Goal: Task Accomplishment & Management: Use online tool/utility

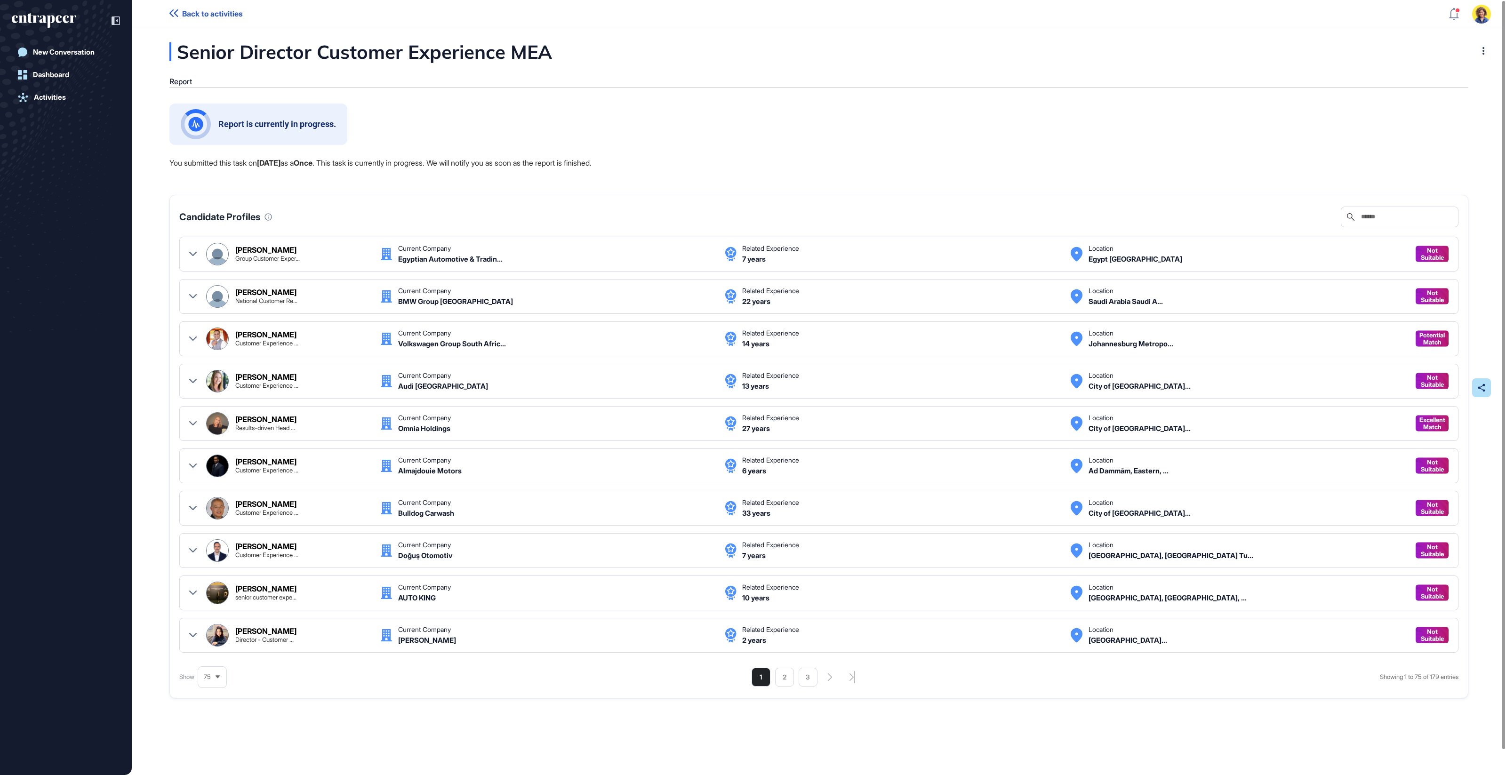
scroll to position [0, 0]
click at [53, 45] on link "New Conversation" at bounding box center [66, 52] width 108 height 19
click at [963, 149] on div "Report is currently in progress. You submitted this task on Oct 10, 2025 as a O…" at bounding box center [818, 430] width 1299 height 652
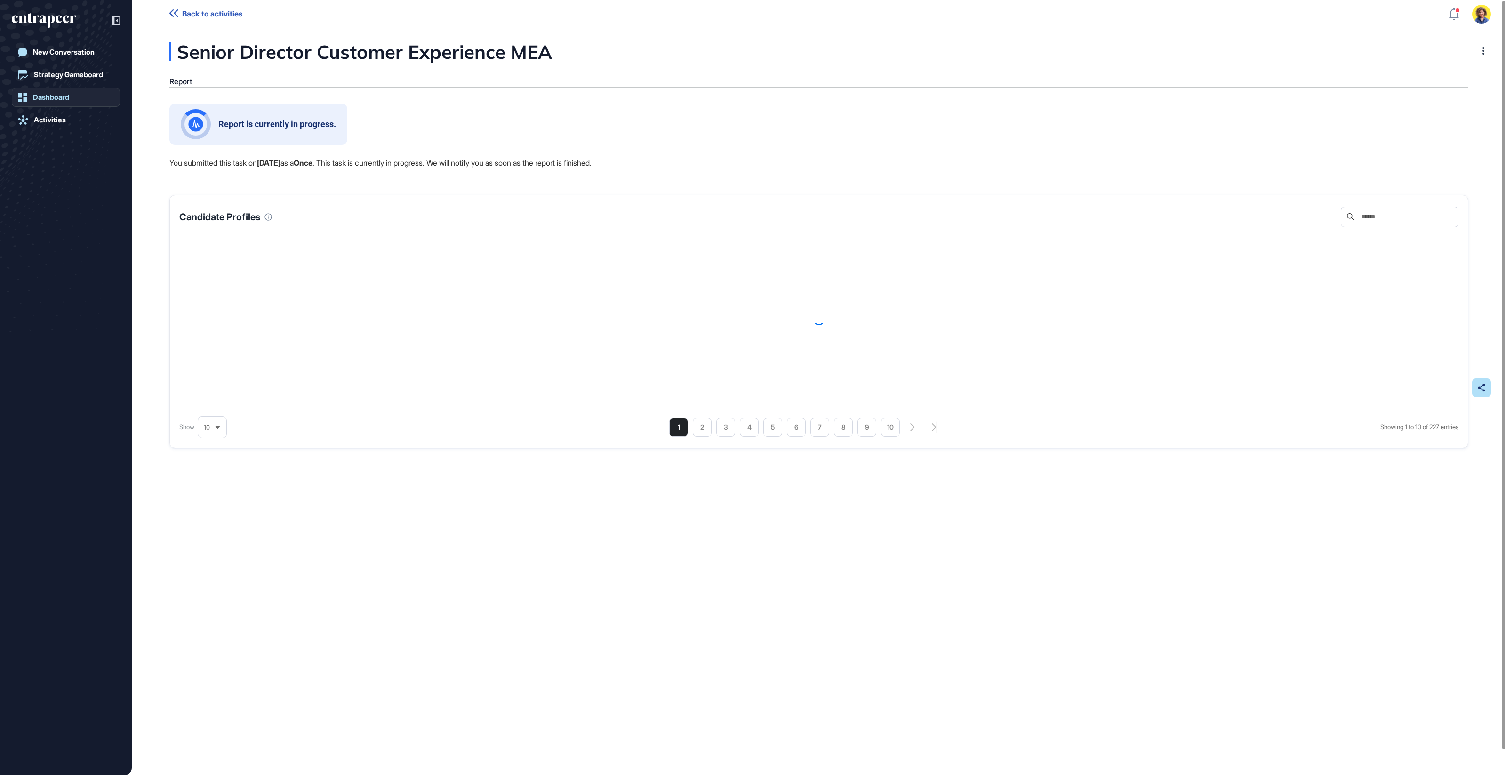
click at [40, 97] on div "Dashboard" at bounding box center [51, 97] width 36 height 8
click at [40, 116] on div "Activities" at bounding box center [50, 120] width 32 height 8
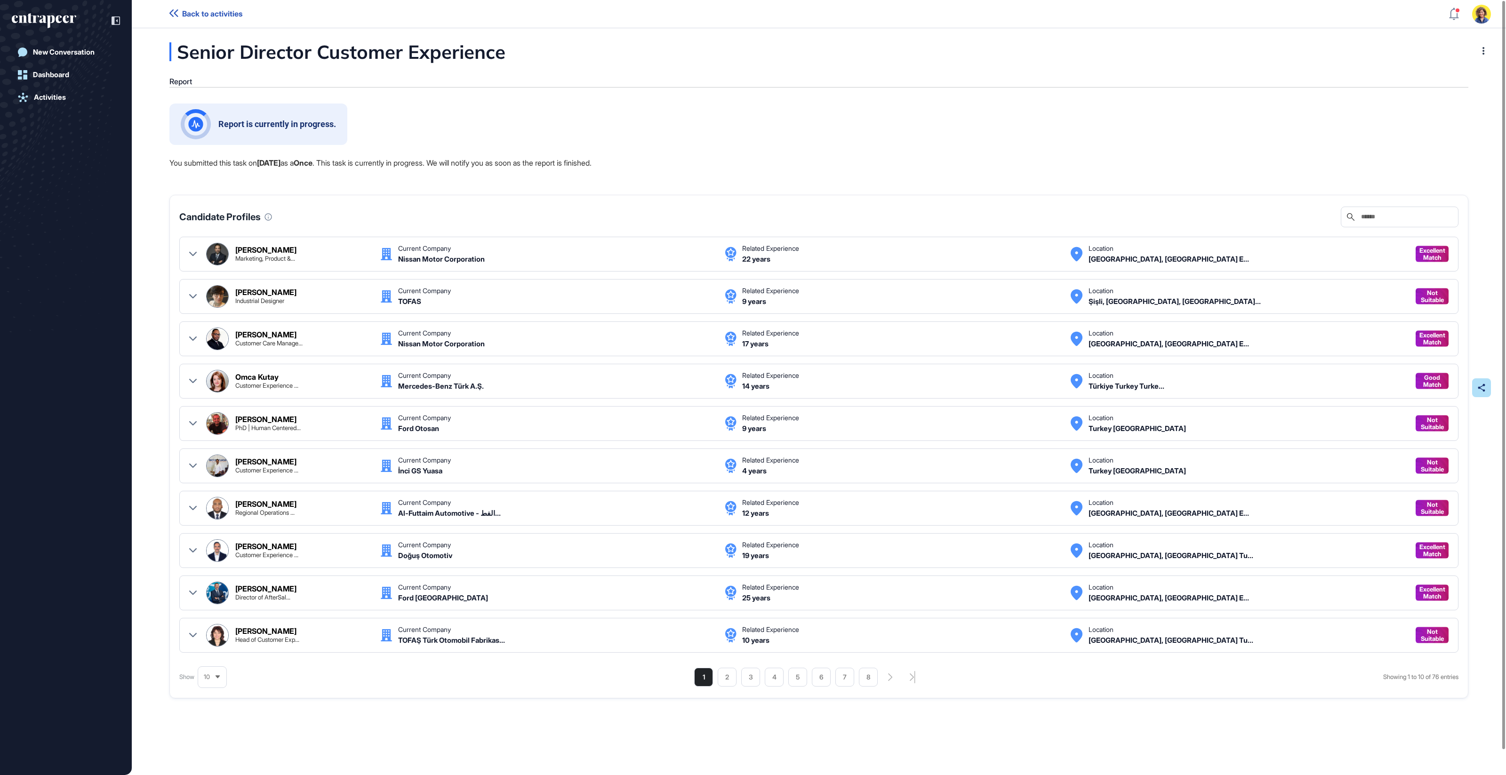
scroll to position [0, 0]
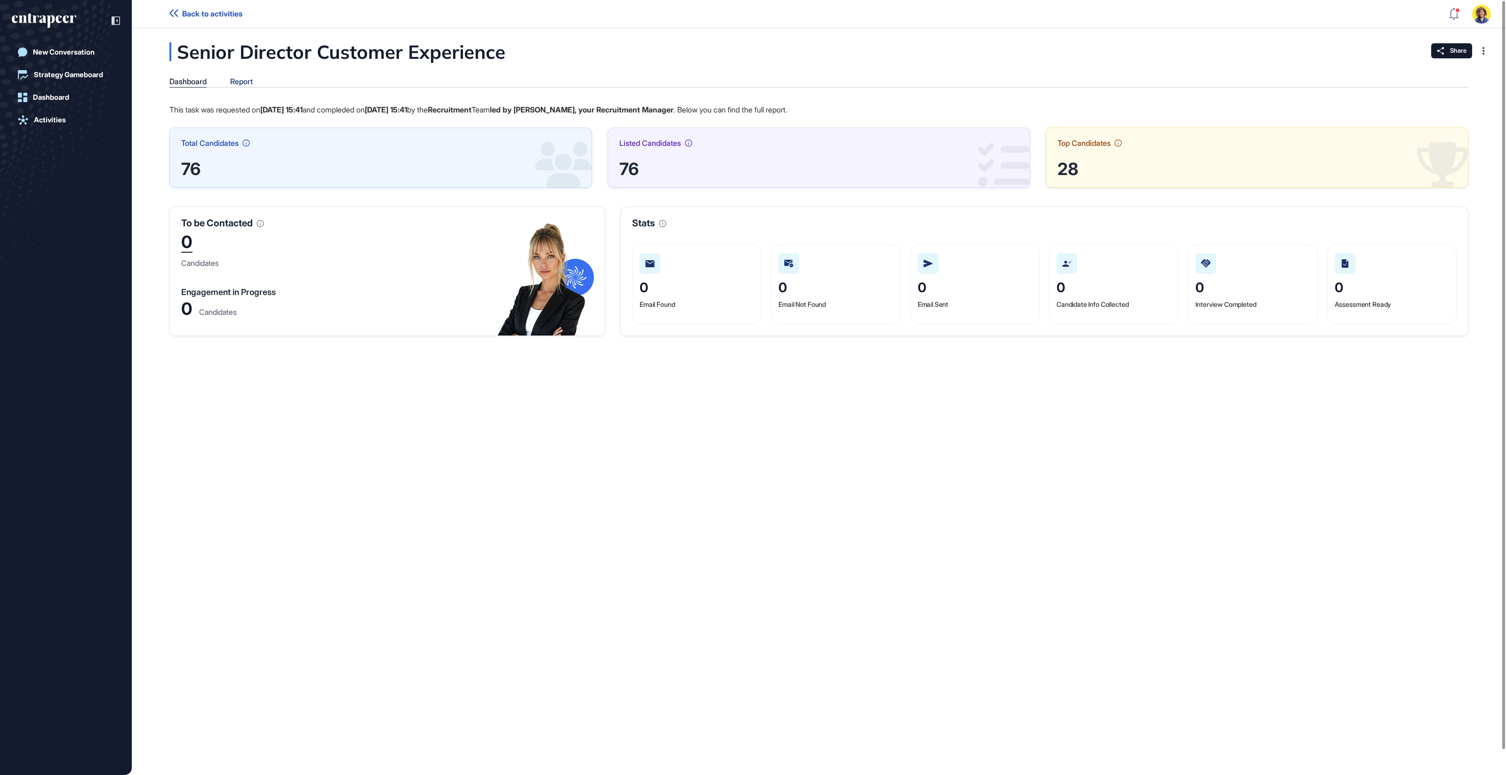
click at [240, 81] on div "Report" at bounding box center [241, 81] width 23 height 9
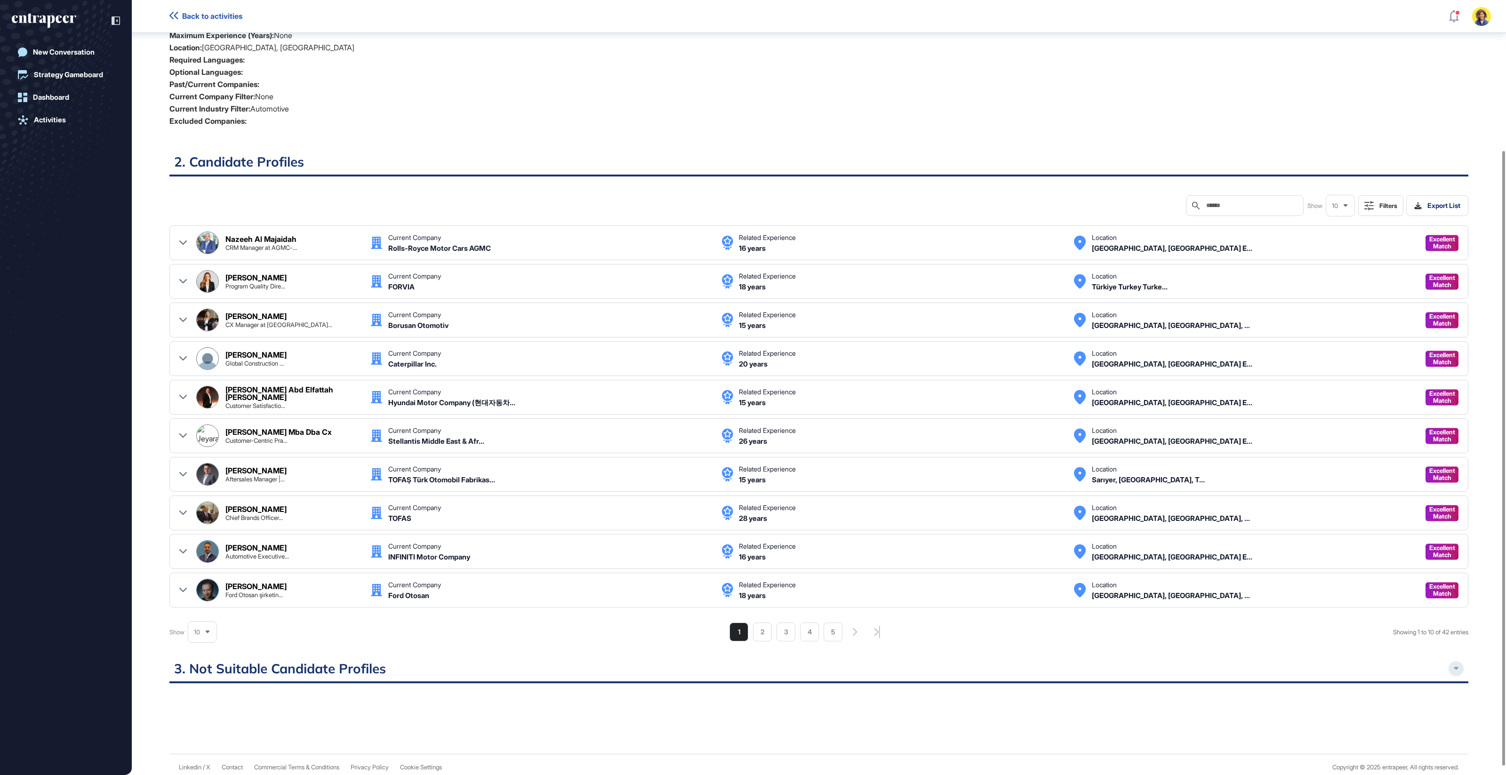
scroll to position [202, 0]
click at [1453, 665] on div at bounding box center [1456, 668] width 15 height 15
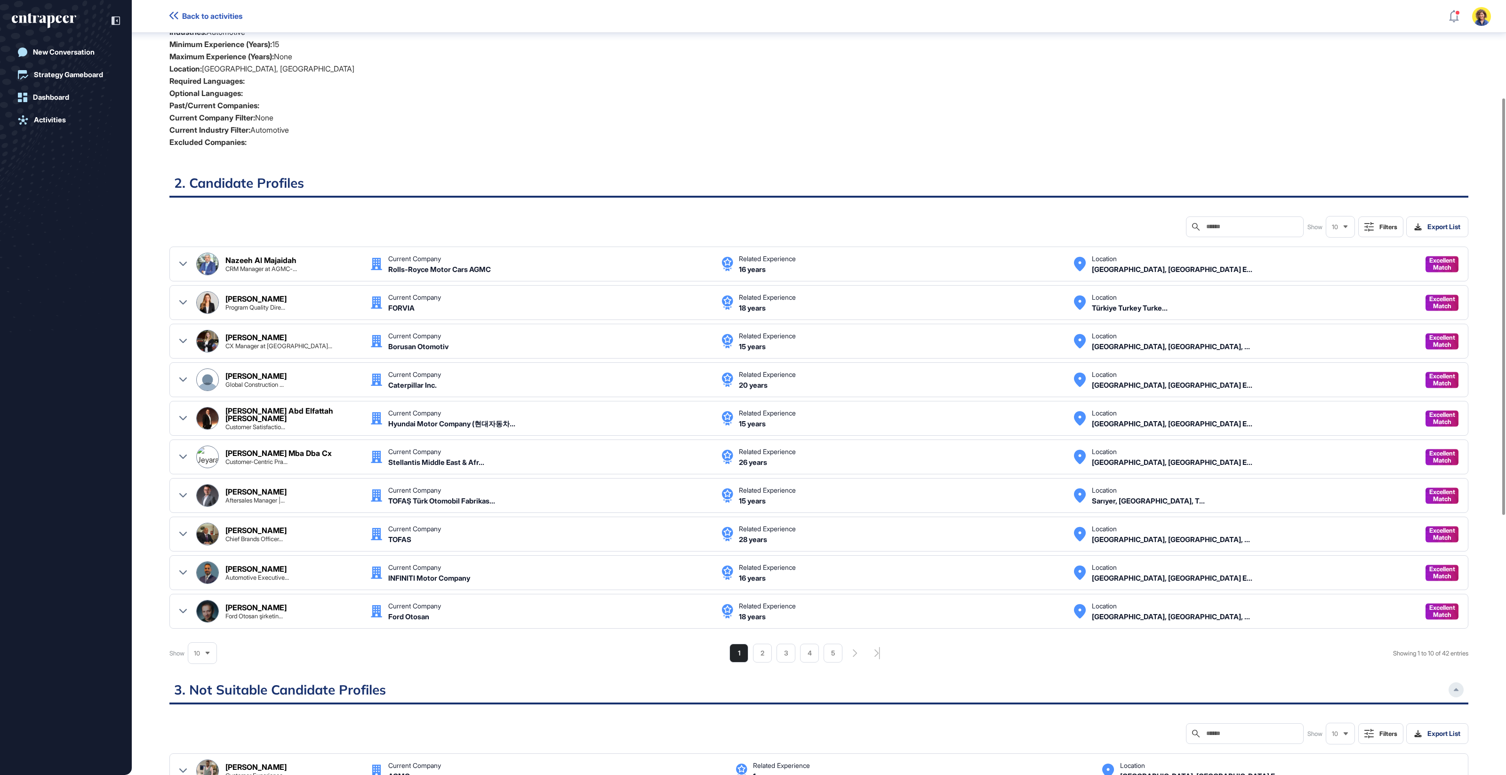
scroll to position [181, 0]
click at [185, 607] on icon at bounding box center [183, 611] width 8 height 8
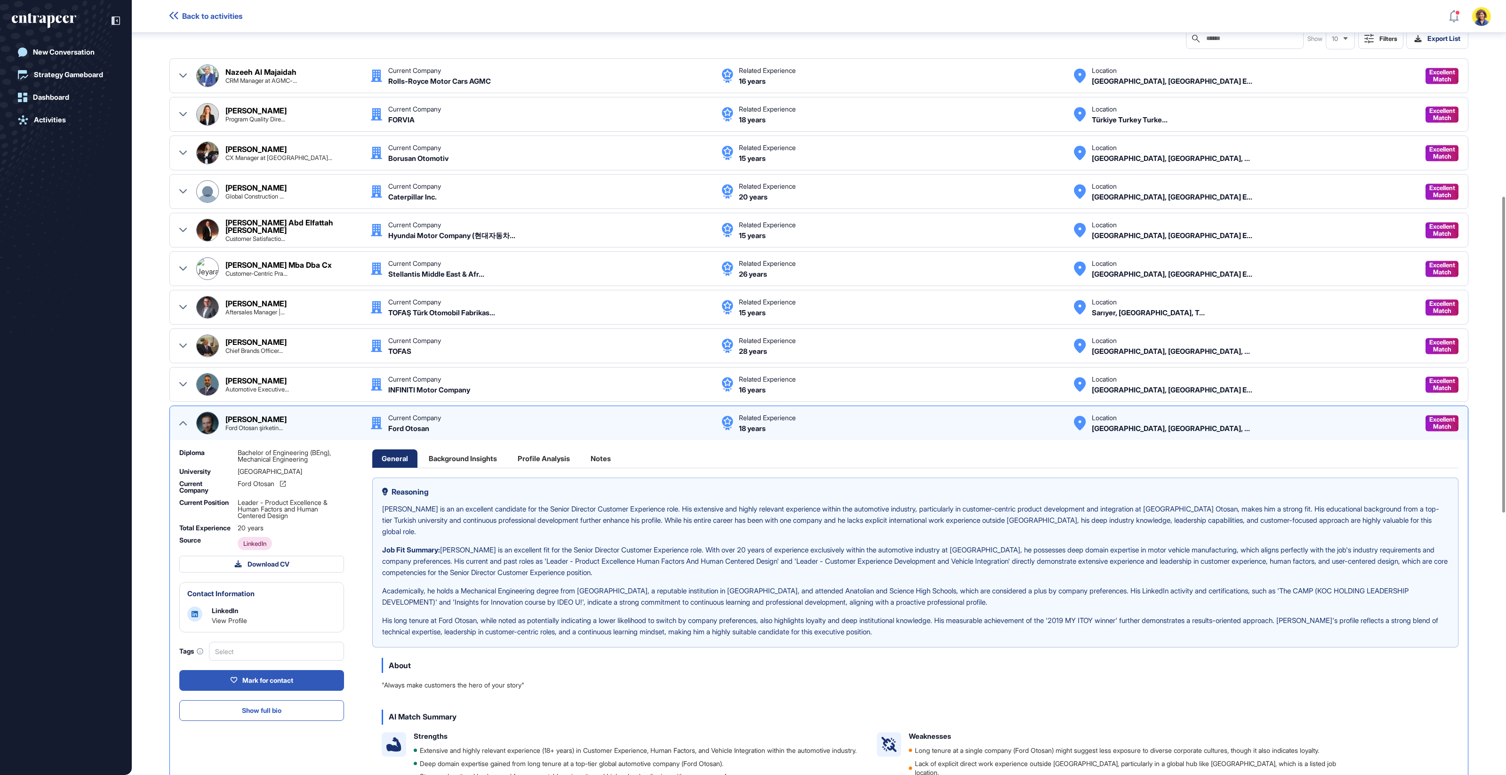
scroll to position [541, 0]
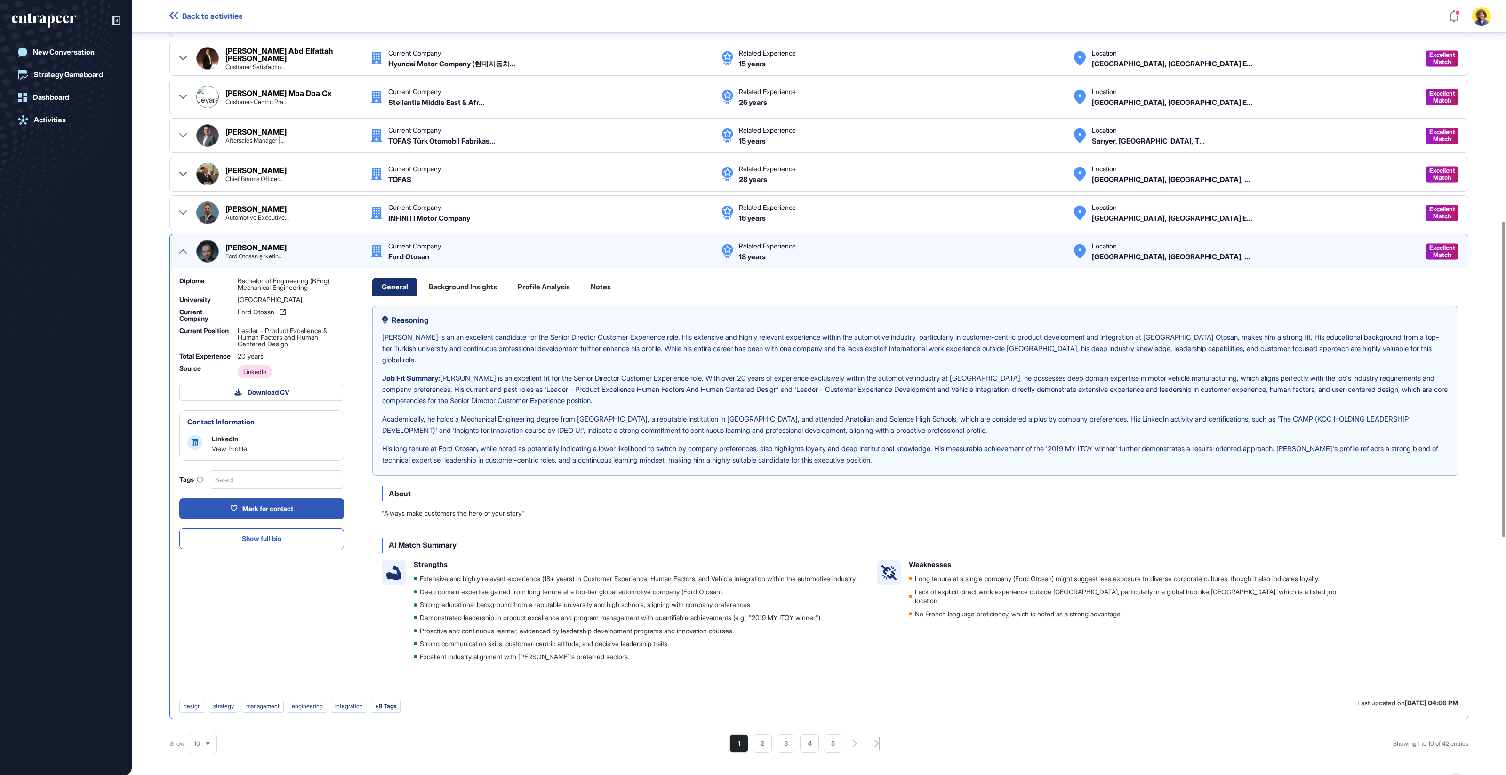
click at [185, 250] on icon at bounding box center [183, 252] width 8 height 4
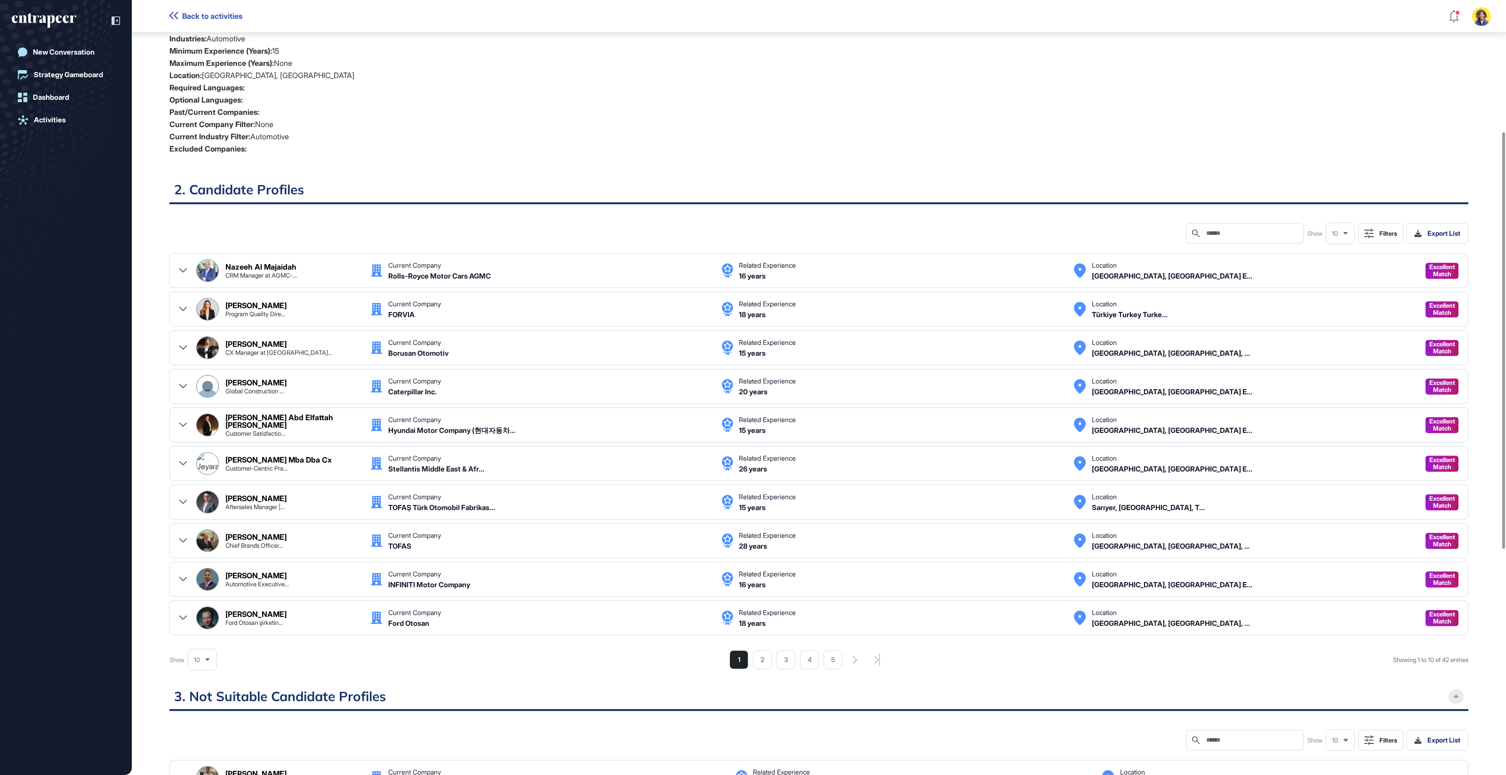
scroll to position [0, 0]
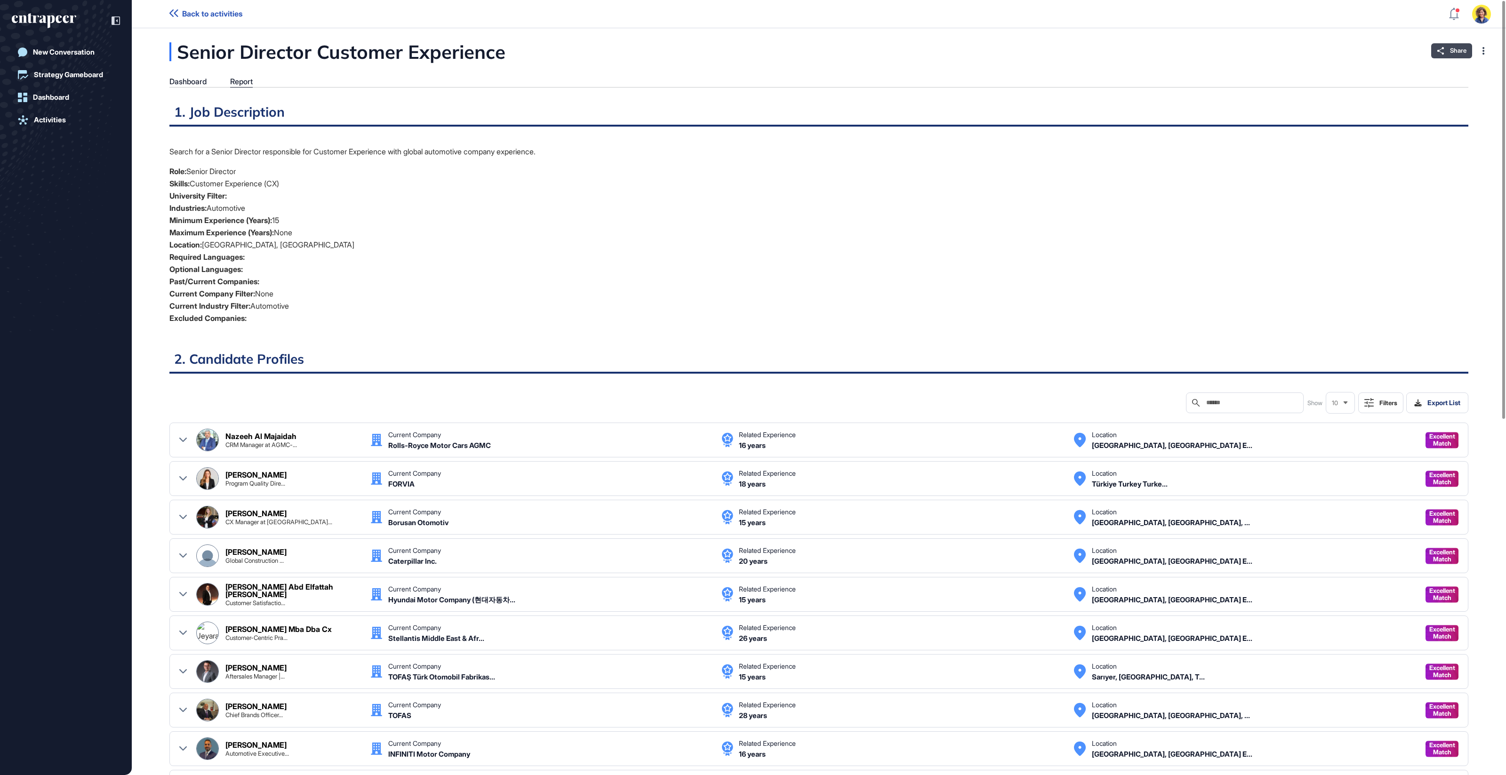
click at [1444, 50] on icon at bounding box center [1441, 51] width 8 height 8
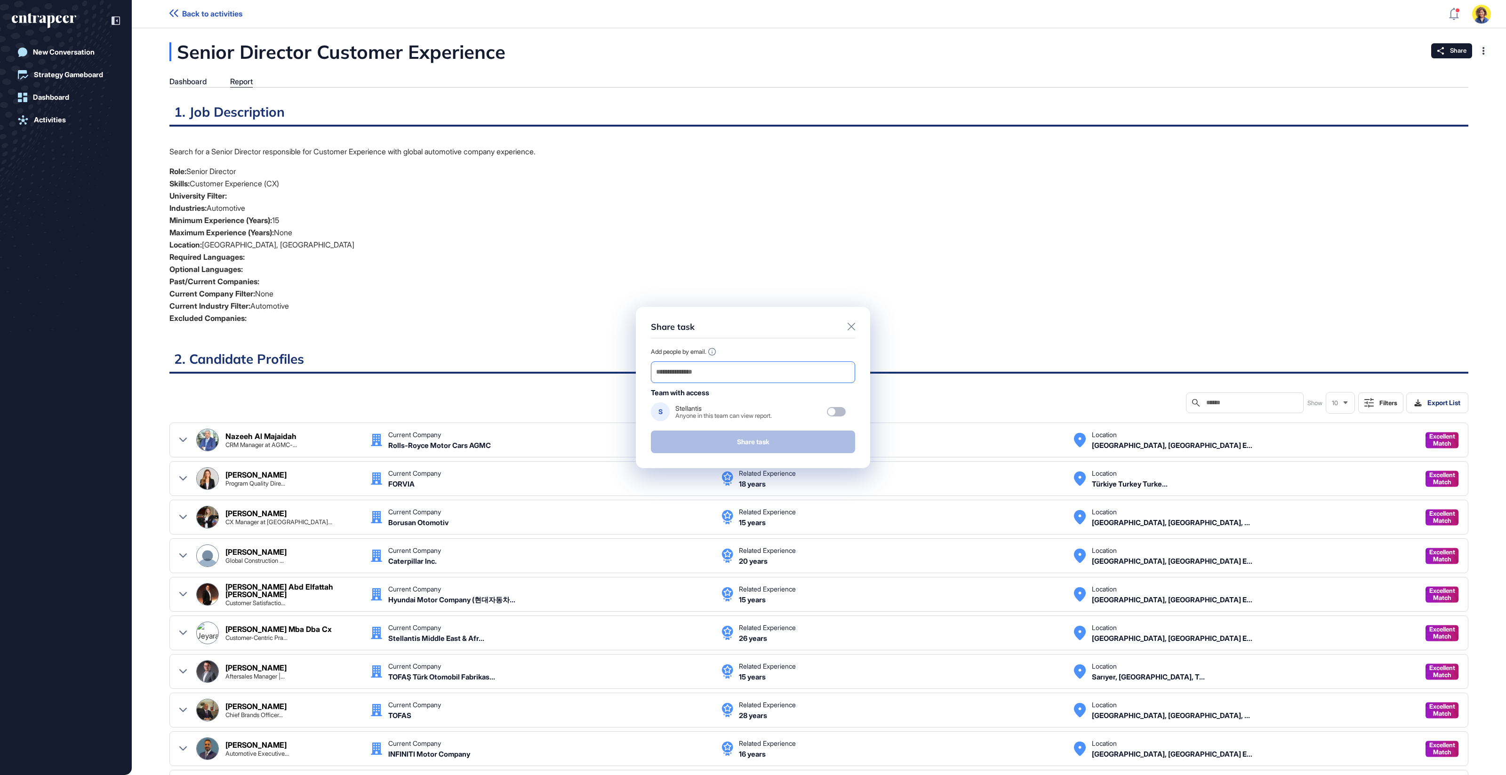
click at [747, 382] on div at bounding box center [753, 373] width 204 height 22
click at [716, 373] on input "email" at bounding box center [753, 372] width 196 height 13
paste input "**********"
type input "**********"
click at [747, 446] on button "Share task" at bounding box center [753, 442] width 204 height 23
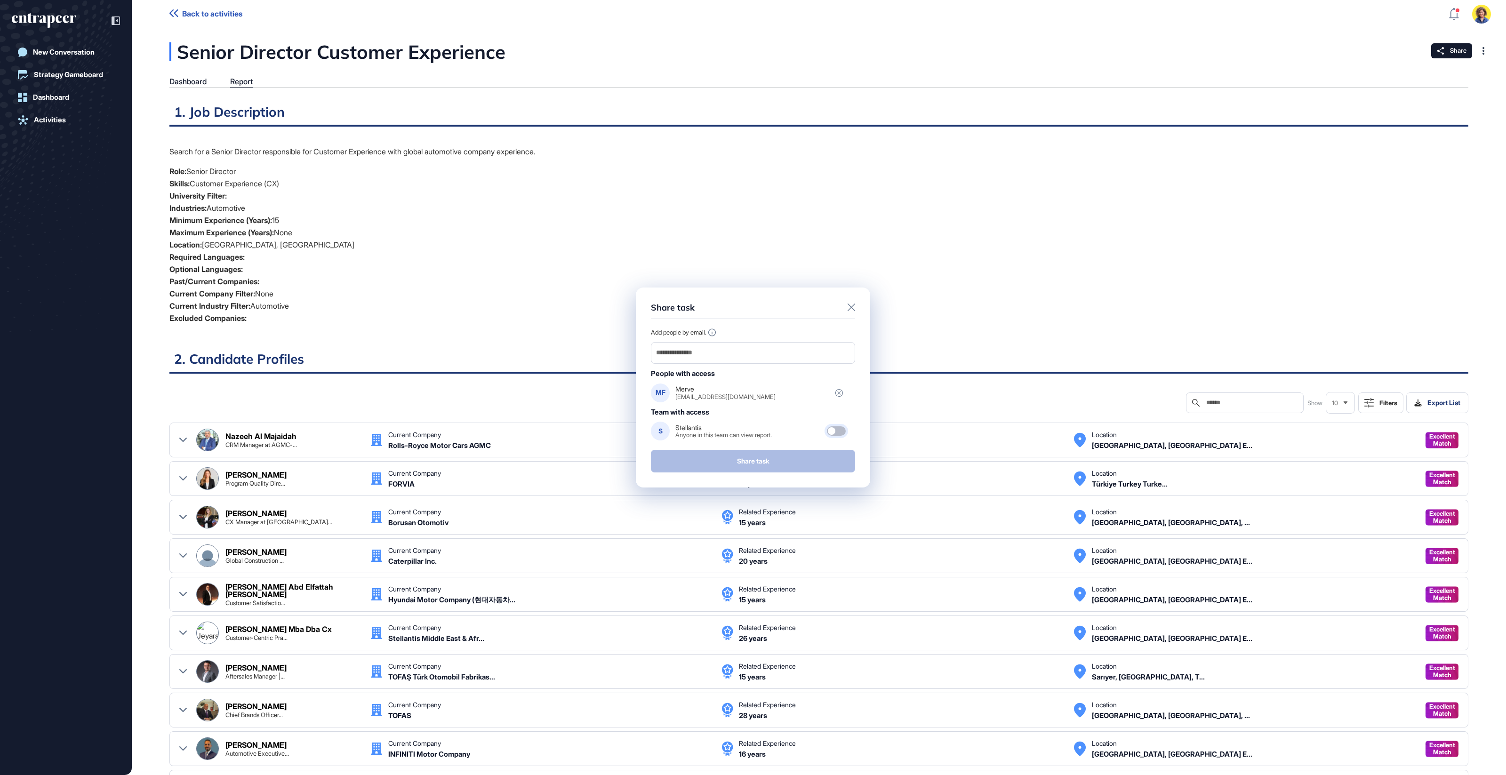
click at [839, 433] on div at bounding box center [836, 431] width 19 height 9
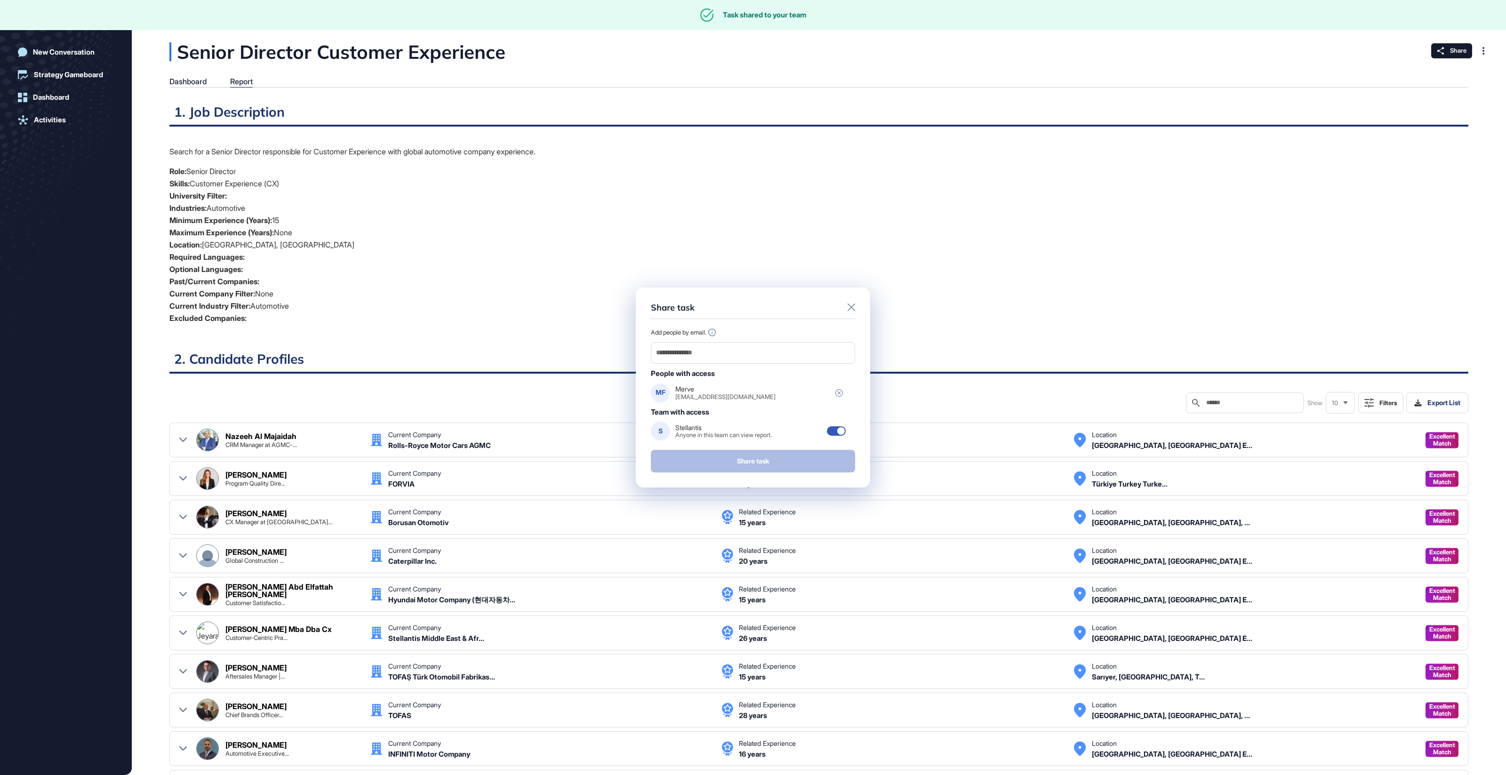
click at [915, 314] on div "Share task Add people by email. People with access MF Merve merve.filinta@stell…" at bounding box center [753, 387] width 1506 height 775
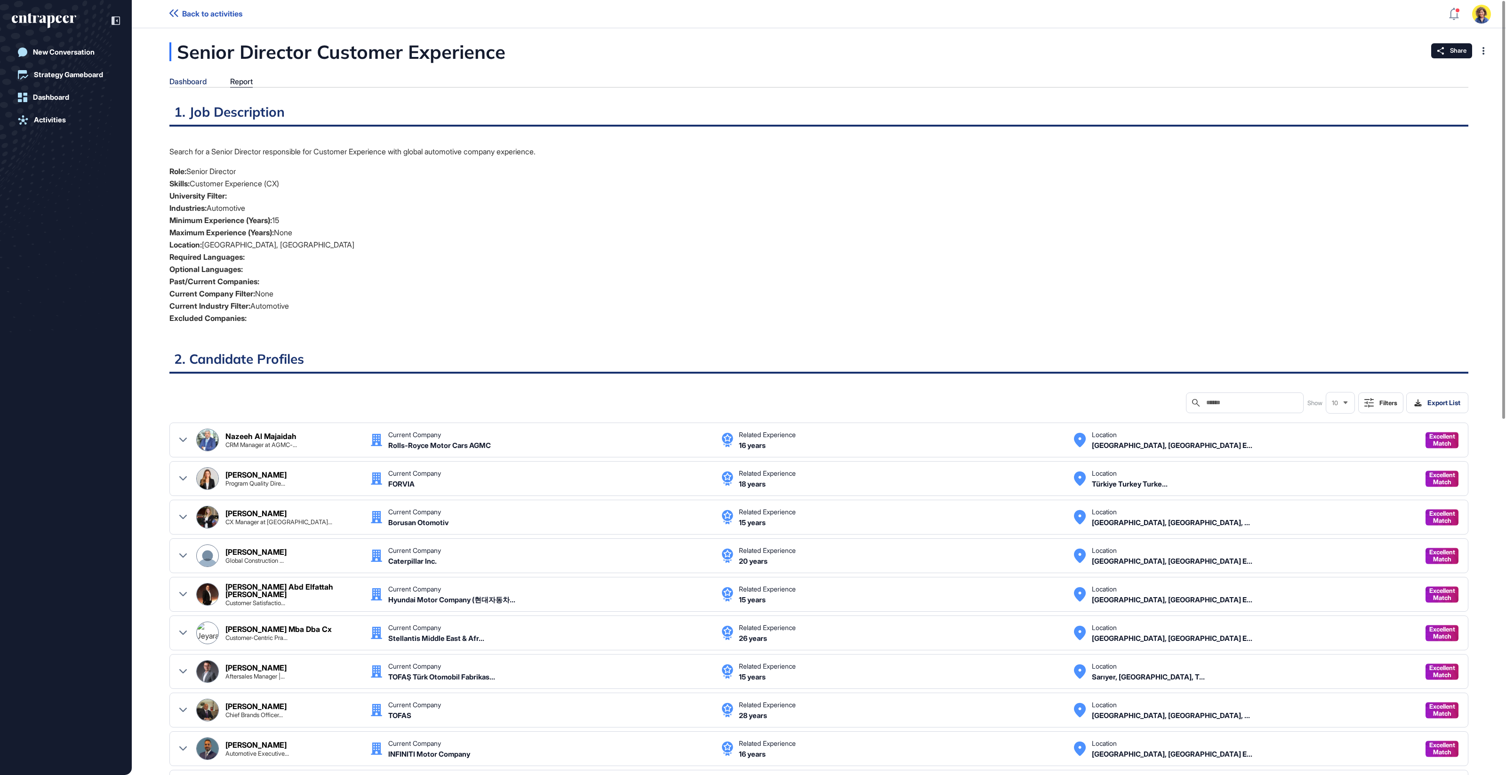
click at [195, 86] on div "Dashboard" at bounding box center [187, 81] width 37 height 9
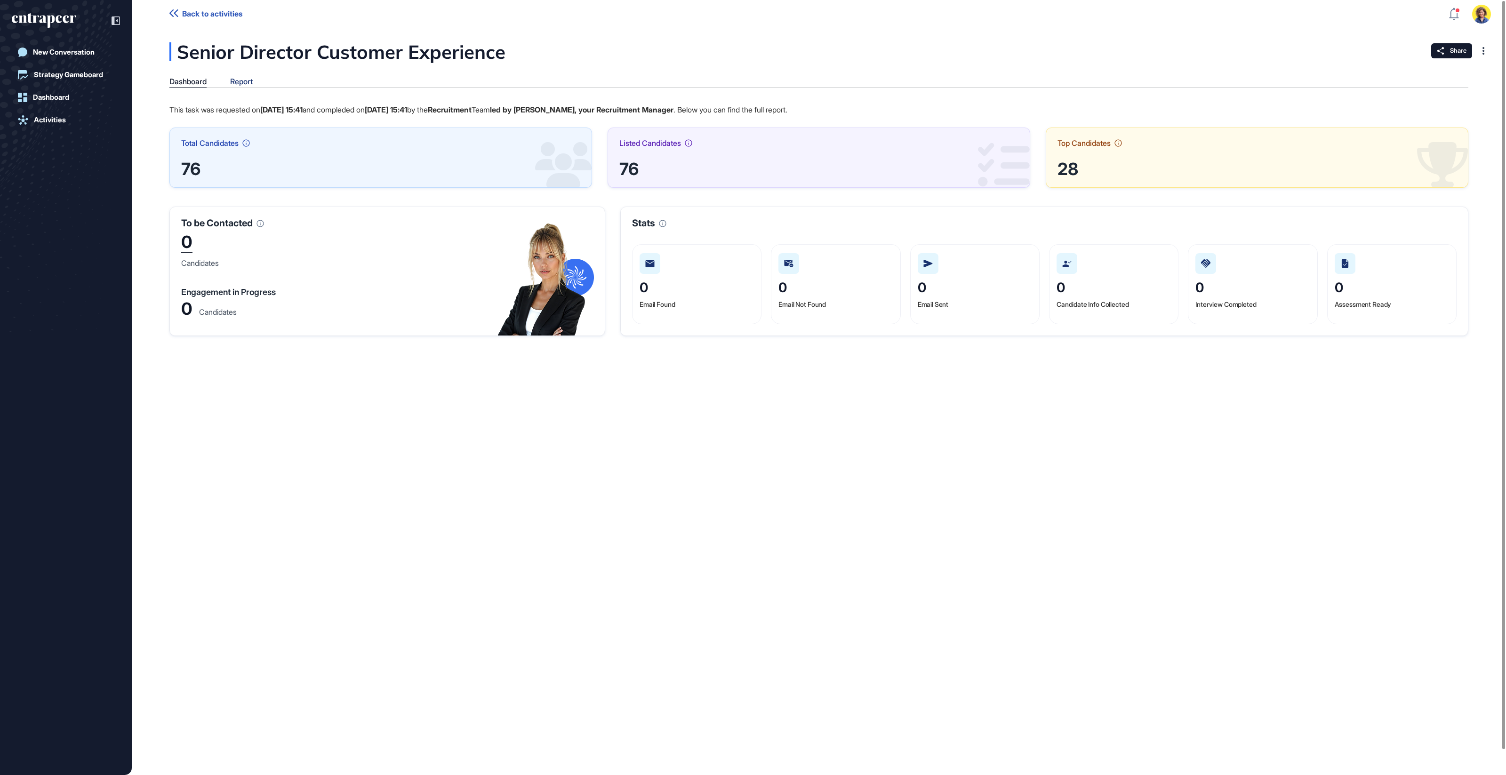
click at [242, 78] on div "Report" at bounding box center [241, 81] width 23 height 9
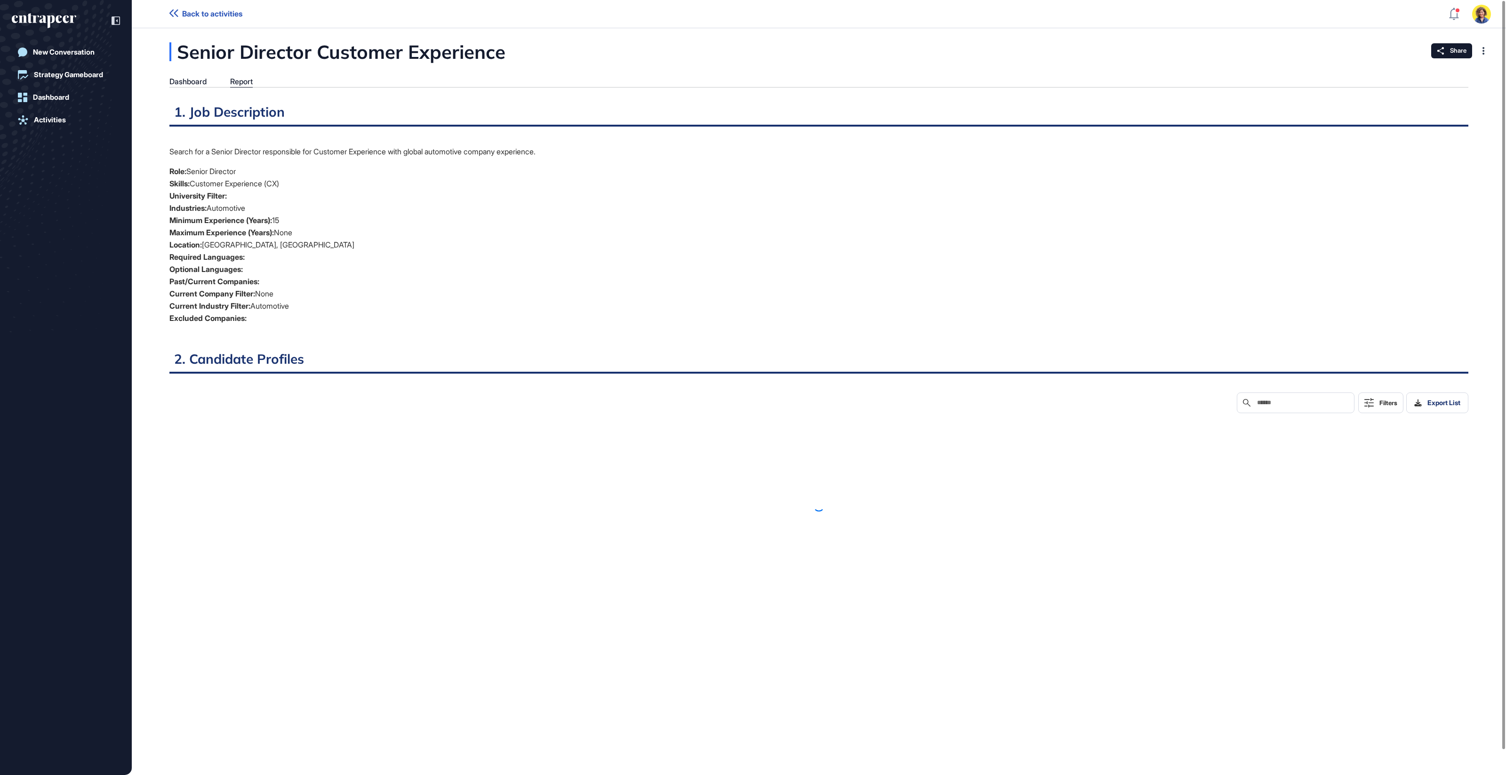
scroll to position [4, 0]
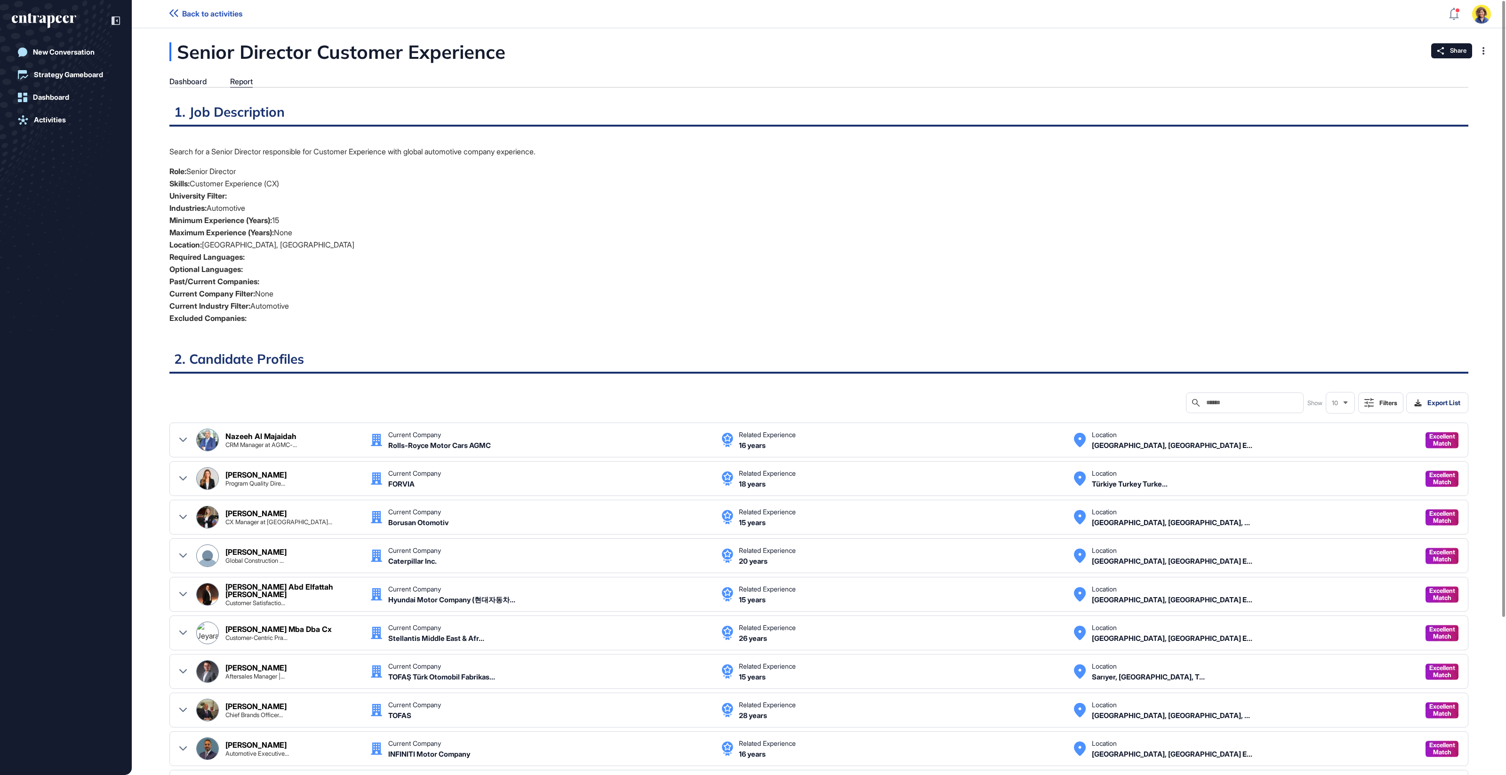
drag, startPoint x: 483, startPoint y: 284, endPoint x: 589, endPoint y: 200, distance: 135.0
click at [483, 284] on li "Past/Current Companies:" at bounding box center [818, 281] width 1299 height 12
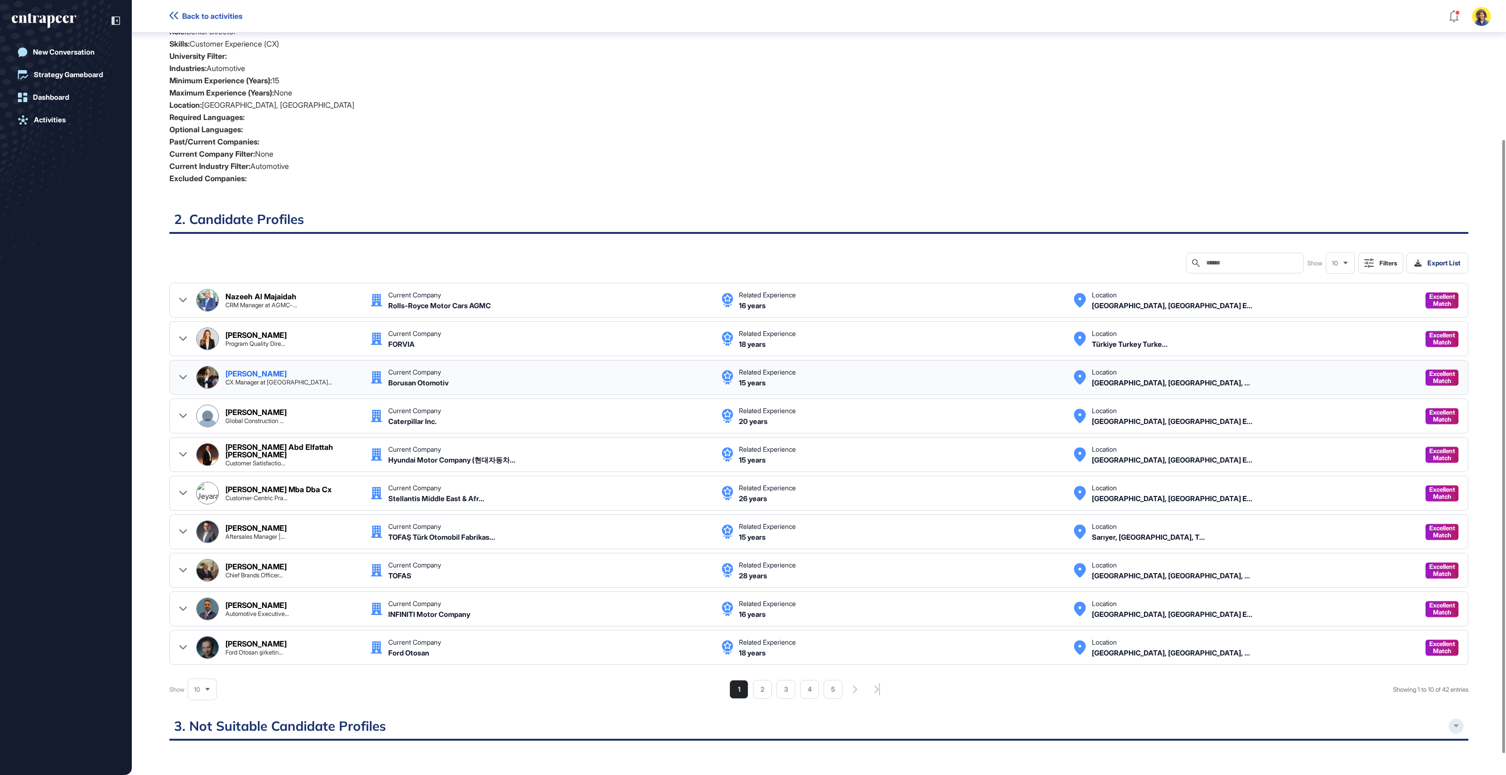
scroll to position [202, 0]
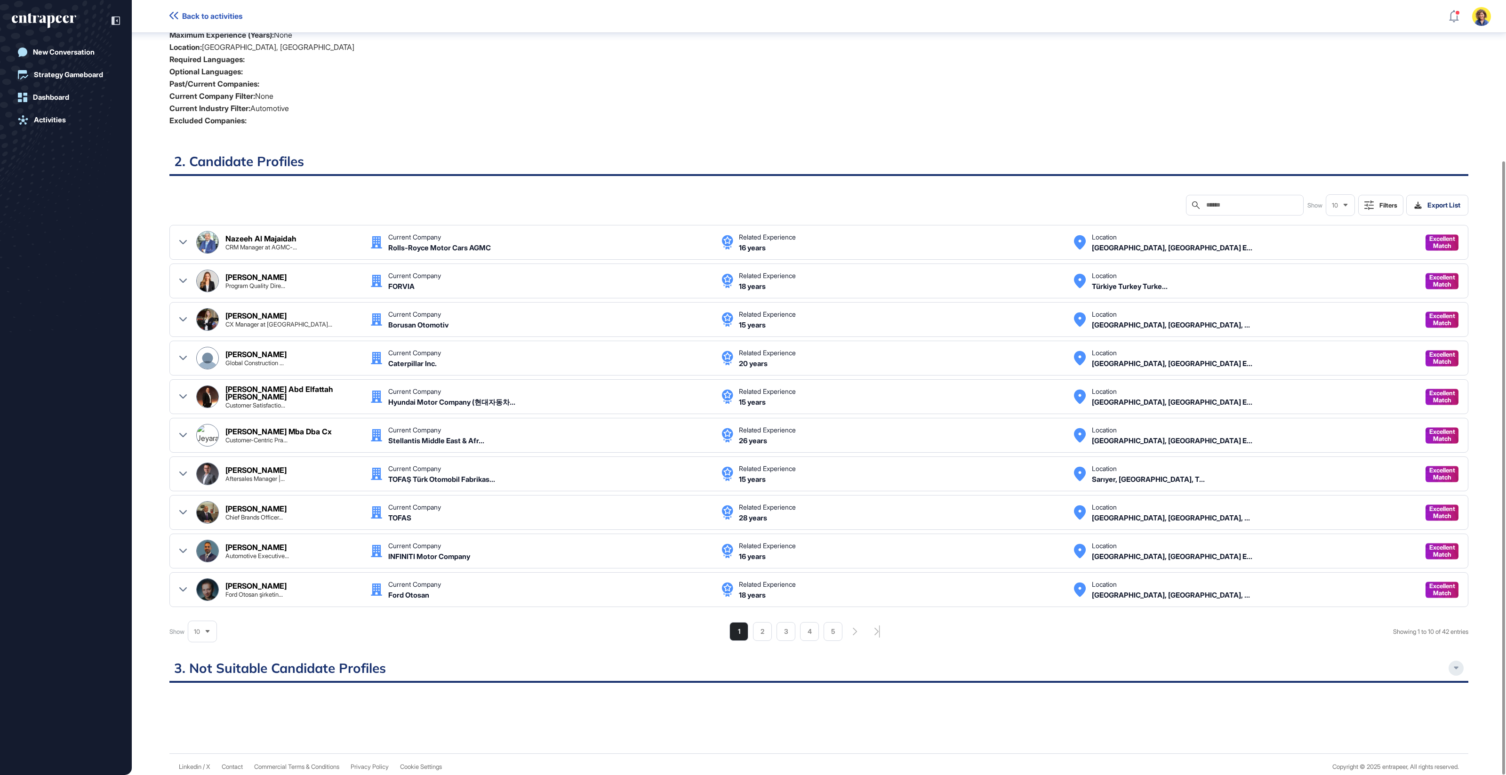
click at [536, 624] on div "Show 10 Showing 1 to 10 of 42 entries 1 2 3 4 5" at bounding box center [818, 631] width 1299 height 19
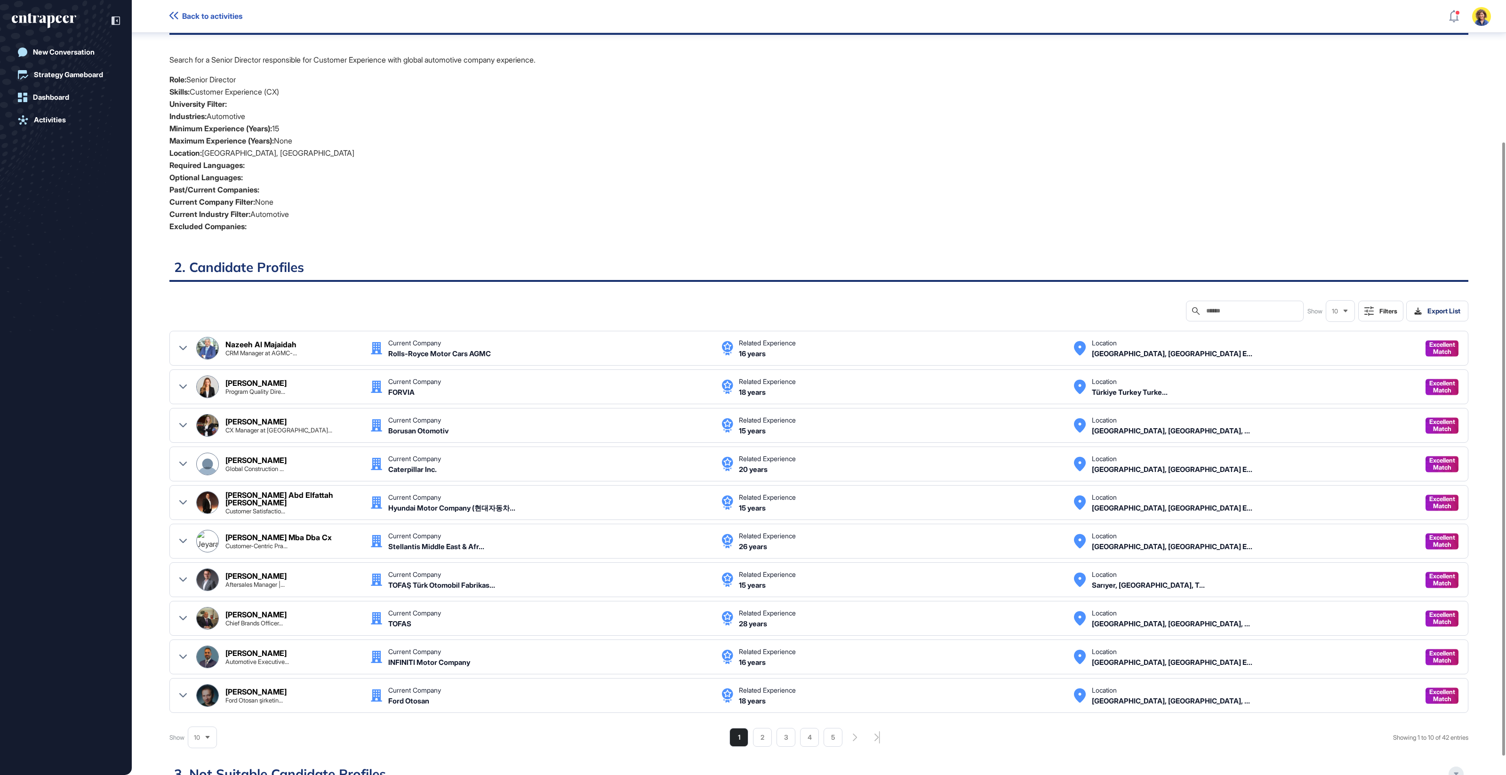
scroll to position [0, 0]
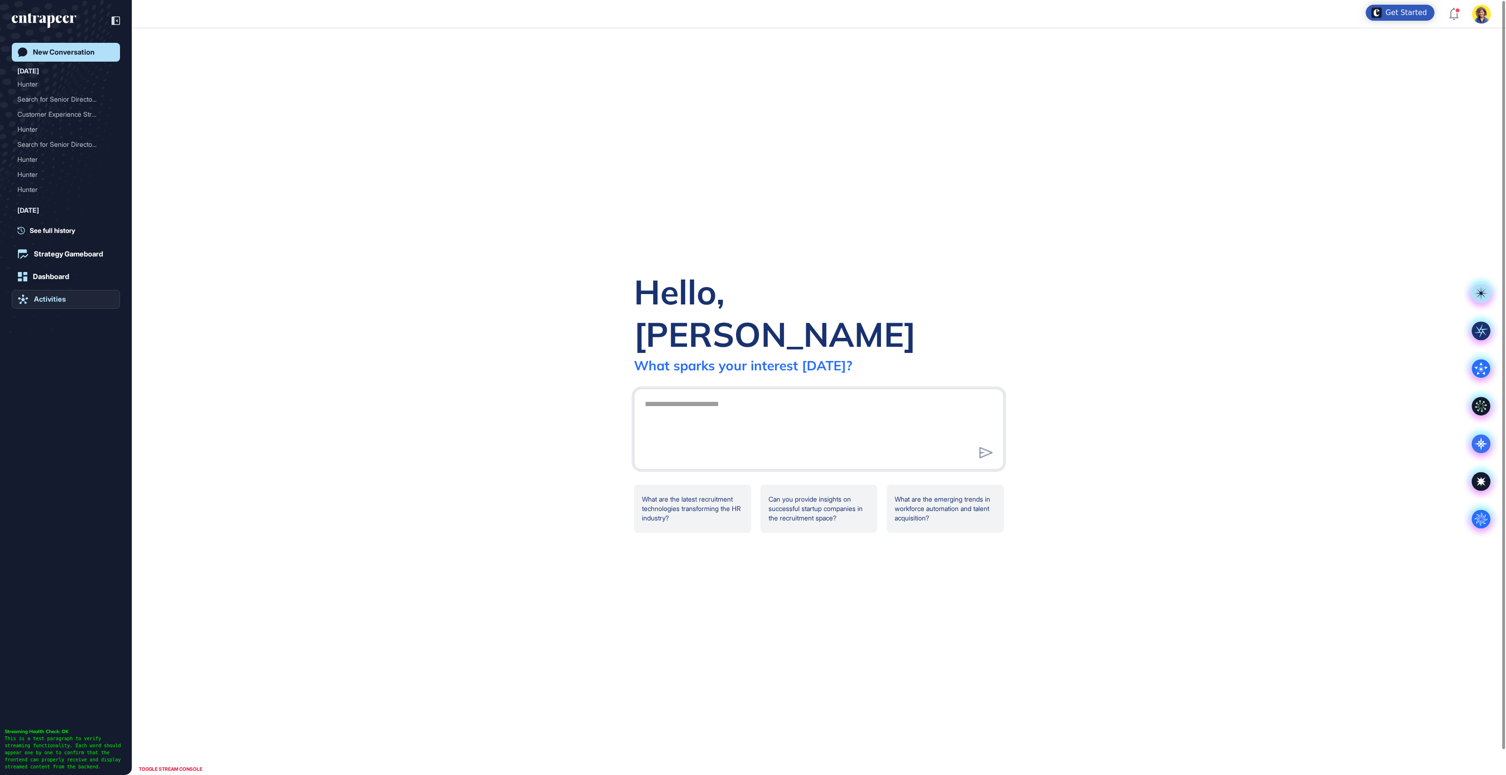
click at [60, 299] on div "Activities" at bounding box center [50, 299] width 32 height 8
click at [51, 302] on div "Activities" at bounding box center [50, 299] width 32 height 8
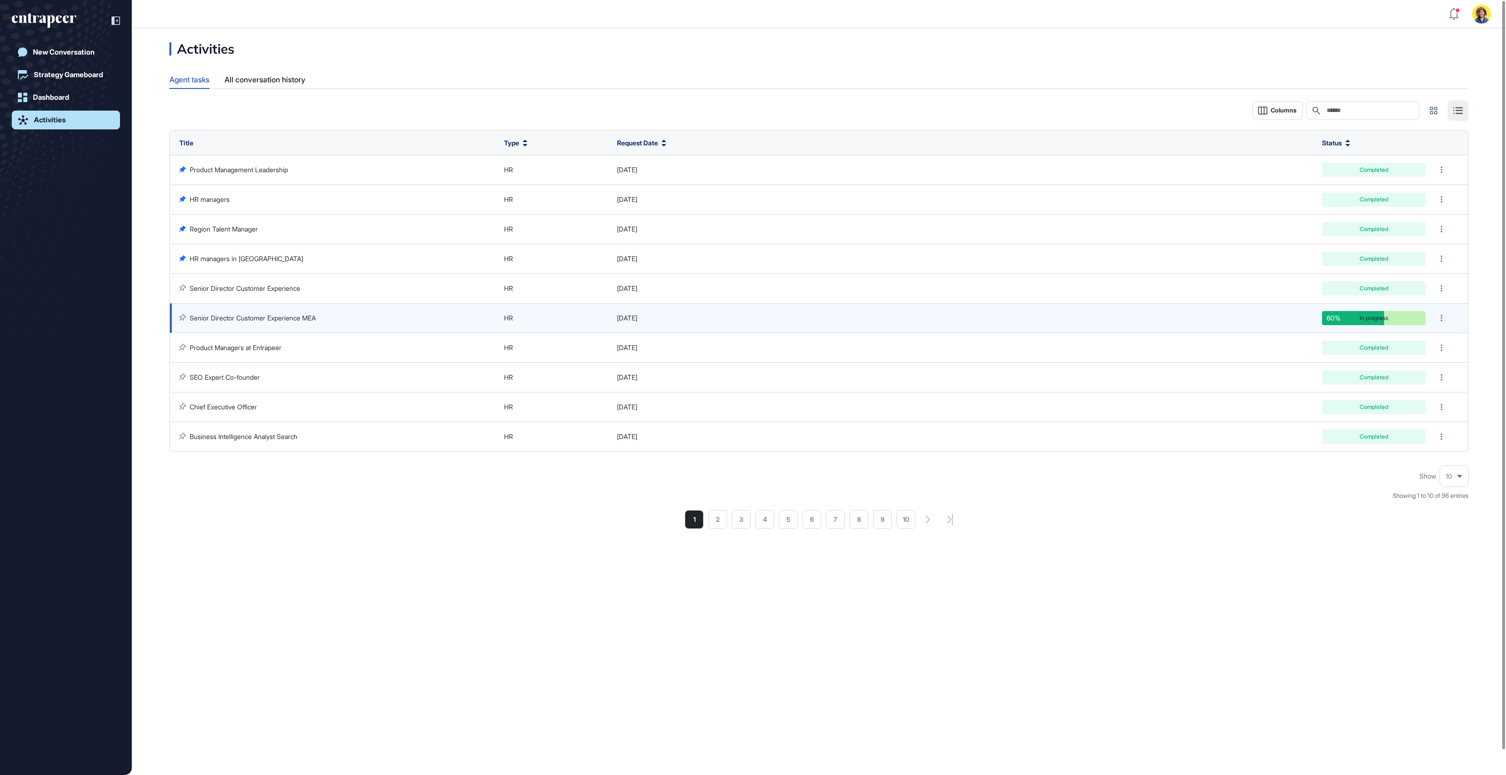
click at [292, 315] on link "Senior Director Customer Experience MEA" at bounding box center [253, 318] width 126 height 8
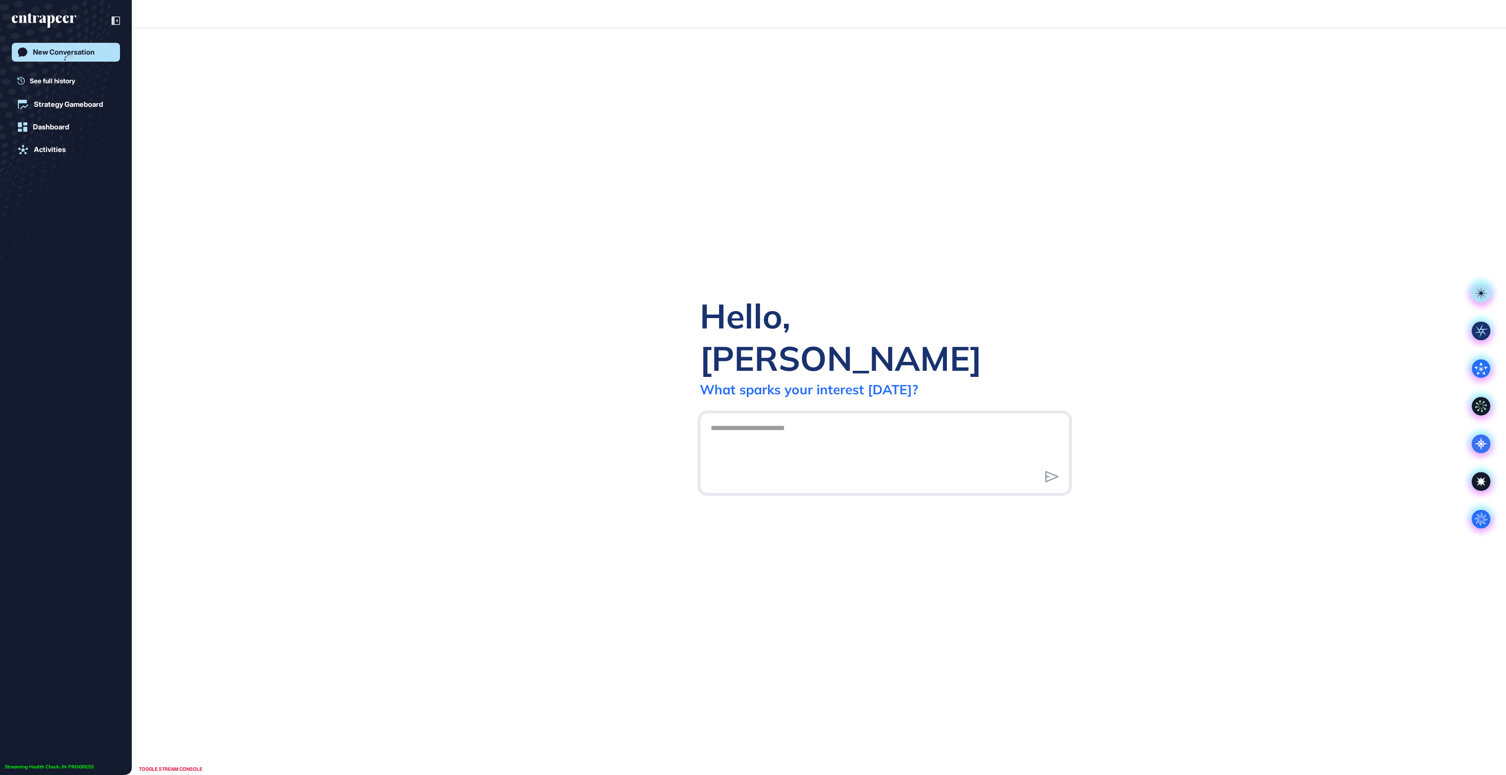
scroll to position [0, 0]
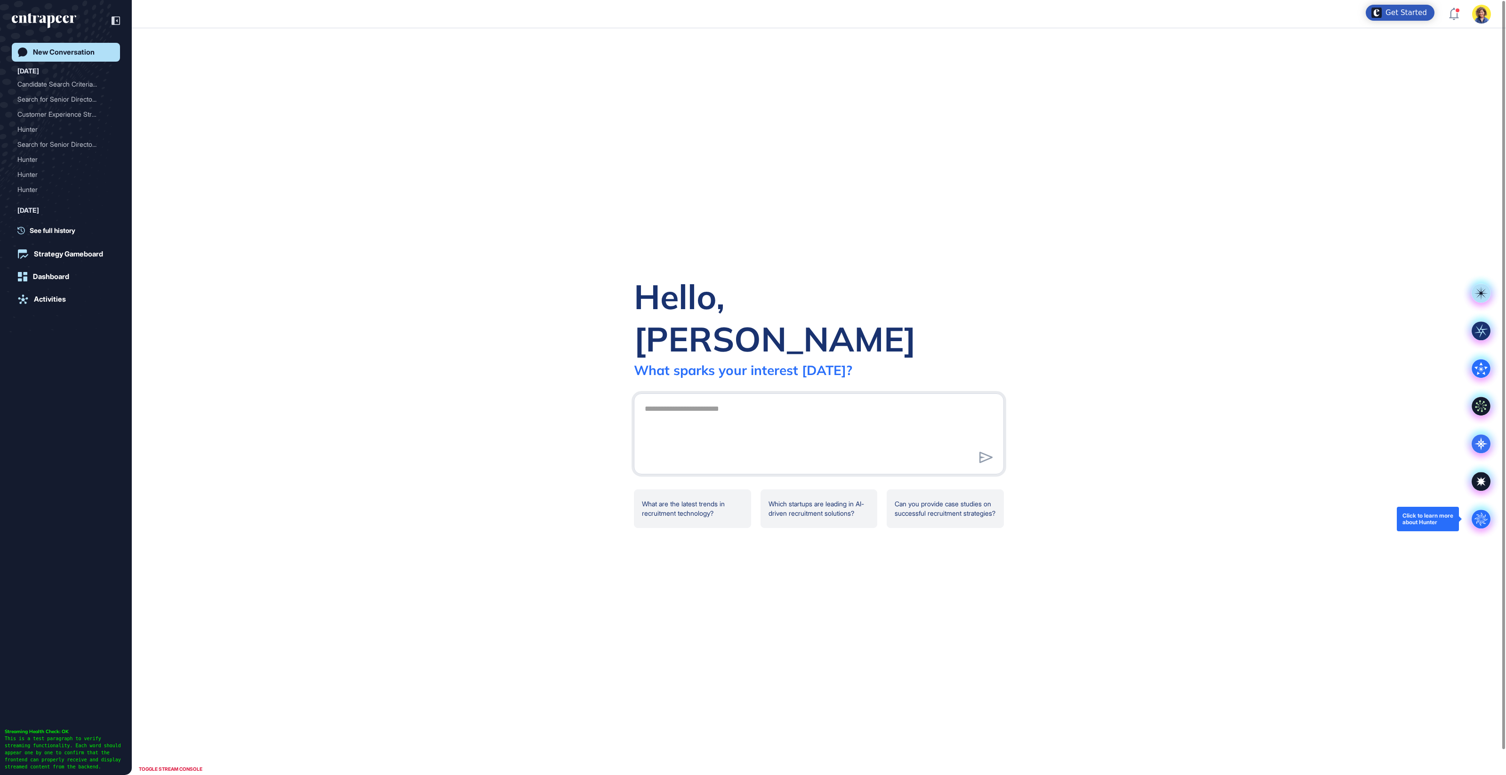
click at [1489, 513] on icon ".cls-2{fill:#fff}" at bounding box center [1481, 519] width 19 height 19
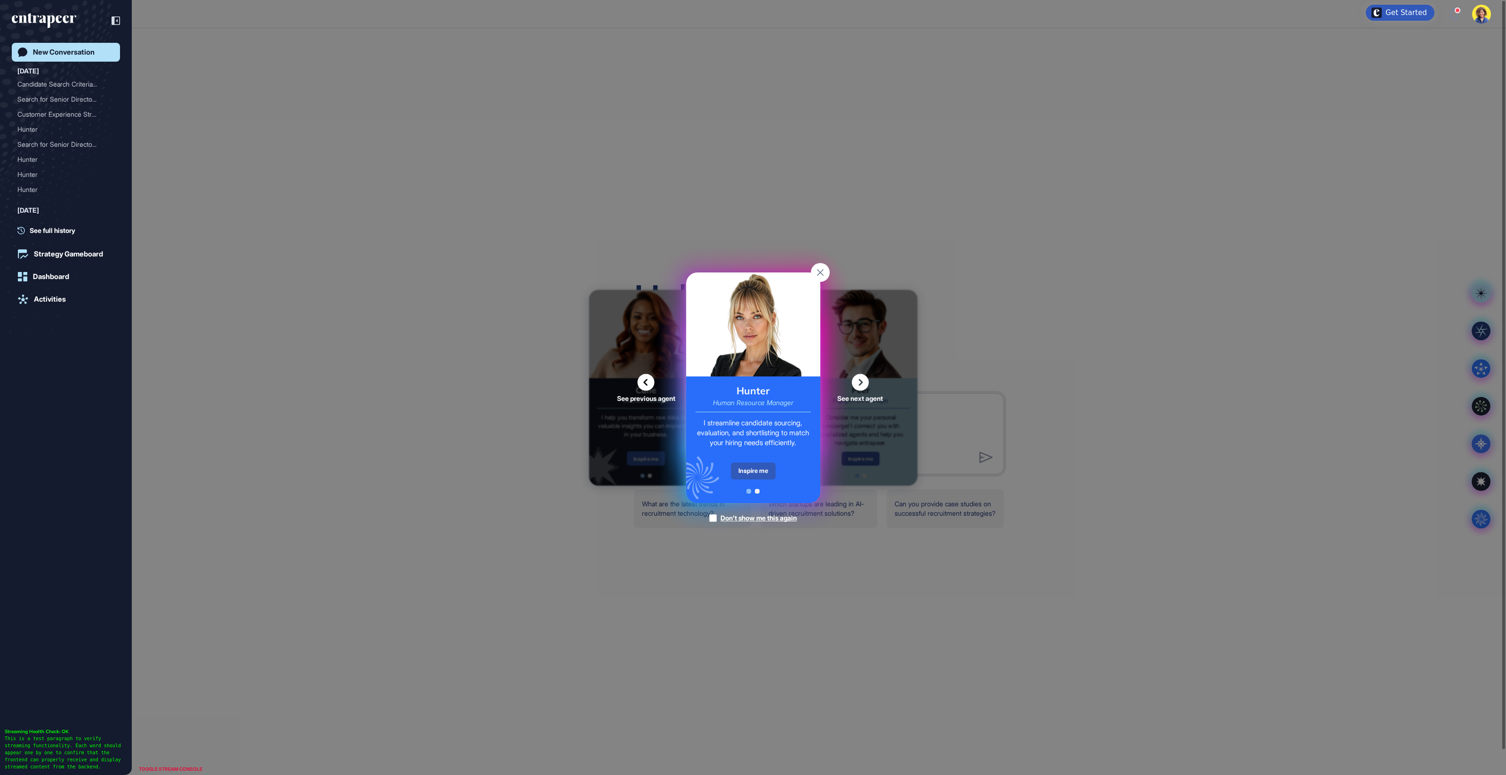
click at [765, 477] on div "Inspire me" at bounding box center [753, 471] width 45 height 17
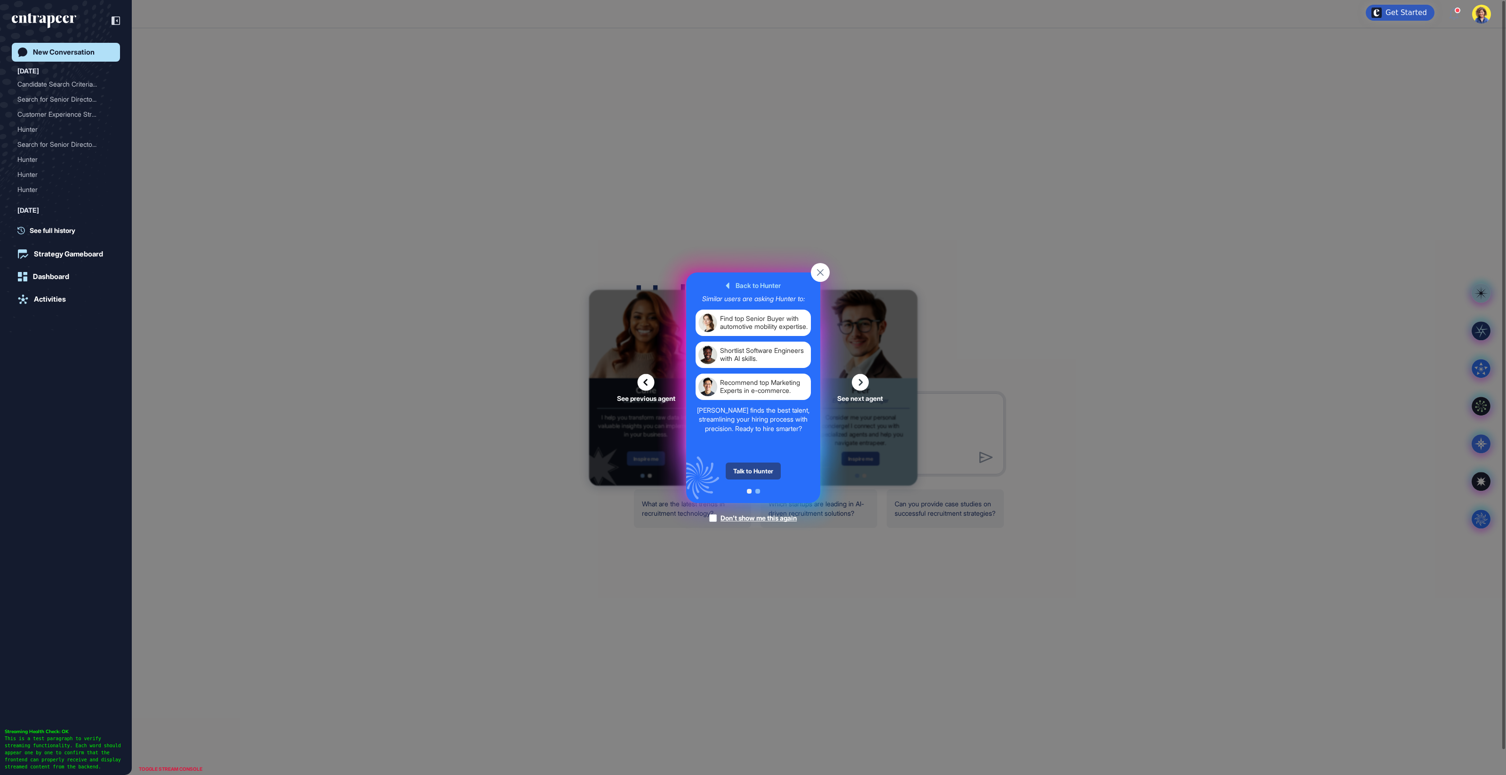
click at [765, 477] on div "Hunter Human Resource Manager I streamline candidate sourcing, evaluation, and …" at bounding box center [753, 388] width 134 height 231
click at [756, 473] on div "Talk to Hunter" at bounding box center [753, 471] width 55 height 17
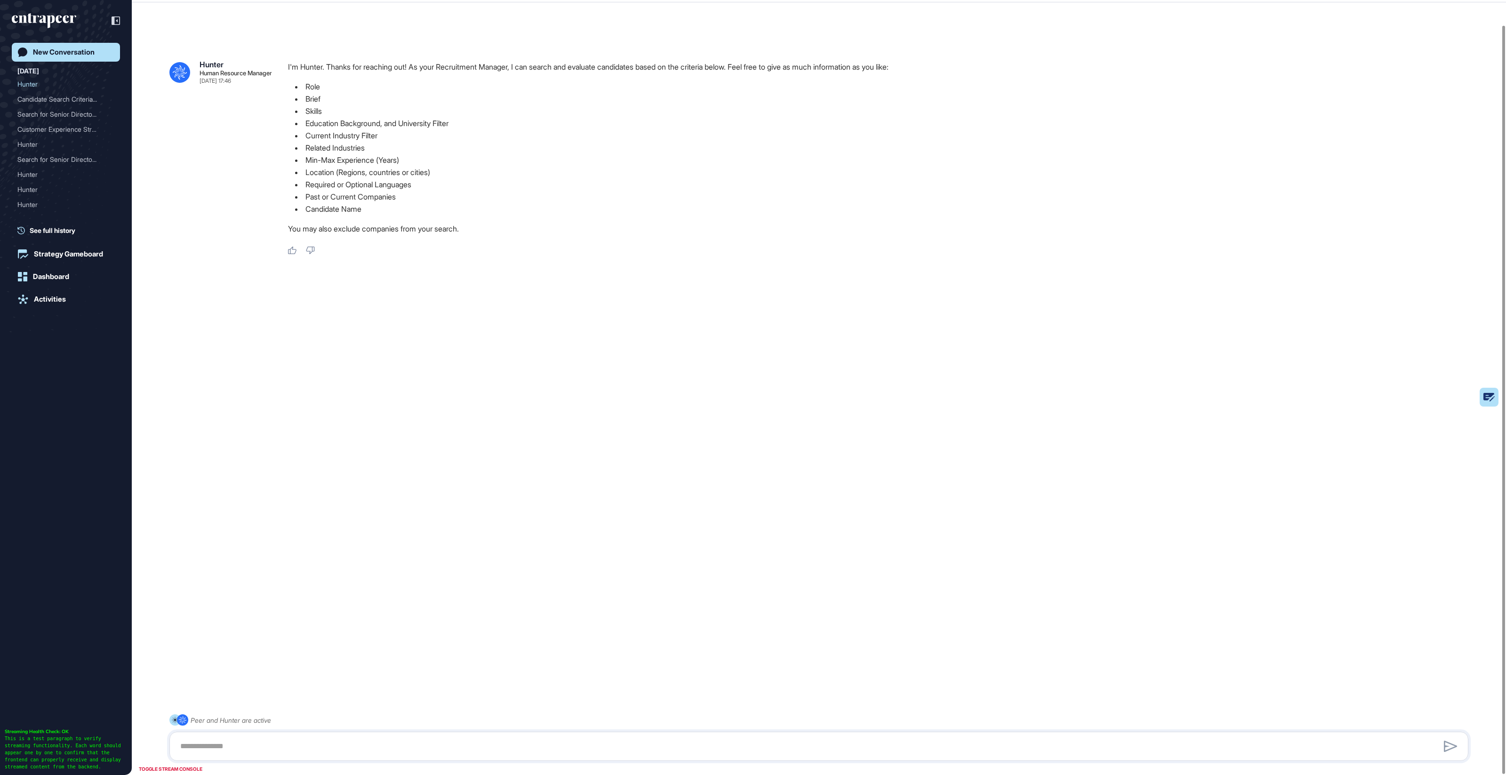
scroll to position [25, 0]
click at [52, 130] on div "Customer Experience Strat..." at bounding box center [61, 129] width 89 height 15
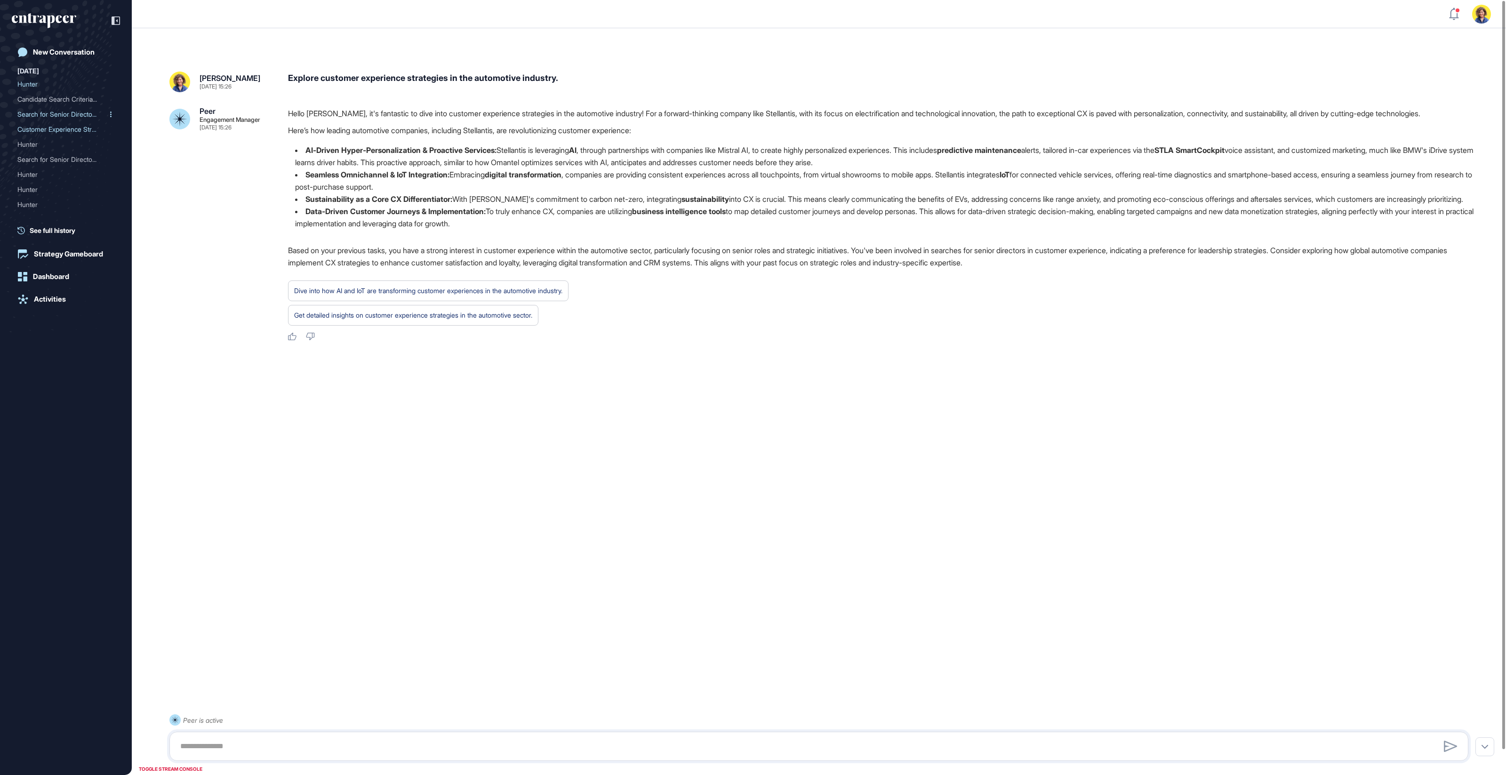
click at [47, 113] on div "Search for Senior Directo..." at bounding box center [61, 114] width 89 height 15
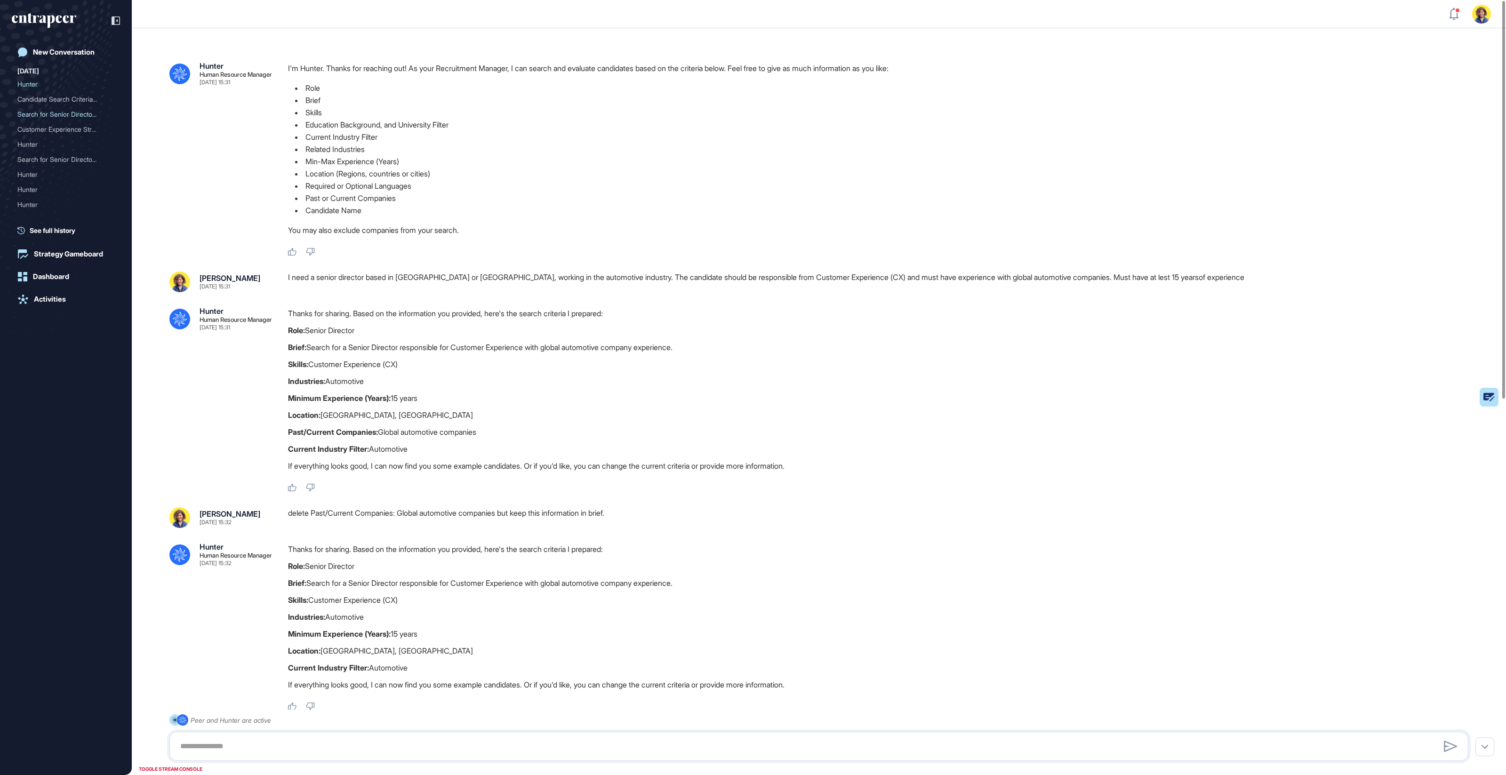
click at [383, 282] on div "I need a senior director based in Dubai or Türkiye, working in the automotive i…" at bounding box center [882, 282] width 1188 height 21
click at [34, 145] on div "Hunter" at bounding box center [61, 144] width 89 height 15
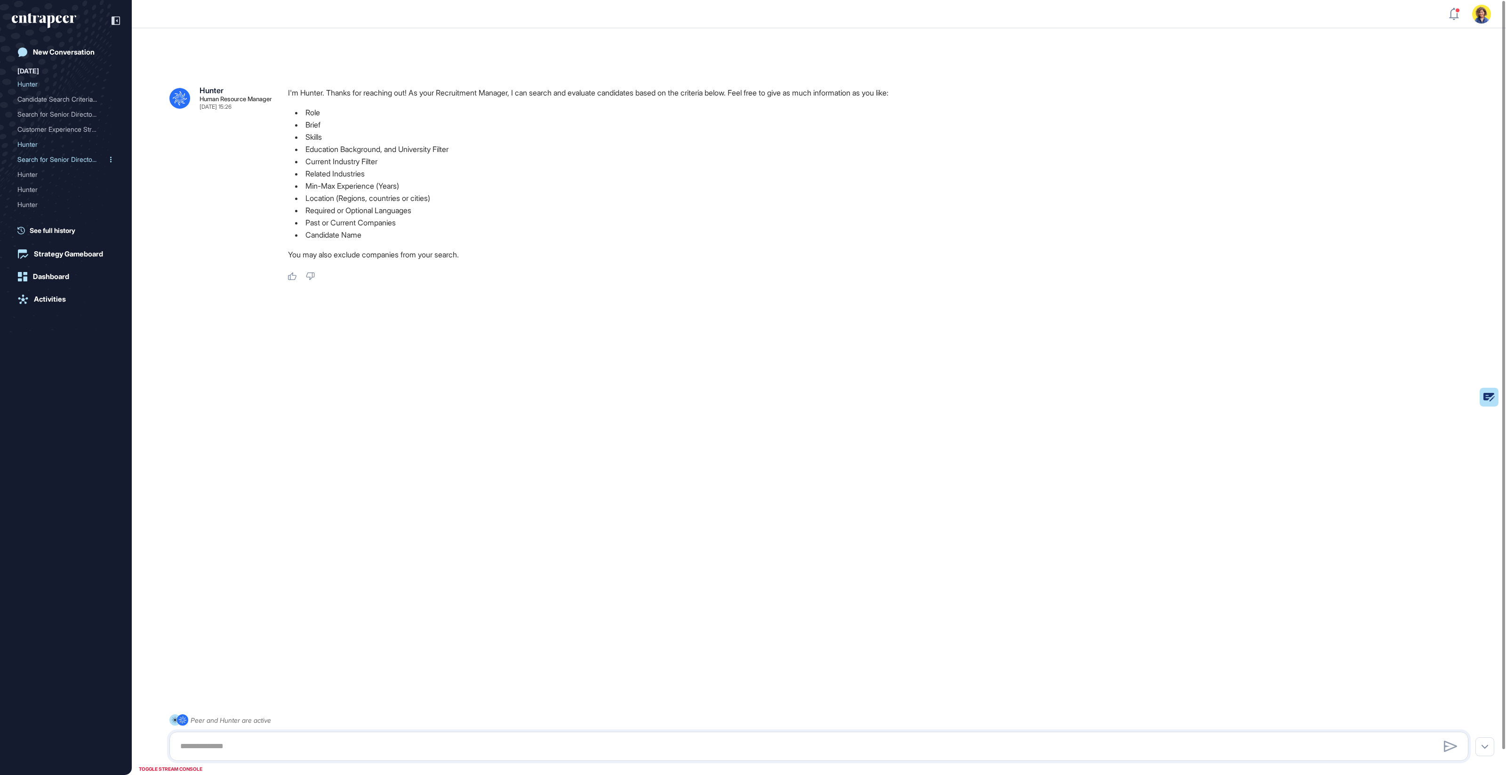
click at [77, 159] on div "Search for Senior Directo..." at bounding box center [61, 159] width 89 height 15
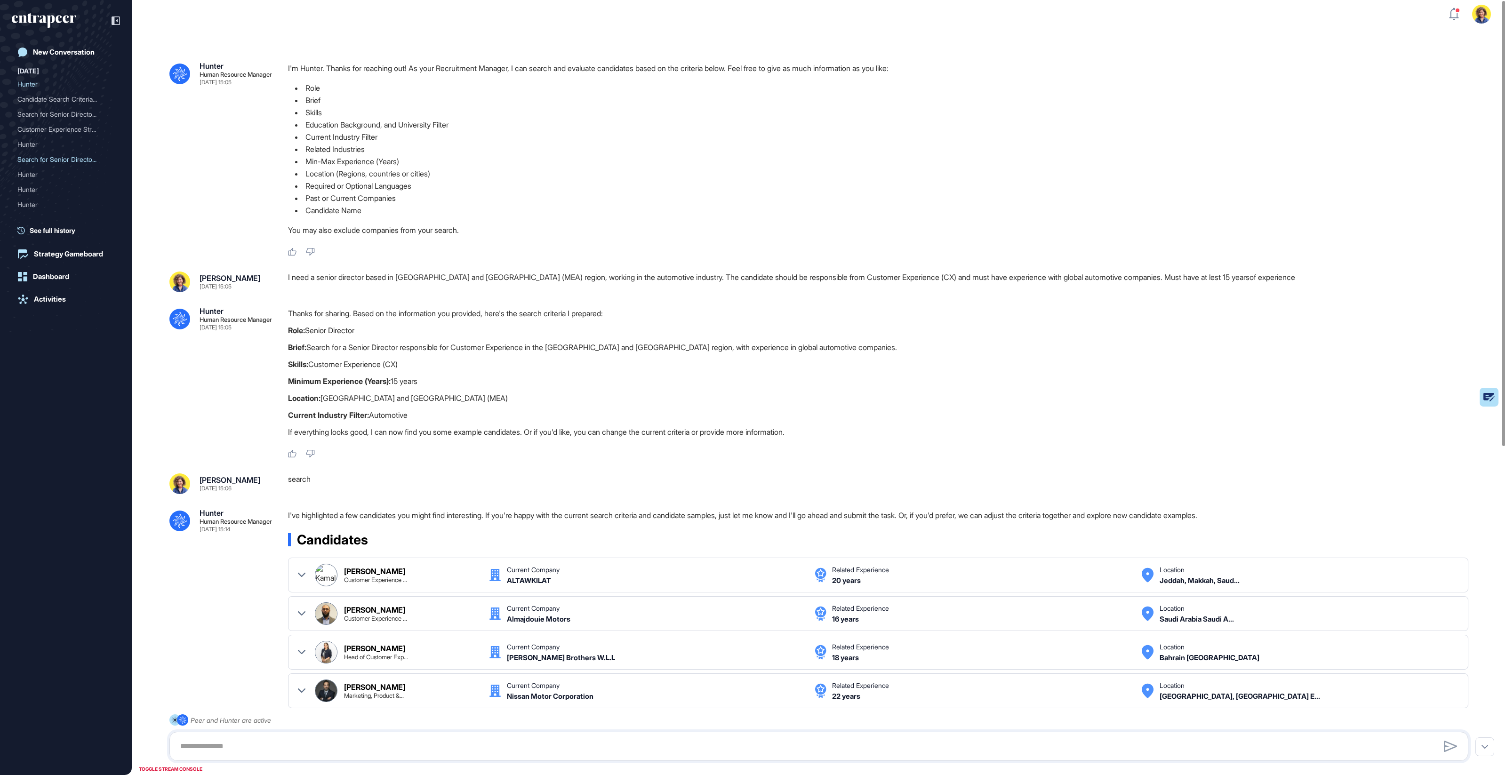
click at [482, 281] on div "I need a senior director based in Middle East and Africa (MEA) region, working …" at bounding box center [882, 282] width 1188 height 21
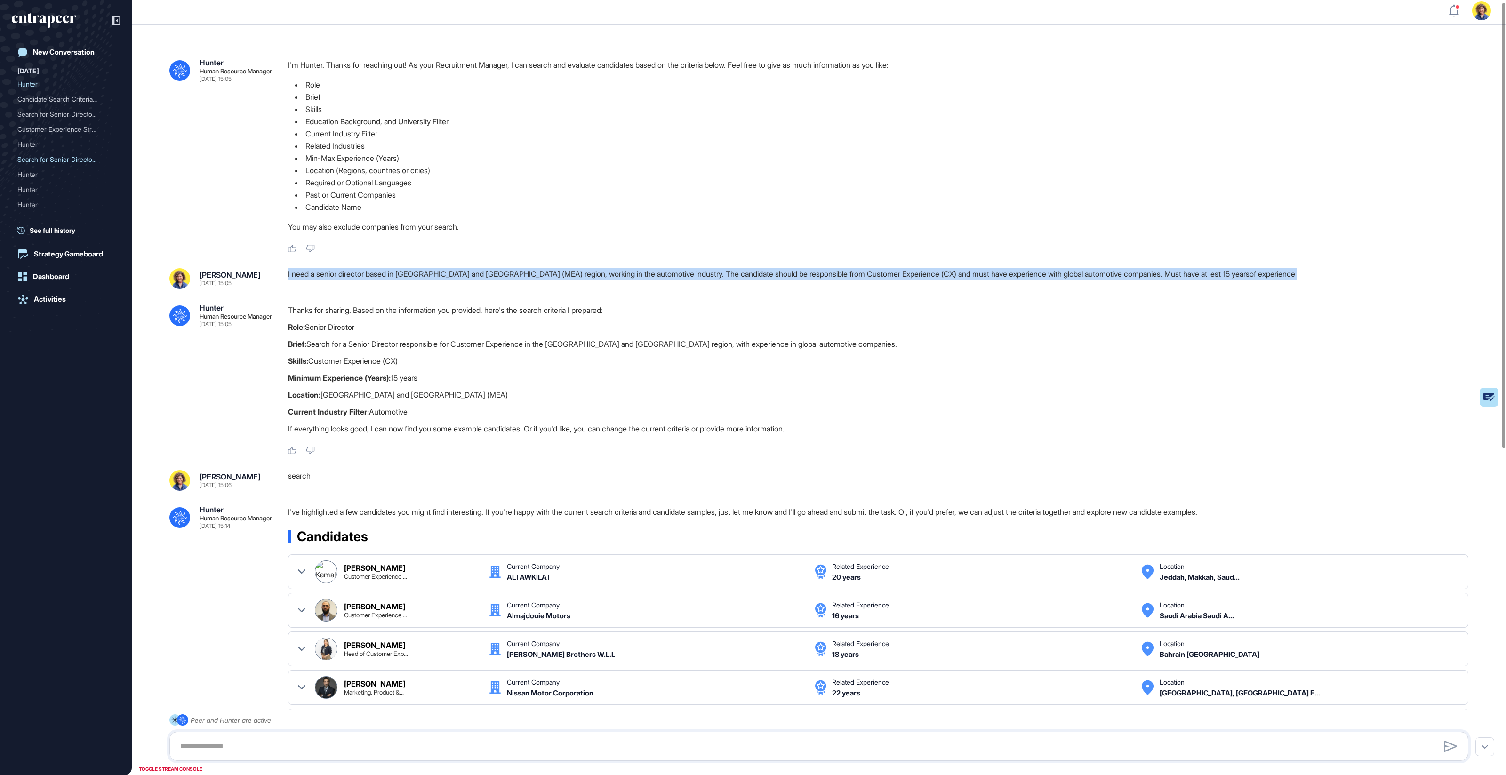
copy div "I need a senior director based in Middle East and Africa (MEA) region, working …"
click at [86, 53] on div "New Conversation" at bounding box center [64, 52] width 62 height 8
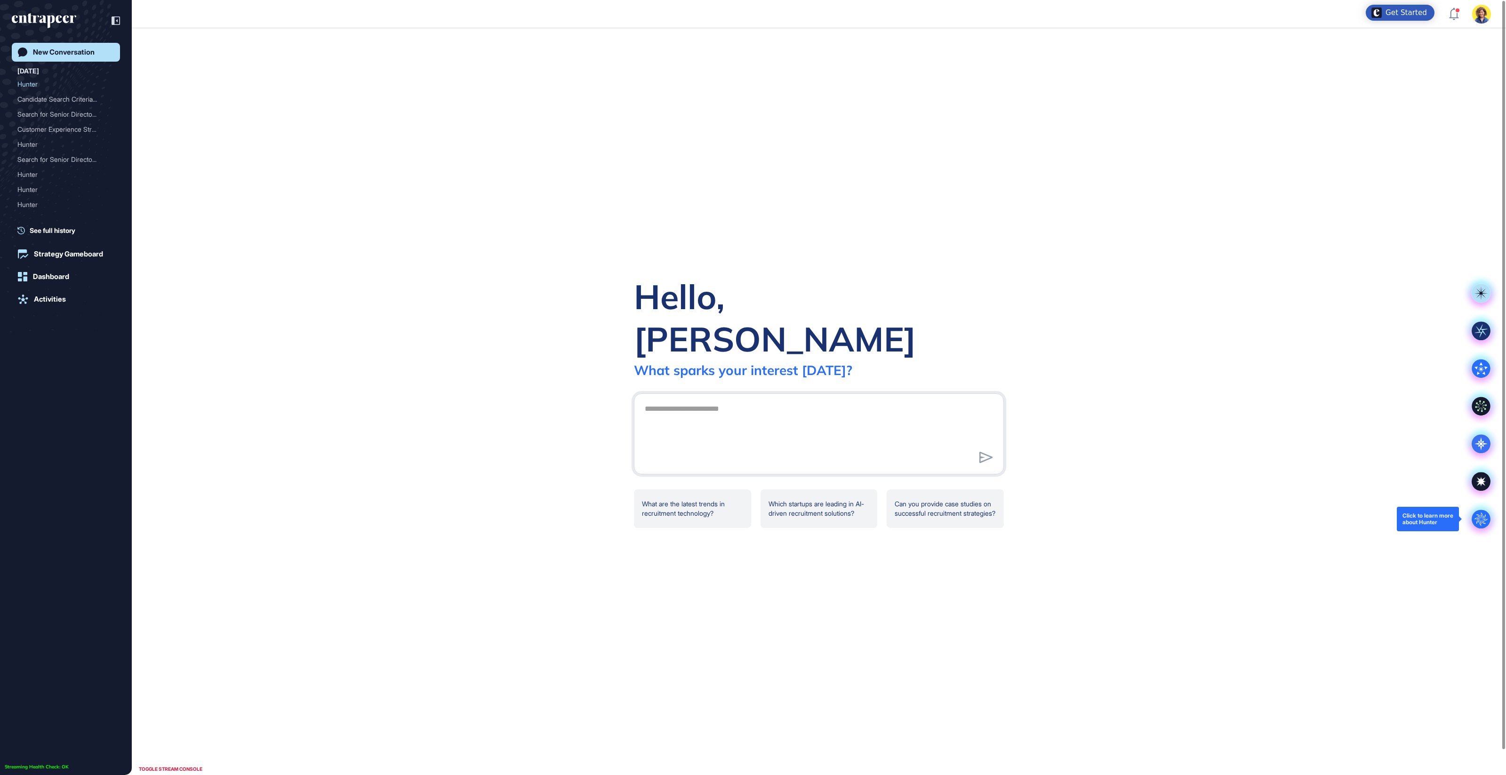
click at [1478, 511] on circle at bounding box center [1481, 519] width 19 height 19
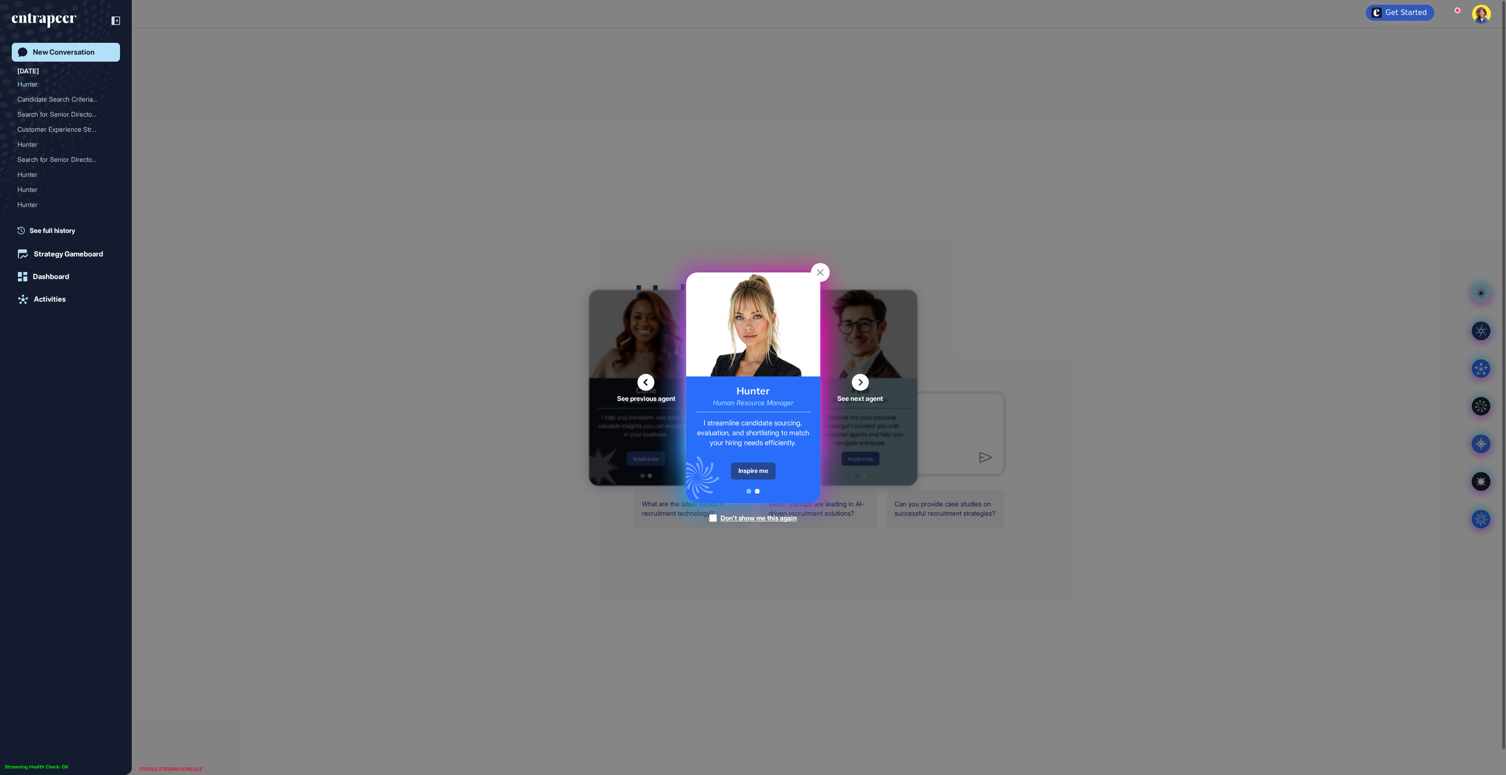
click at [752, 471] on div "Inspire me" at bounding box center [753, 471] width 45 height 17
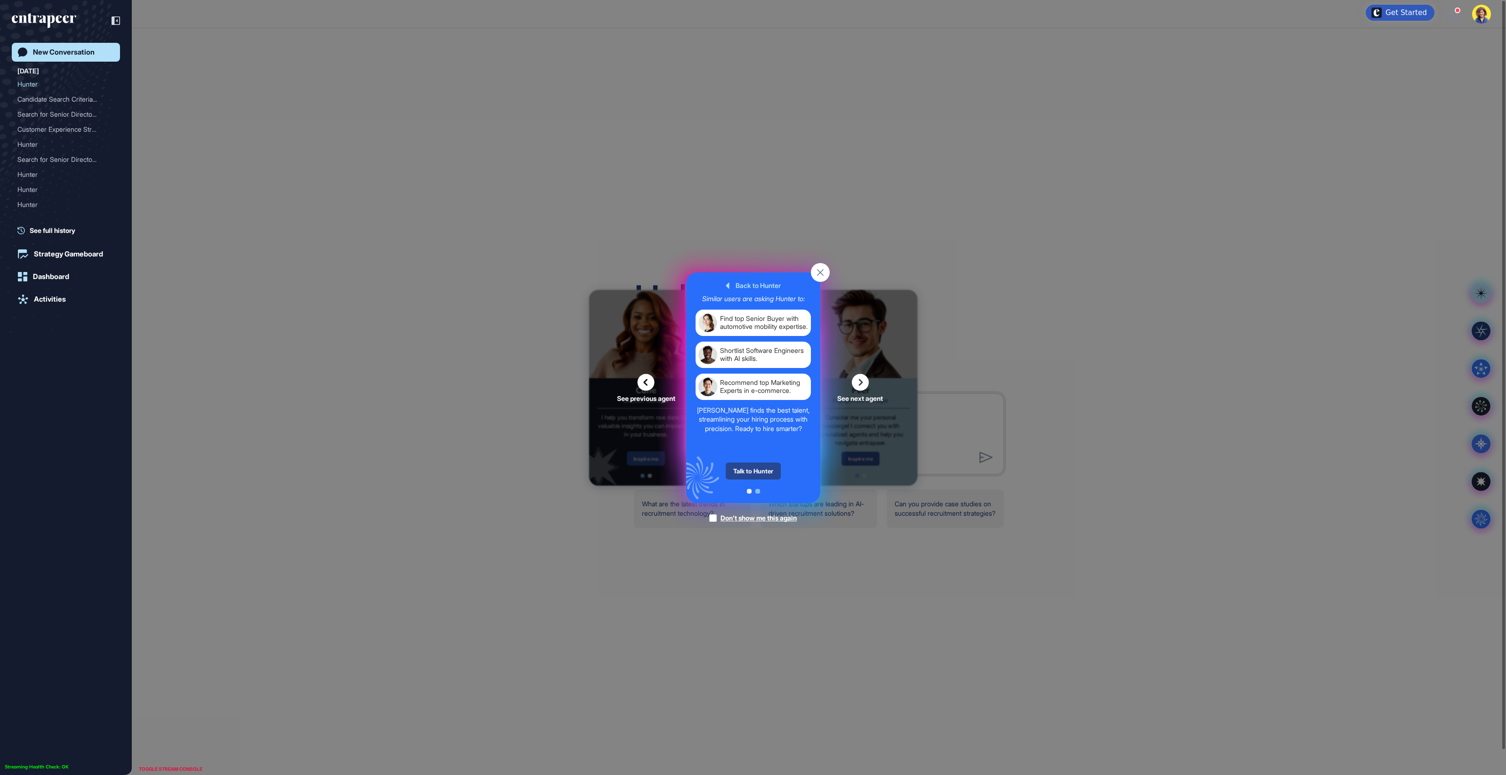
click at [752, 471] on div "Talk to Hunter" at bounding box center [753, 471] width 55 height 17
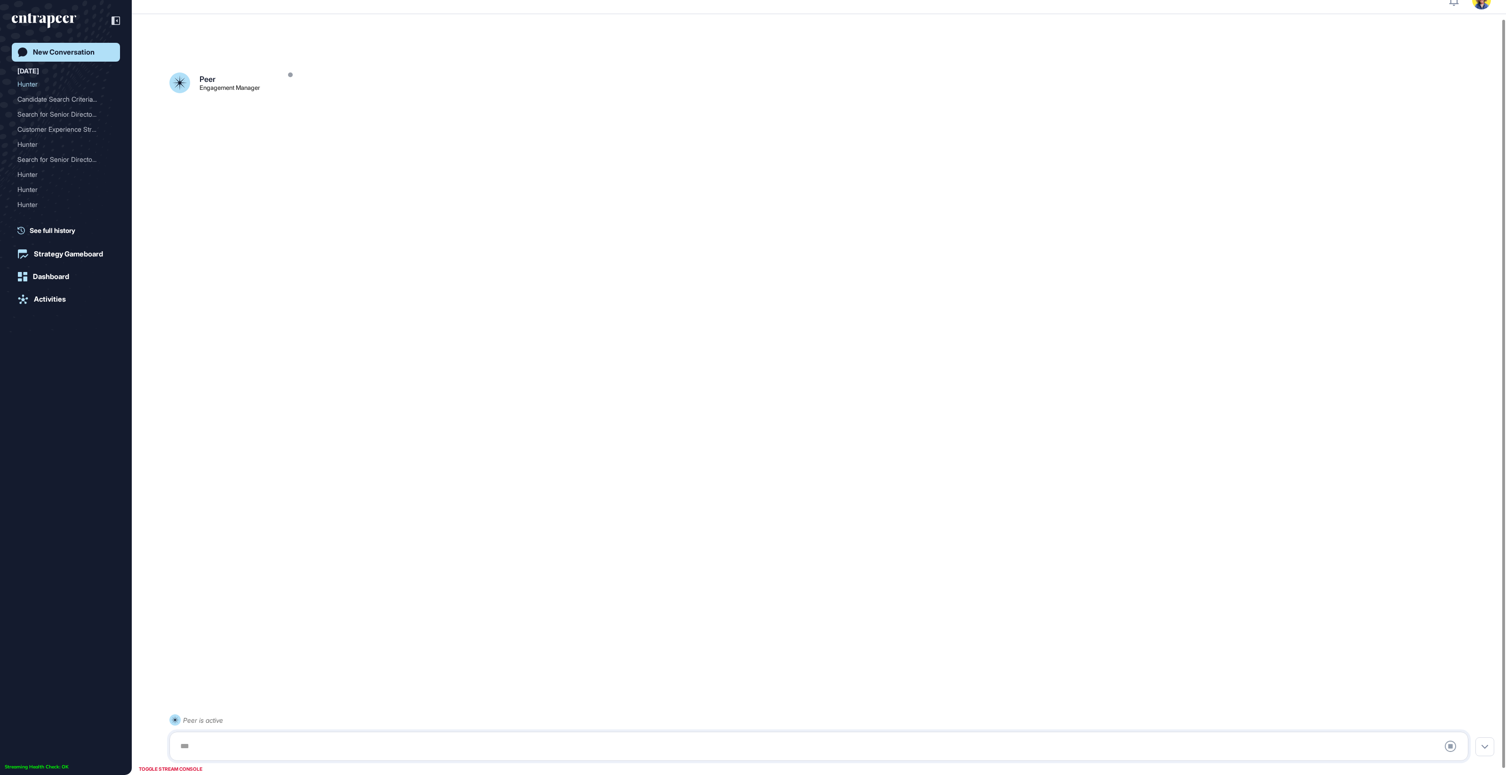
scroll to position [26, 0]
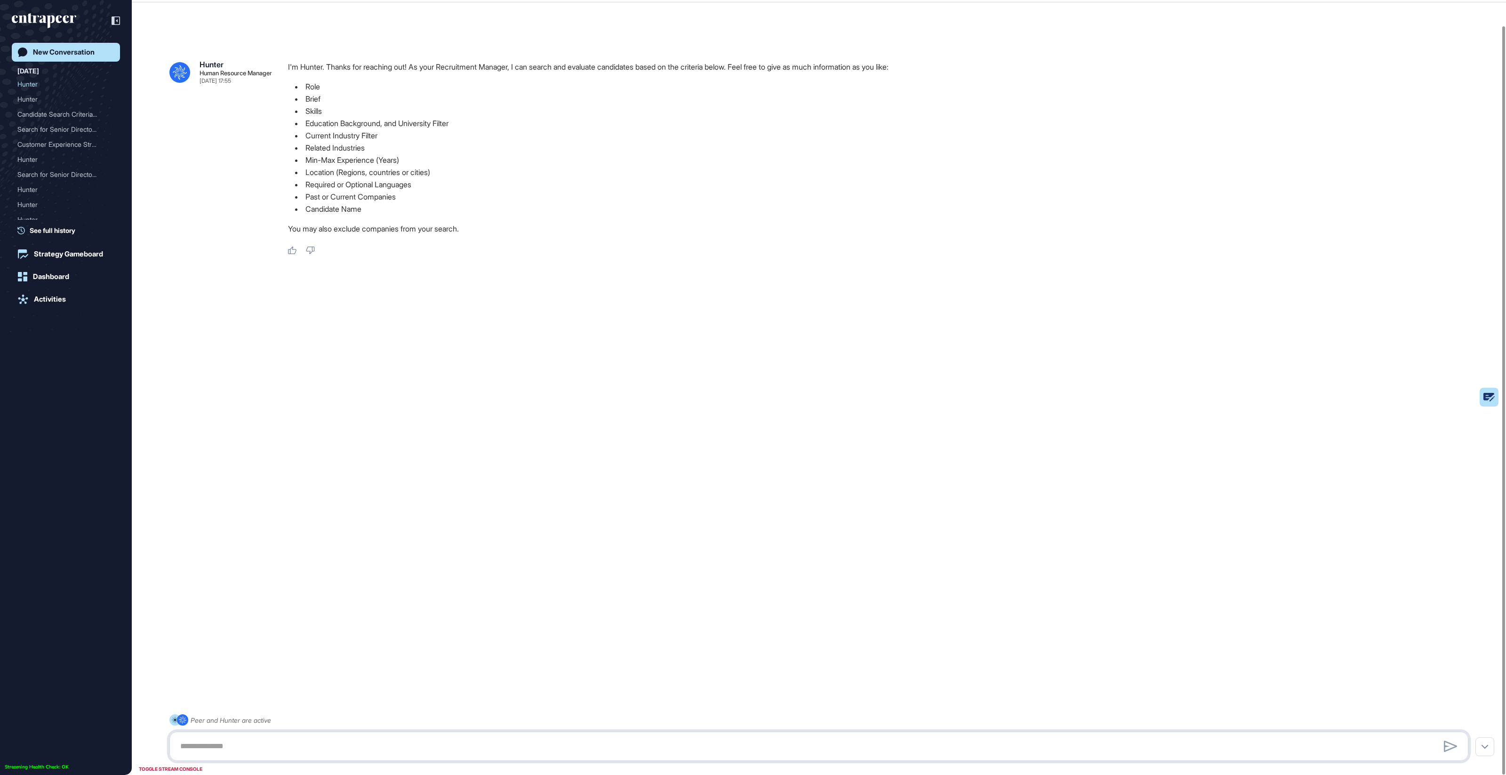
click at [383, 751] on textarea at bounding box center [819, 746] width 1289 height 19
paste textarea "**********"
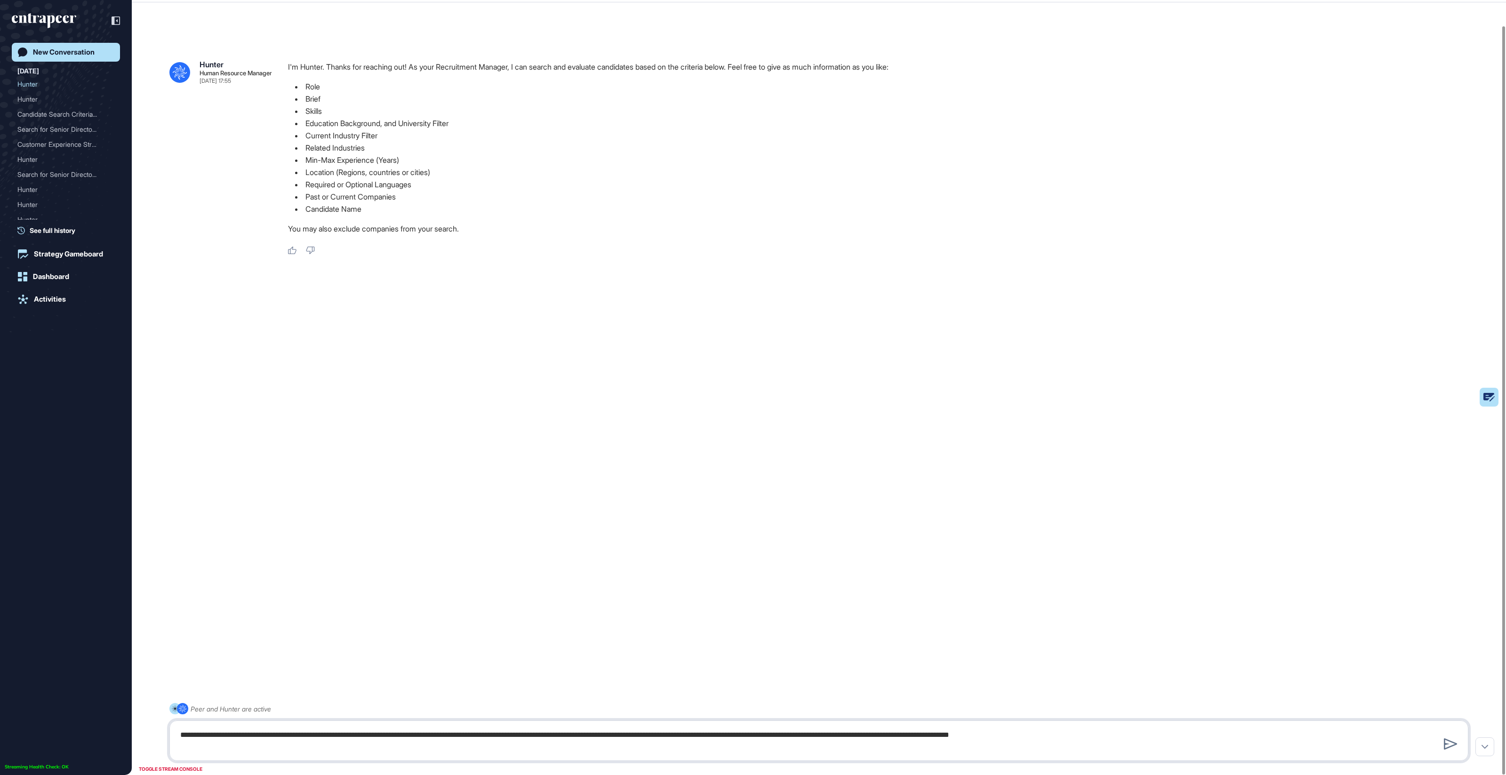
type textarea "**********"
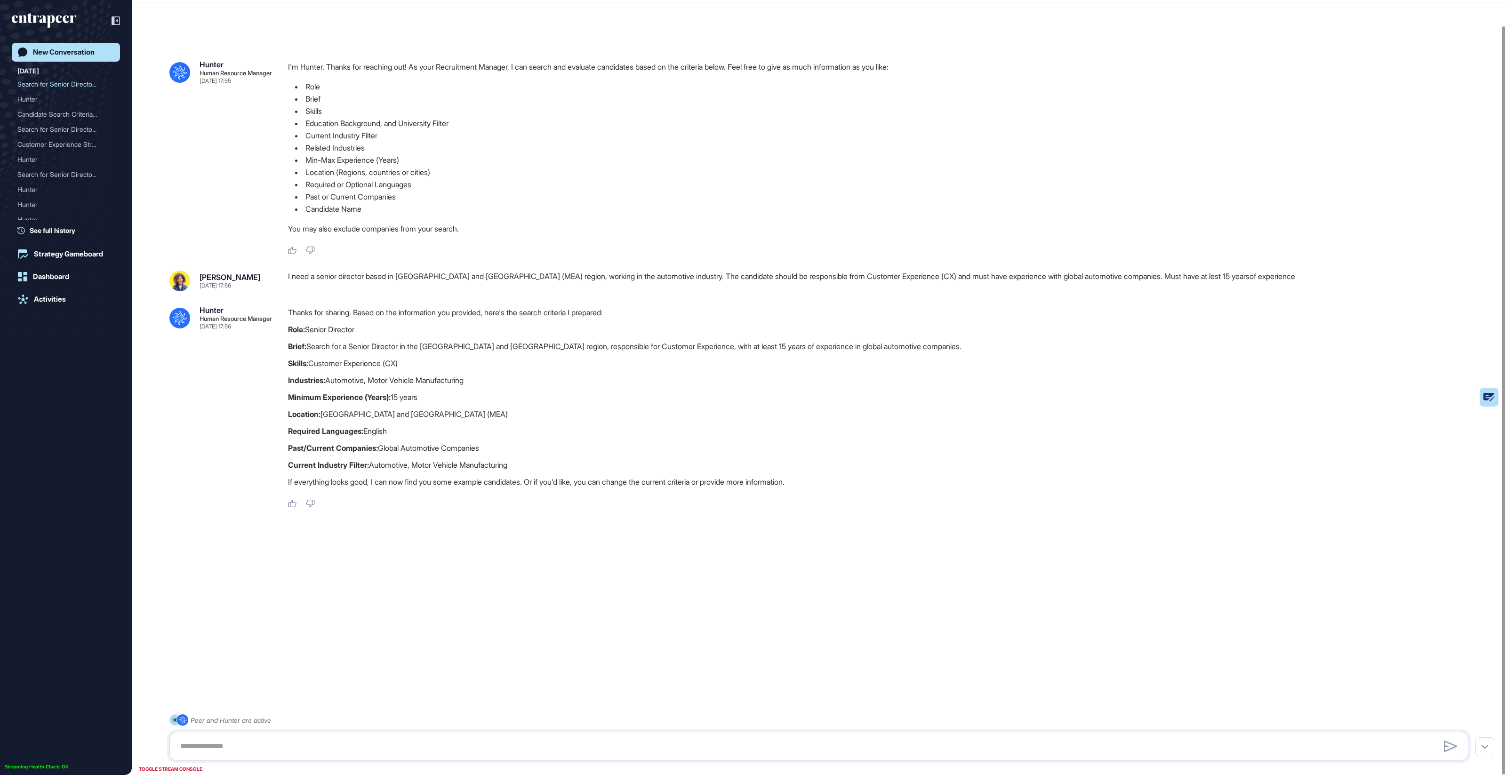
click at [406, 451] on p "Past/Current Companies: Global Automotive Companies" at bounding box center [882, 448] width 1188 height 12
copy div "Past/Current Companies: Global Automotive Companies"
click at [281, 746] on textarea at bounding box center [819, 746] width 1289 height 19
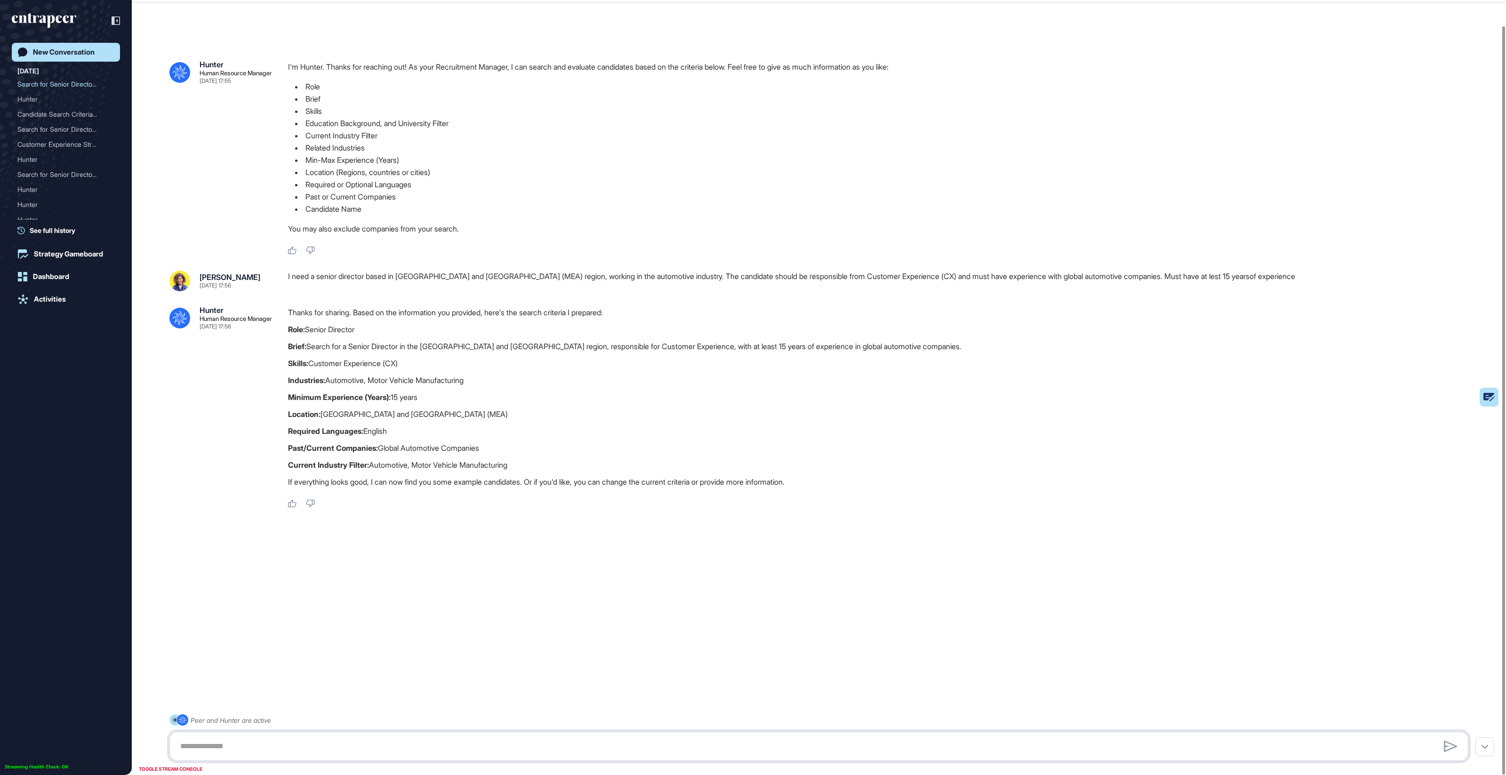
paste textarea "**********"
drag, startPoint x: 179, startPoint y: 723, endPoint x: 199, endPoint y: 724, distance: 19.8
click at [179, 723] on textarea "**********" at bounding box center [819, 735] width 1289 height 41
click at [447, 727] on textarea "**********" at bounding box center [819, 735] width 1289 height 41
type textarea "**********"
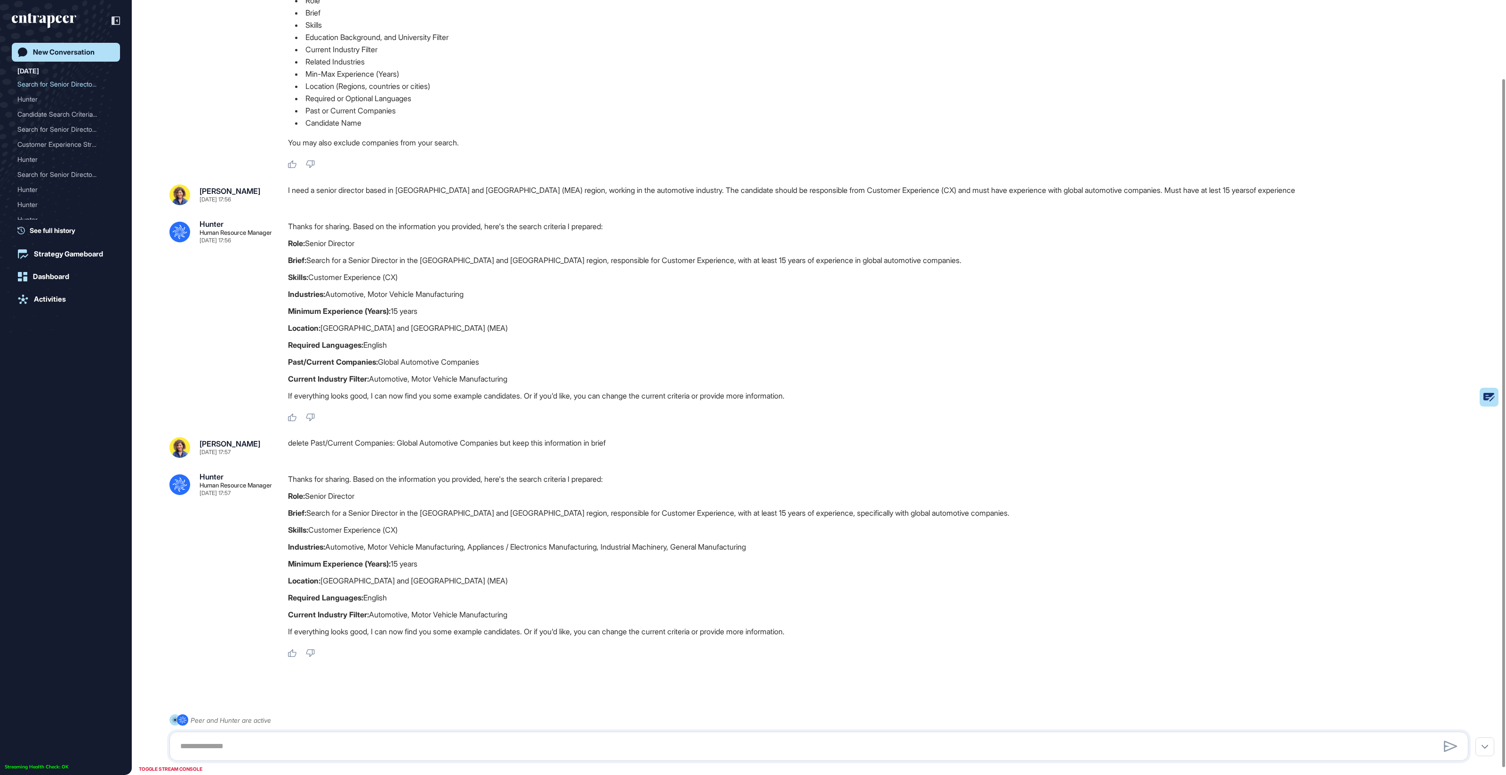
scroll to position [96, 0]
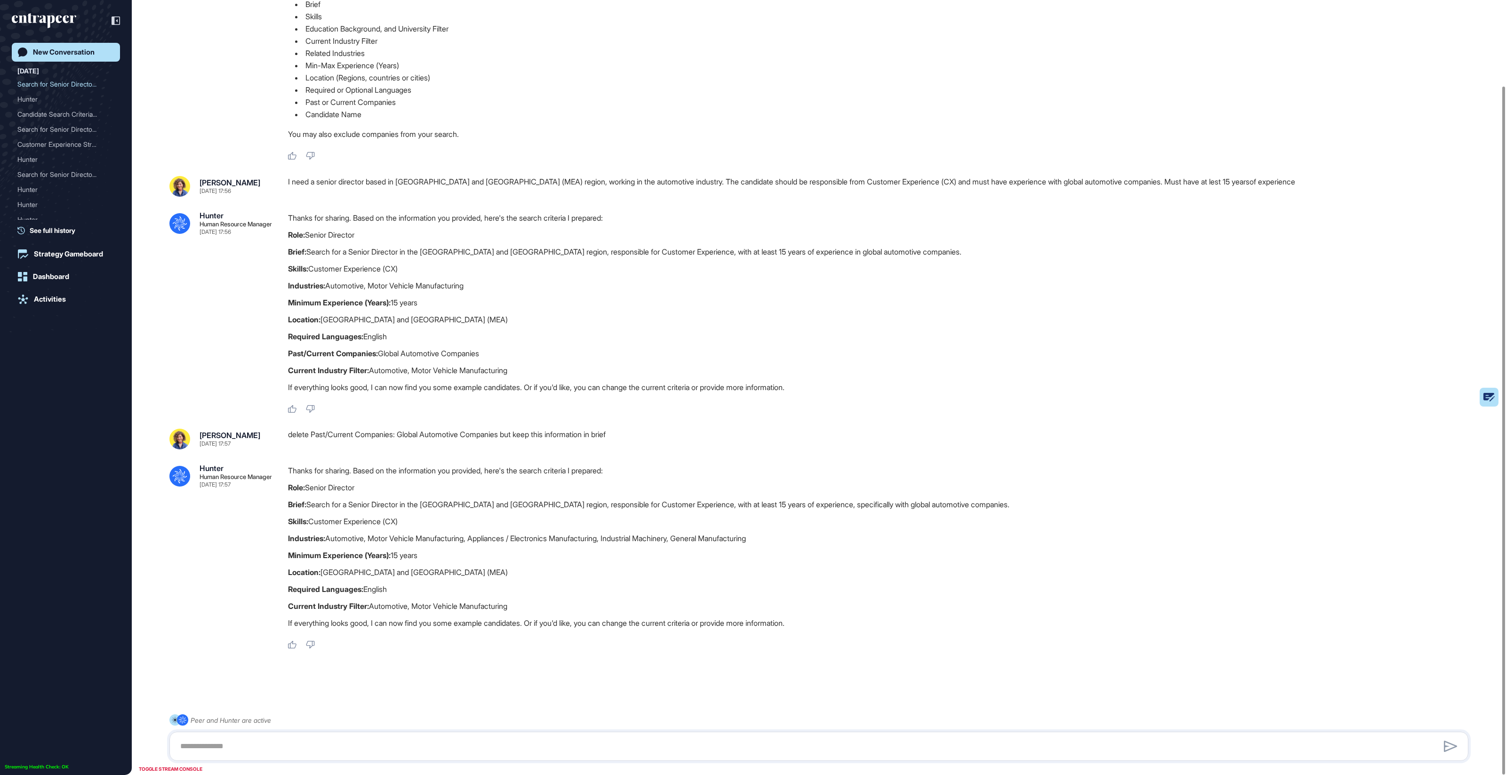
drag, startPoint x: 316, startPoint y: 607, endPoint x: 535, endPoint y: 607, distance: 218.9
click at [535, 607] on p "Current Industry Filter: Automotive, Motor Vehicle Manufacturing" at bounding box center [882, 606] width 1188 height 12
drag, startPoint x: 379, startPoint y: 539, endPoint x: 818, endPoint y: 536, distance: 439.2
click at [816, 536] on p "Industries: Automotive, Motor Vehicle Manufacturing, Appliances / Electronics M…" at bounding box center [882, 538] width 1188 height 12
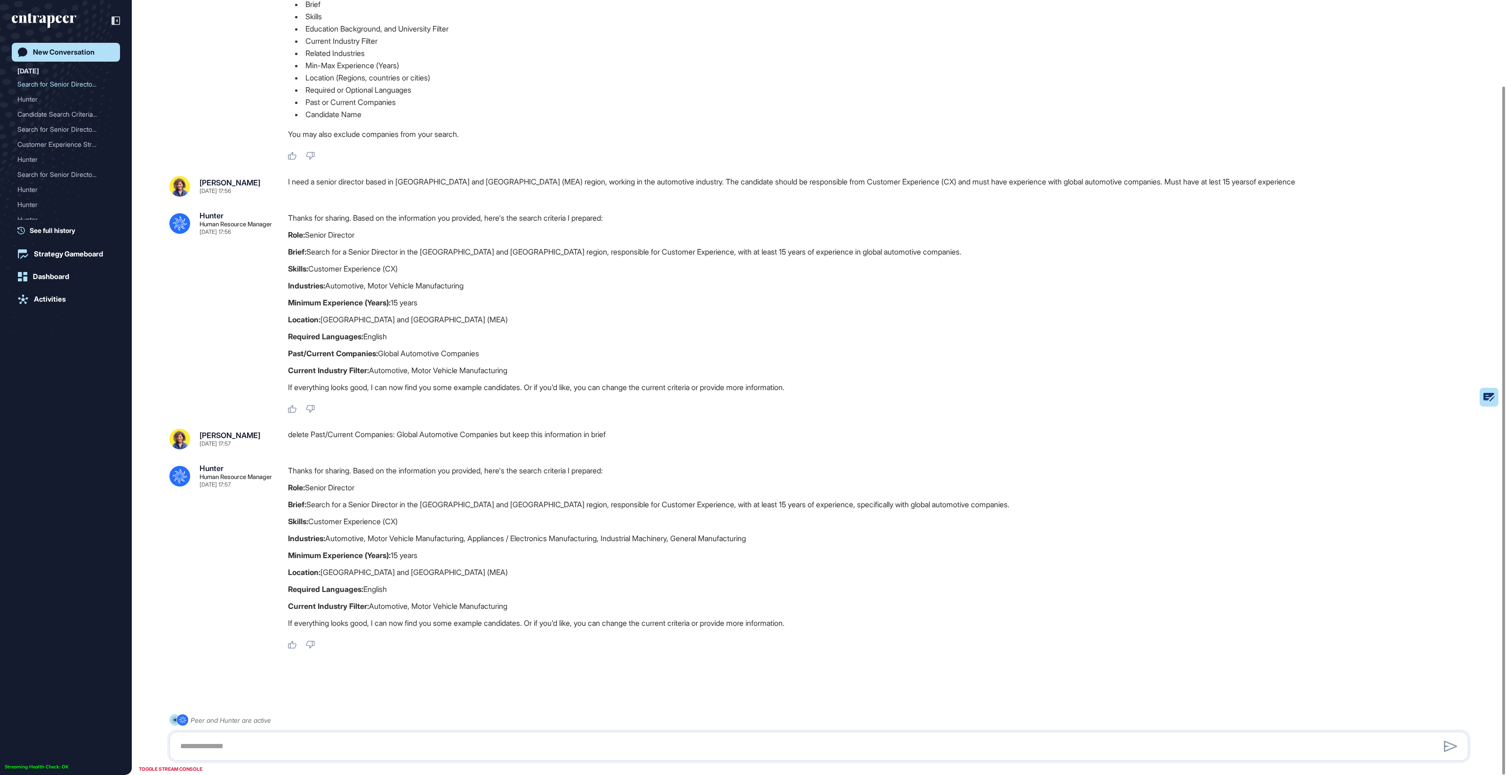
click at [818, 536] on p "Industries: Automotive, Motor Vehicle Manufacturing, Appliances / Electronics M…" at bounding box center [882, 538] width 1188 height 12
click at [344, 761] on div ".cls-2{fill:#fff} Peer and Hunter are active" at bounding box center [818, 738] width 1299 height 47
click at [340, 752] on textarea at bounding box center [819, 746] width 1289 height 19
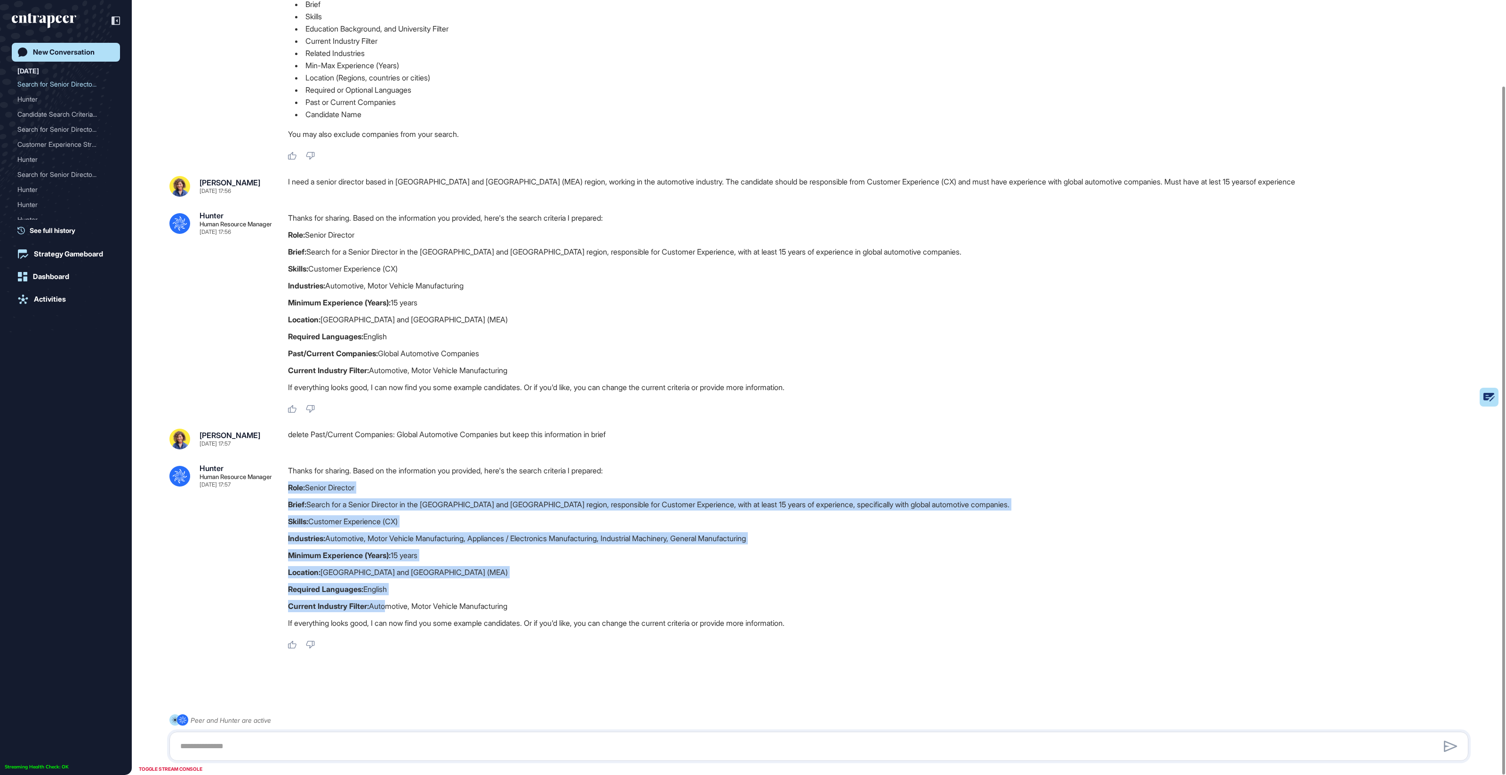
drag, startPoint x: 334, startPoint y: 480, endPoint x: 389, endPoint y: 612, distance: 142.6
click at [387, 609] on div "Thanks for sharing. Based on the information you provided, here's the search cr…" at bounding box center [882, 549] width 1188 height 169
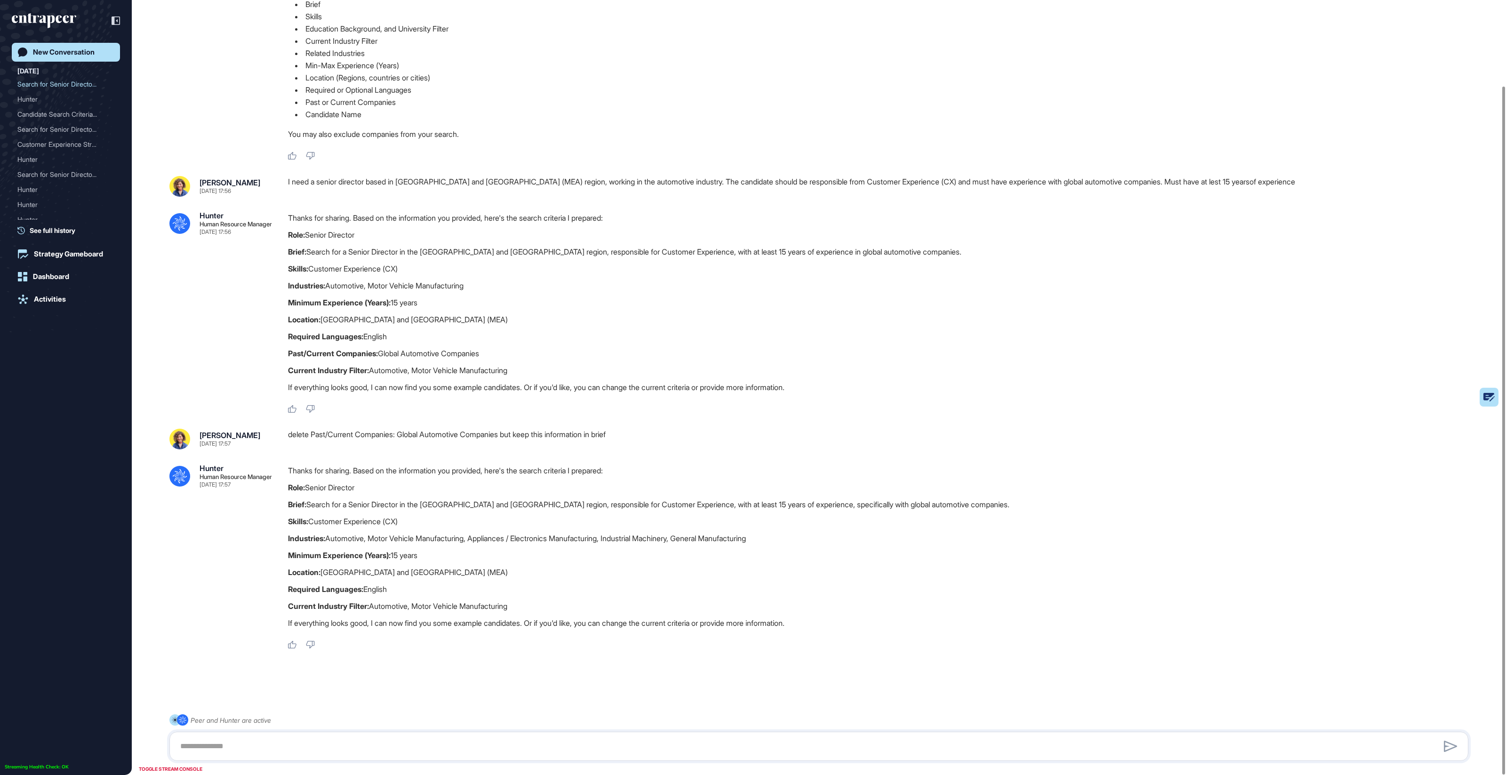
drag, startPoint x: 392, startPoint y: 613, endPoint x: 403, endPoint y: 661, distance: 49.1
click at [393, 614] on div "Thanks for sharing. Based on the information you provided, here's the search cr…" at bounding box center [882, 549] width 1188 height 169
click at [353, 742] on textarea at bounding box center [819, 746] width 1289 height 19
type textarea "******"
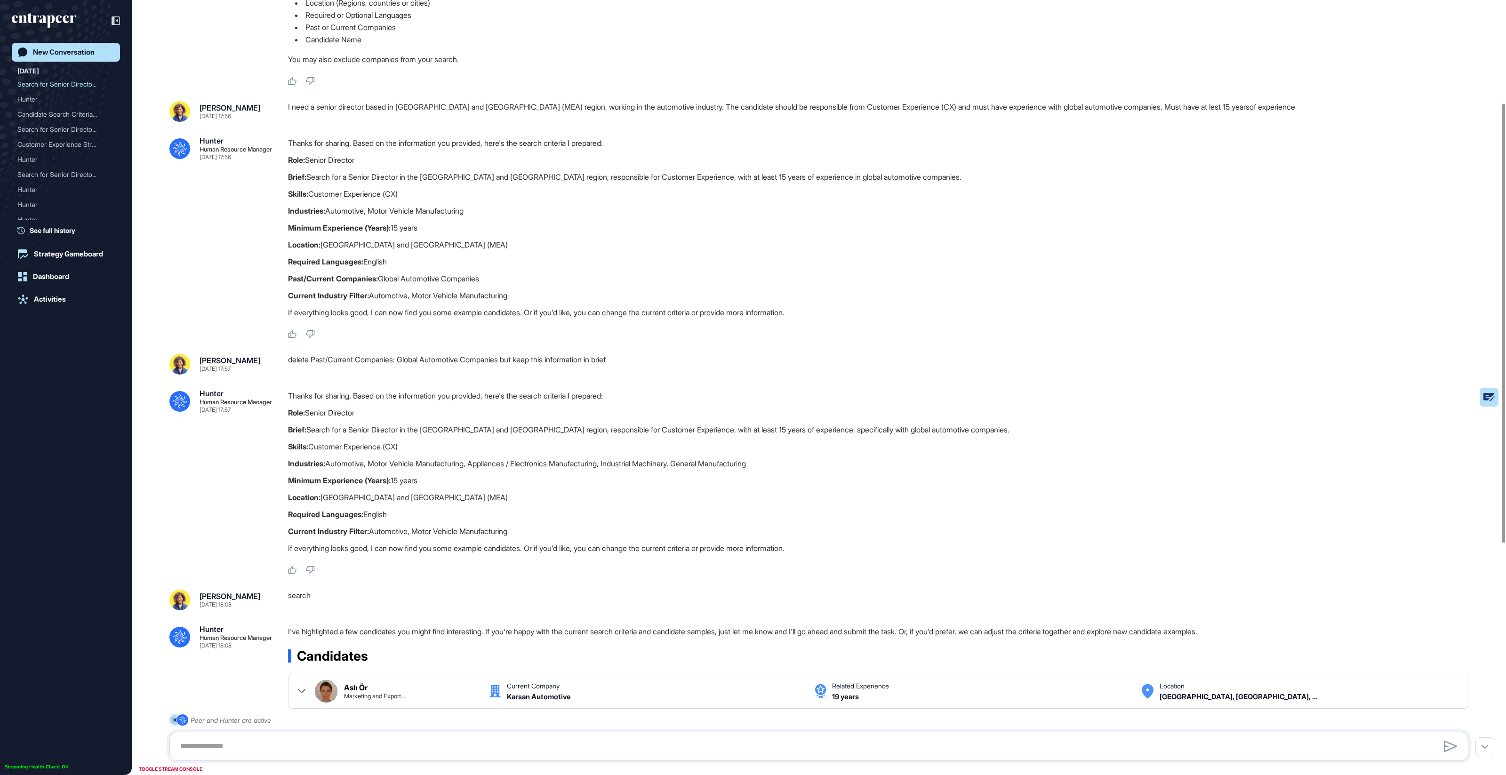
scroll to position [171, 0]
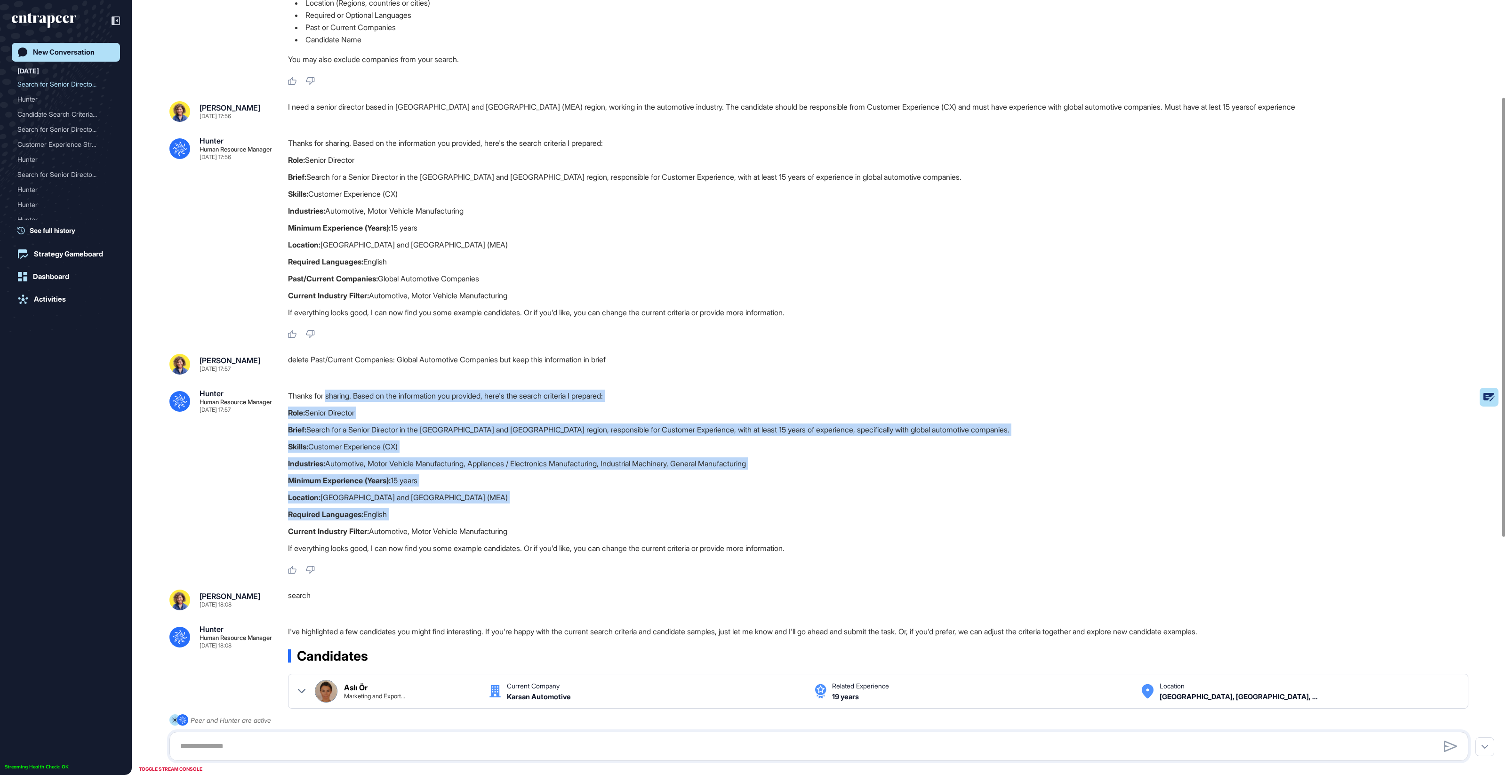
drag, startPoint x: 433, startPoint y: 446, endPoint x: 511, endPoint y: 523, distance: 109.9
click at [511, 523] on div "Thanks for sharing. Based on the information you provided, here's the search cr…" at bounding box center [882, 474] width 1188 height 169
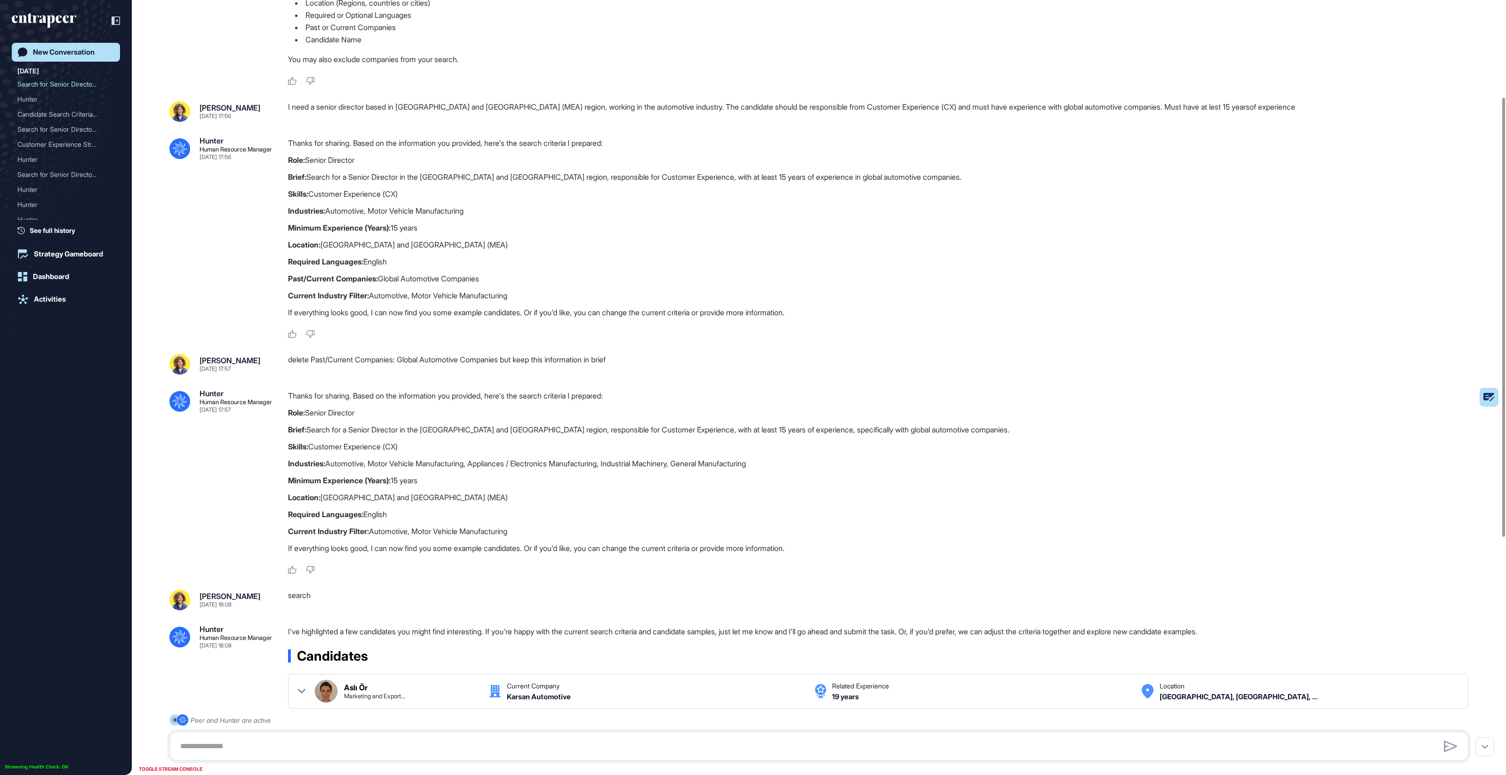
click at [512, 523] on div "Thanks for sharing. Based on the information you provided, here's the search cr…" at bounding box center [882, 474] width 1188 height 169
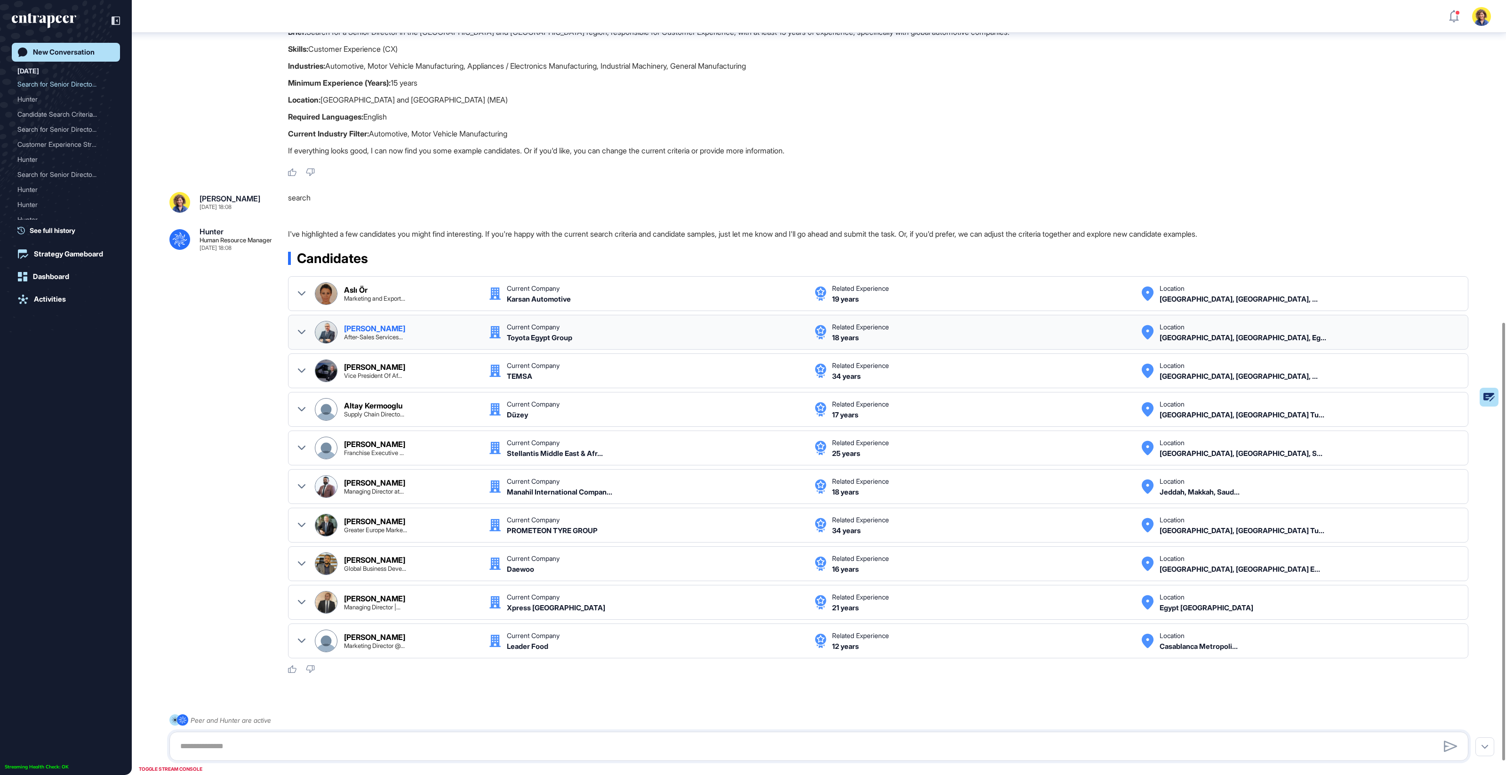
scroll to position [595, 0]
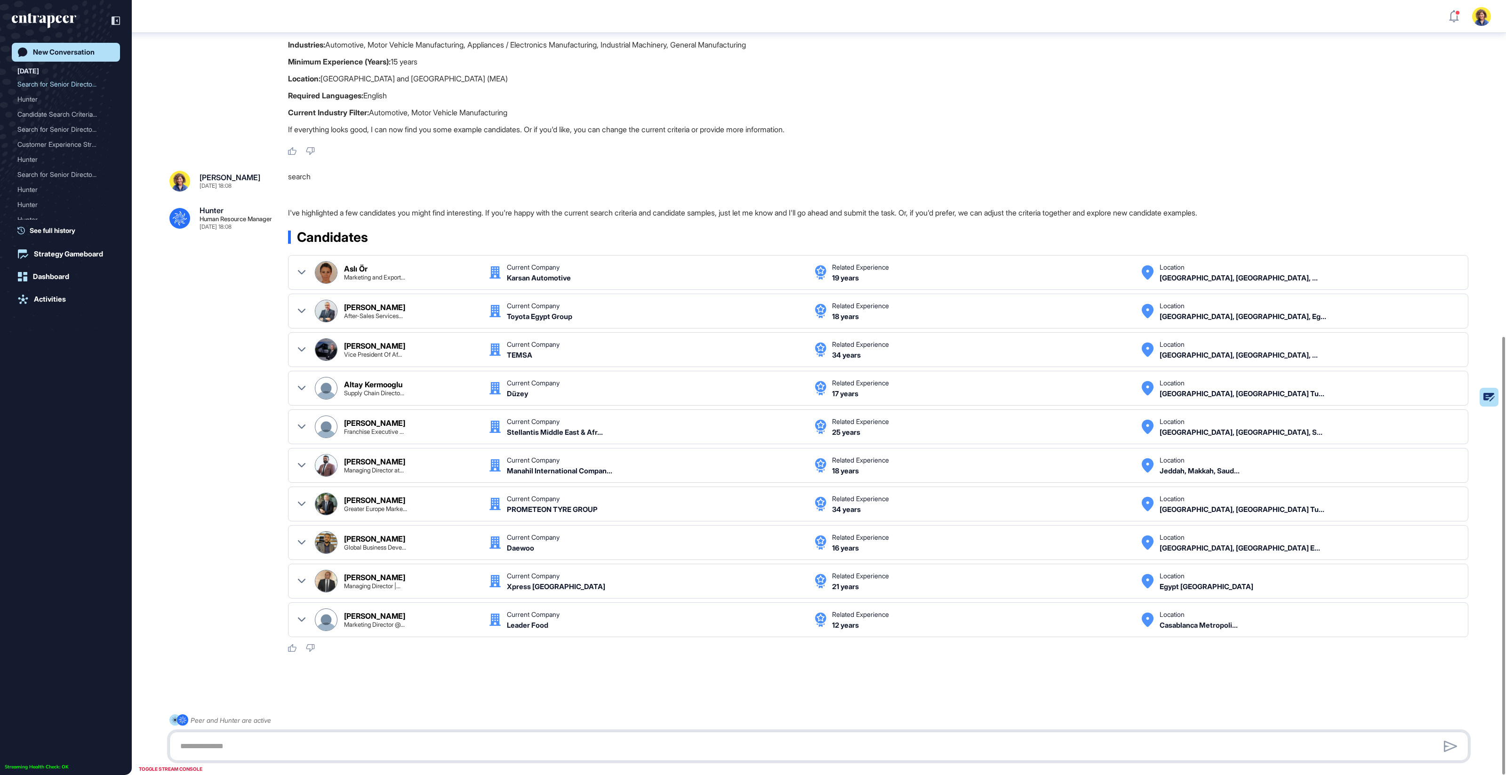
click at [322, 747] on textarea at bounding box center [819, 746] width 1289 height 19
type textarea "**********"
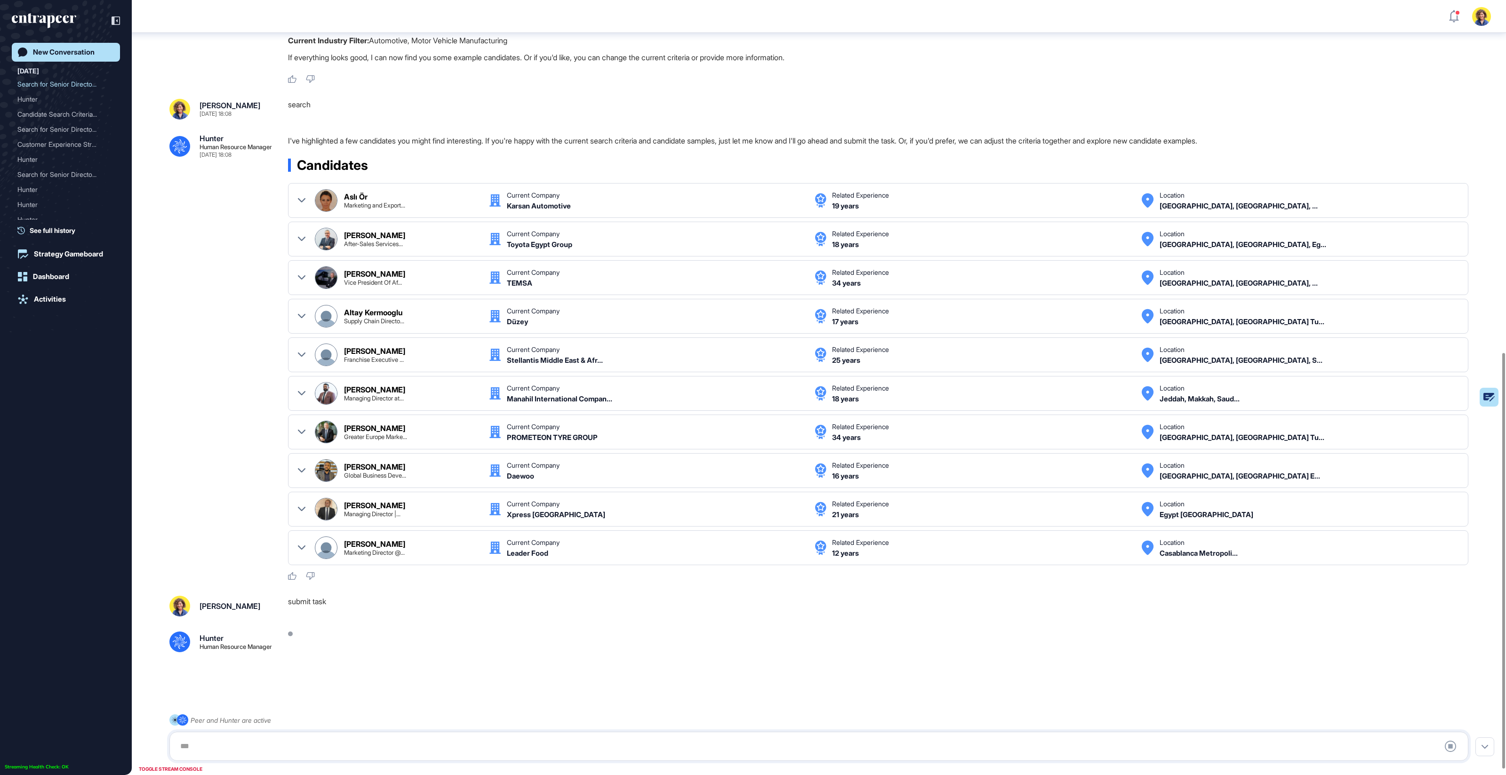
scroll to position [667, 0]
click at [305, 386] on div at bounding box center [302, 393] width 8 height 23
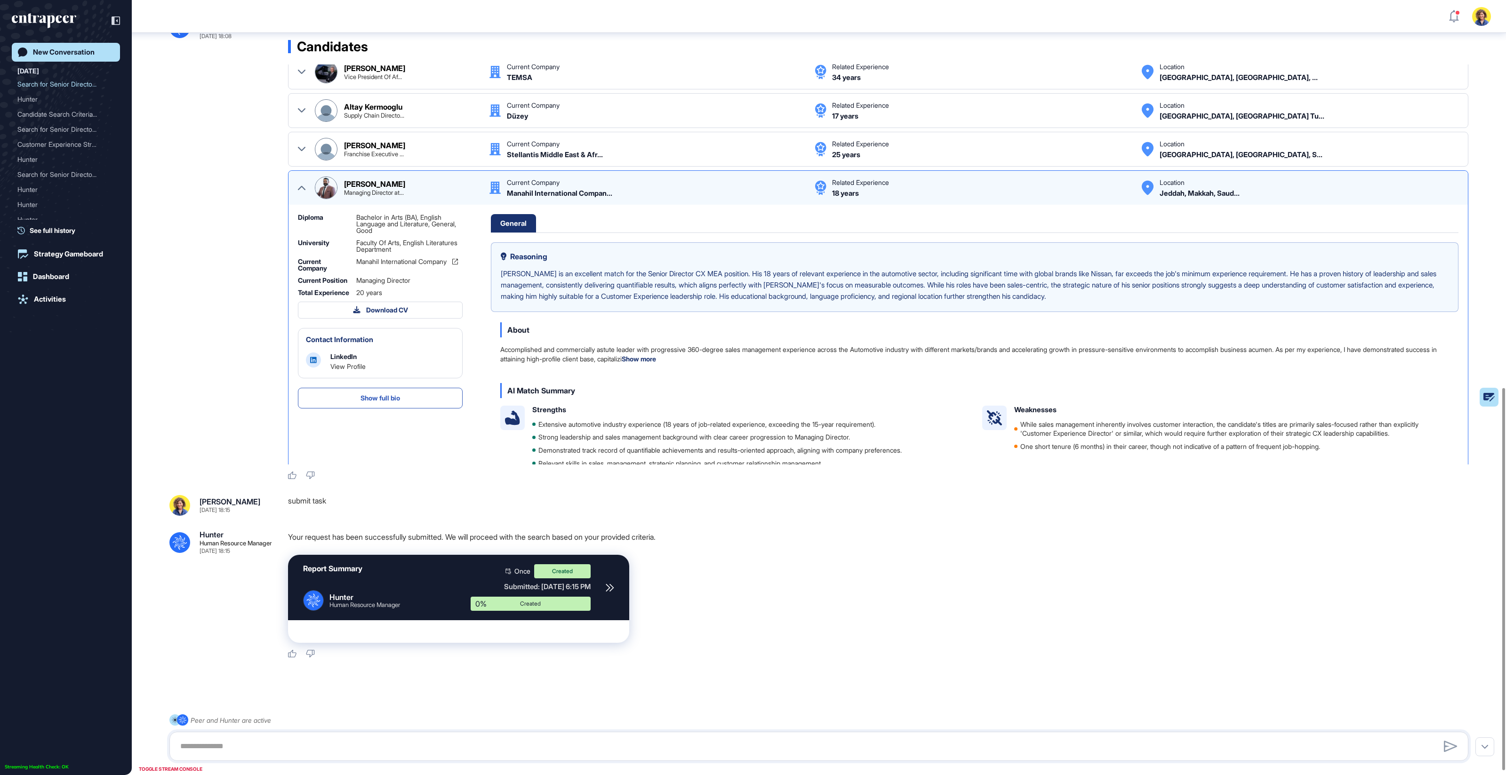
scroll to position [89, 0]
click at [298, 183] on icon at bounding box center [302, 187] width 8 height 8
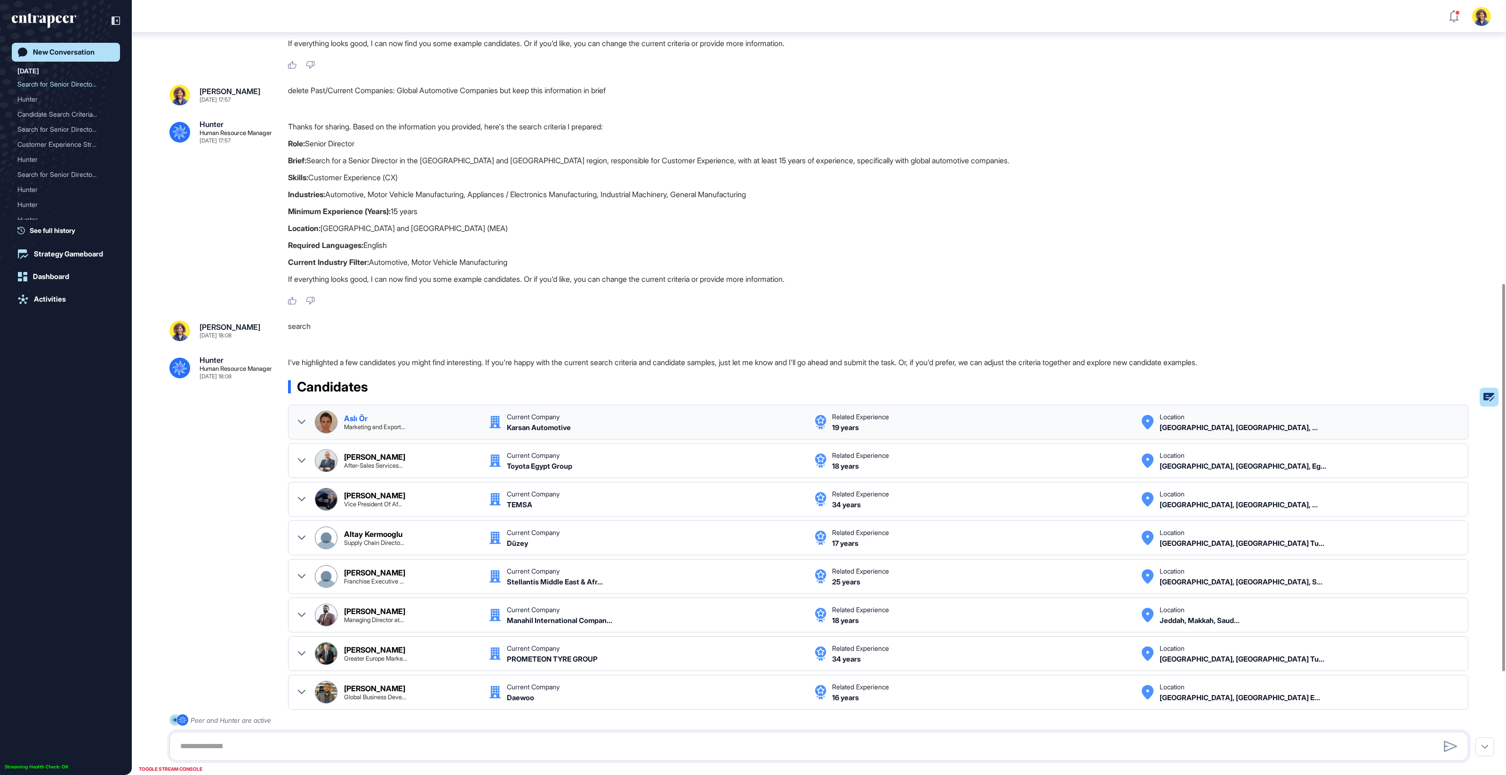
scroll to position [377, 0]
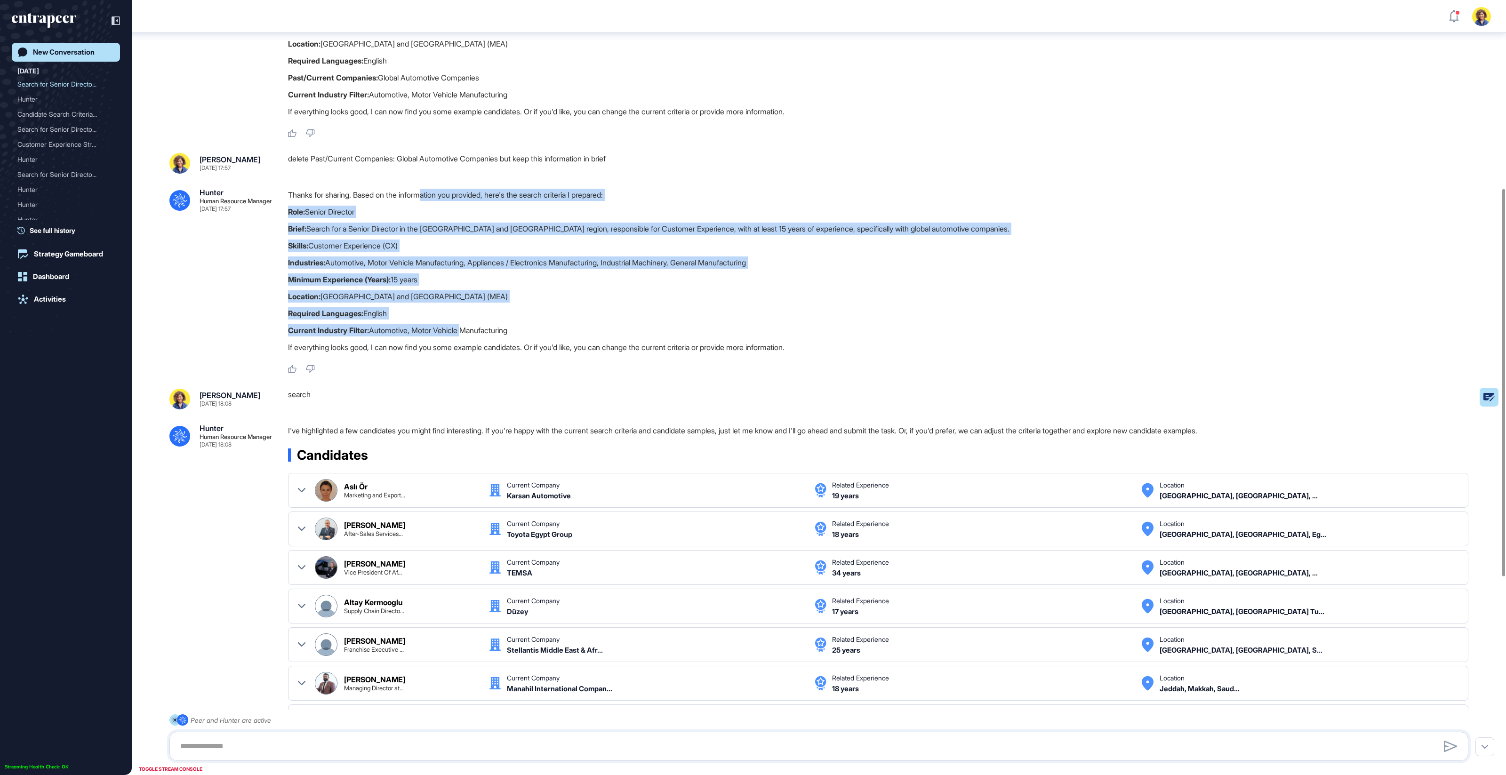
drag, startPoint x: 443, startPoint y: 227, endPoint x: 466, endPoint y: 332, distance: 108.0
click at [466, 332] on div "Thanks for sharing. Based on the information you provided, here's the search cr…" at bounding box center [882, 273] width 1188 height 169
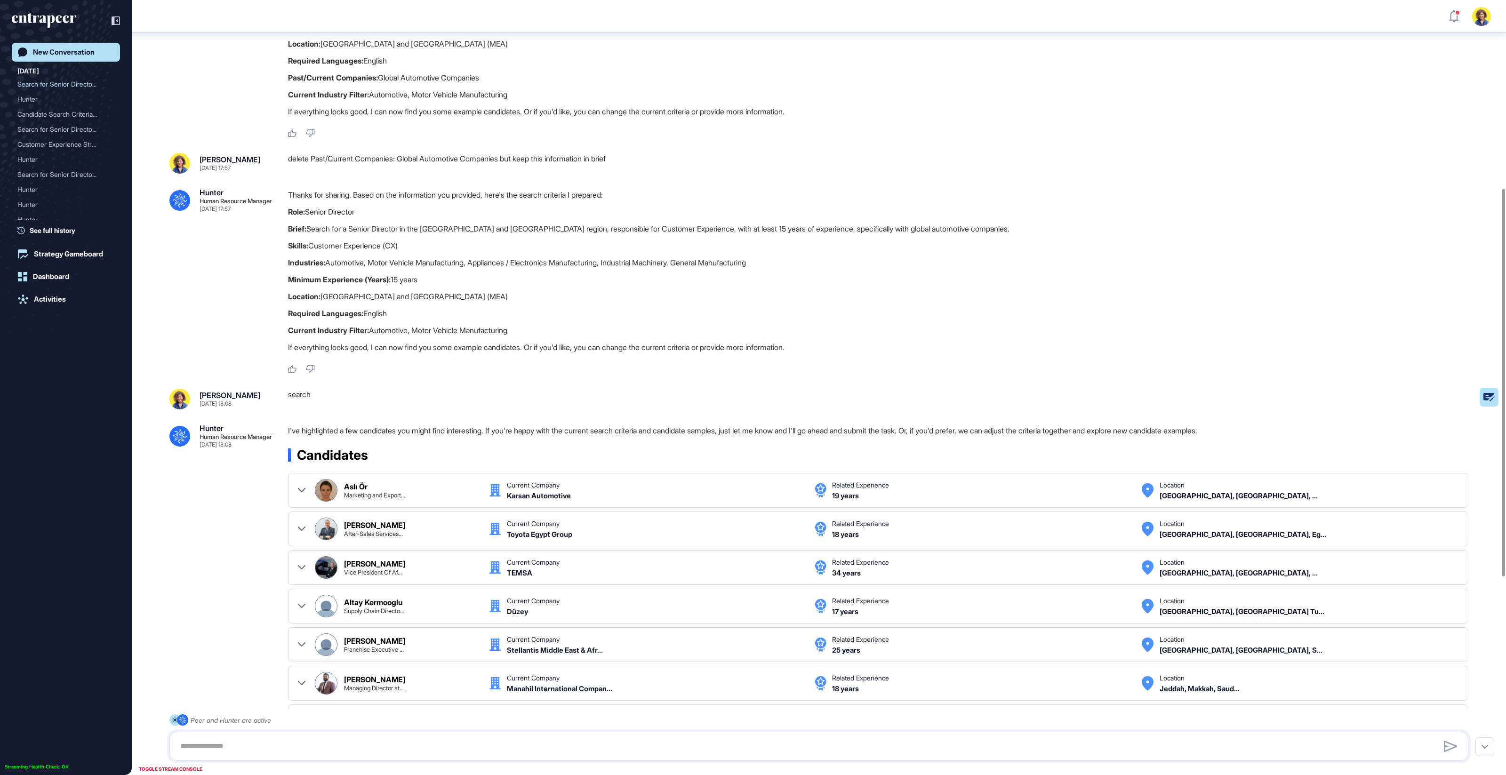
click at [473, 326] on p "Current Industry Filter: Automotive, Motor Vehicle Manufacturing" at bounding box center [882, 330] width 1188 height 12
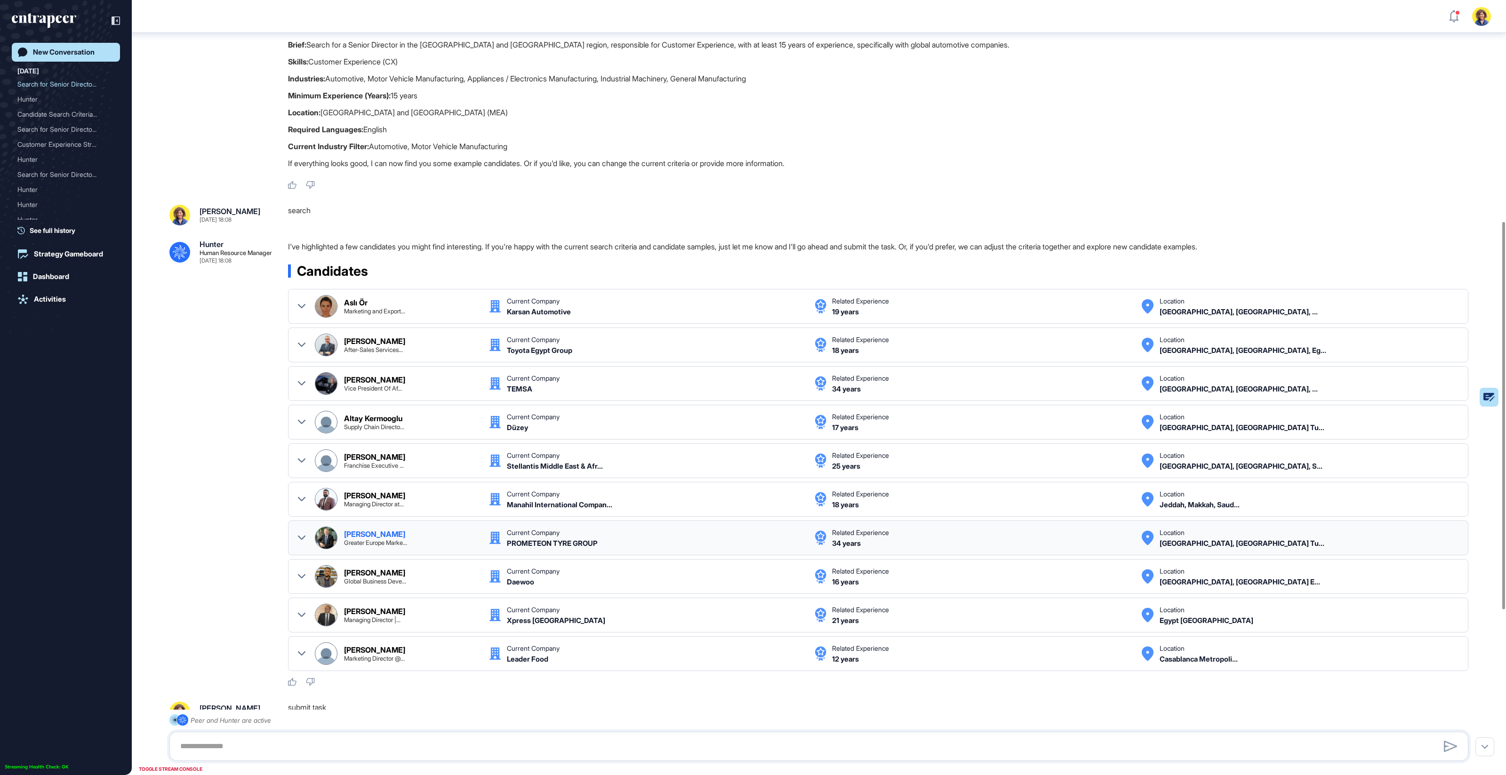
scroll to position [773, 0]
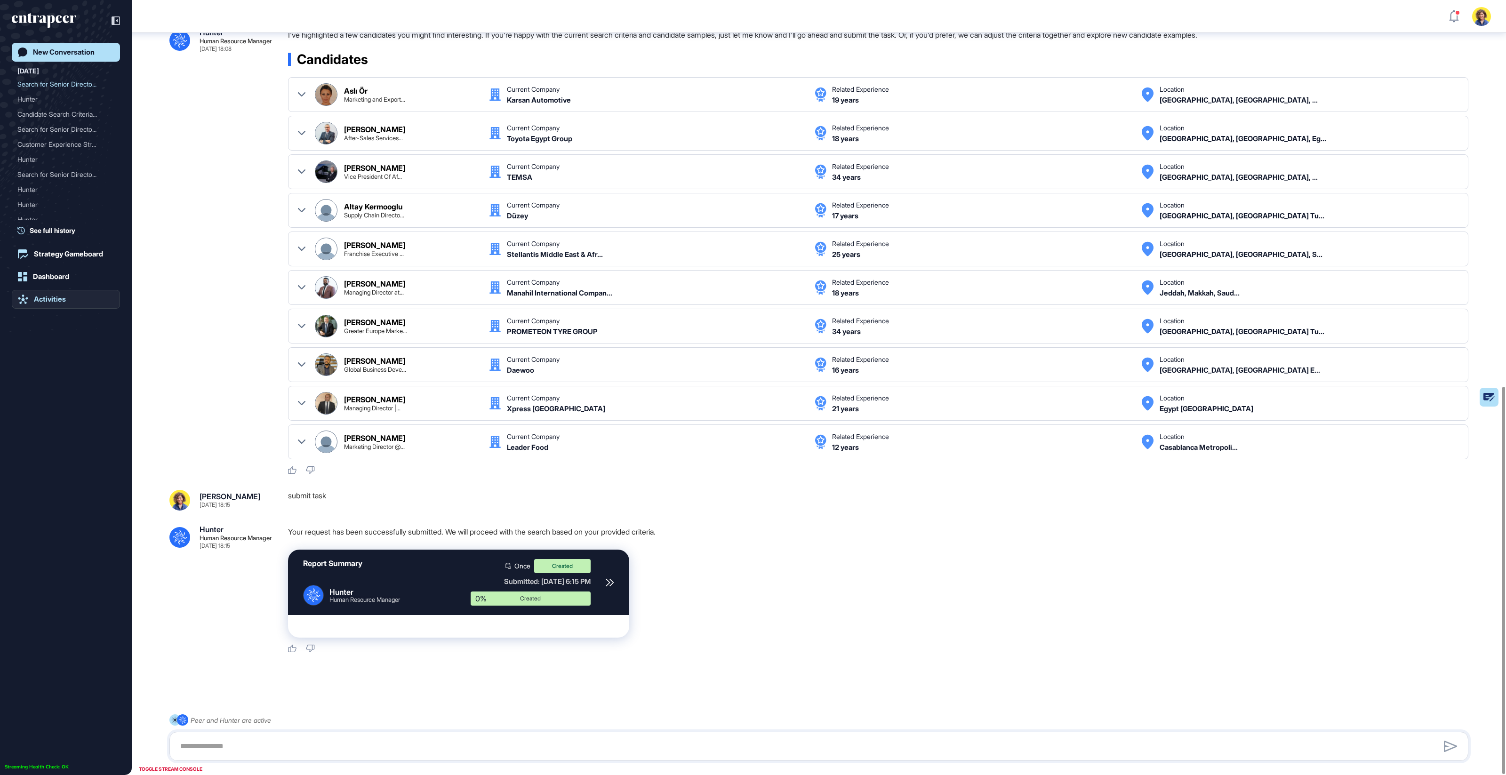
click at [53, 301] on div "Activities" at bounding box center [50, 299] width 32 height 8
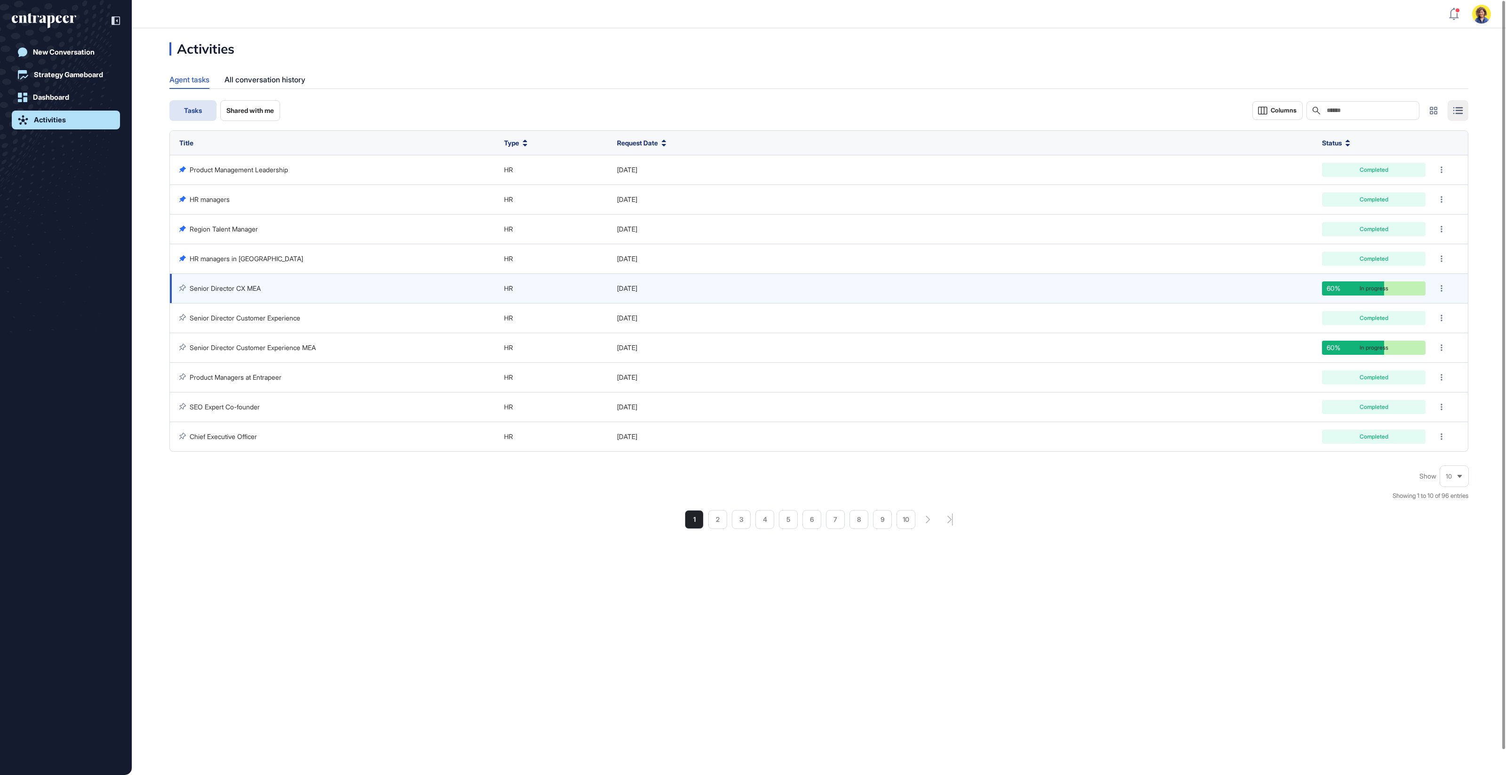
click at [230, 286] on link "Senior Director CX MEA" at bounding box center [225, 288] width 71 height 8
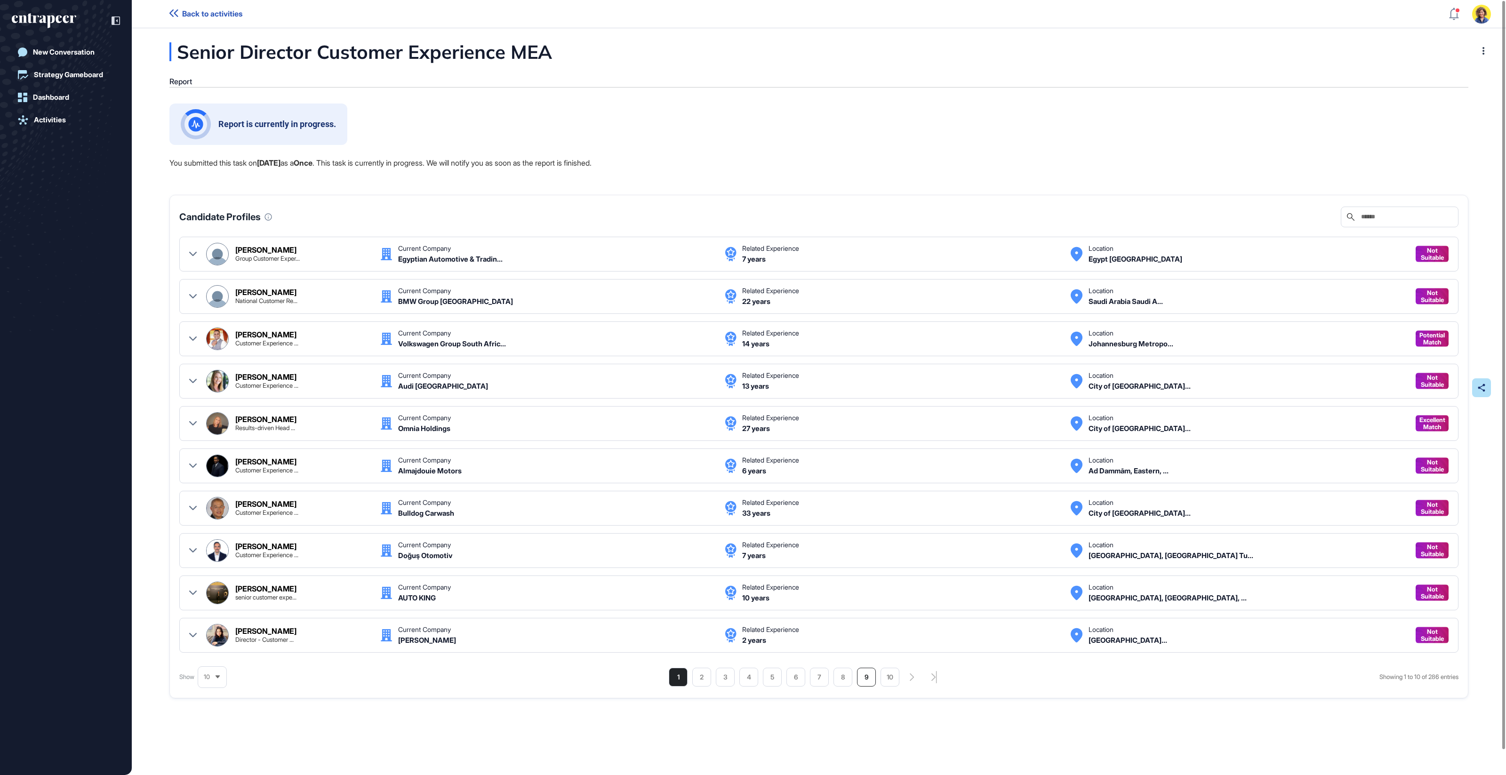
click at [861, 679] on li "9" at bounding box center [866, 677] width 19 height 19
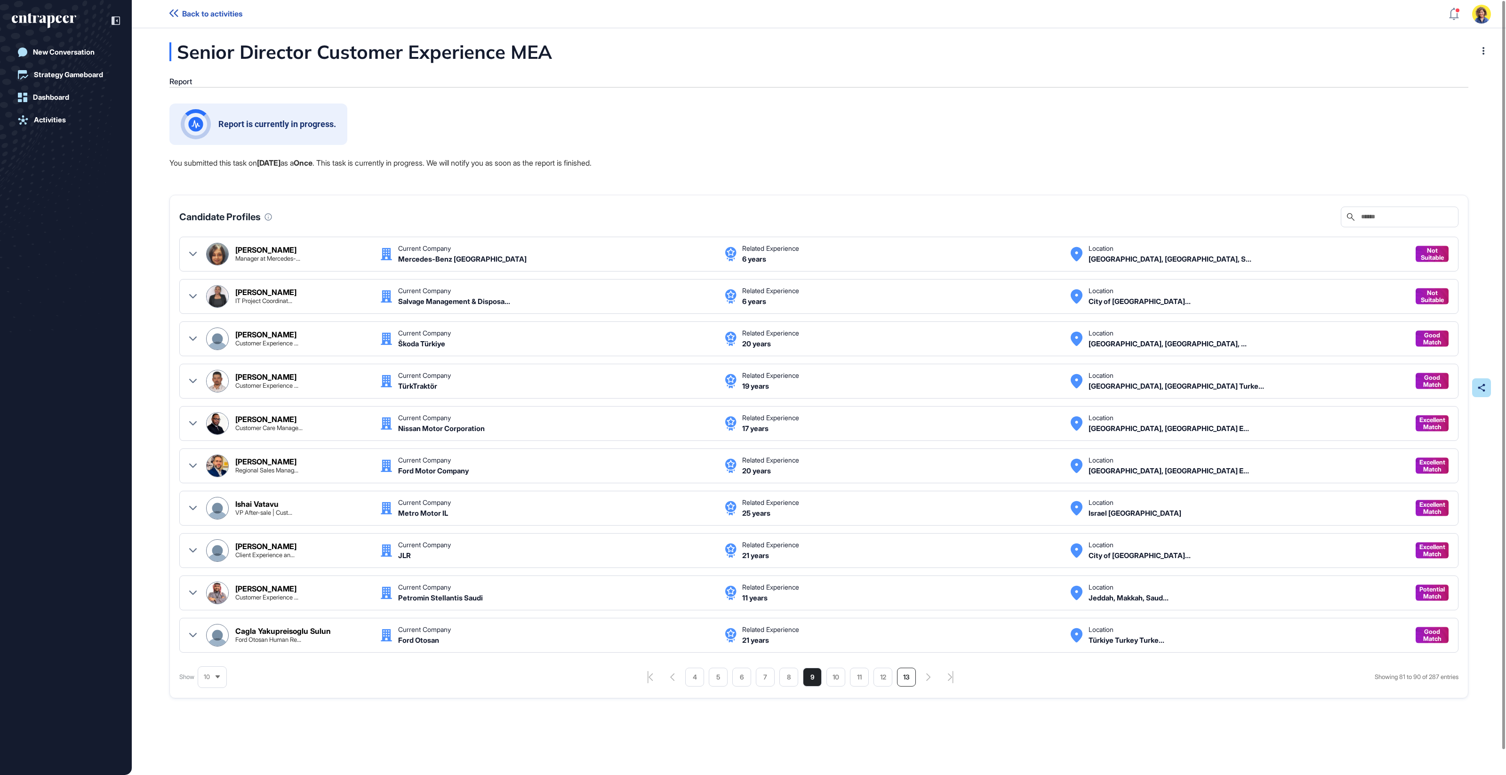
click at [912, 672] on li "13" at bounding box center [906, 677] width 19 height 19
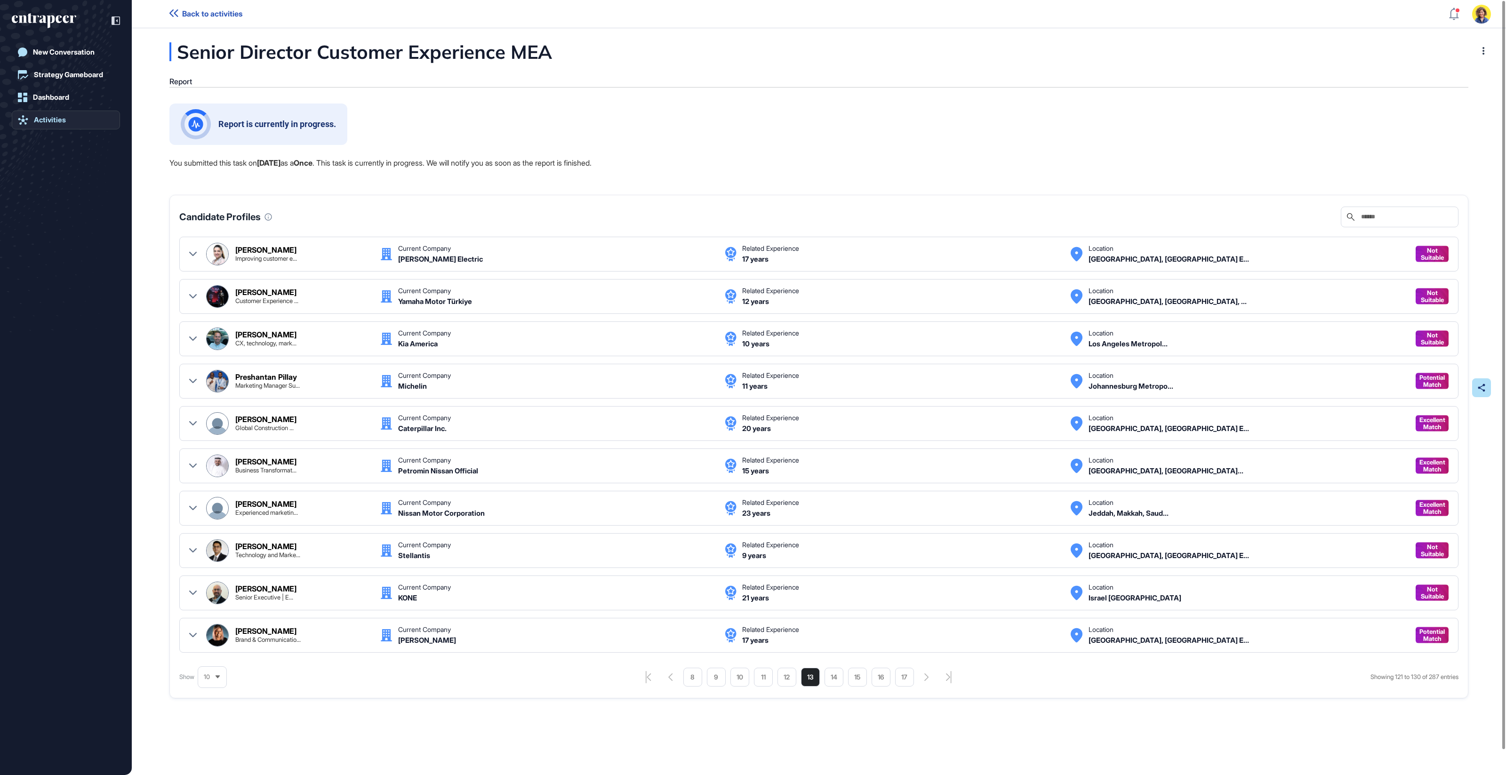
click at [43, 116] on div "Activities" at bounding box center [50, 120] width 32 height 8
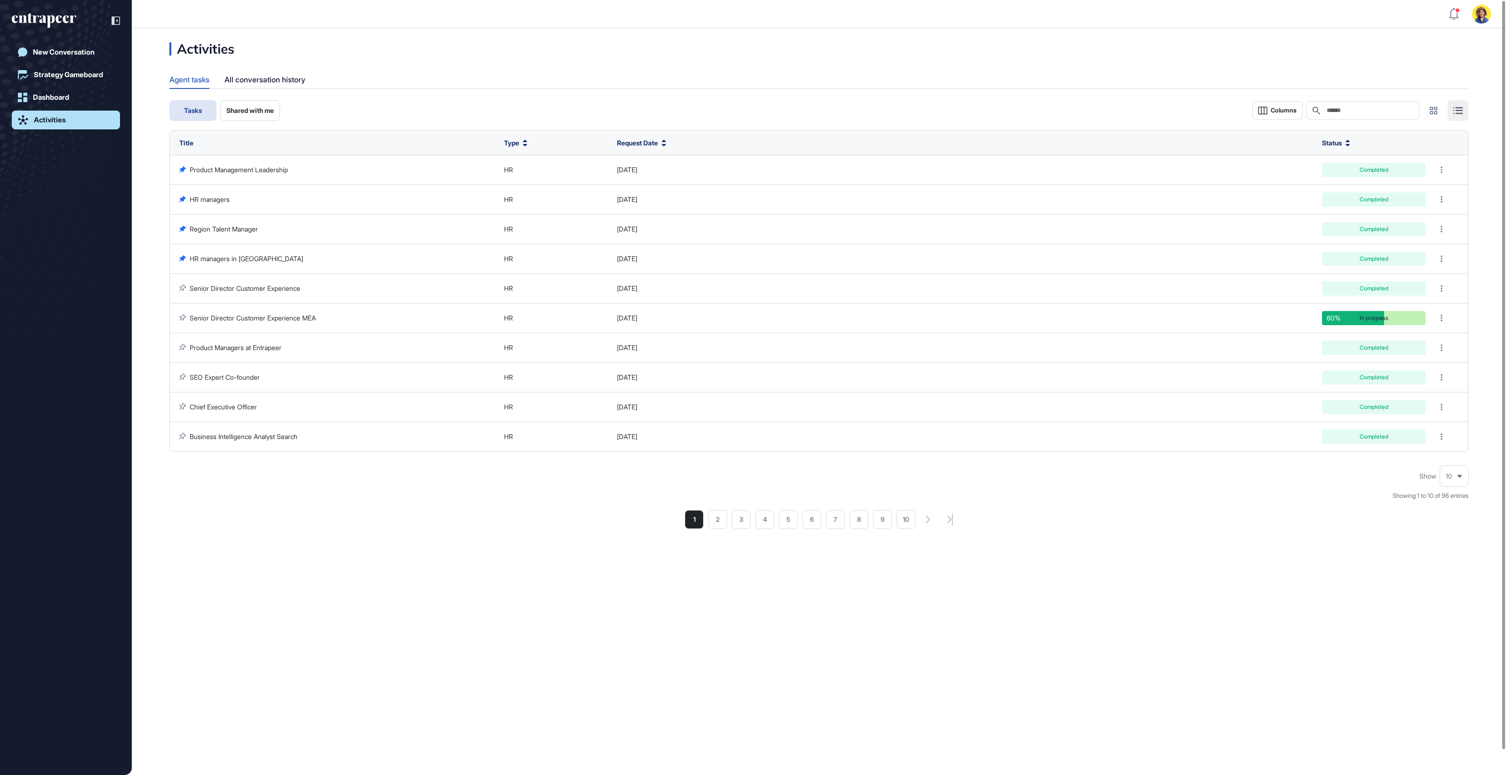
click at [484, 566] on div "Activities Agent tasks All conversation history Tasks Shared with me Columns Se…" at bounding box center [819, 401] width 1375 height 747
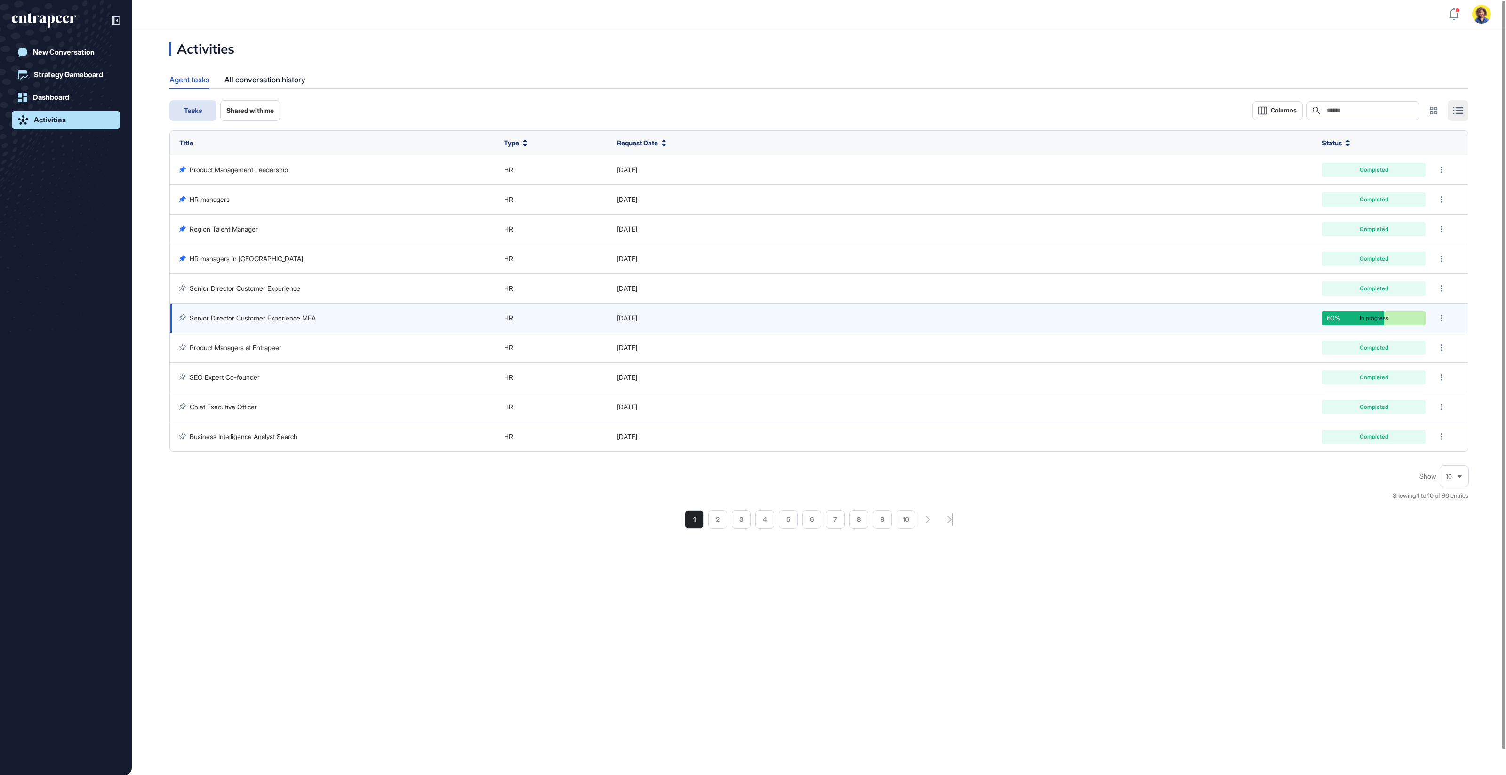
click at [258, 320] on link "Senior Director Customer Experience MEA" at bounding box center [253, 318] width 126 height 8
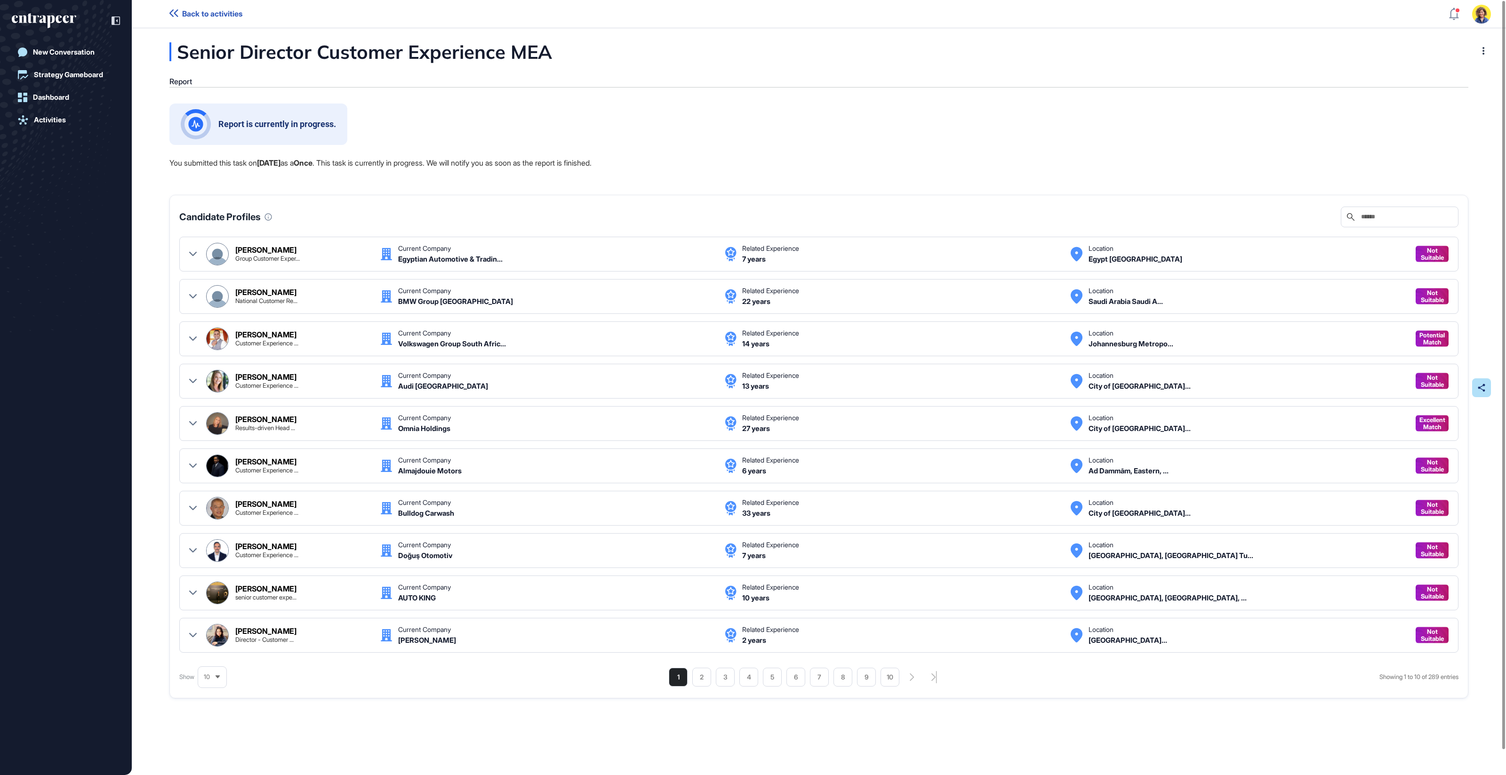
click at [1476, 382] on div at bounding box center [1482, 388] width 19 height 19
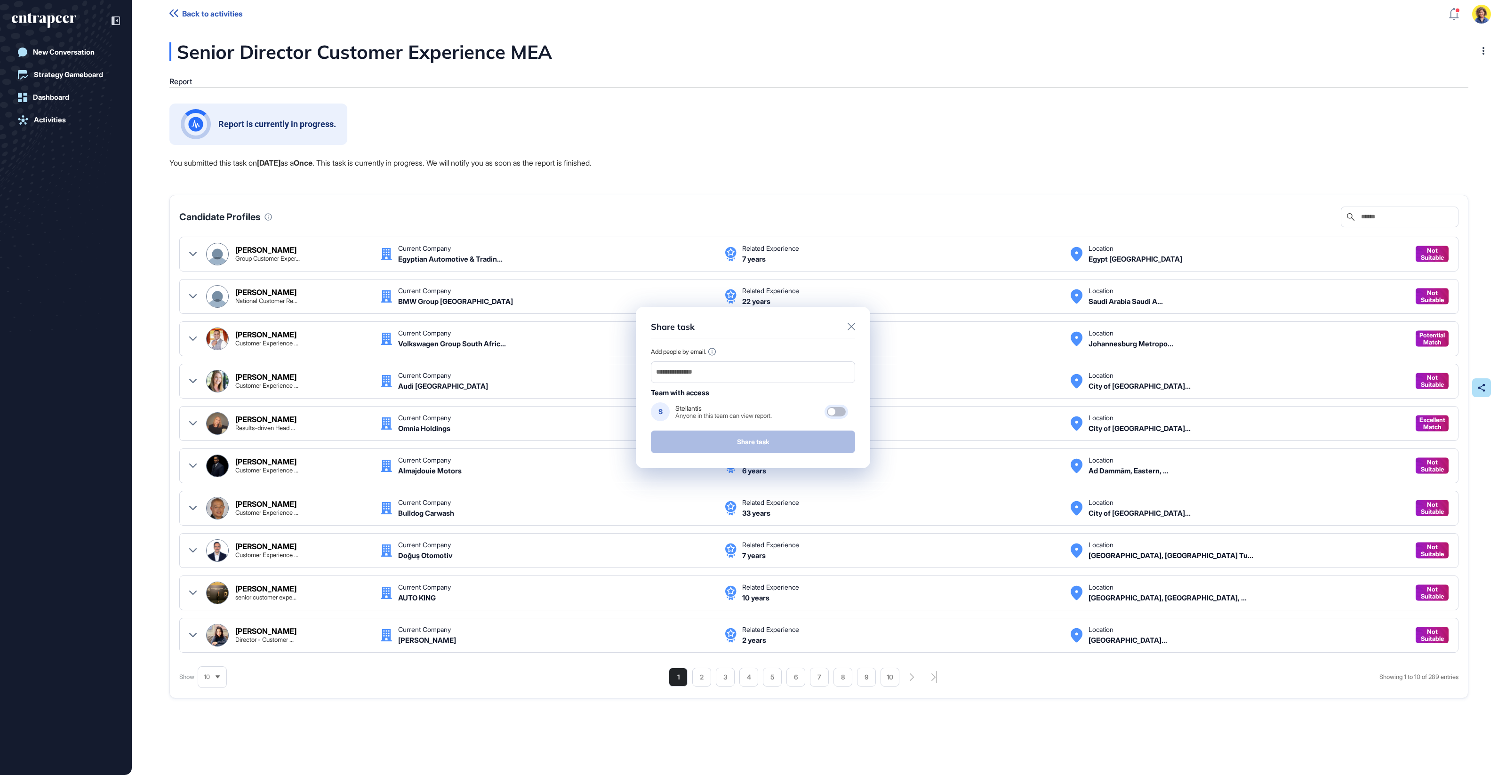
click at [843, 411] on div at bounding box center [836, 411] width 19 height 9
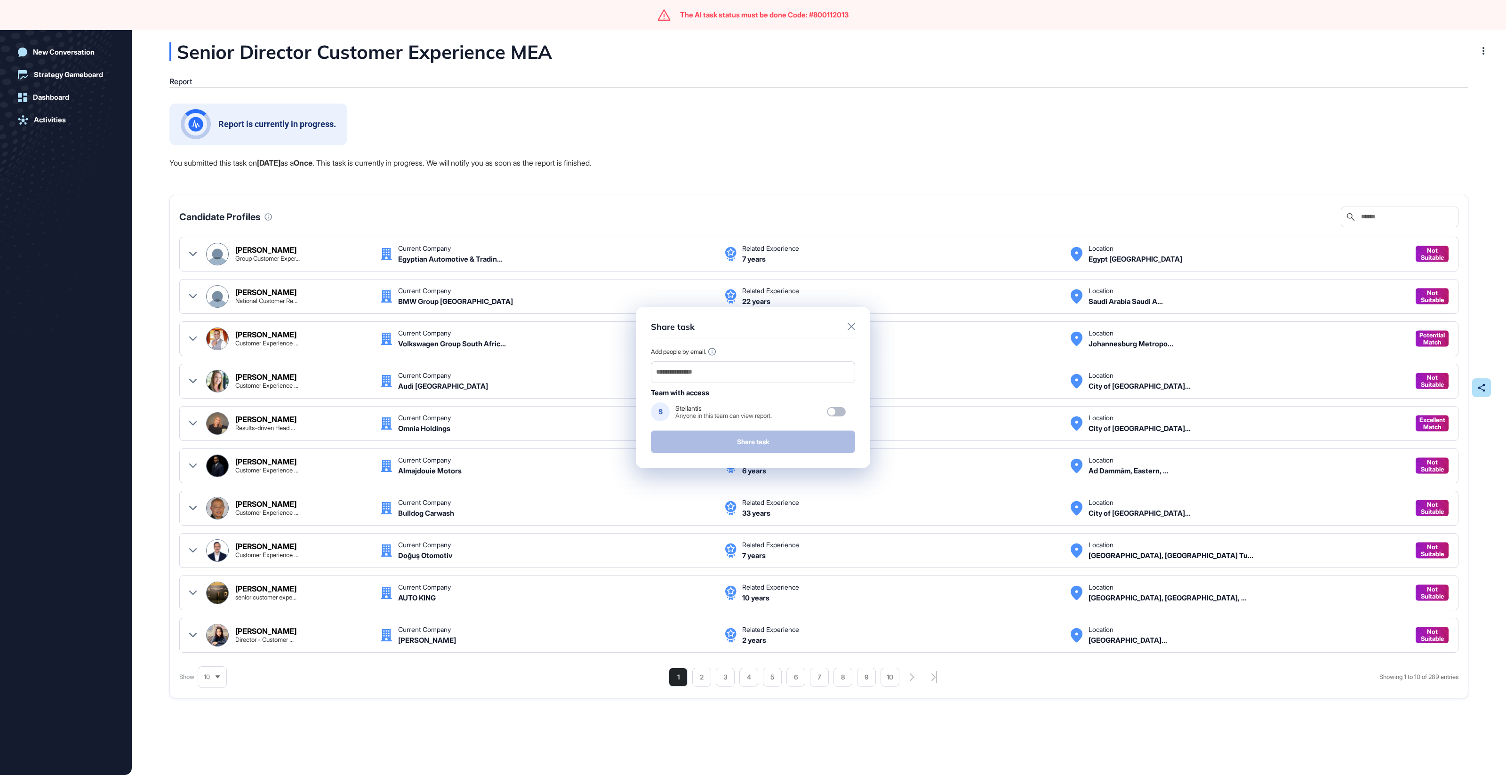
click at [854, 326] on icon at bounding box center [852, 327] width 8 height 8
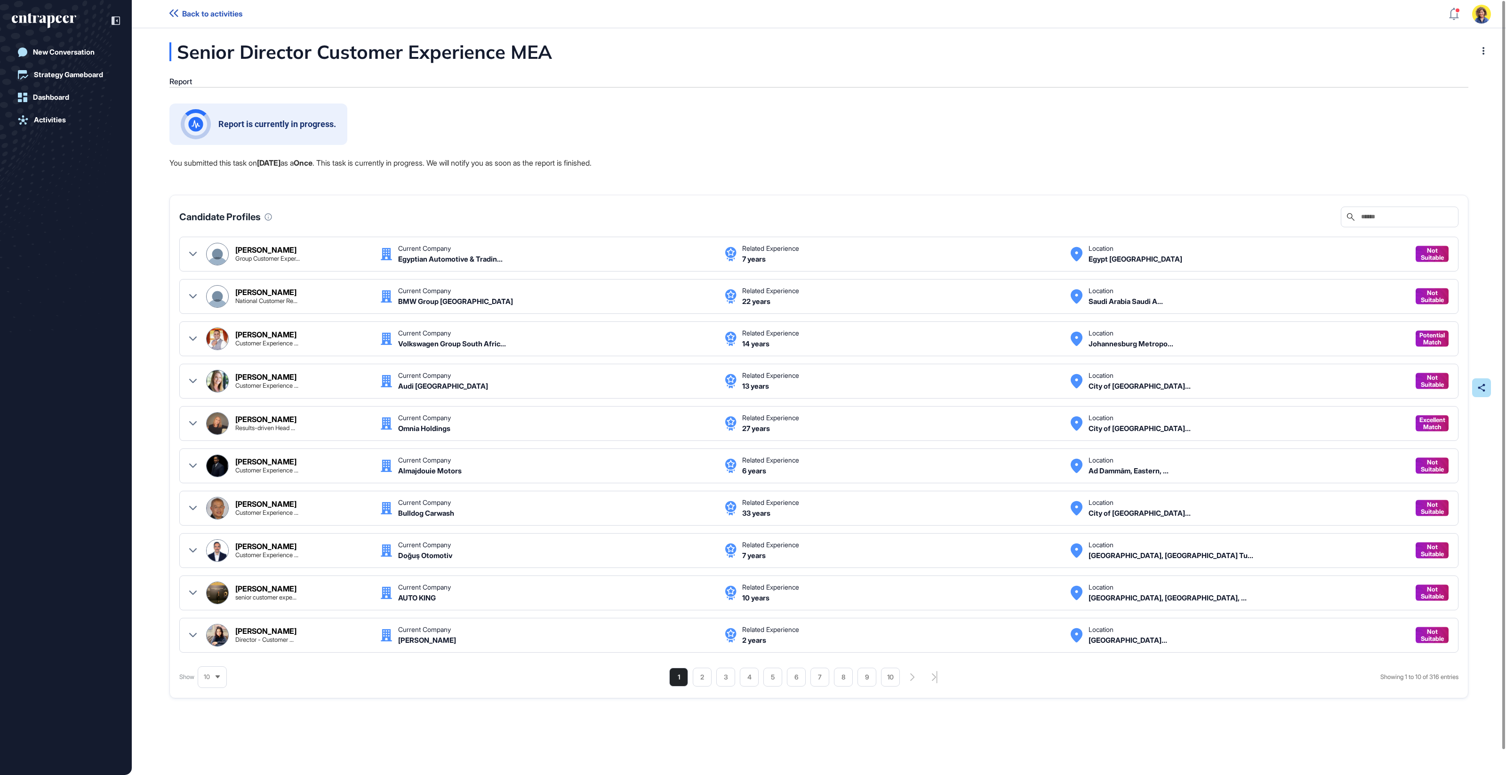
click at [58, 22] on icon "entrapeer-logo" at bounding box center [40, 19] width 57 height 8
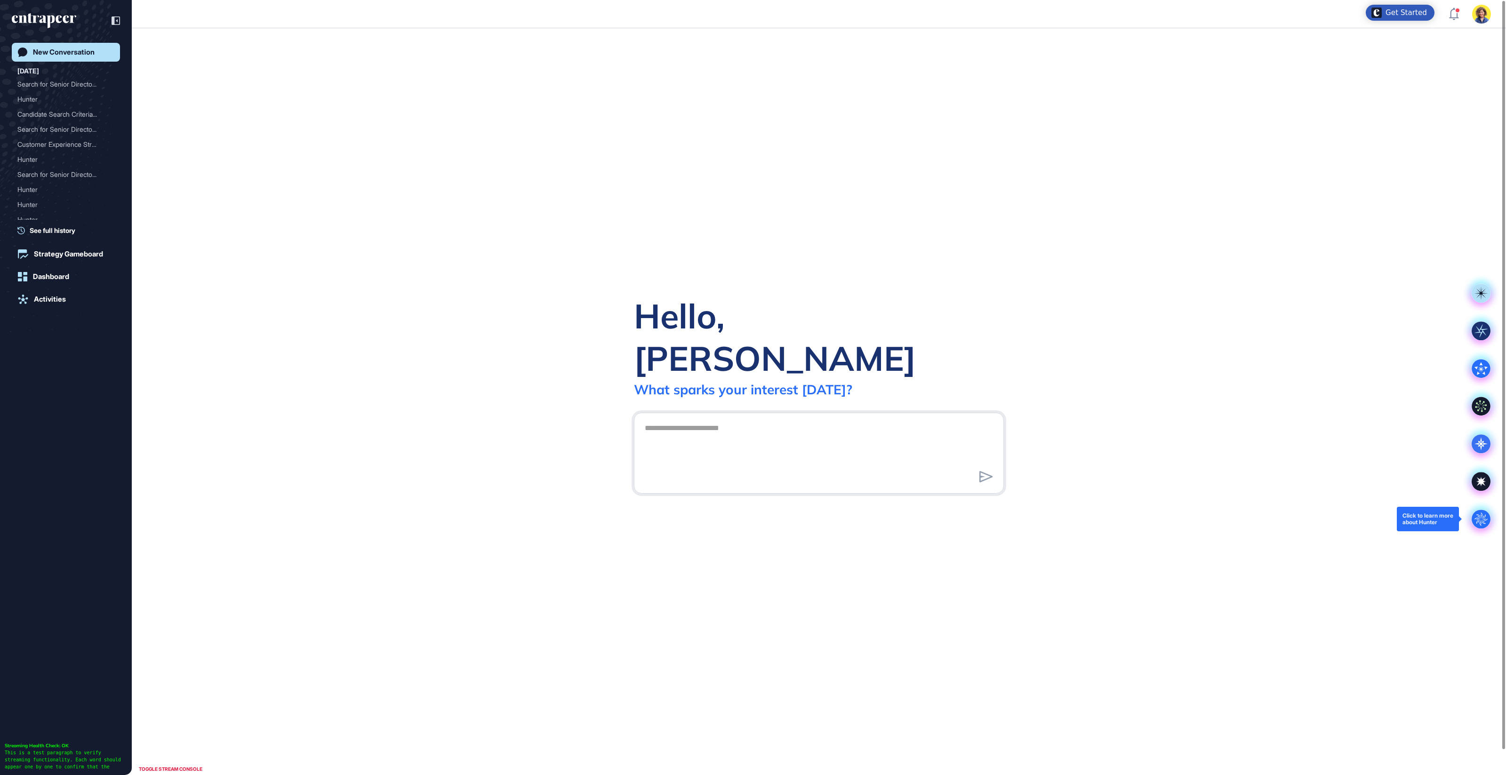
click at [1485, 520] on circle at bounding box center [1481, 519] width 19 height 19
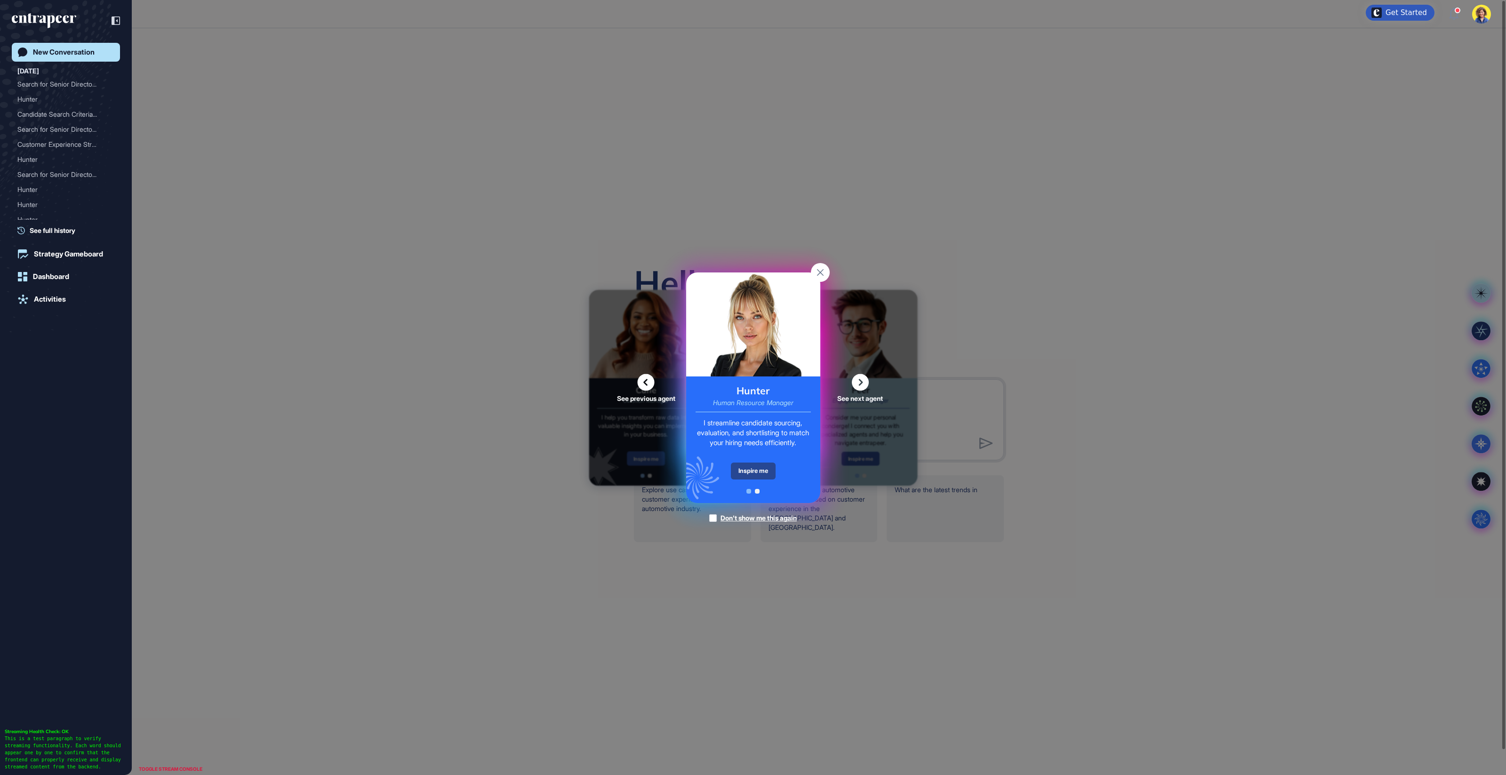
click at [736, 467] on div "Inspire me" at bounding box center [753, 471] width 45 height 17
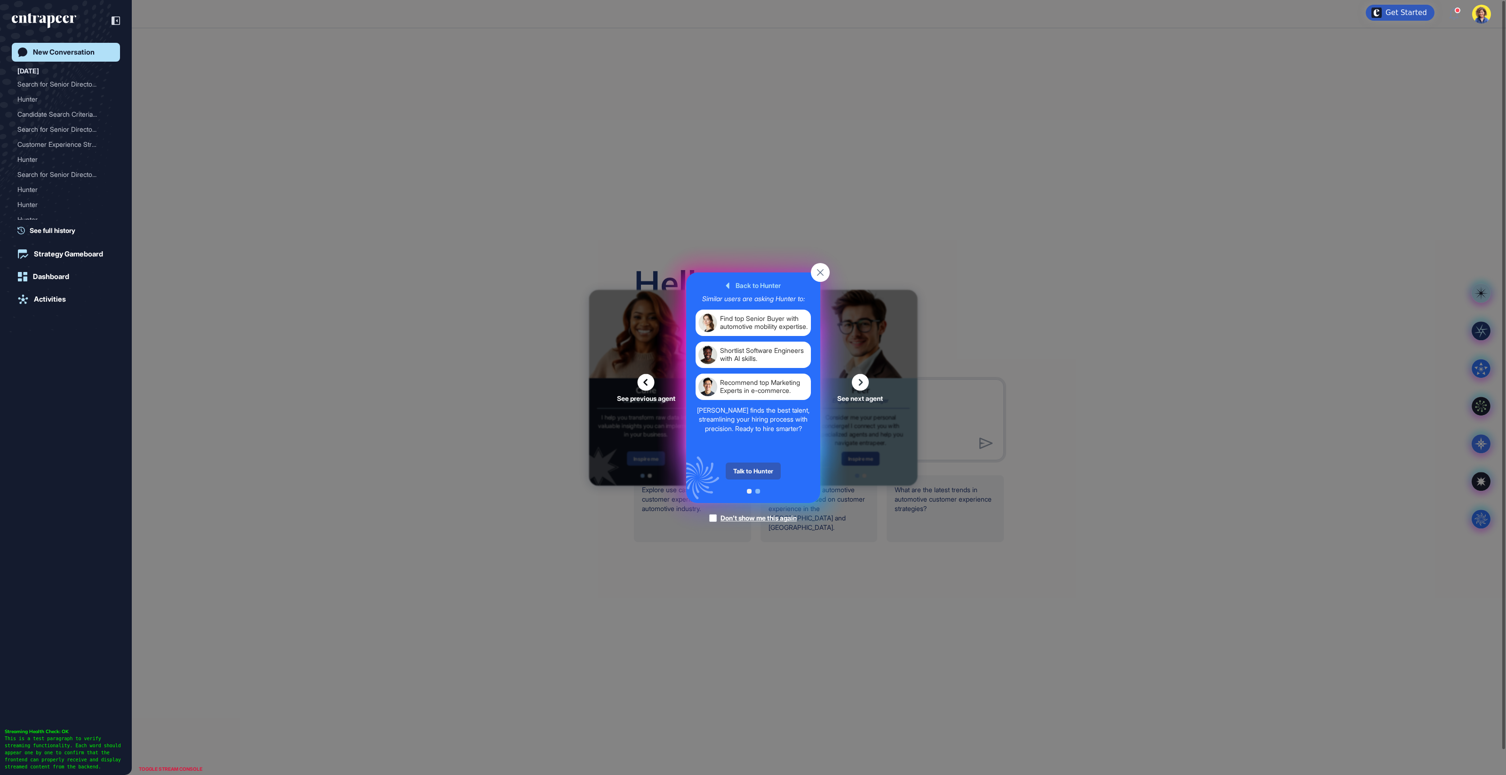
click at [736, 467] on div "Talk to Hunter" at bounding box center [753, 471] width 55 height 17
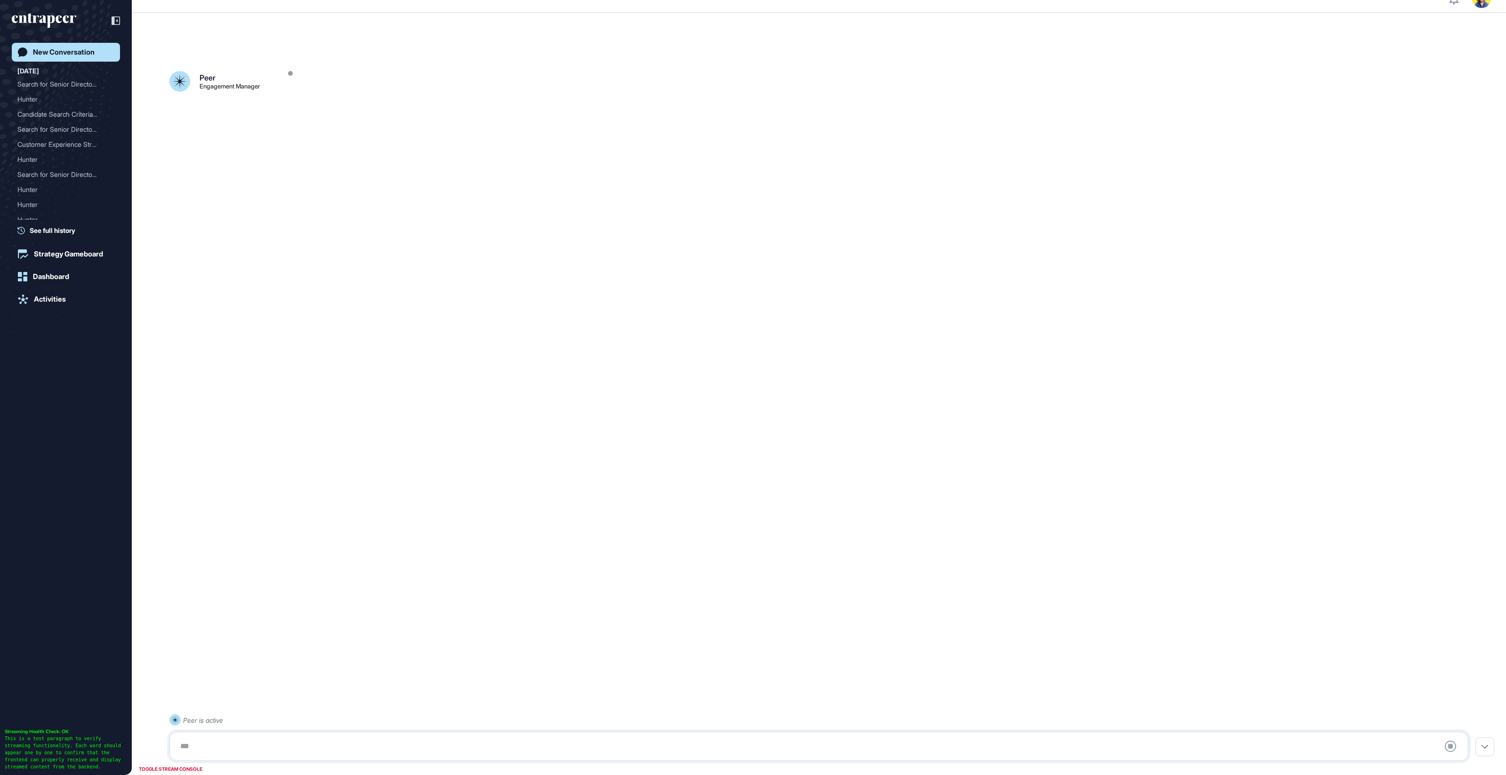
scroll to position [26, 0]
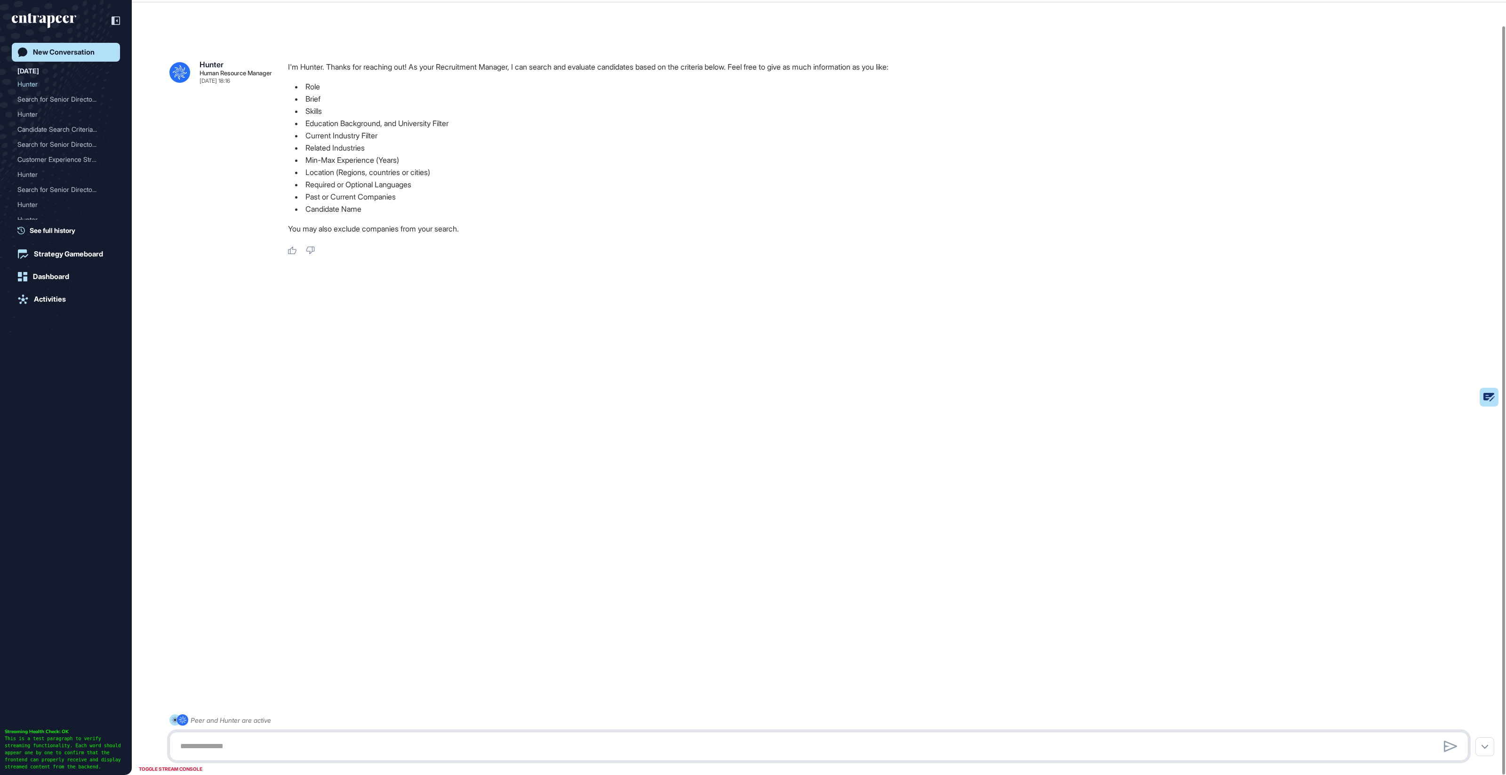
click at [226, 749] on textarea at bounding box center [819, 746] width 1289 height 19
click at [1489, 401] on rect at bounding box center [1466, 397] width 66 height 19
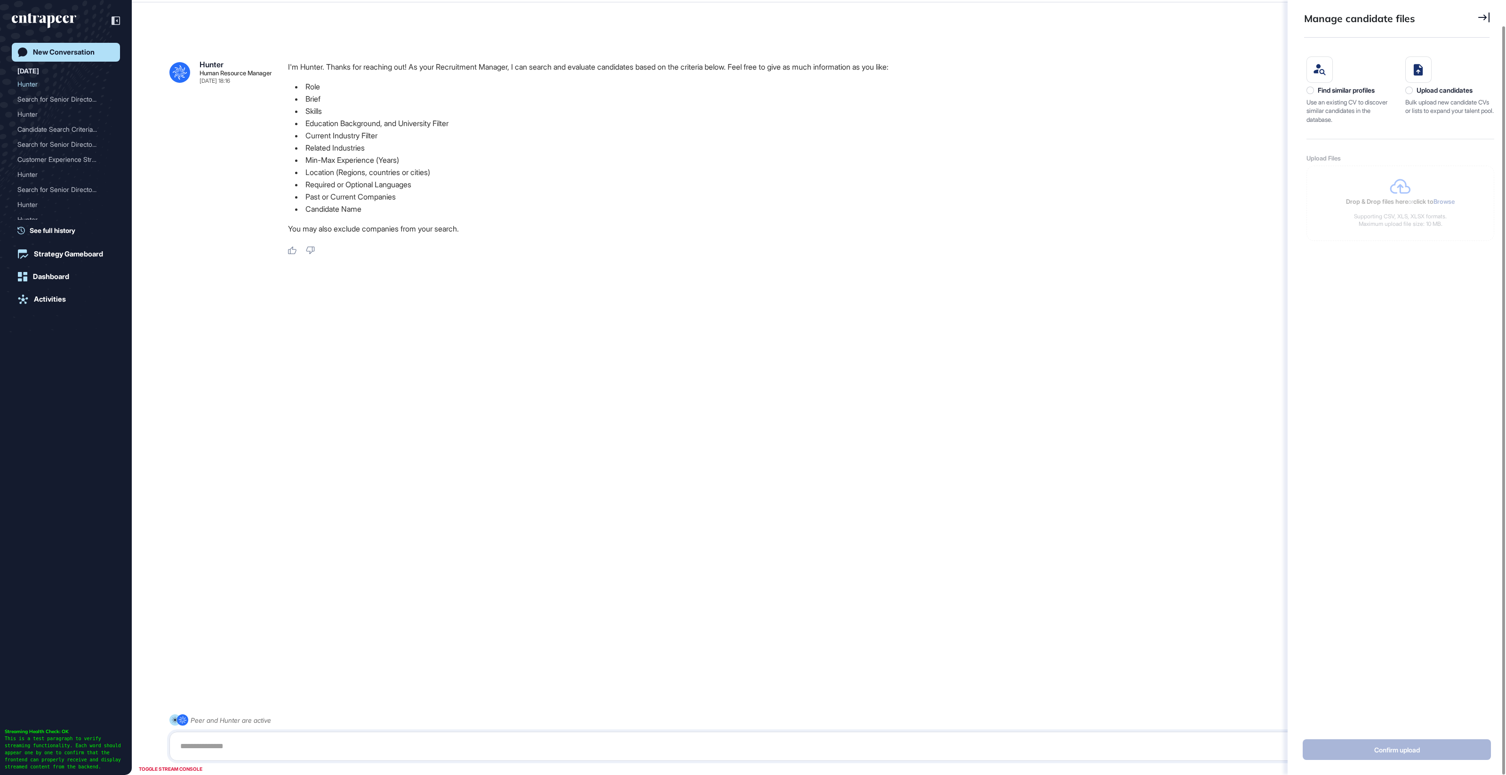
scroll to position [4, 0]
click at [1352, 90] on div "Find similar profiles" at bounding box center [1346, 91] width 57 height 8
click at [1437, 209] on div "Drop & Drop files here or click to Browse Supporting PDF format. Maximum upload…" at bounding box center [1401, 203] width 188 height 75
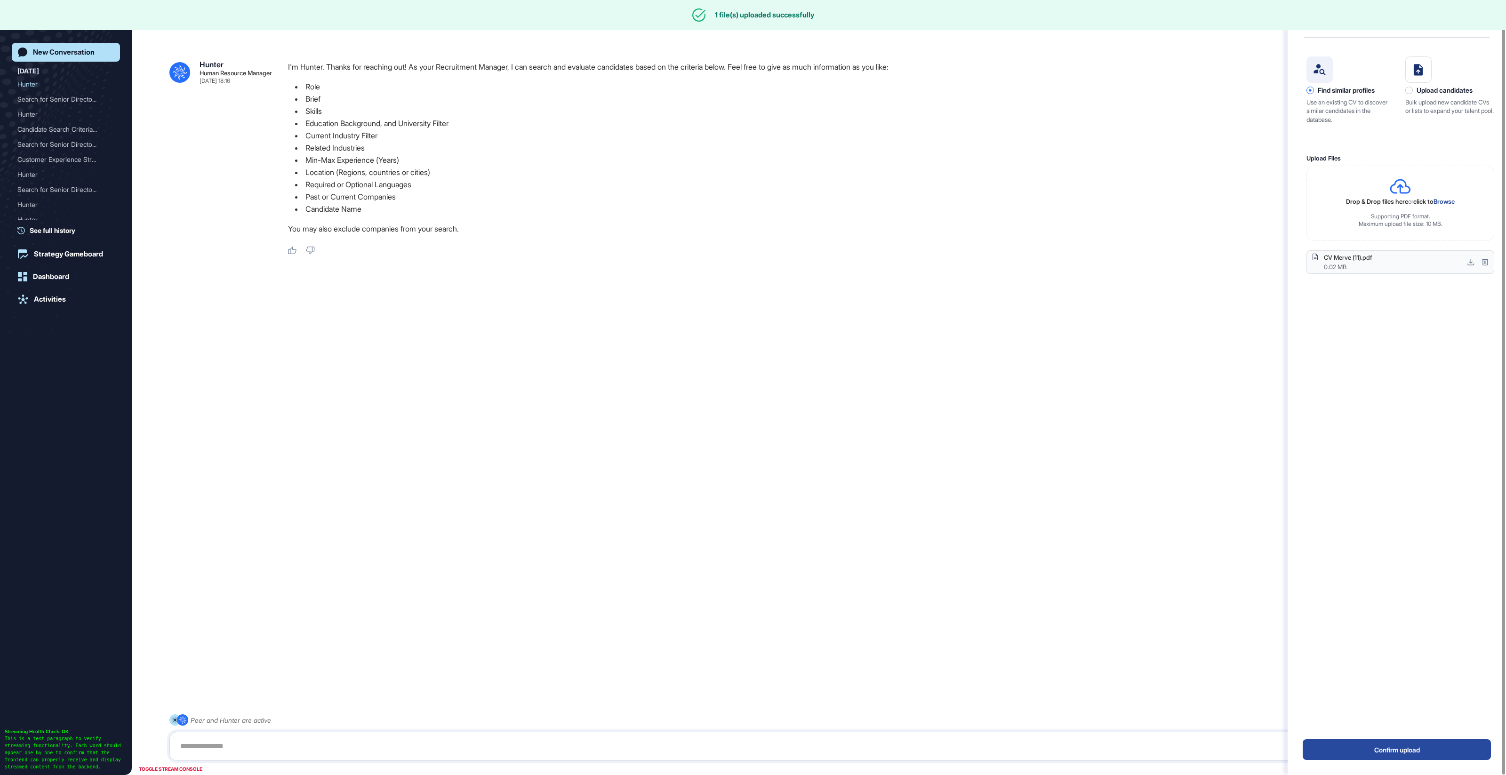
click at [1392, 638] on div "Find similar profiles Use an existing CV to discover similar candidates in the …" at bounding box center [1400, 381] width 190 height 668
click at [1423, 747] on button "Confirm upload" at bounding box center [1397, 750] width 188 height 21
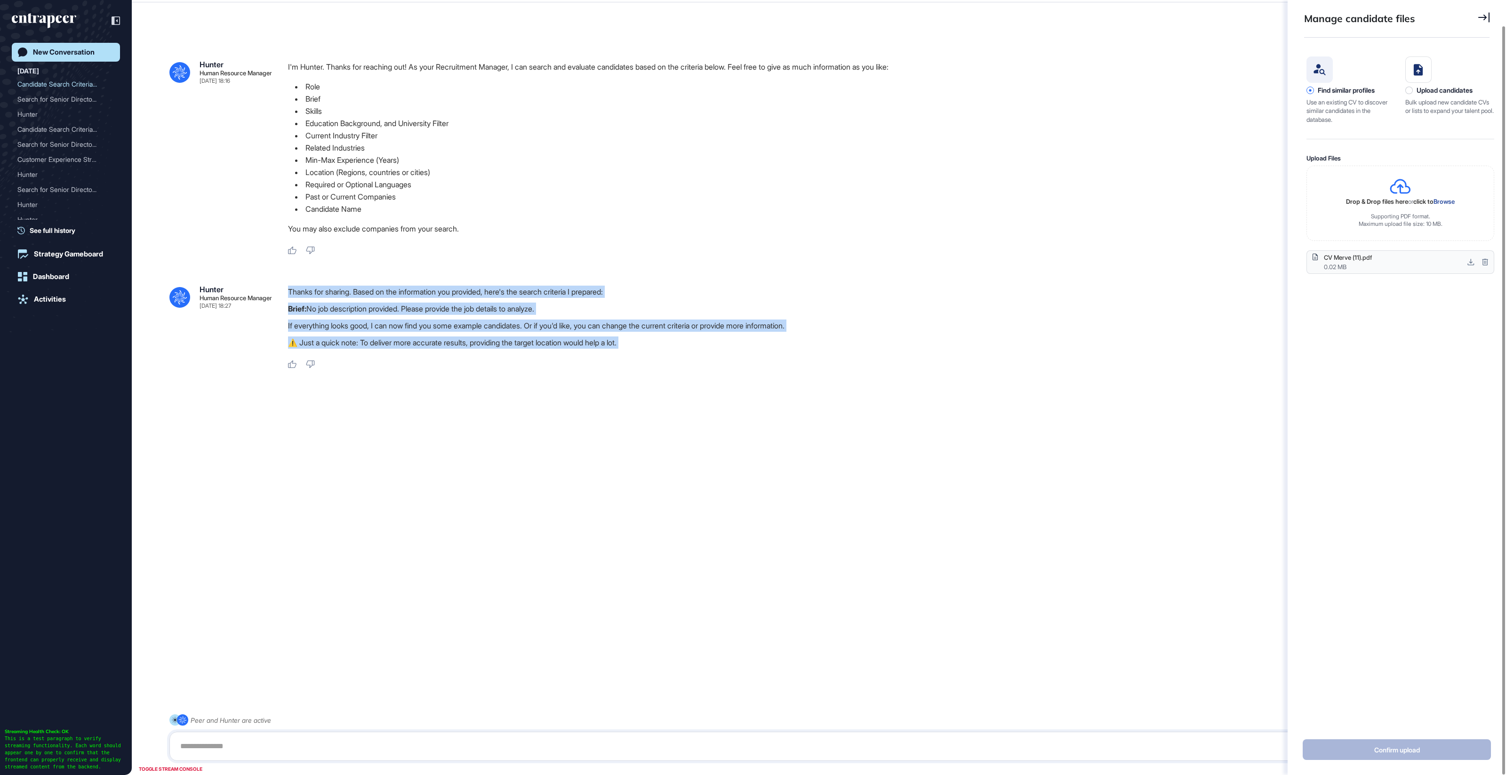
drag, startPoint x: 477, startPoint y: 309, endPoint x: 630, endPoint y: 357, distance: 160.5
click at [623, 359] on div ".cls-2{fill:#fff} Hunter Human Resource Manager Oct 10, 2025 18:27 Thanks for s…" at bounding box center [818, 320] width 1299 height 98
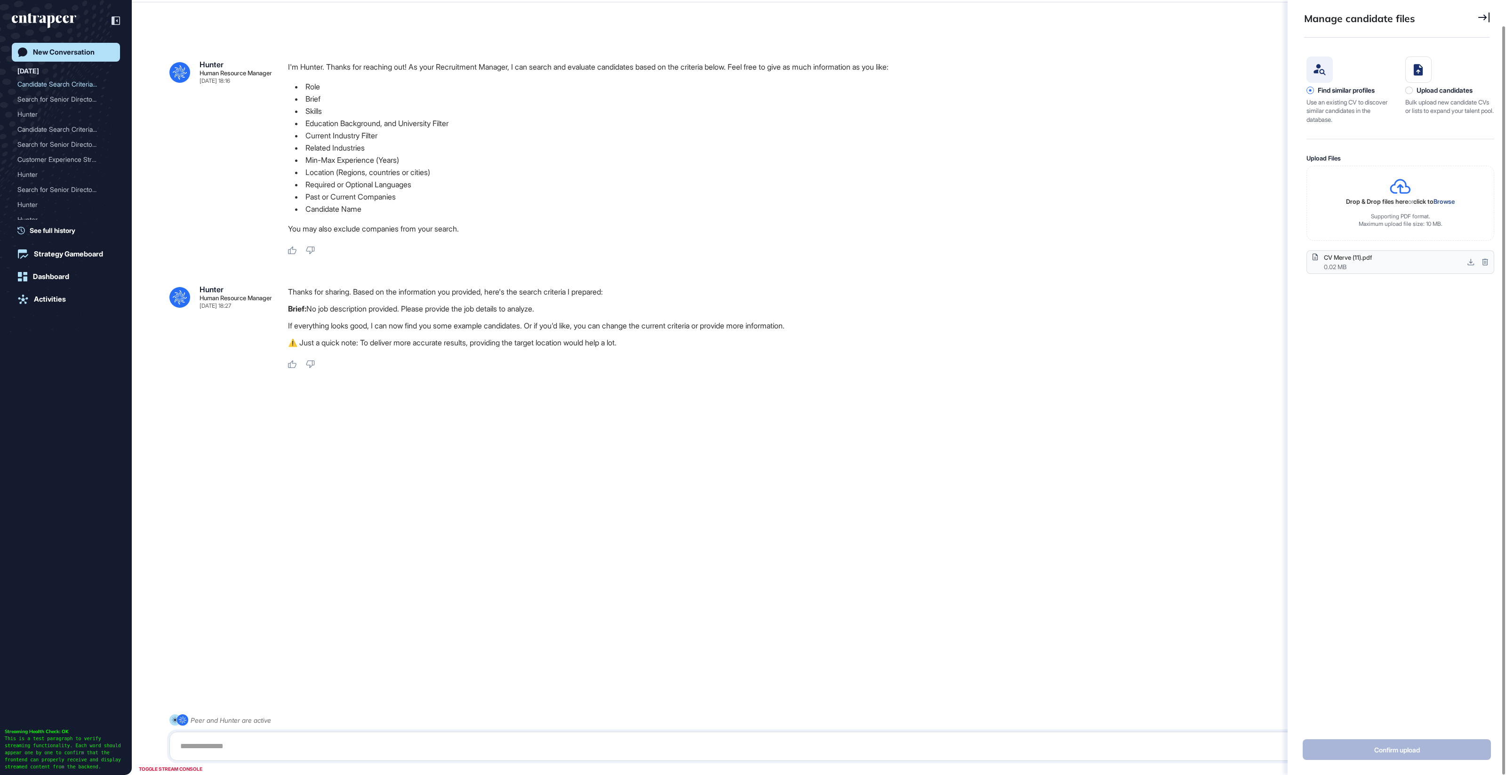
drag, startPoint x: 631, startPoint y: 357, endPoint x: 651, endPoint y: 359, distance: 19.8
click at [631, 357] on div "Thanks for sharing. Based on the information you provided, here's the search cr…" at bounding box center [882, 327] width 1188 height 83
click at [1432, 97] on div "Upload candidates Bulk upload new candidate CVs or lists to expand your talent …" at bounding box center [1450, 89] width 89 height 67
click at [1425, 91] on div "Upload candidates" at bounding box center [1445, 91] width 56 height 8
click at [1376, 221] on div "Supporting CSV, XLS, XLSX formats. Maximum upload file size: 10 MB." at bounding box center [1400, 220] width 93 height 15
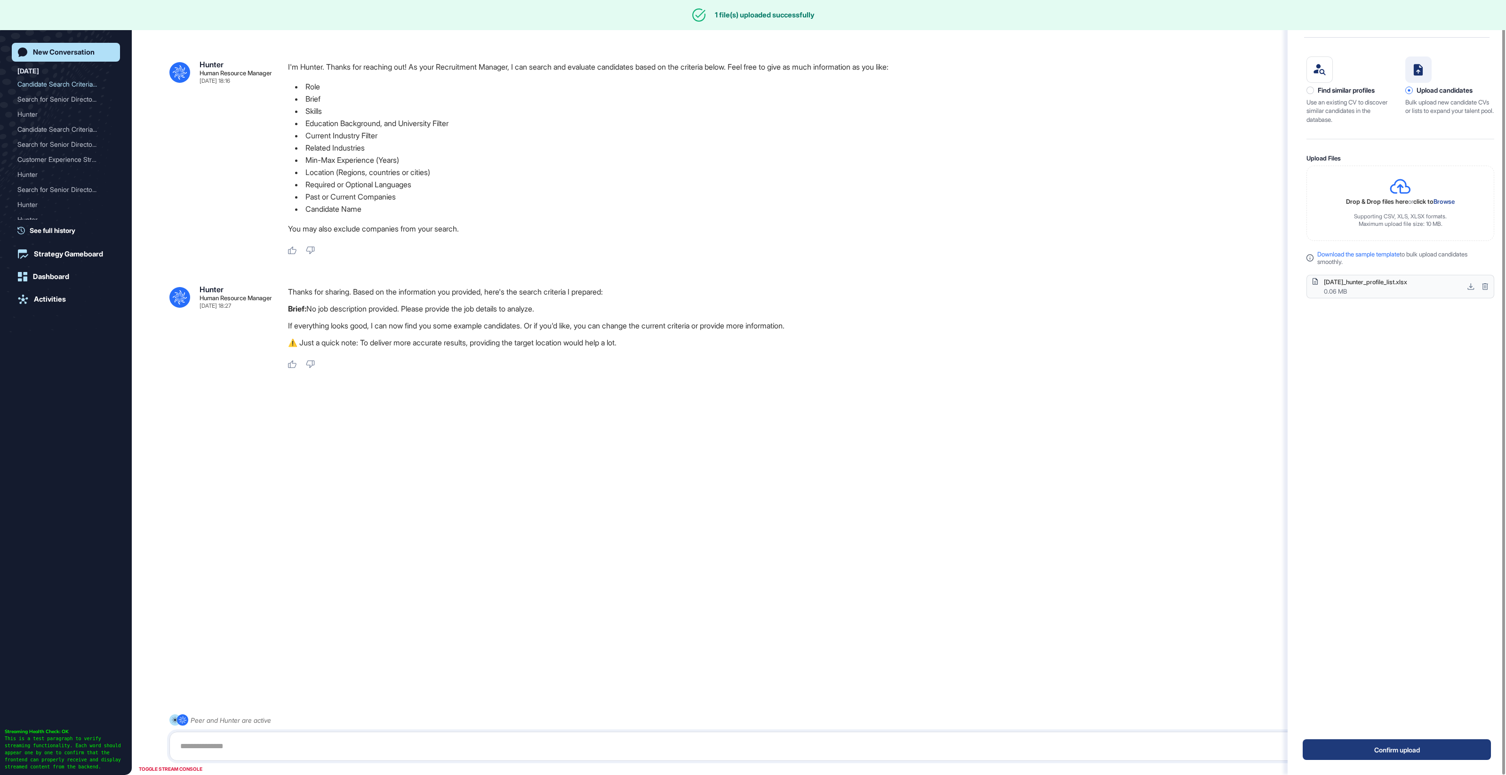
click at [1371, 751] on button "Confirm upload" at bounding box center [1397, 750] width 188 height 21
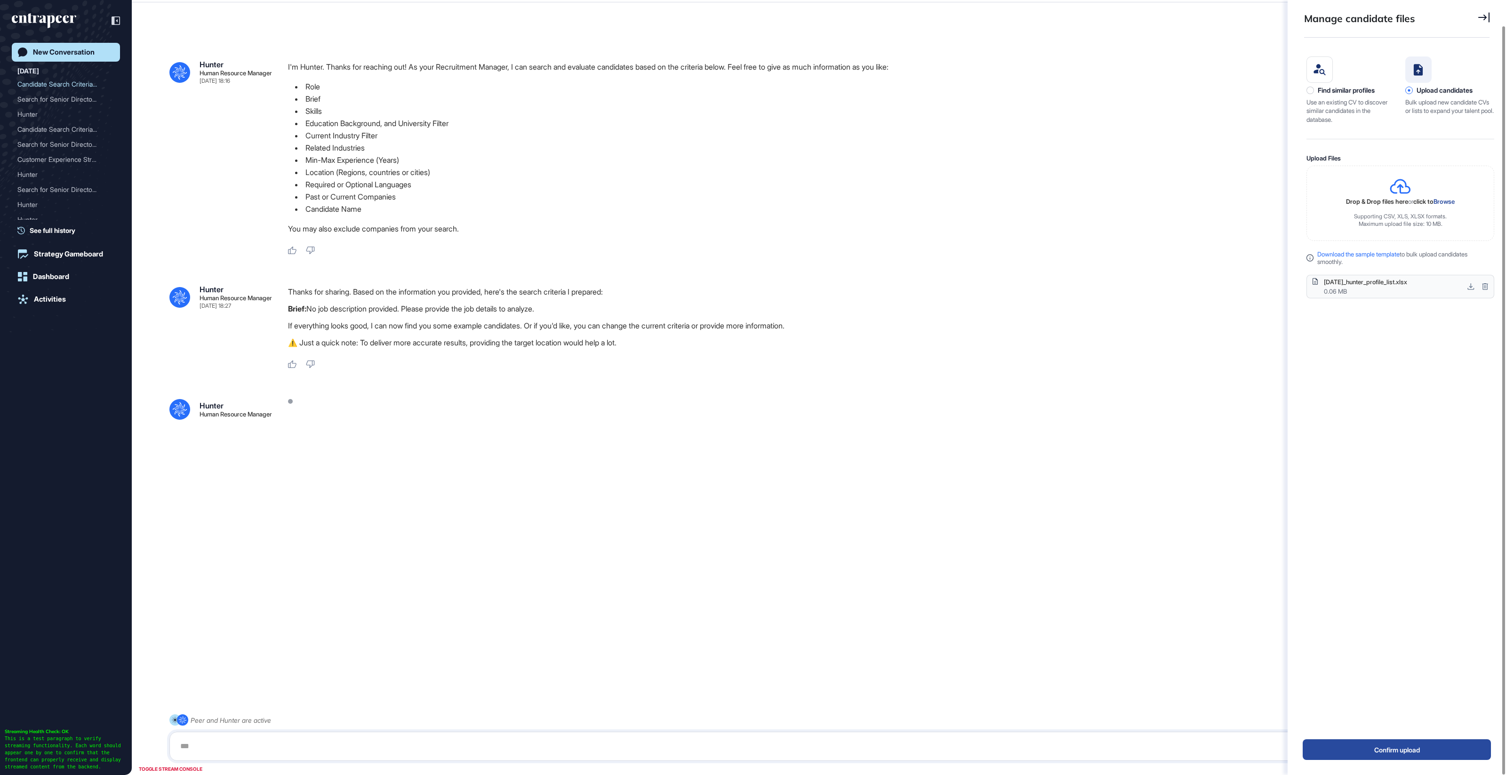
click at [1484, 16] on icon at bounding box center [1484, 17] width 11 height 10
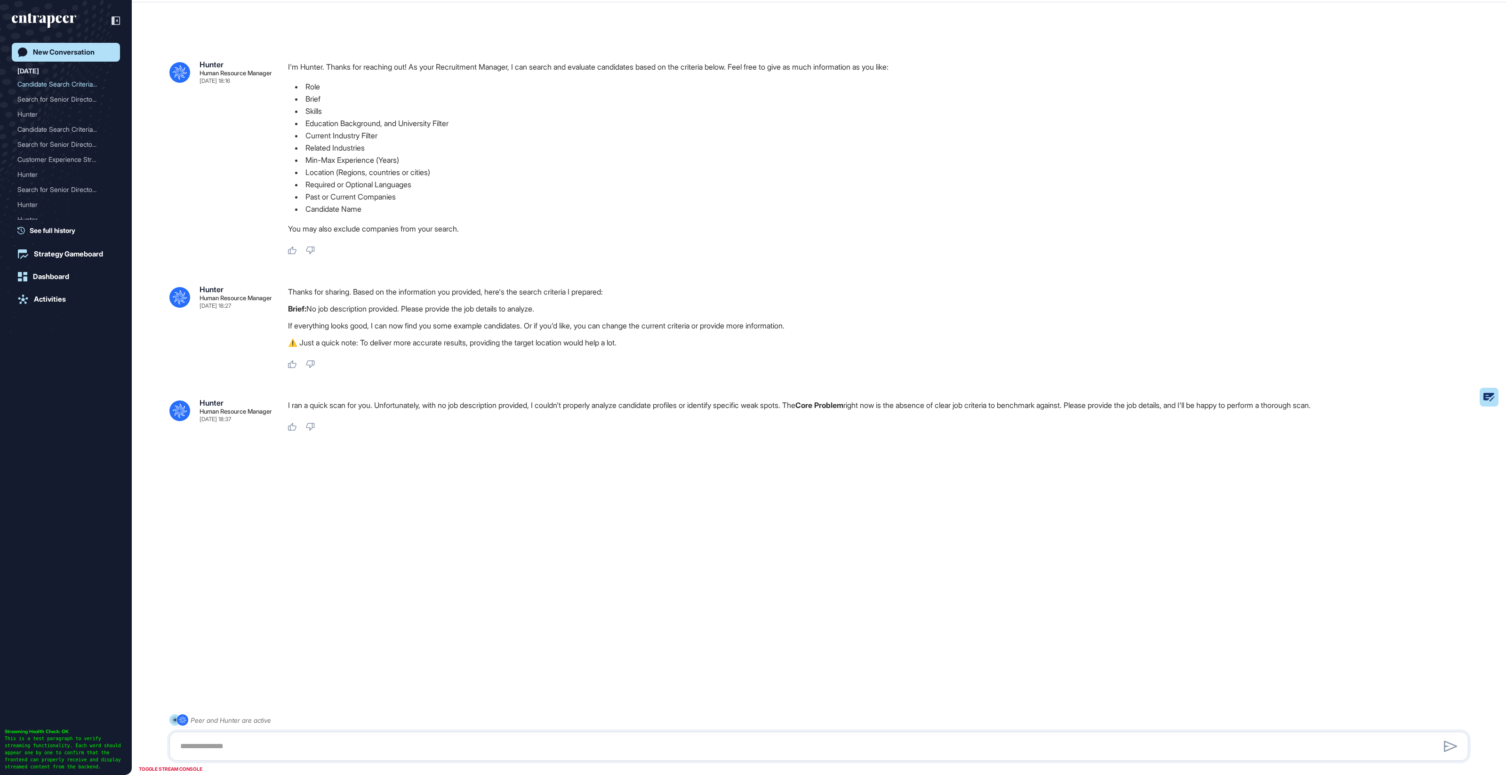
scroll to position [26, 0]
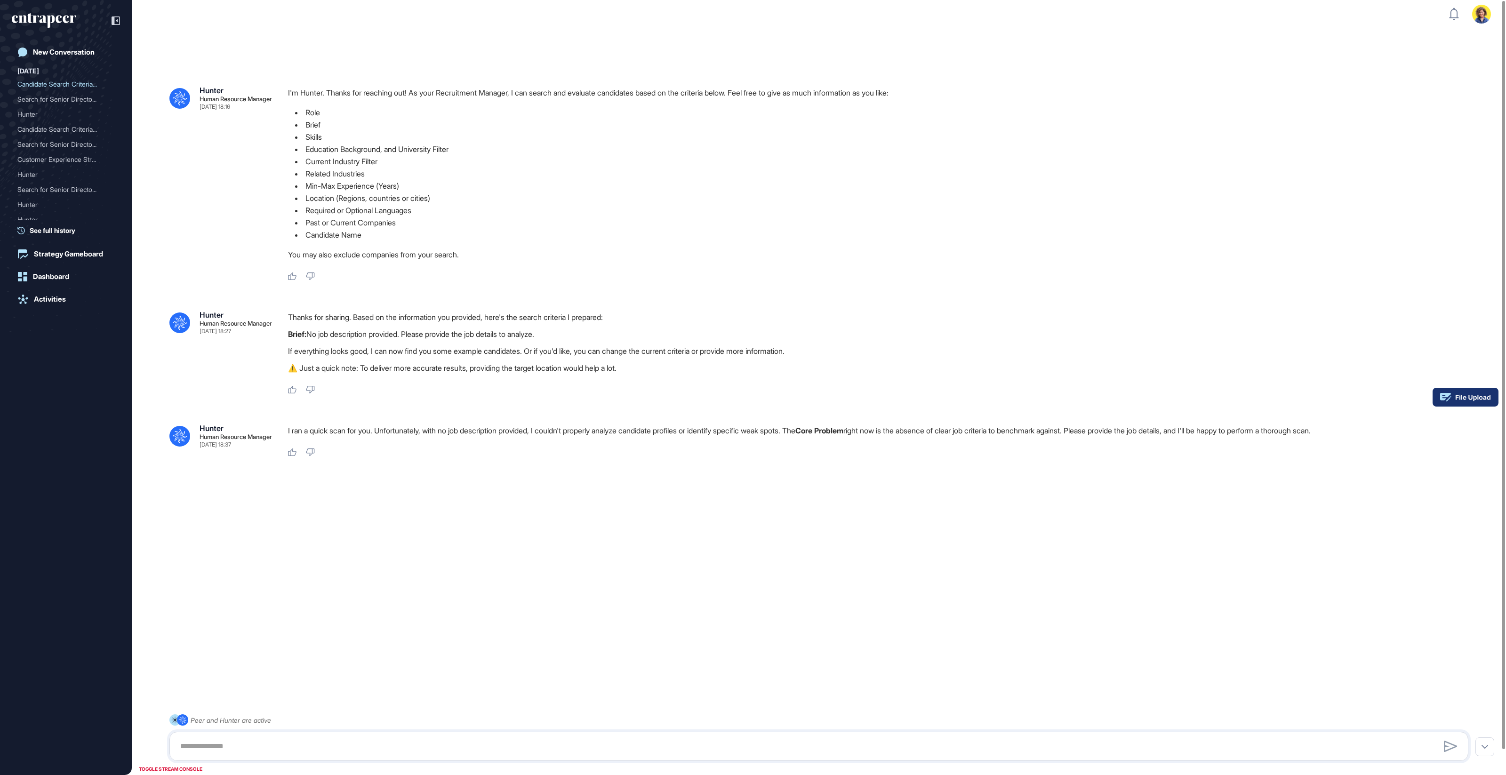
click at [1481, 400] on g at bounding box center [1466, 397] width 66 height 19
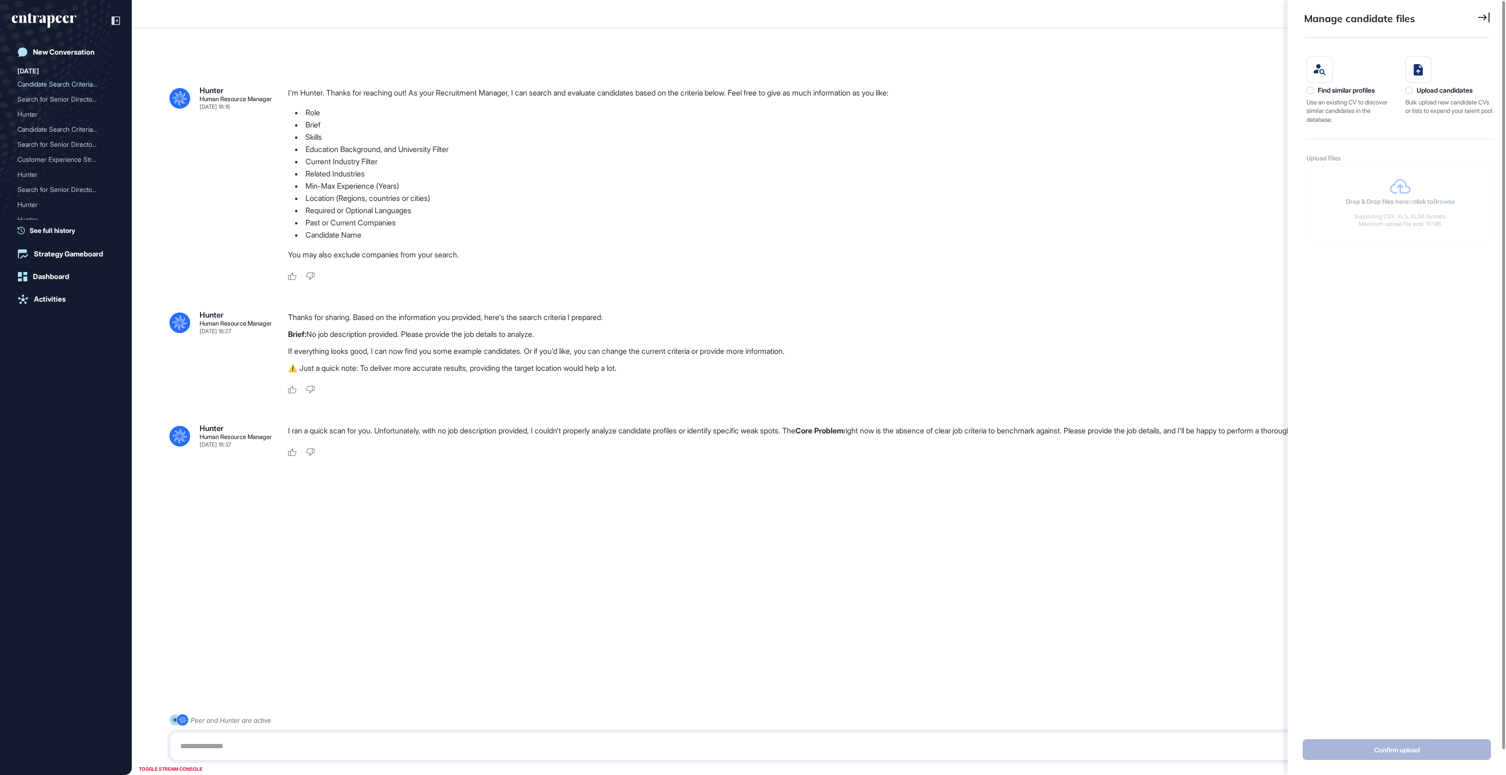
scroll to position [4, 0]
click at [1412, 87] on div "Upload candidates" at bounding box center [1450, 91] width 89 height 8
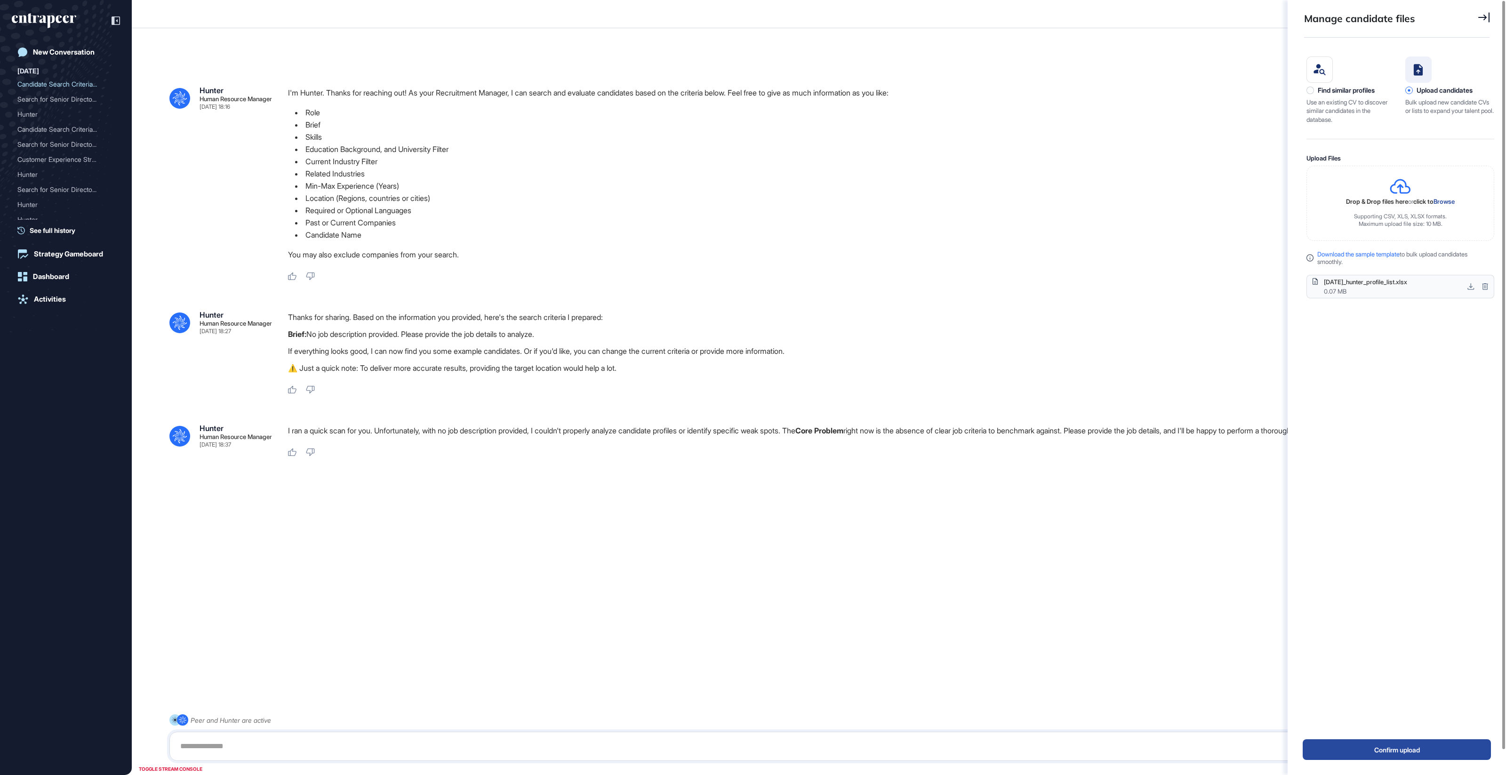
click at [1353, 94] on div "Find similar profiles Use an existing CV to discover similar candidates in the …" at bounding box center [1351, 89] width 89 height 67
click at [1347, 102] on div "Use an existing CV to discover similar candidates in the database." at bounding box center [1351, 111] width 89 height 26
click at [1331, 92] on div "Find similar profiles" at bounding box center [1346, 91] width 57 height 8
click at [959, 314] on p "Thanks for sharing. Based on the information you provided, here's the search cr…" at bounding box center [882, 317] width 1188 height 12
click at [68, 53] on div "New Conversation" at bounding box center [64, 52] width 62 height 8
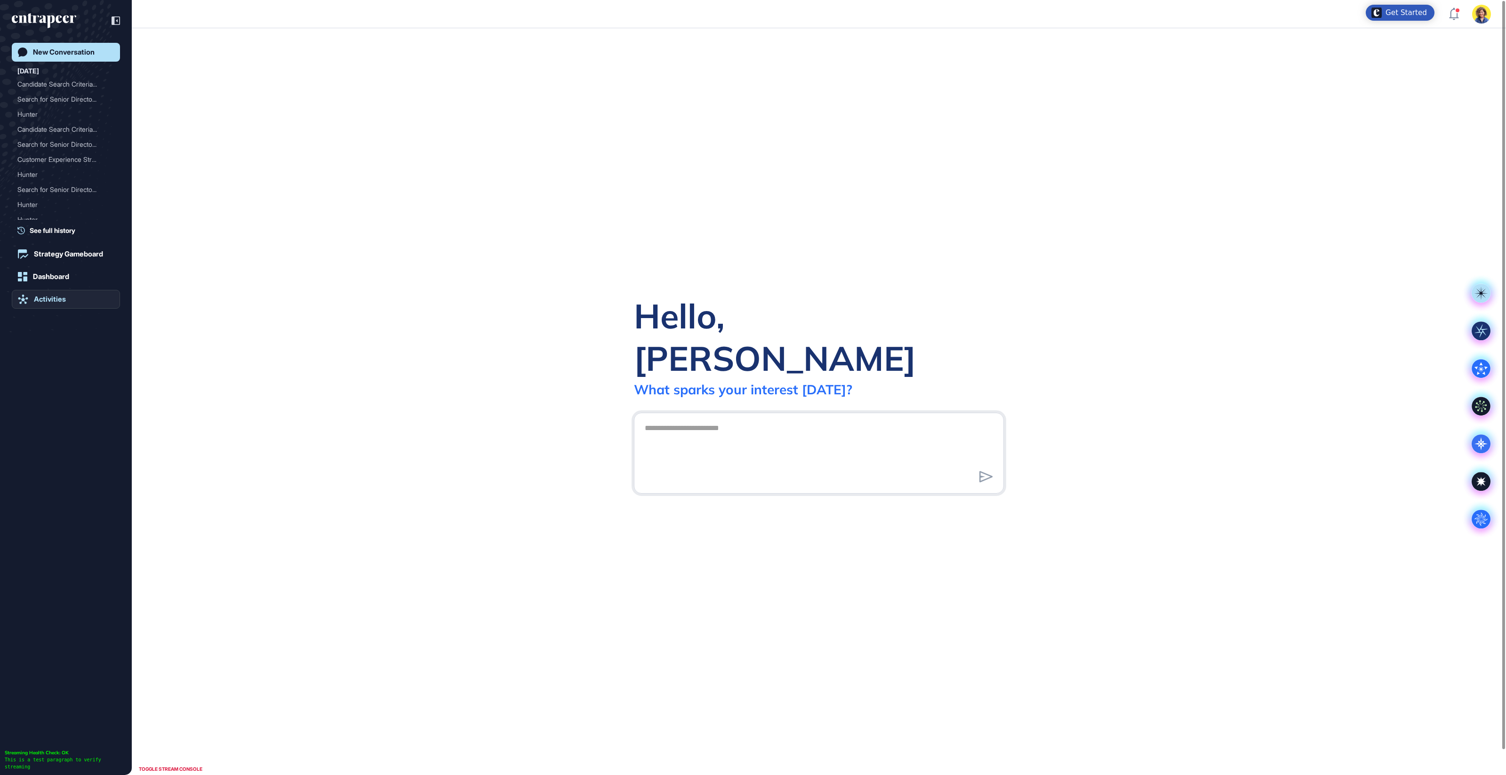
click at [46, 295] on div "Activities" at bounding box center [50, 299] width 32 height 8
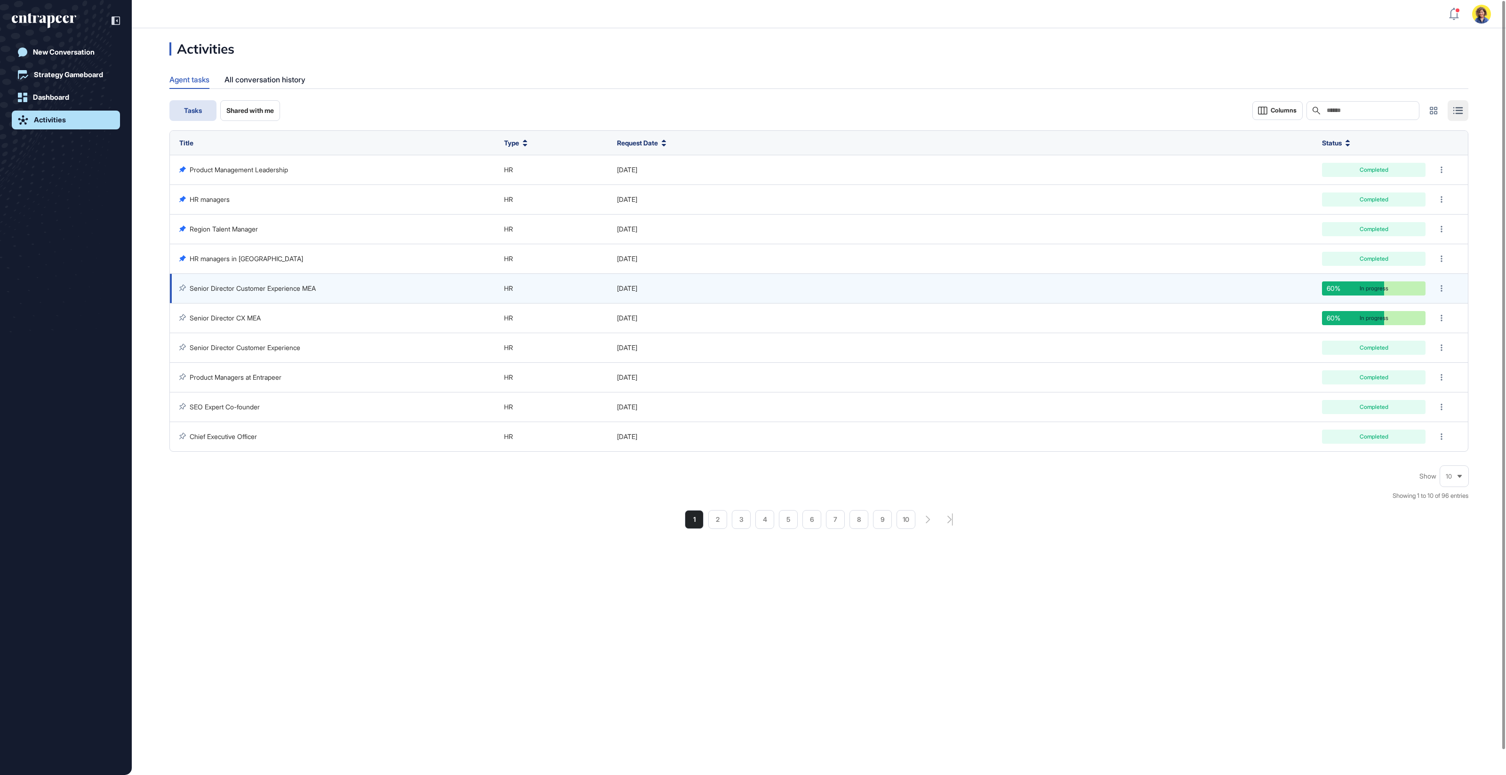
click at [241, 288] on link "Senior Director Customer Experience MEA" at bounding box center [253, 288] width 126 height 8
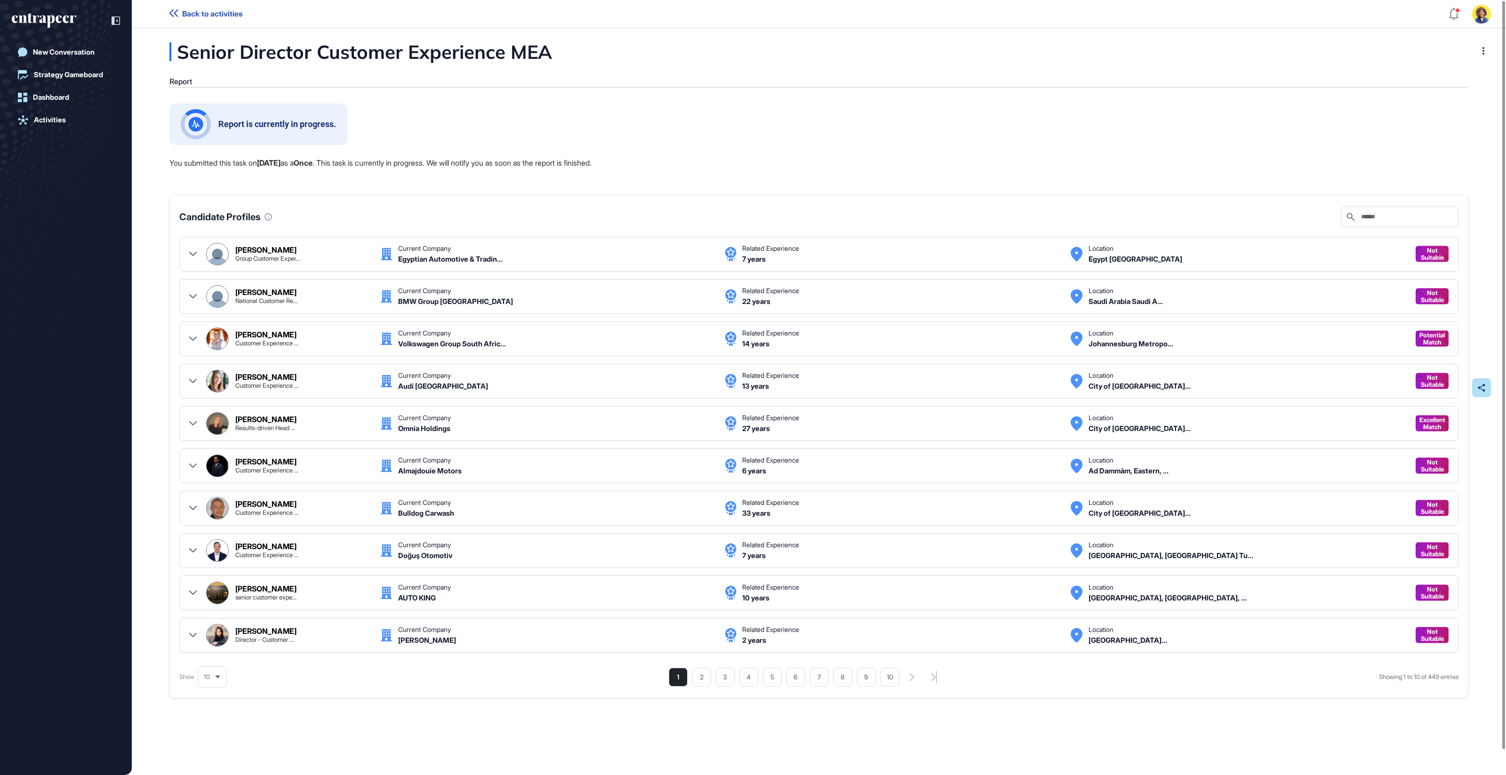
click at [209, 674] on span "10" at bounding box center [207, 677] width 6 height 7
click at [214, 659] on li "75" at bounding box center [212, 660] width 23 height 19
click at [870, 668] on li "8" at bounding box center [866, 676] width 19 height 19
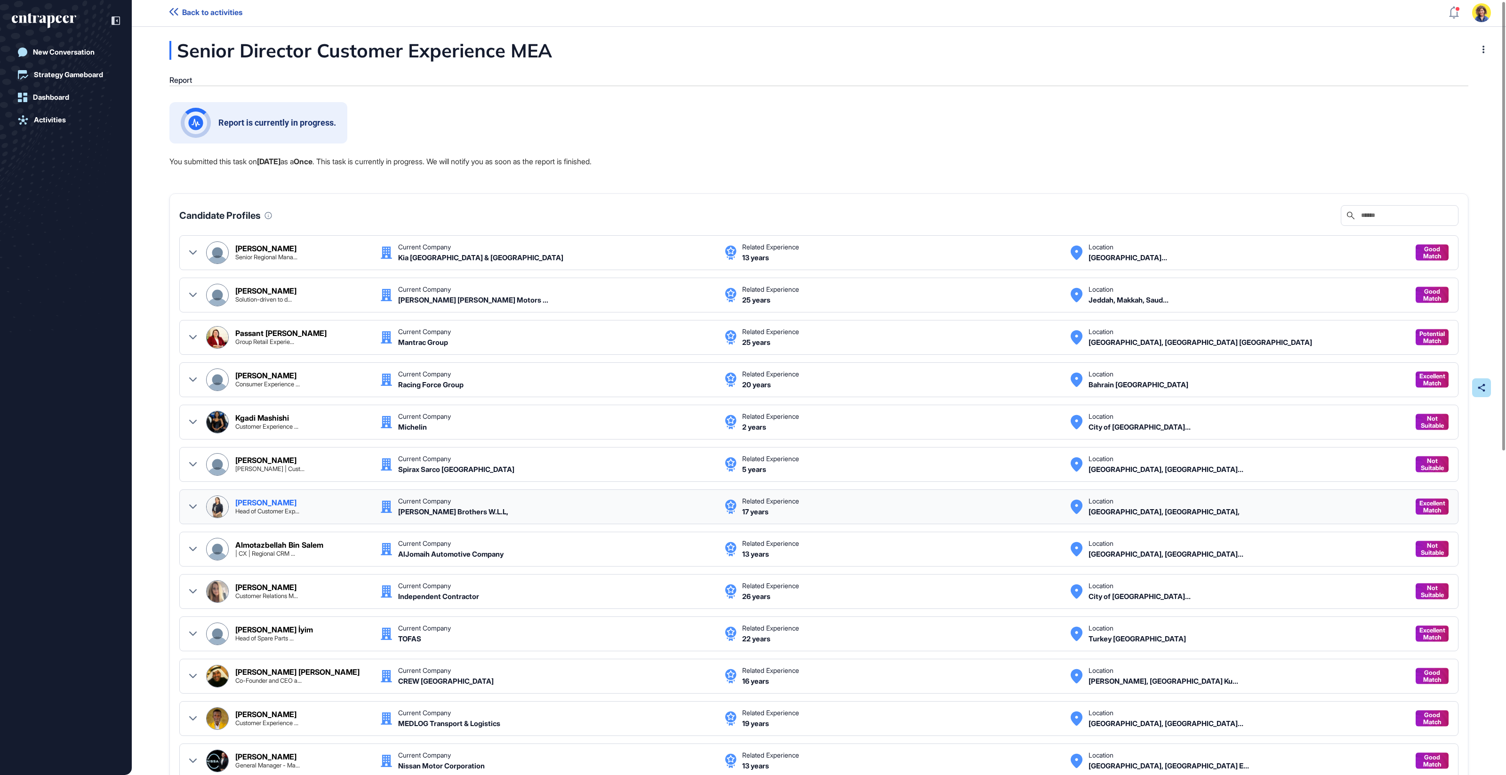
click at [192, 503] on icon at bounding box center [193, 507] width 8 height 8
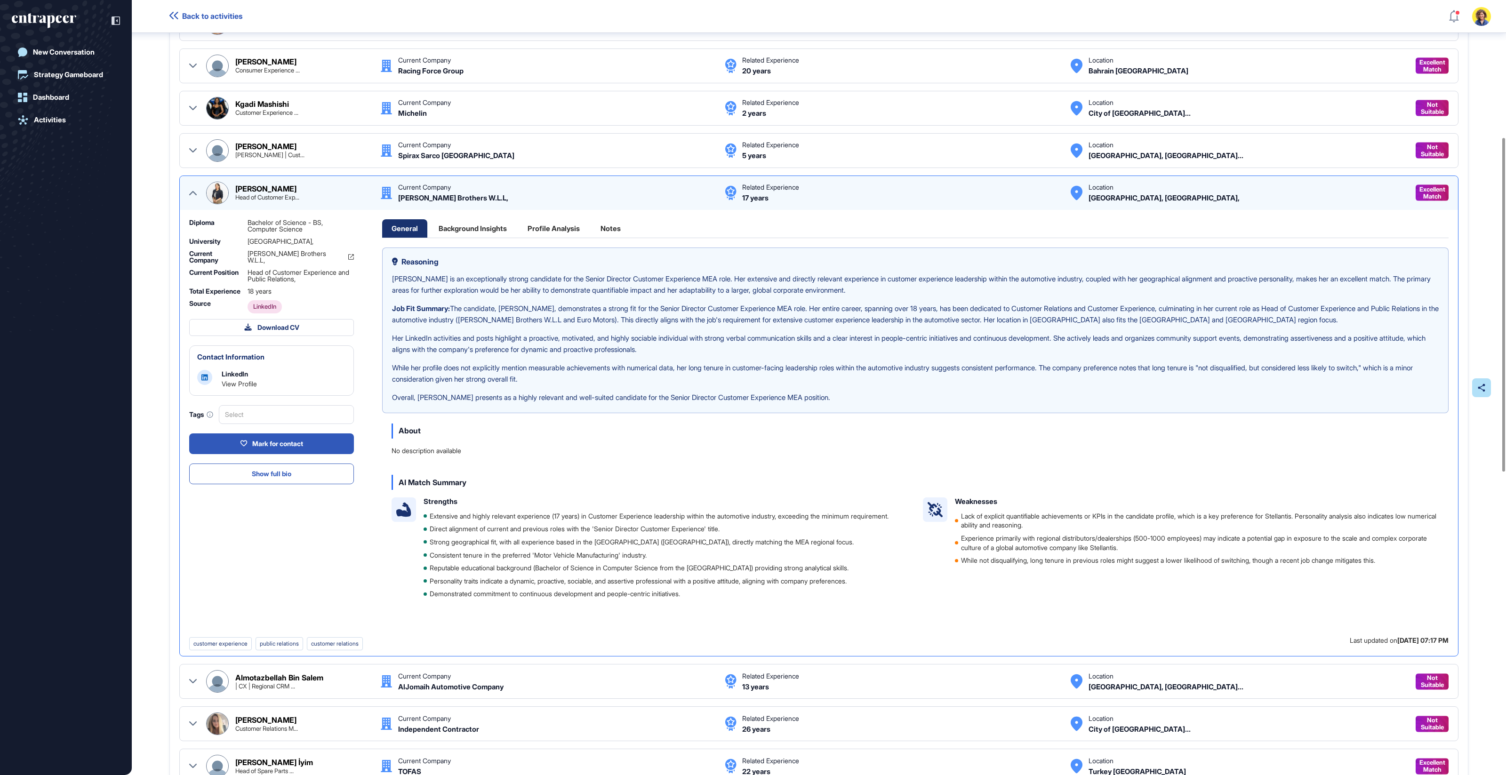
scroll to position [318, 0]
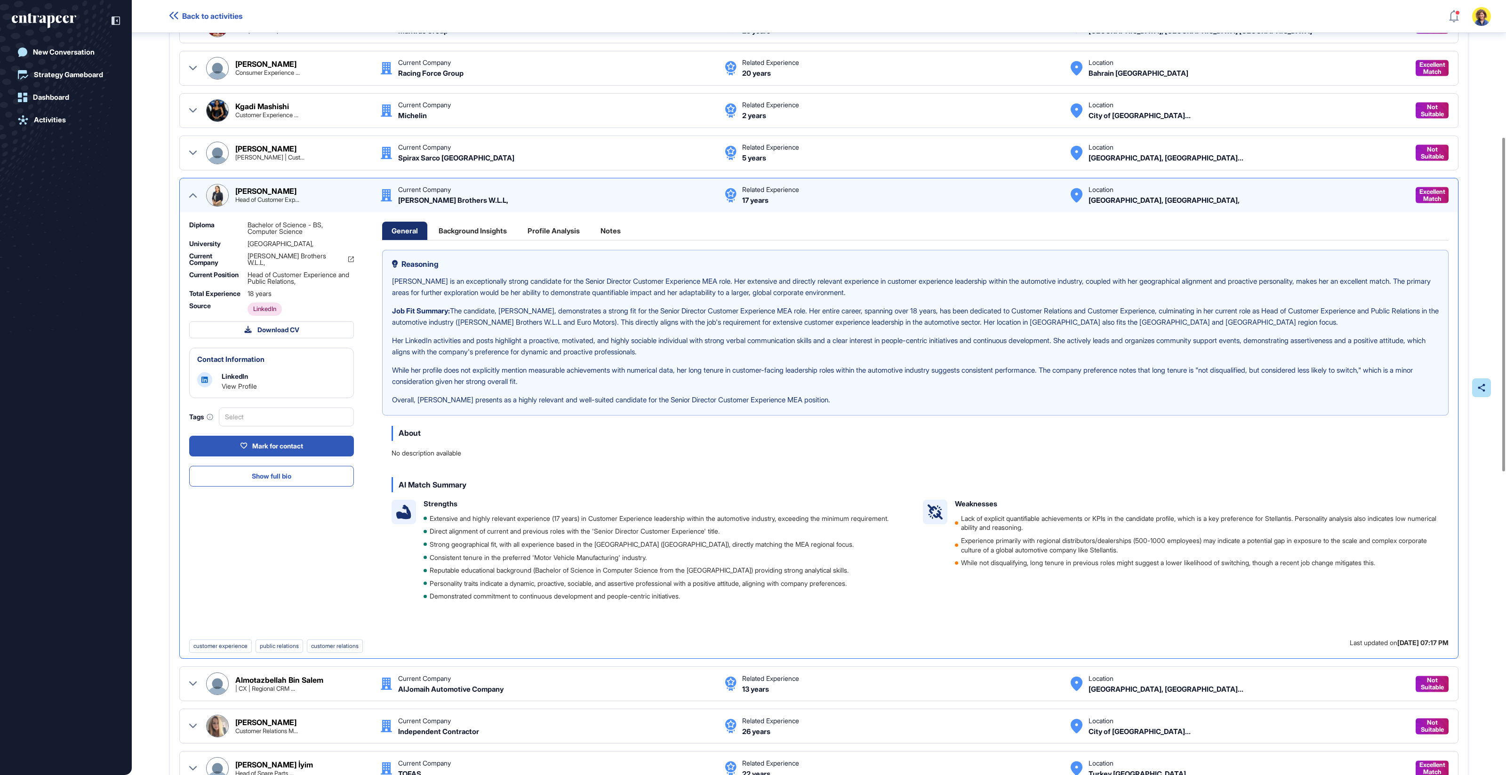
click at [193, 193] on icon at bounding box center [193, 195] width 8 height 4
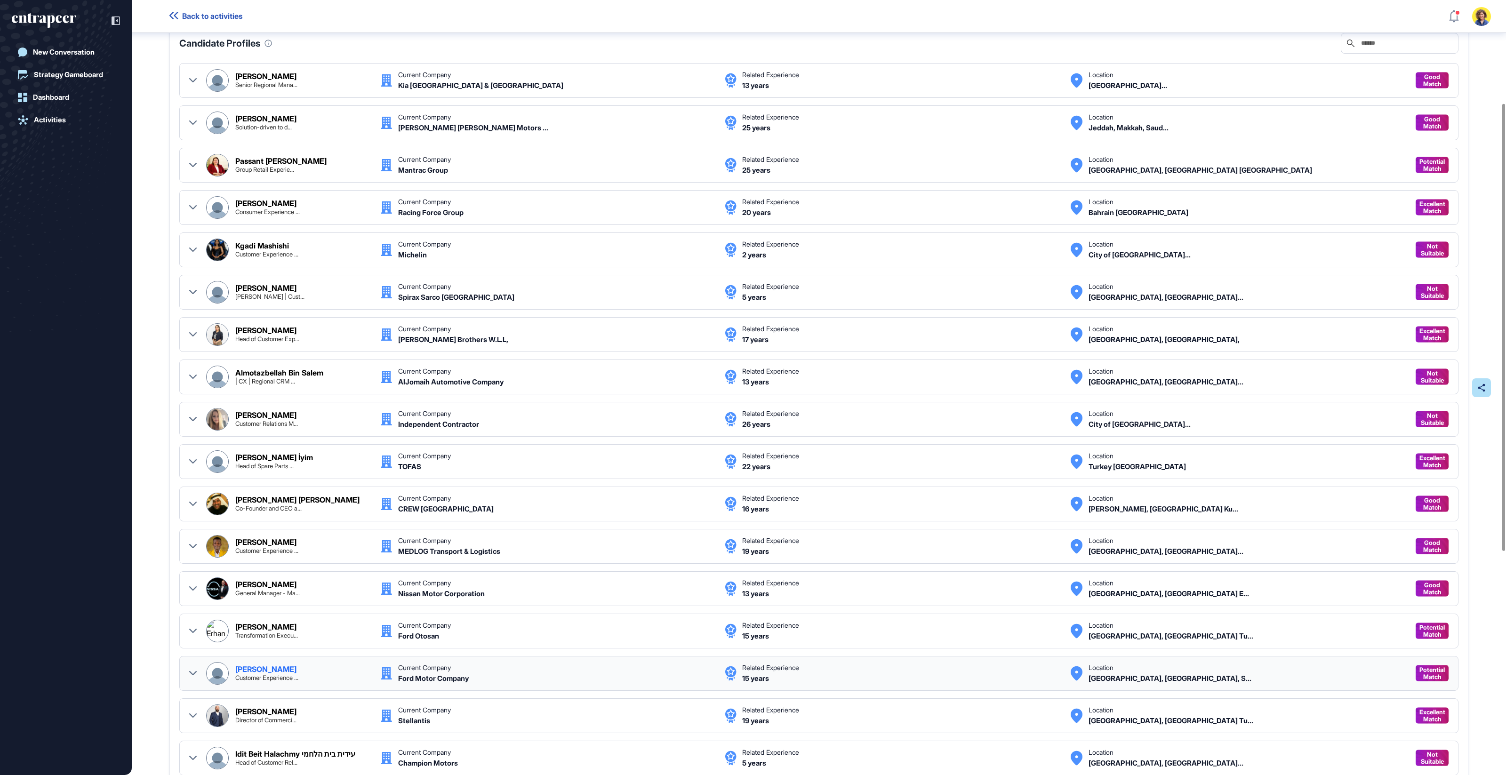
scroll to position [0, 0]
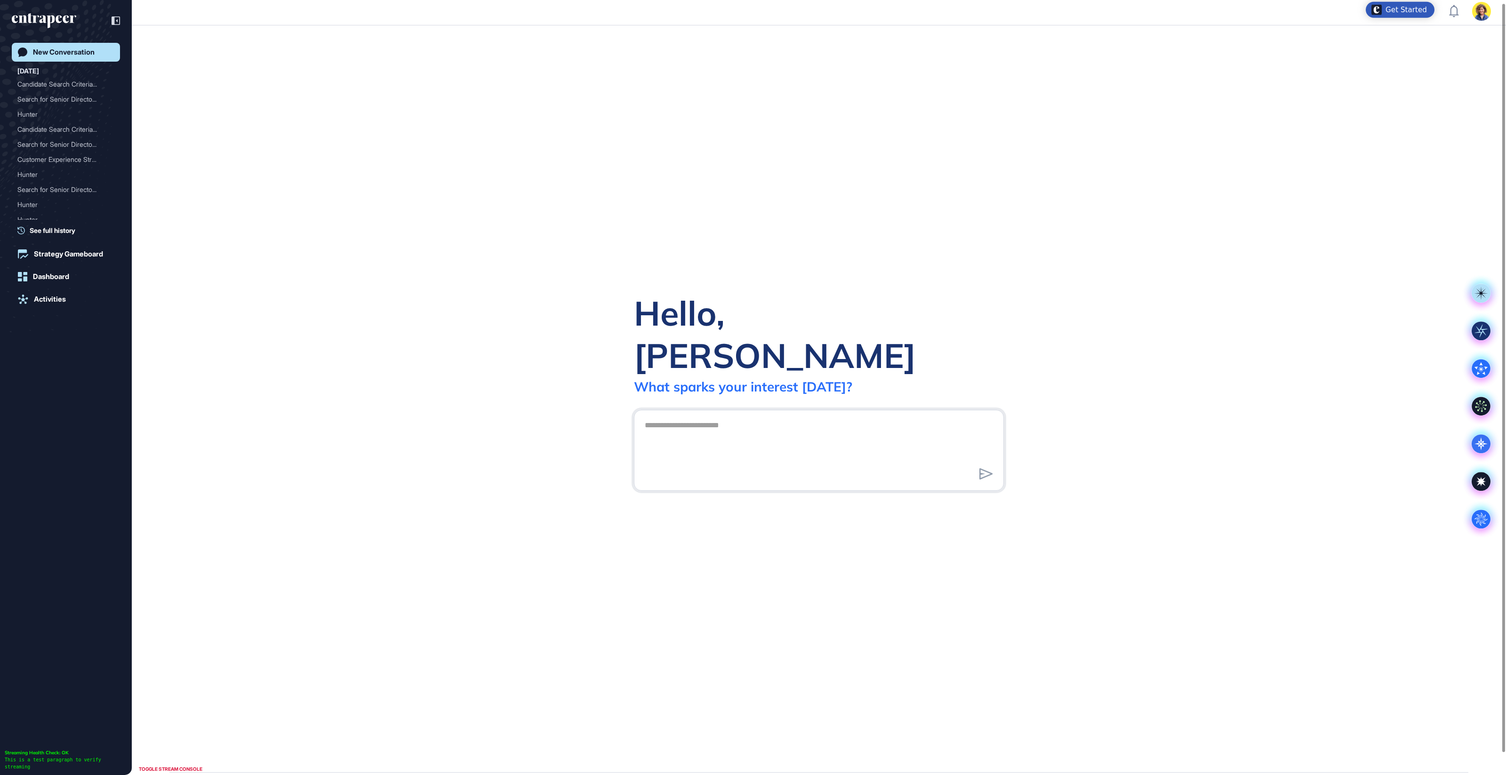
scroll to position [1, 0]
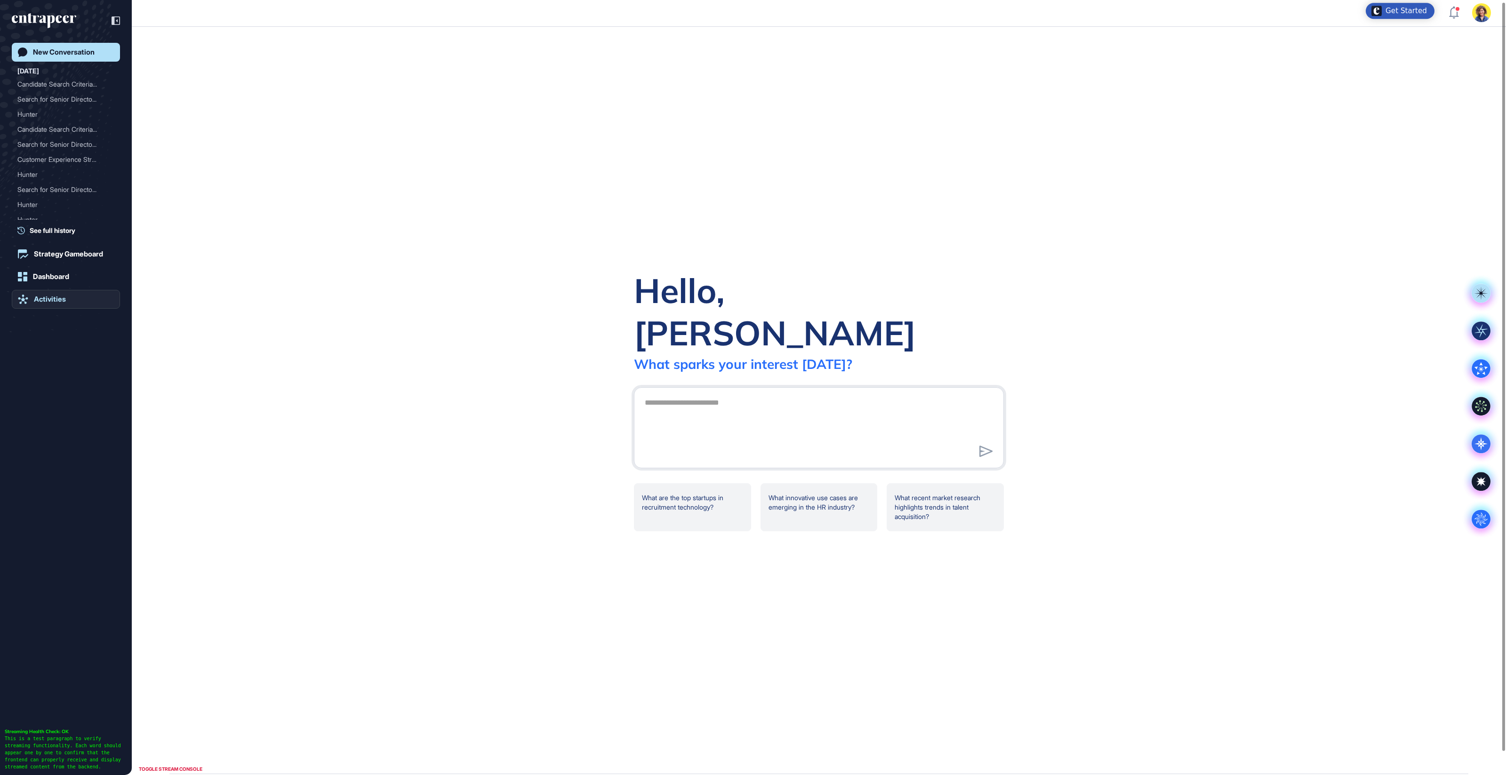
click at [56, 298] on div "Activities" at bounding box center [50, 299] width 32 height 8
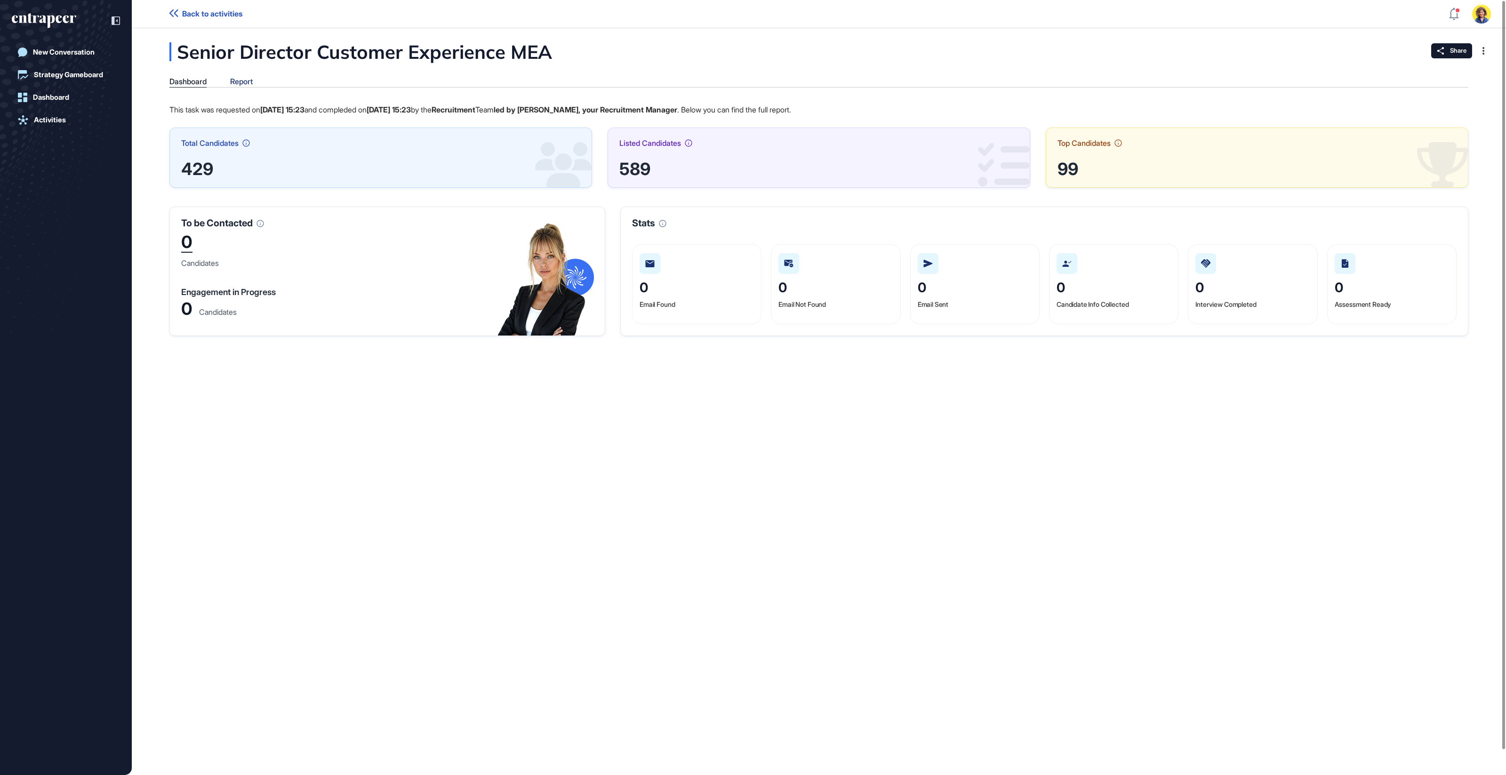
click at [247, 84] on div "Report" at bounding box center [241, 81] width 23 height 9
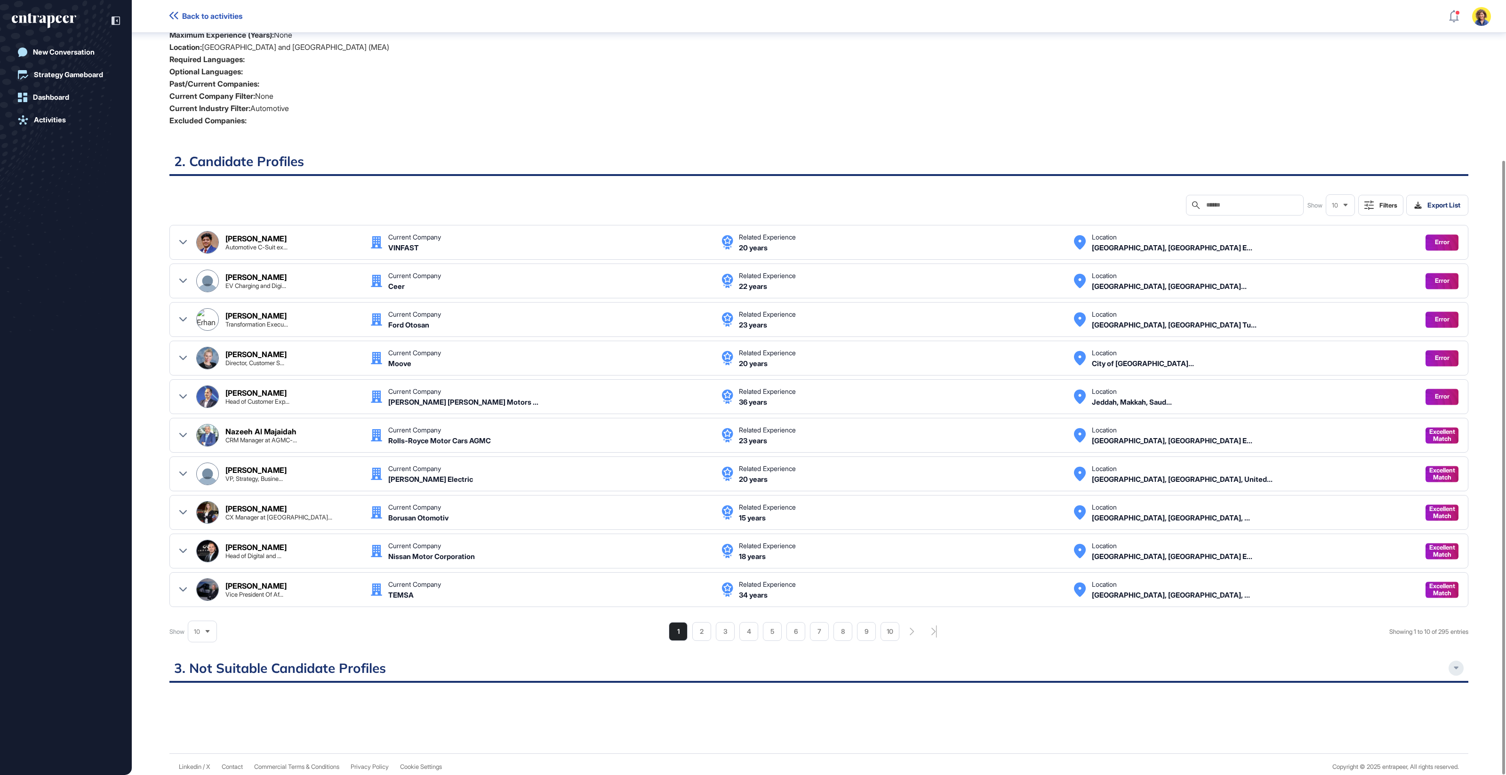
scroll to position [202, 0]
click at [203, 631] on div "10" at bounding box center [202, 632] width 28 height 18
click at [207, 607] on li "75" at bounding box center [202, 614] width 23 height 19
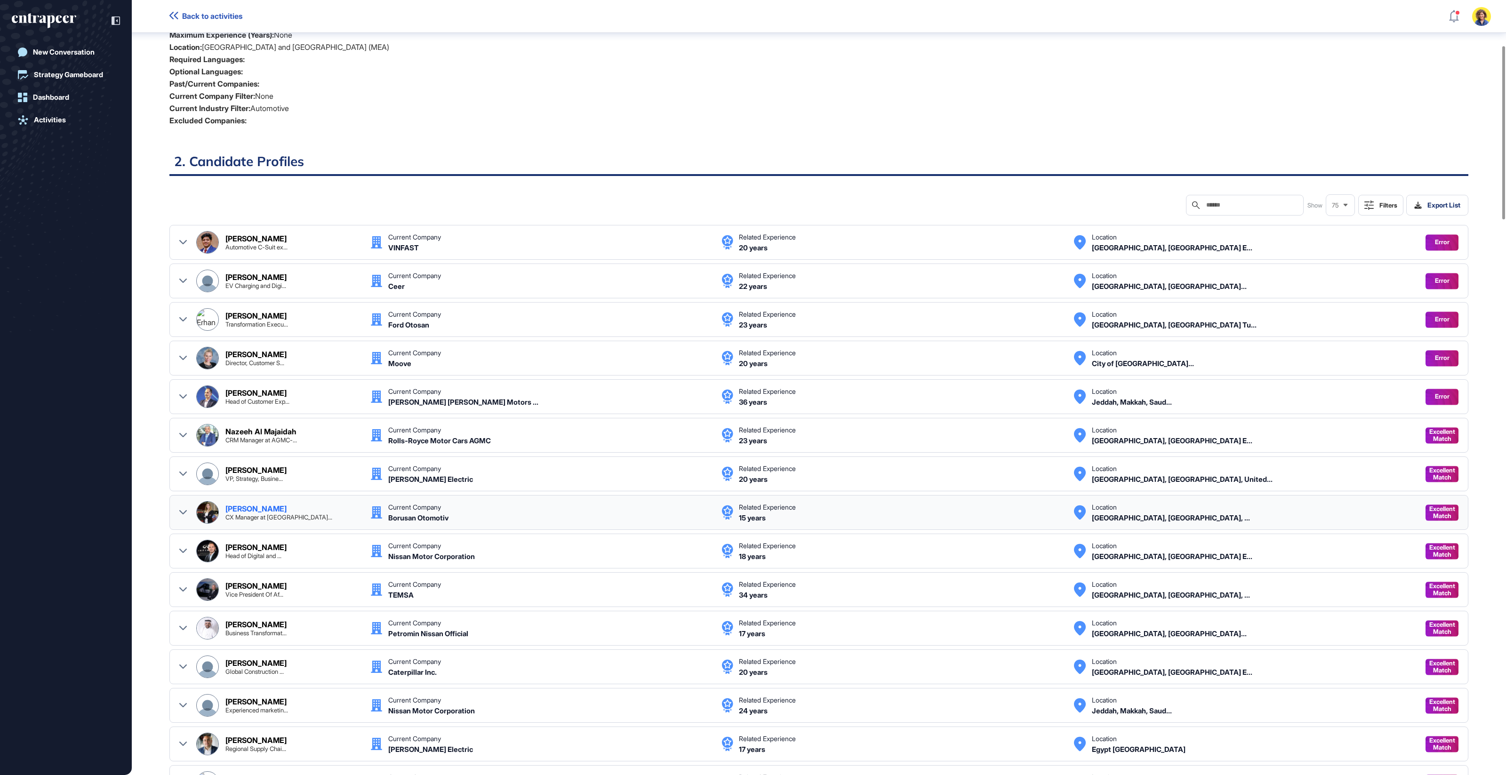
click at [180, 509] on icon at bounding box center [183, 513] width 8 height 8
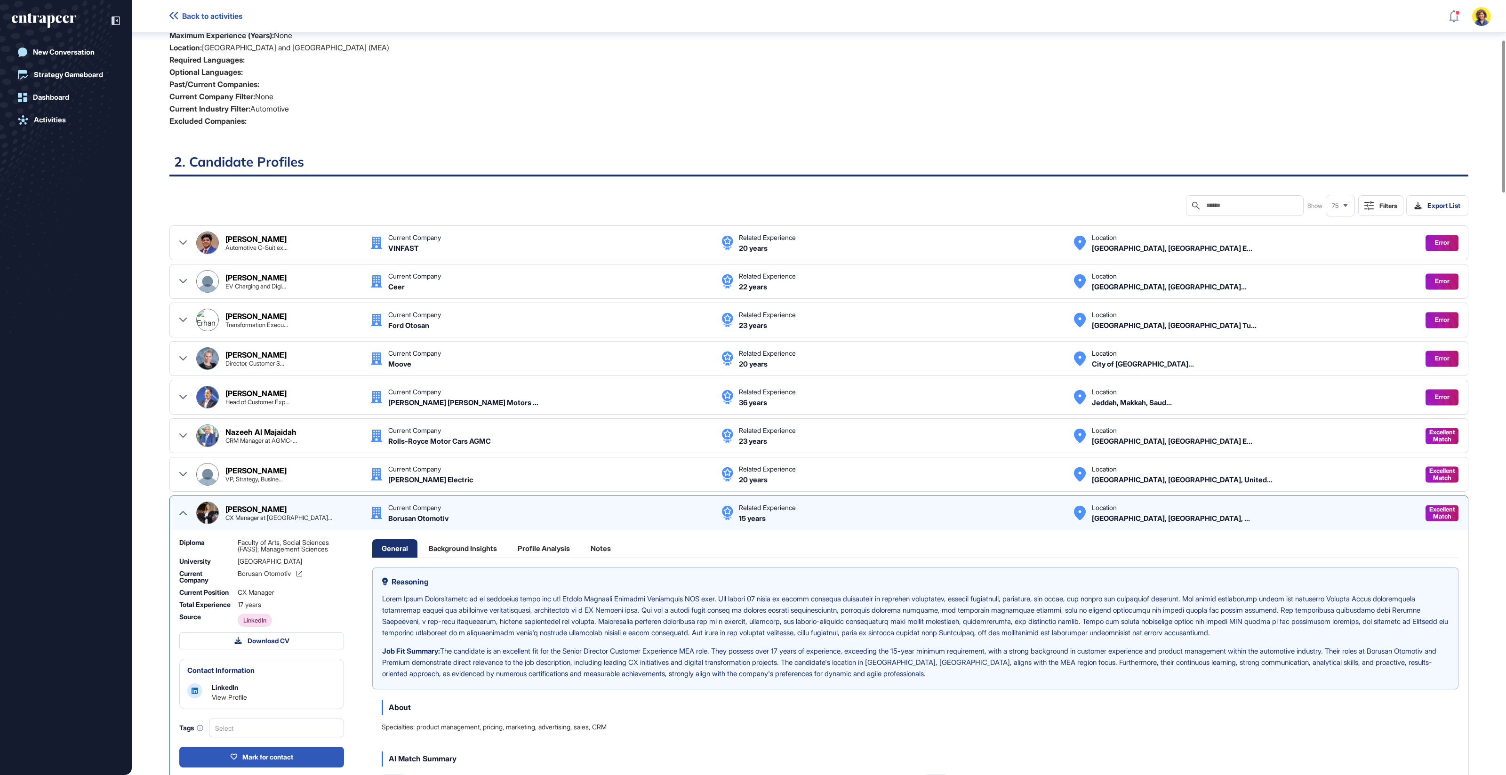
click at [180, 509] on icon at bounding box center [183, 513] width 8 height 8
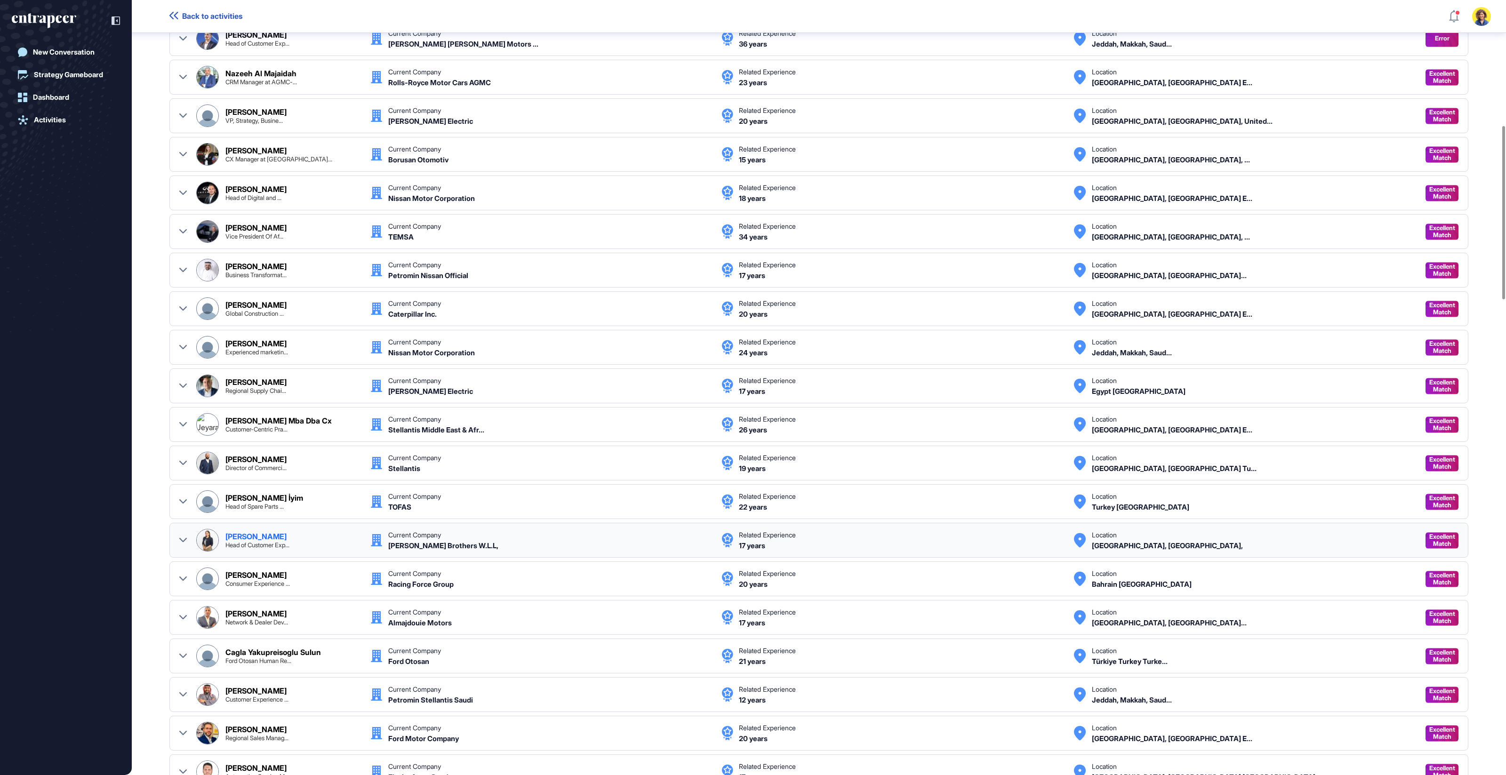
scroll to position [562, 0]
click at [189, 339] on div "Chris Probert Experienced marketin... Current Company Nissan Motor Corporation …" at bounding box center [819, 346] width 1280 height 23
click at [185, 343] on icon at bounding box center [183, 347] width 8 height 8
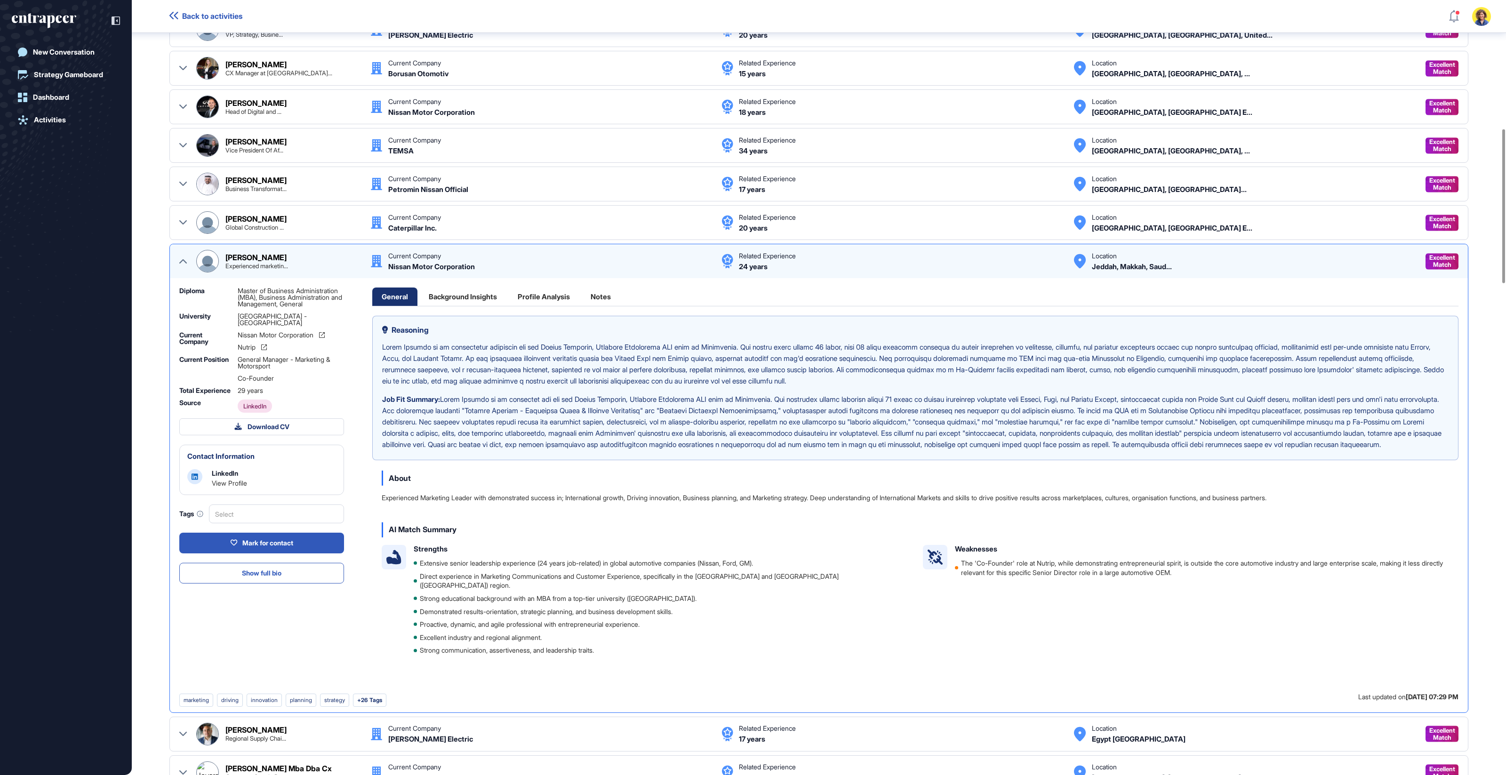
scroll to position [647, 0]
click at [182, 257] on icon at bounding box center [183, 261] width 8 height 8
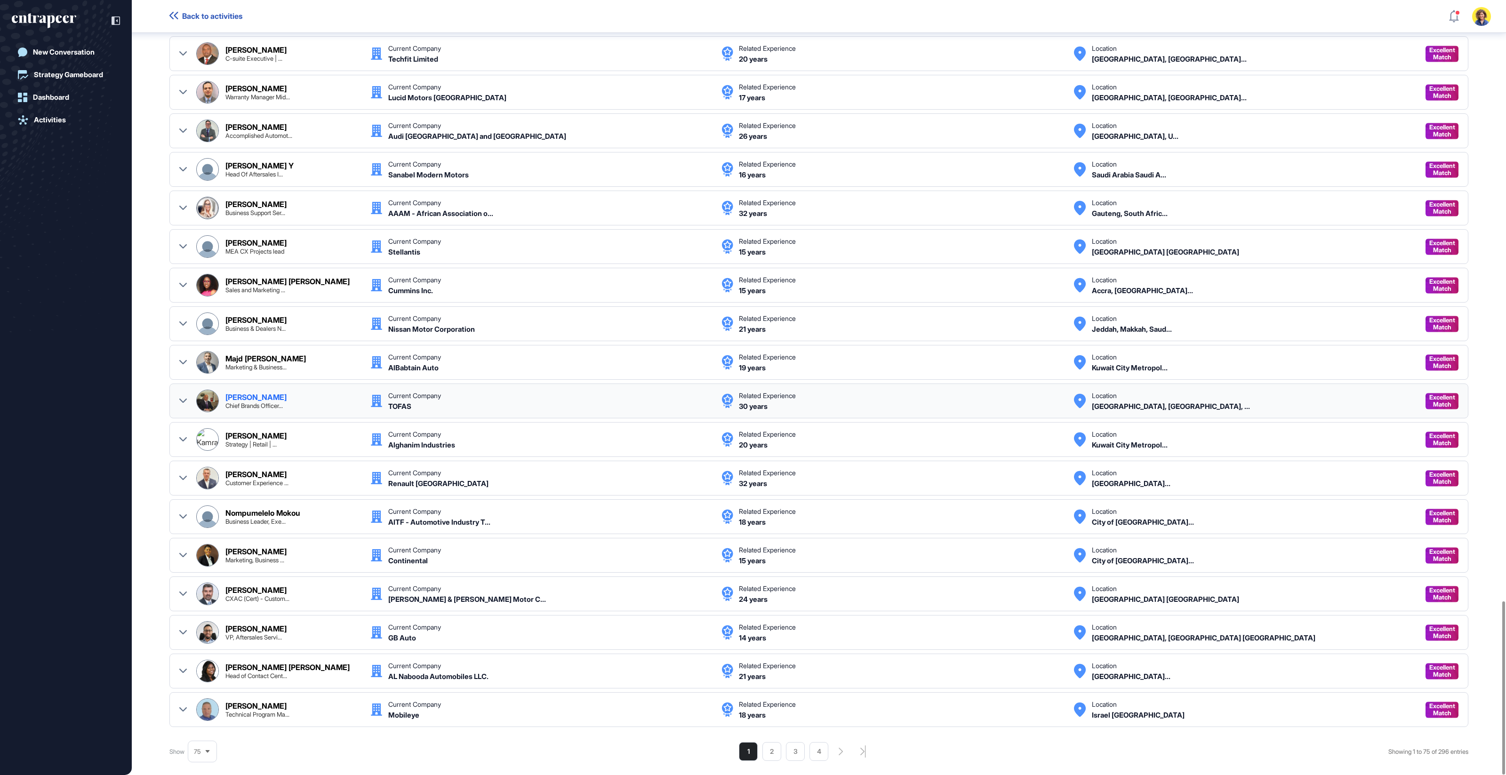
scroll to position [2688, 0]
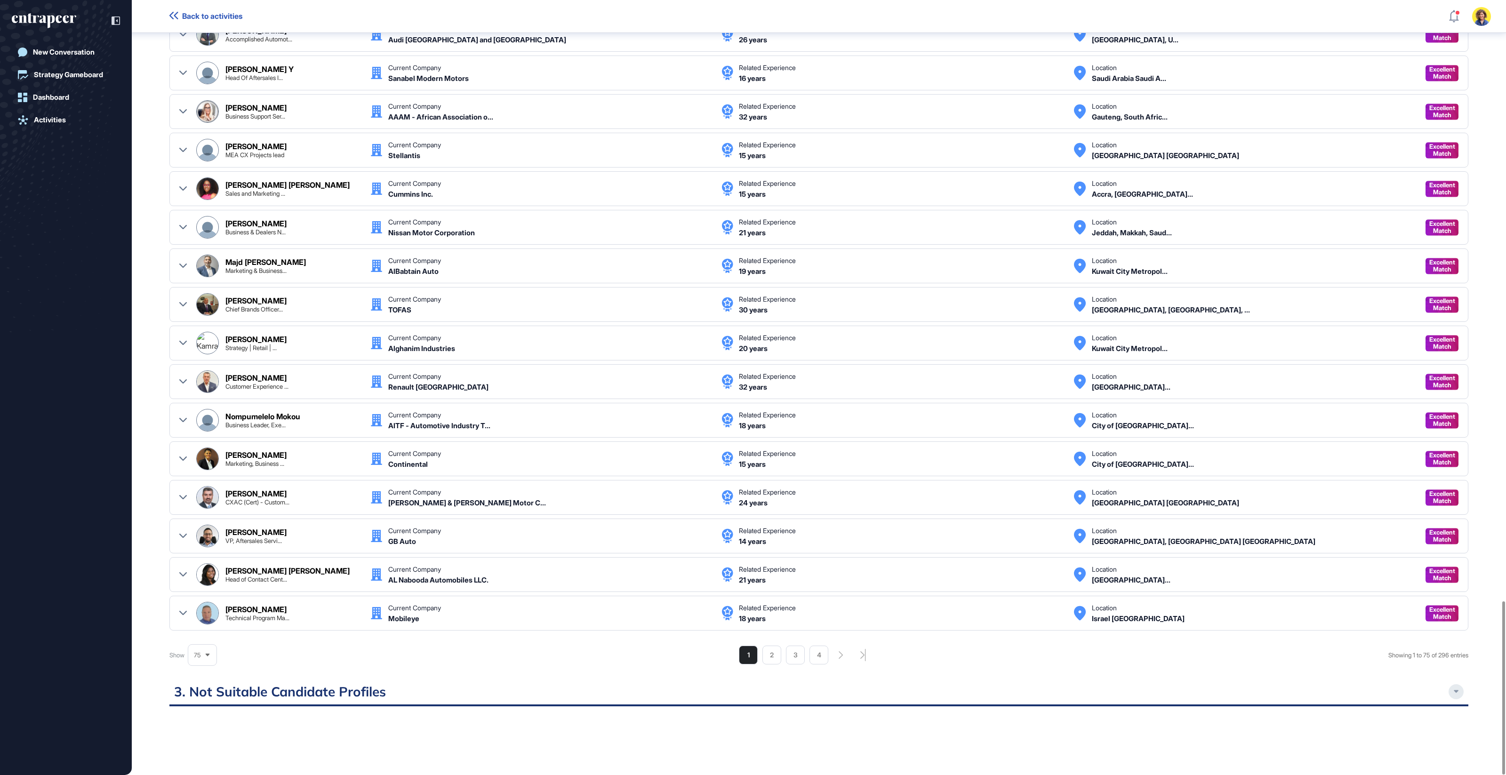
click at [1454, 690] on icon at bounding box center [1456, 691] width 5 height 3
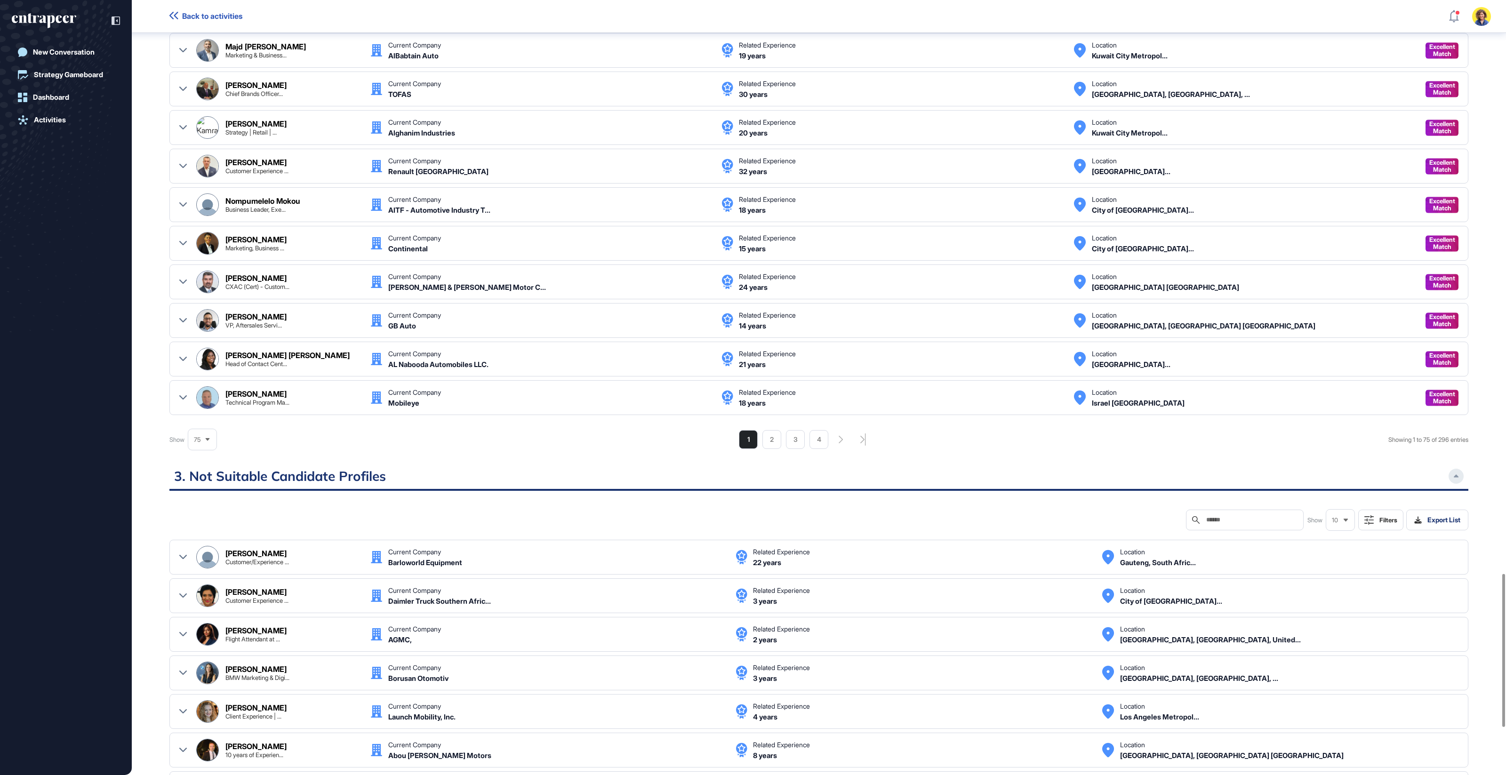
scroll to position [2910, 0]
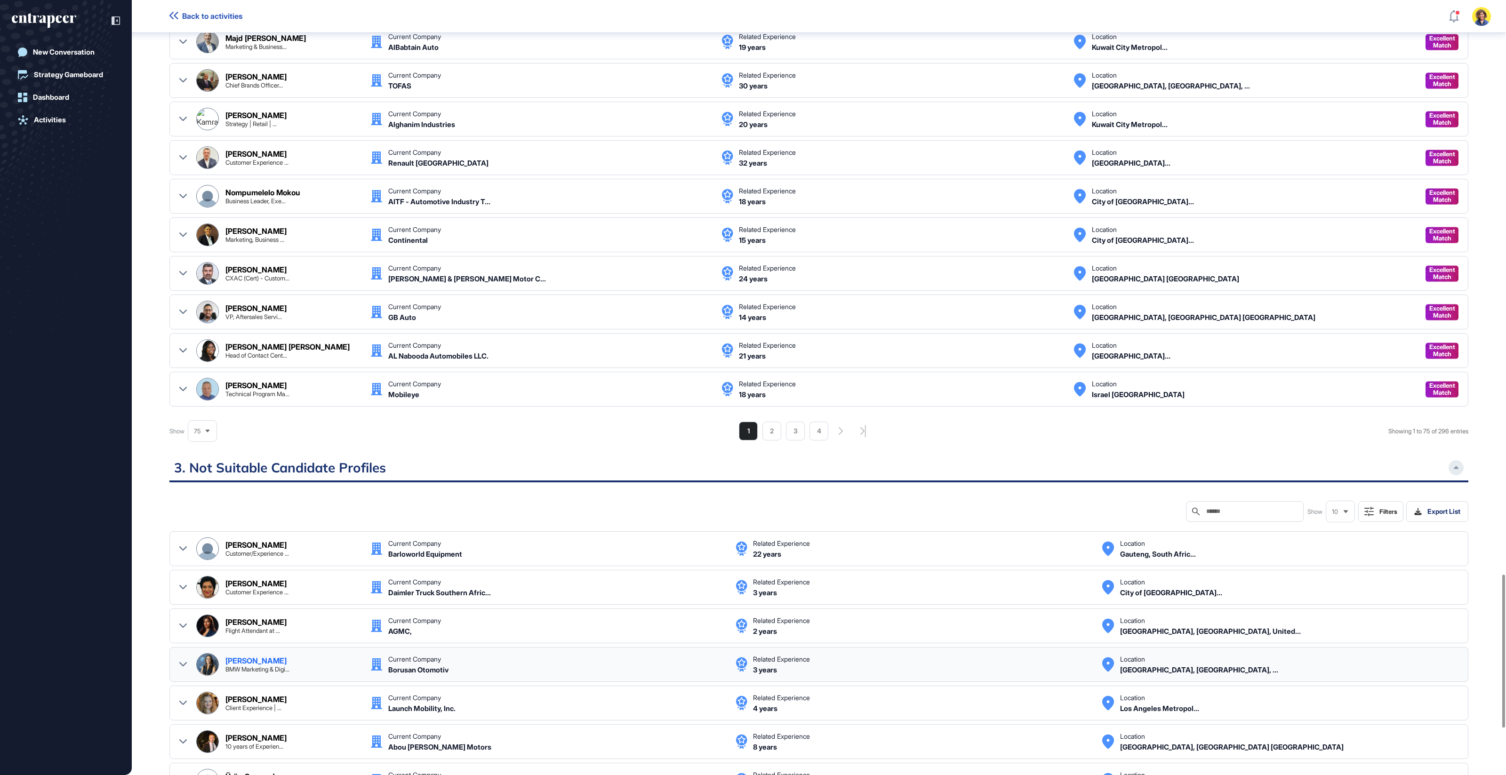
click at [183, 661] on icon at bounding box center [183, 665] width 8 height 8
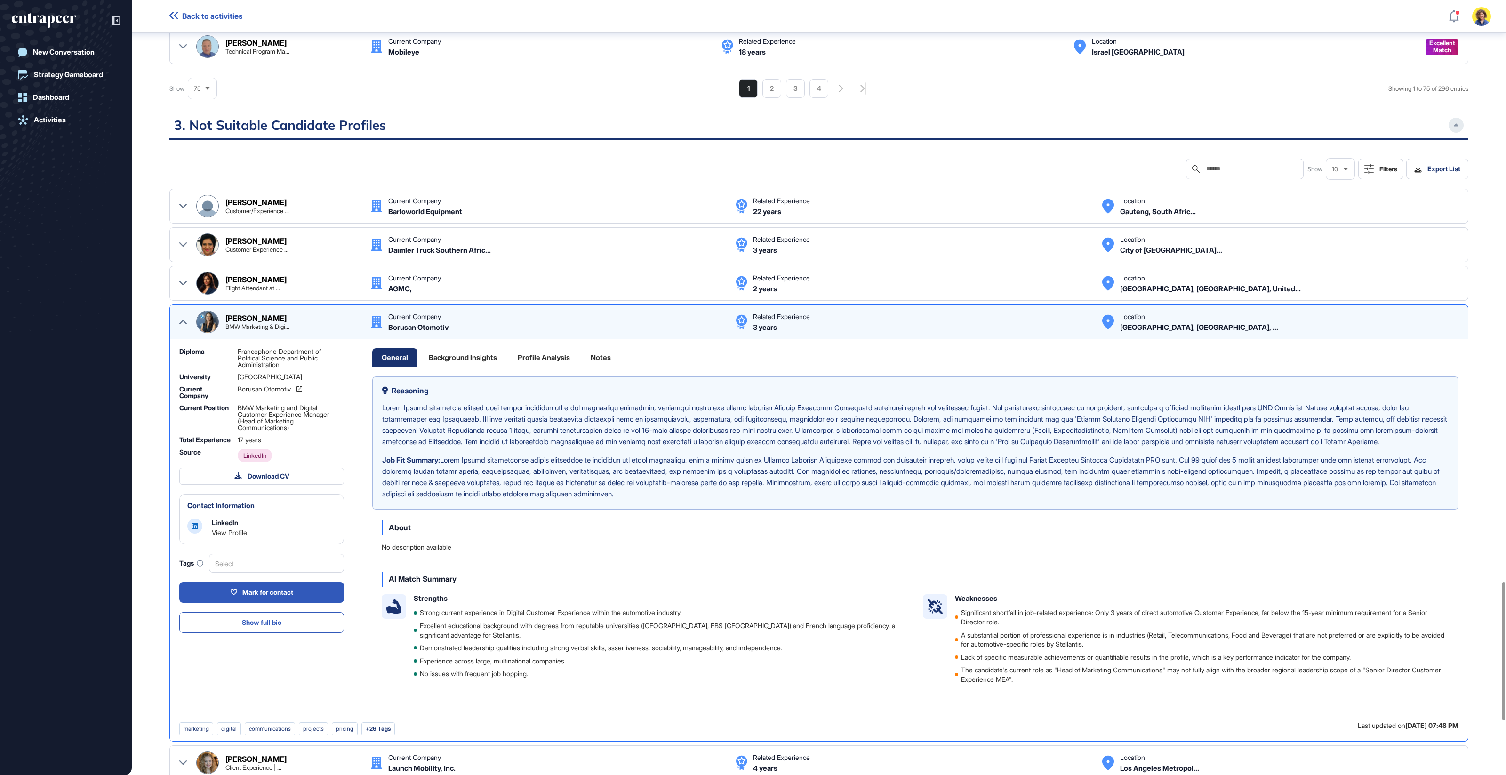
scroll to position [3259, 0]
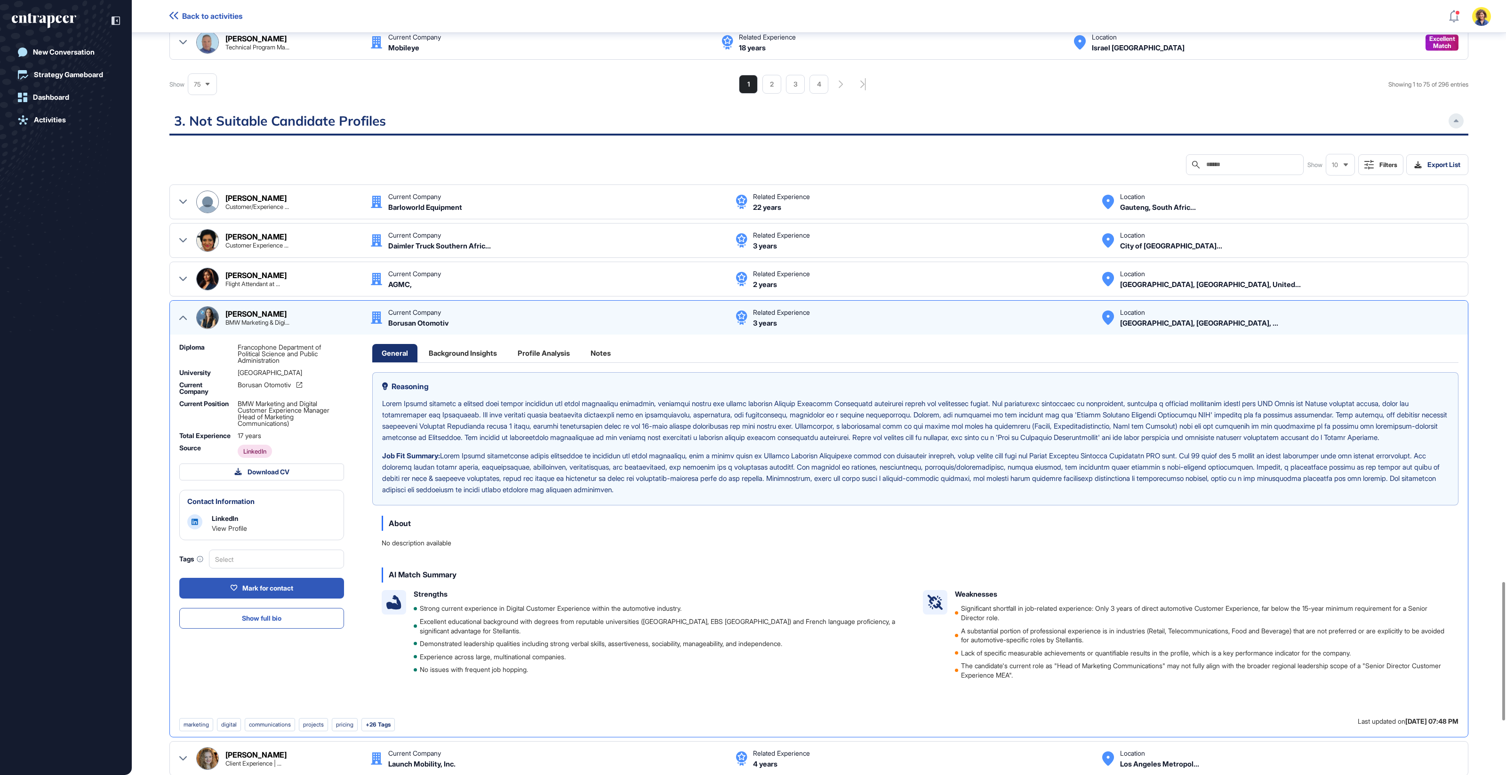
click at [185, 314] on icon at bounding box center [183, 318] width 8 height 8
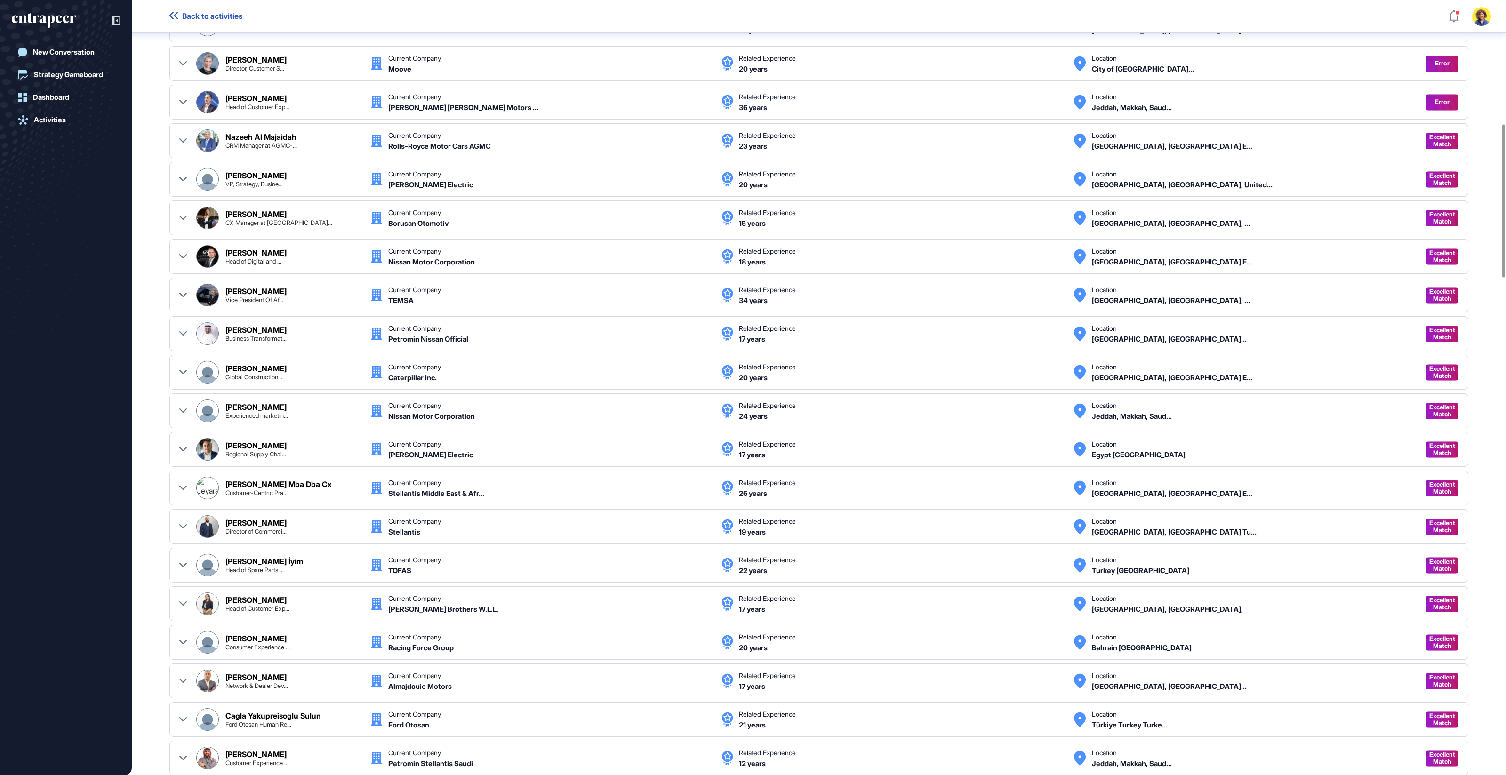
scroll to position [0, 0]
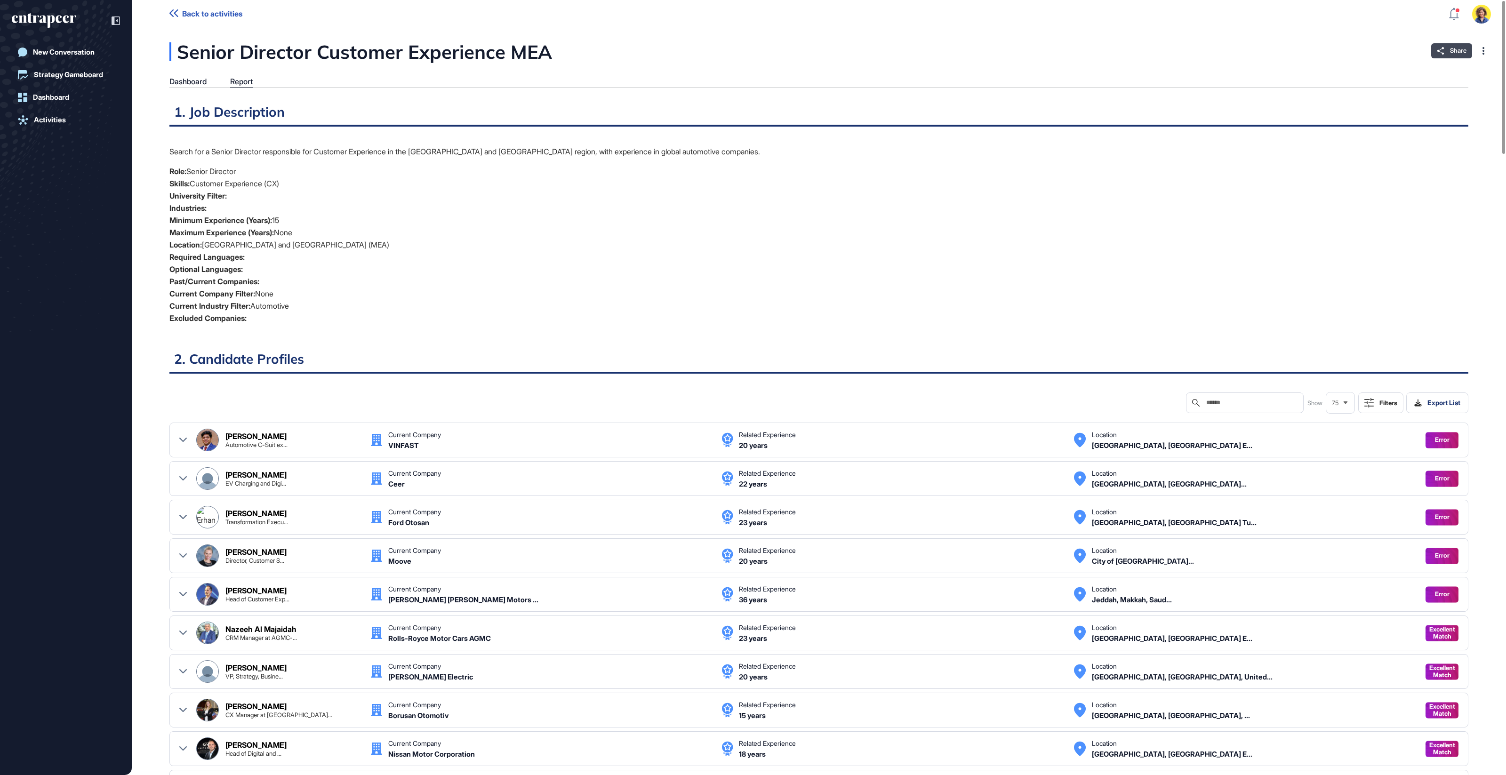
click at [1450, 54] on span "Share" at bounding box center [1458, 51] width 16 height 8
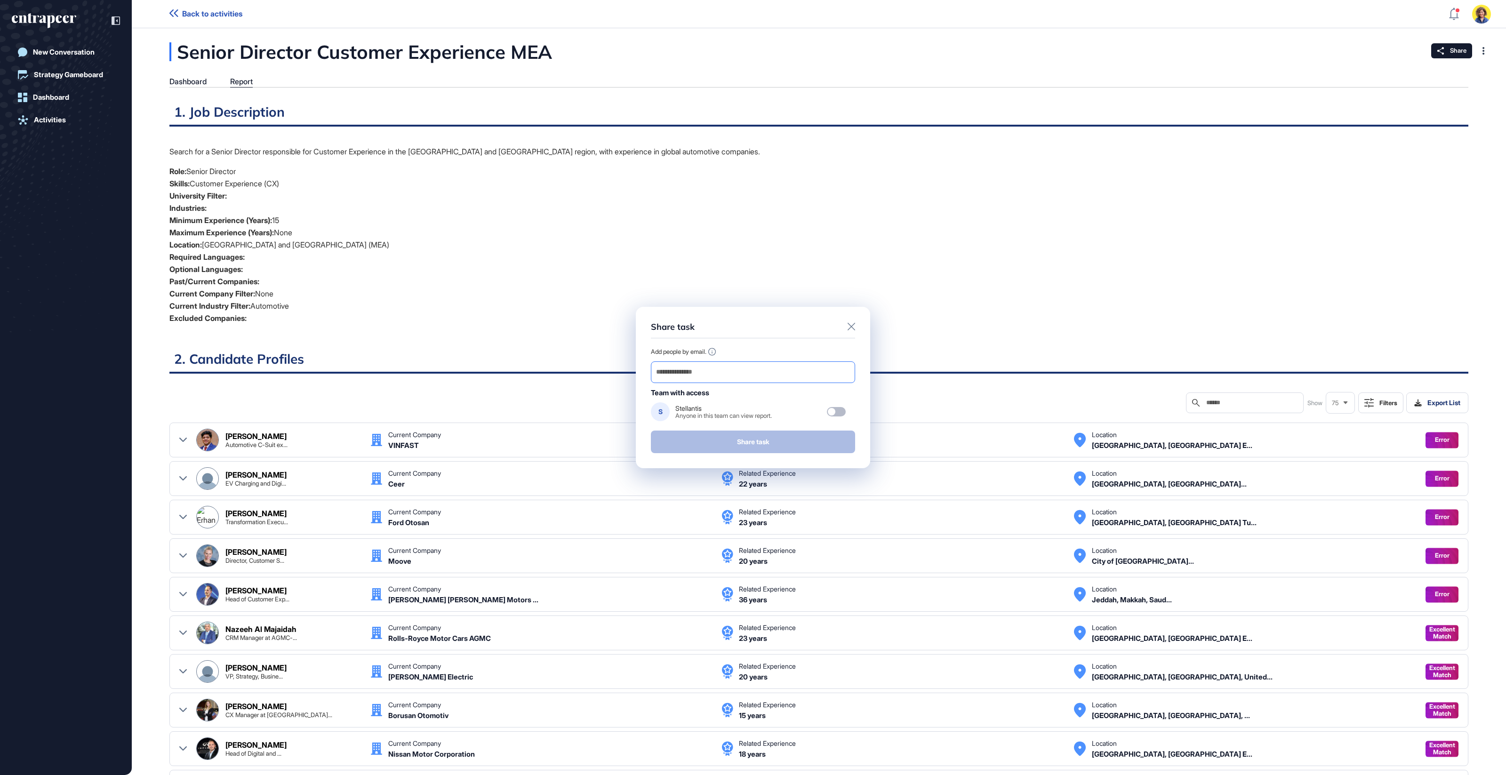
click at [752, 377] on input "email" at bounding box center [753, 372] width 196 height 13
click at [863, 144] on div "Share task Add people by email. Team with access S Stellantis Anyone in this te…" at bounding box center [753, 387] width 1506 height 775
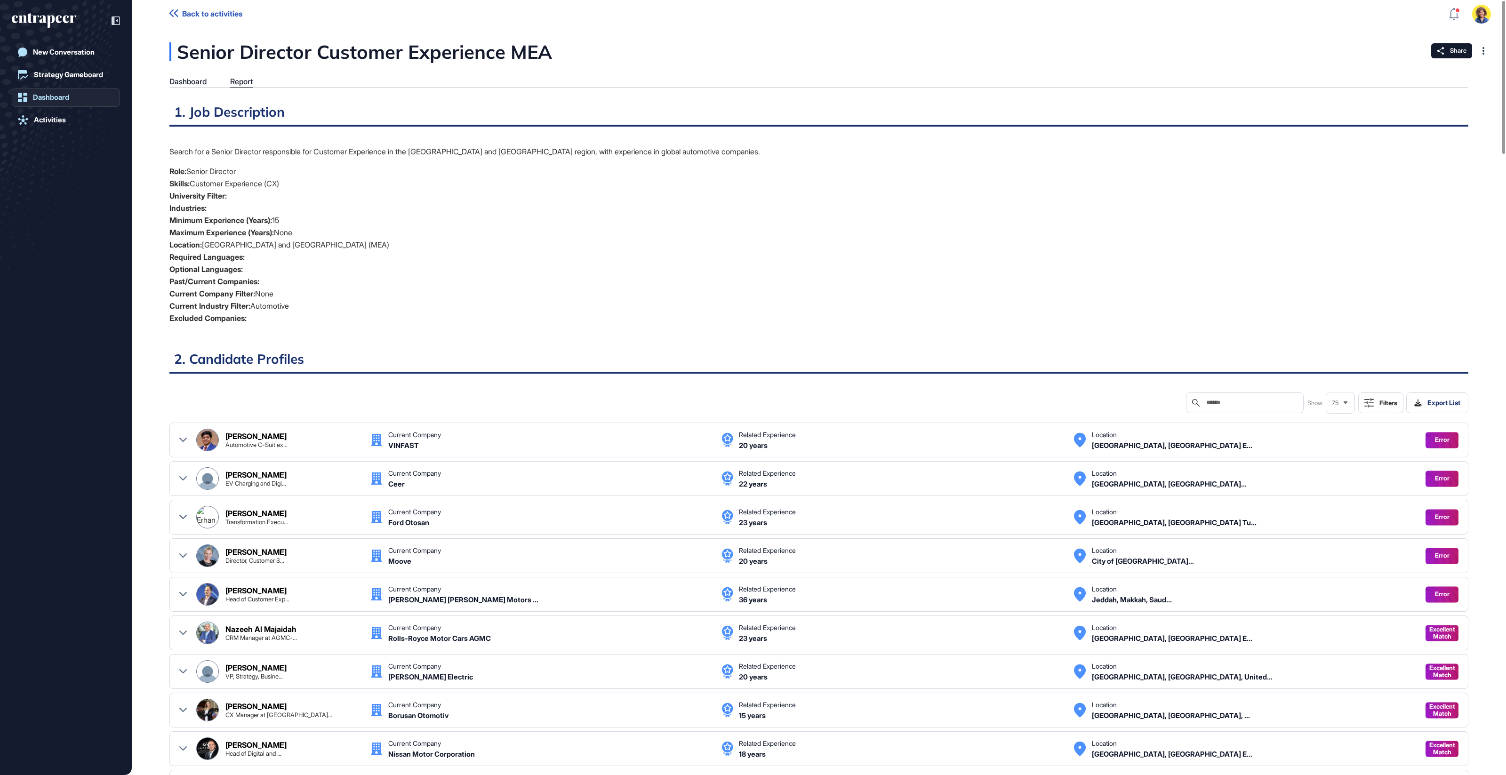
drag, startPoint x: 23, startPoint y: 263, endPoint x: 82, endPoint y: 104, distance: 170.3
click at [26, 258] on div "New Conversation Strategy Gameboard Dashboard Activities" at bounding box center [66, 397] width 108 height 709
click at [71, 48] on div "New Conversation" at bounding box center [64, 52] width 62 height 8
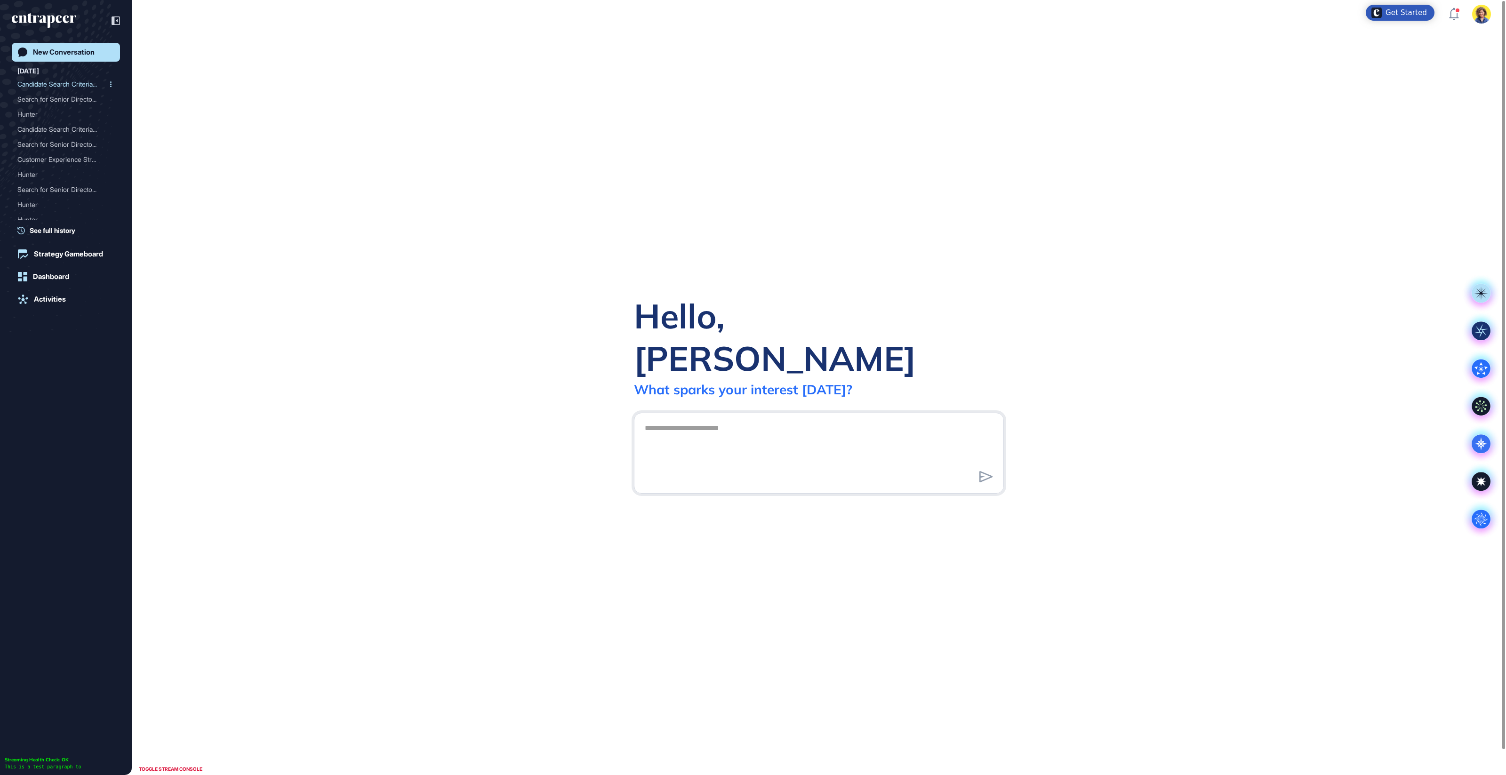
click at [66, 84] on div "Candidate Search Criteria..." at bounding box center [61, 84] width 89 height 15
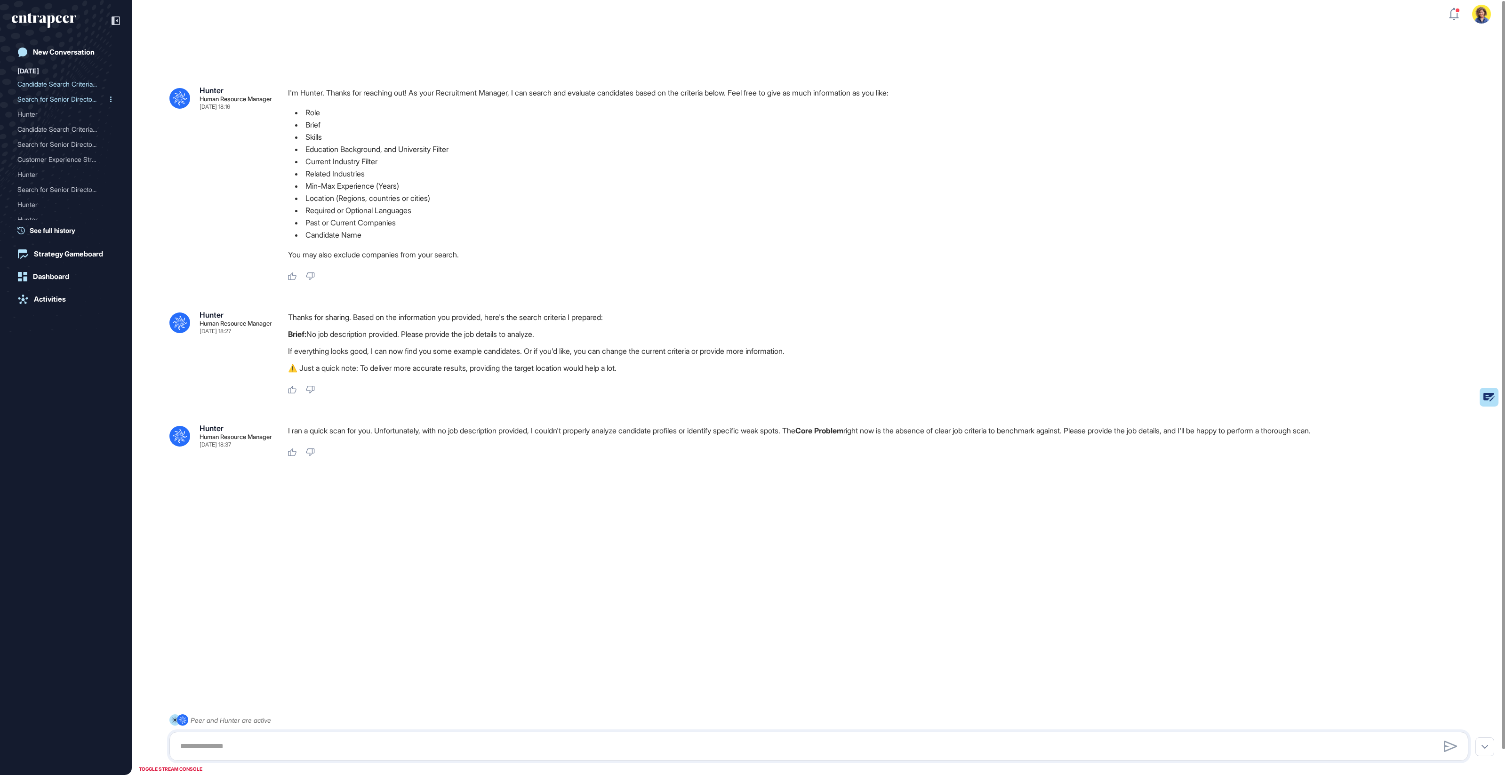
click at [47, 100] on div "Search for Senior Directo..." at bounding box center [61, 99] width 89 height 15
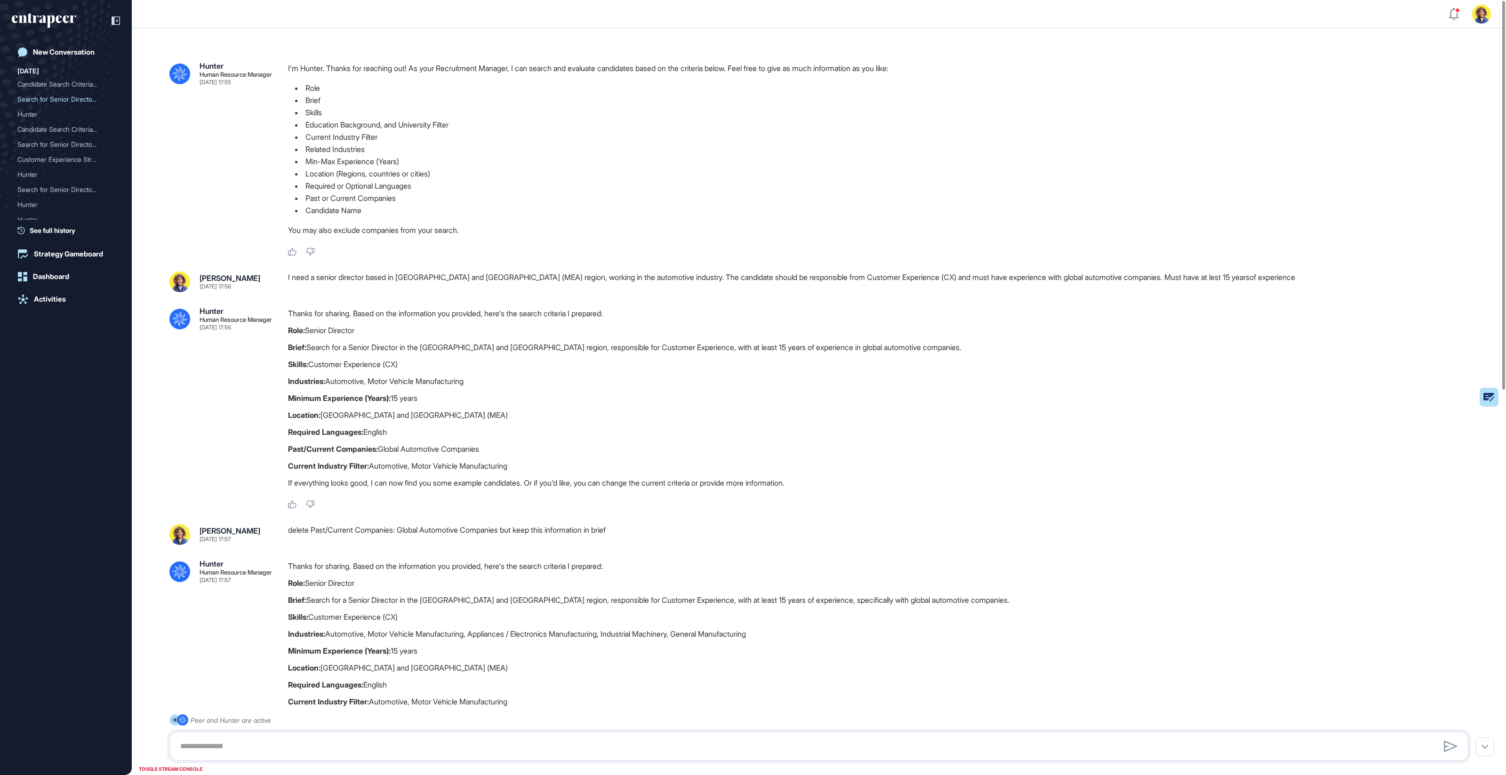
click at [463, 280] on div "I need a senior director based in Middle East and Africa (MEA) region, working …" at bounding box center [882, 282] width 1188 height 21
copy div "I need a senior director based in Middle East and Africa (MEA) region, working …"
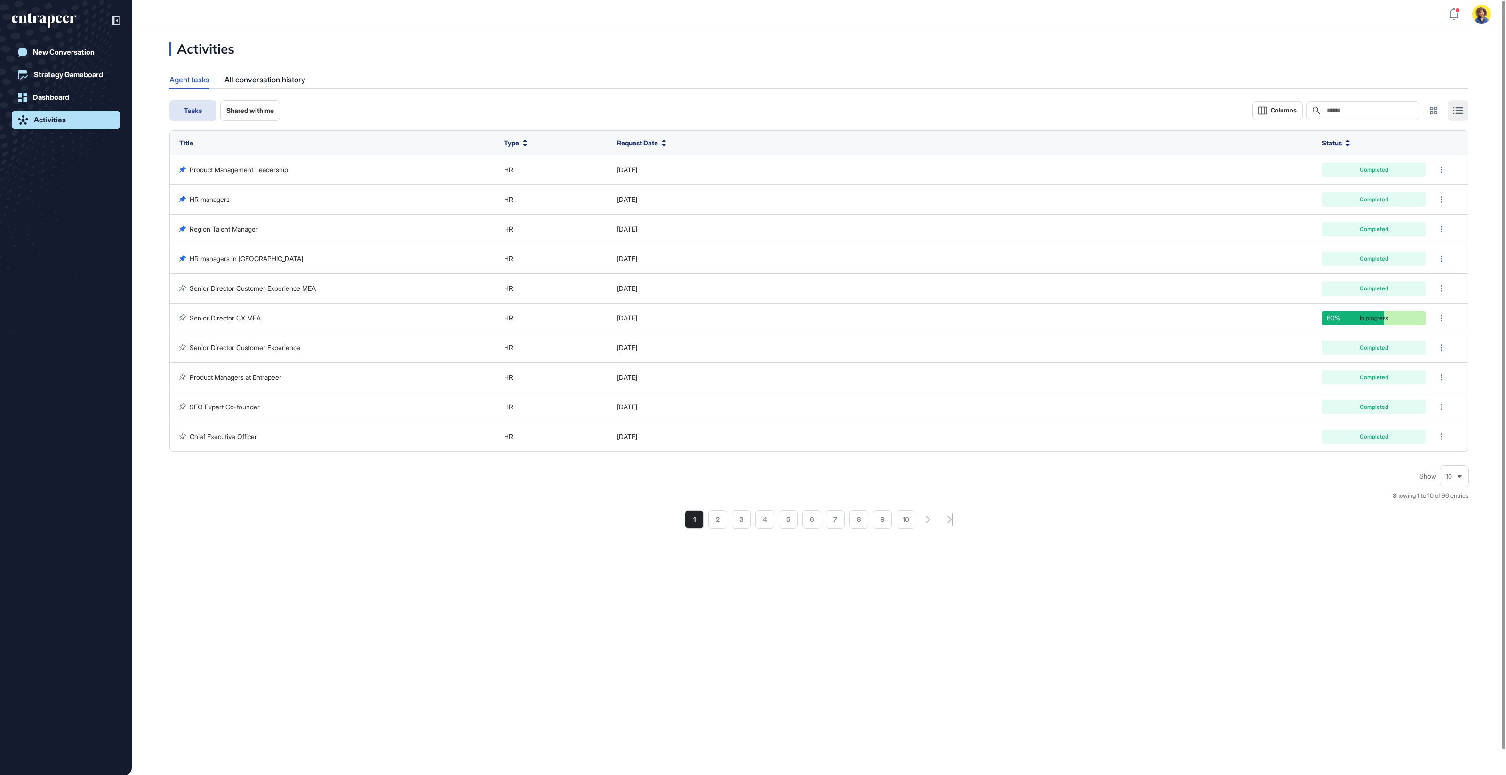
scroll to position [0, 0]
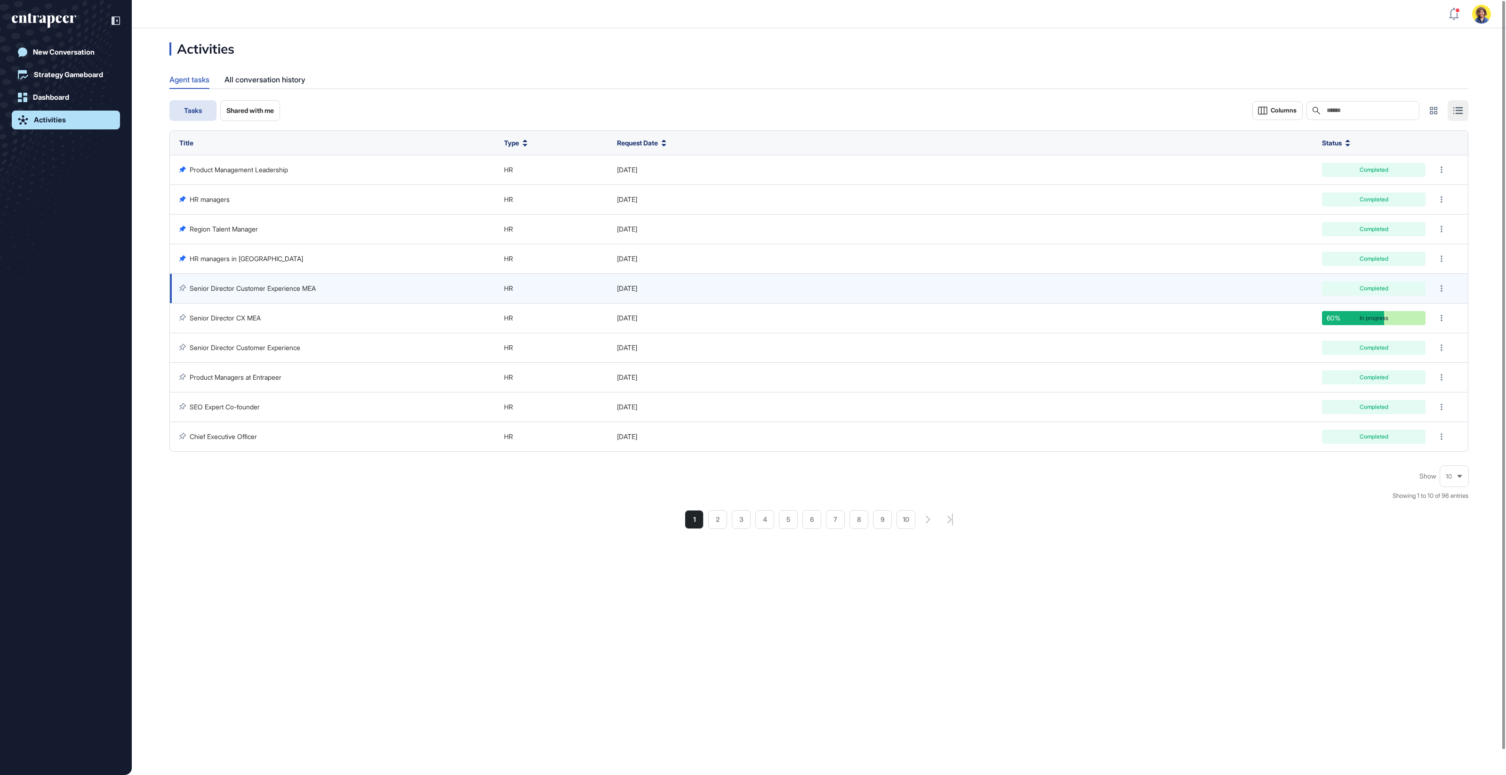
click at [258, 291] on link "Senior Director Customer Experience MEA" at bounding box center [253, 288] width 126 height 8
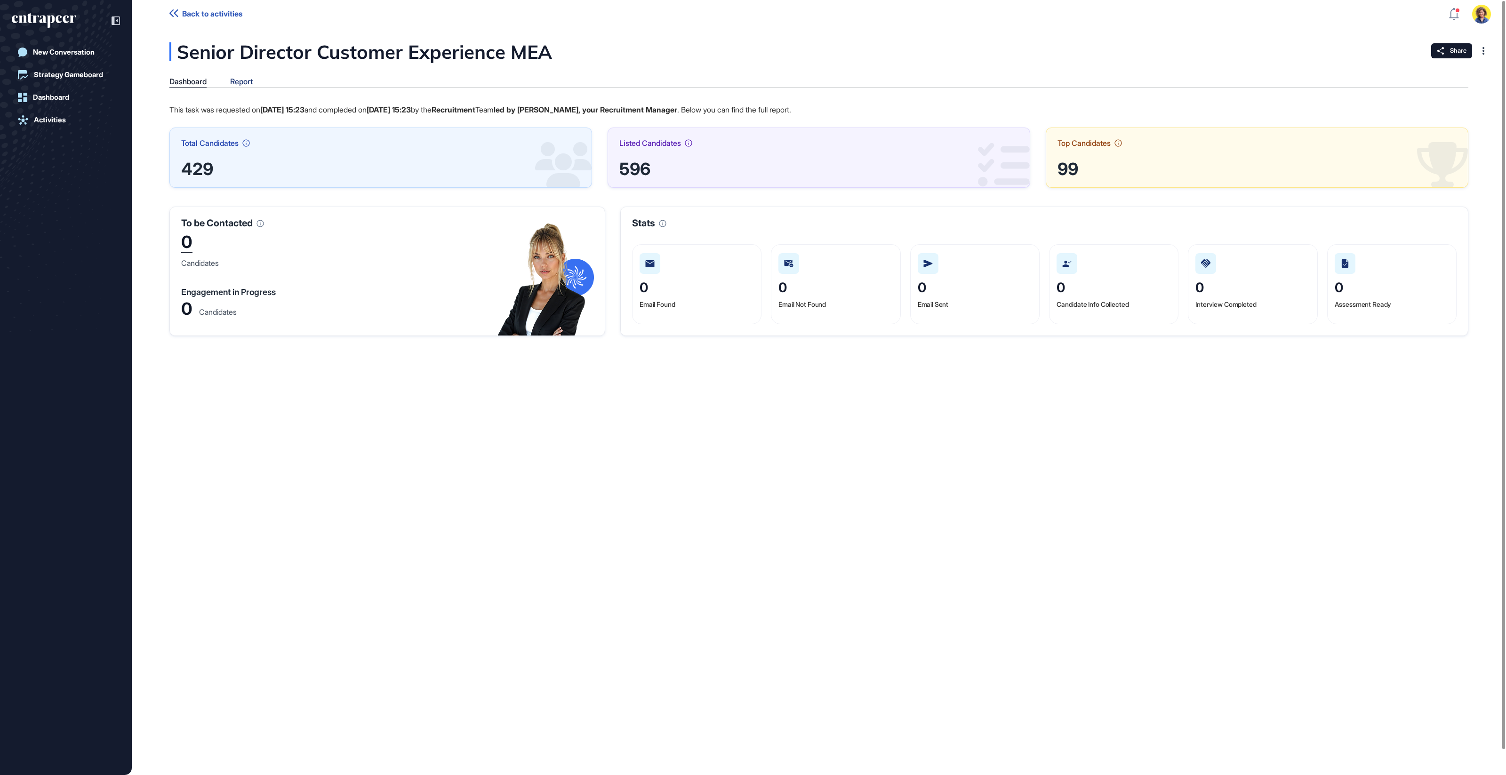
click at [242, 83] on div "Report" at bounding box center [241, 81] width 23 height 9
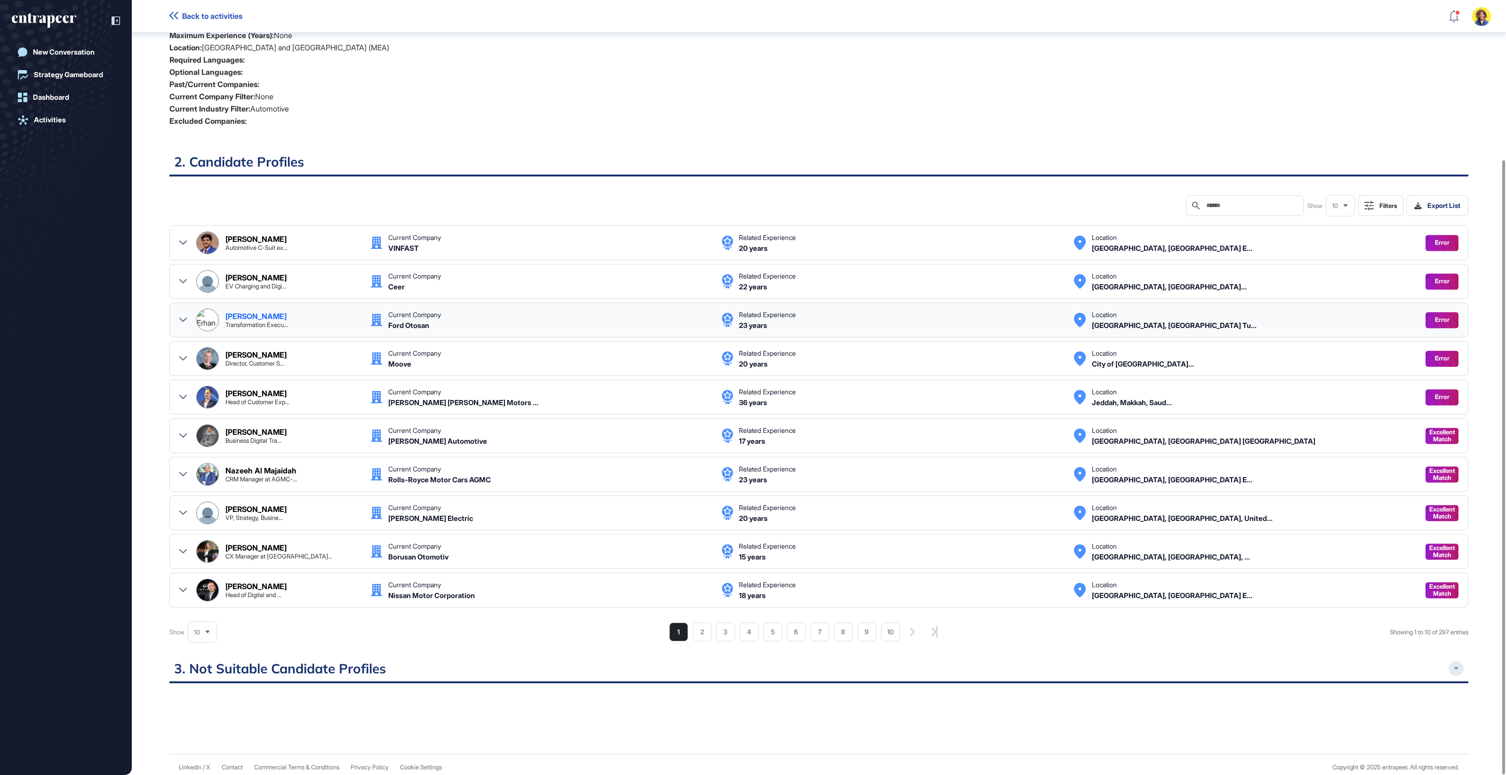
scroll to position [202, 0]
click at [881, 630] on li "10" at bounding box center [890, 631] width 19 height 19
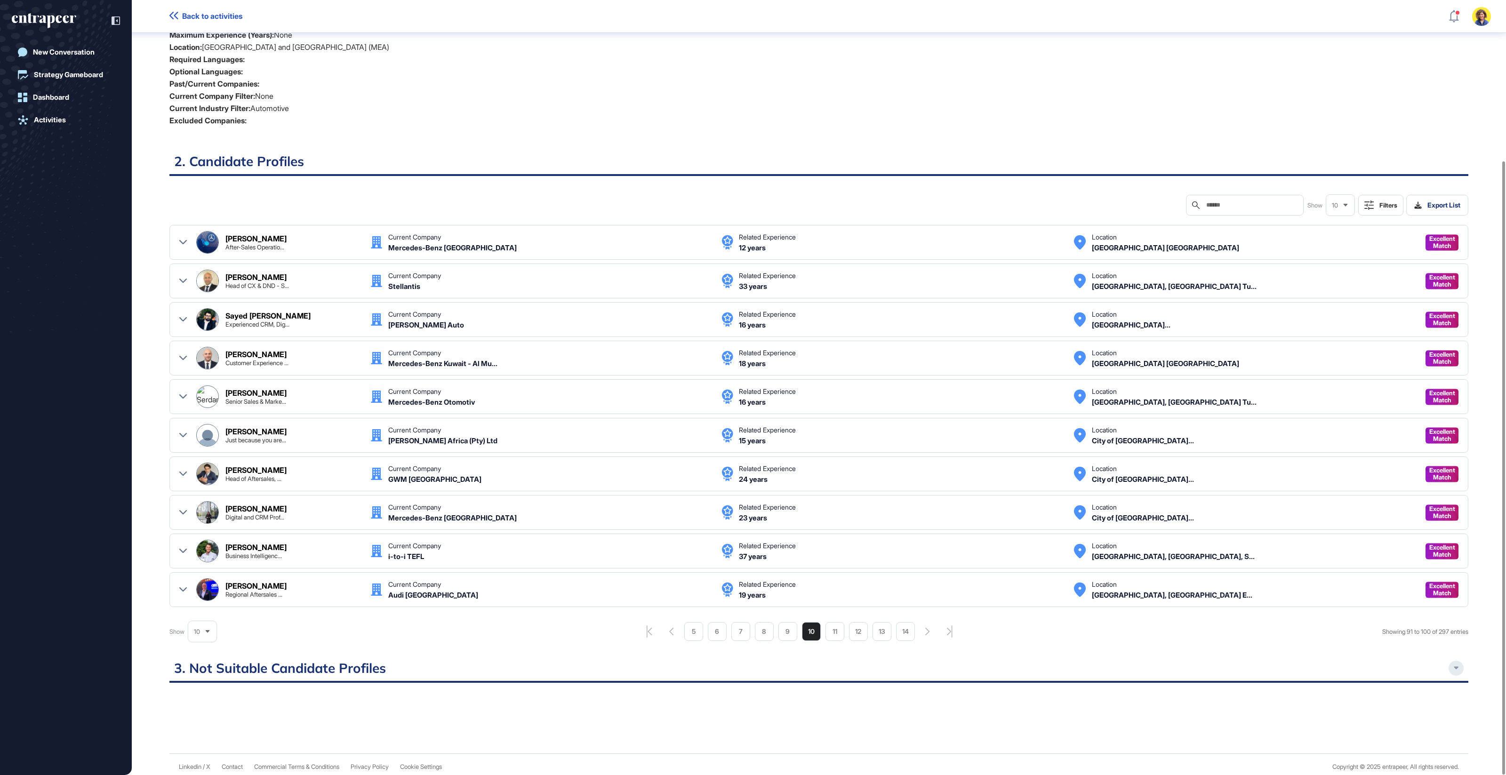
click at [669, 628] on icon "pagination-prev-button" at bounding box center [671, 632] width 5 height 8
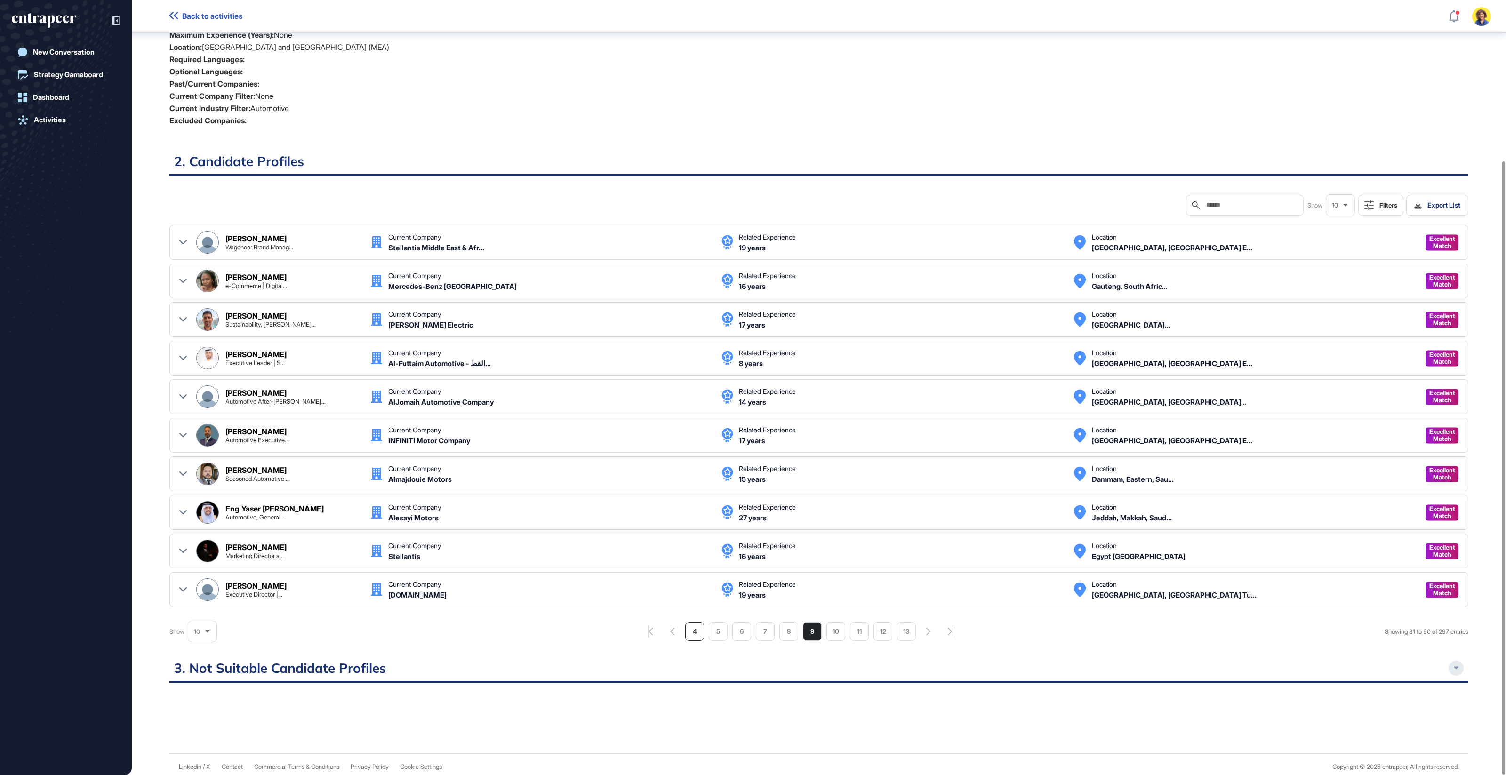
click at [689, 634] on li "4" at bounding box center [694, 631] width 19 height 19
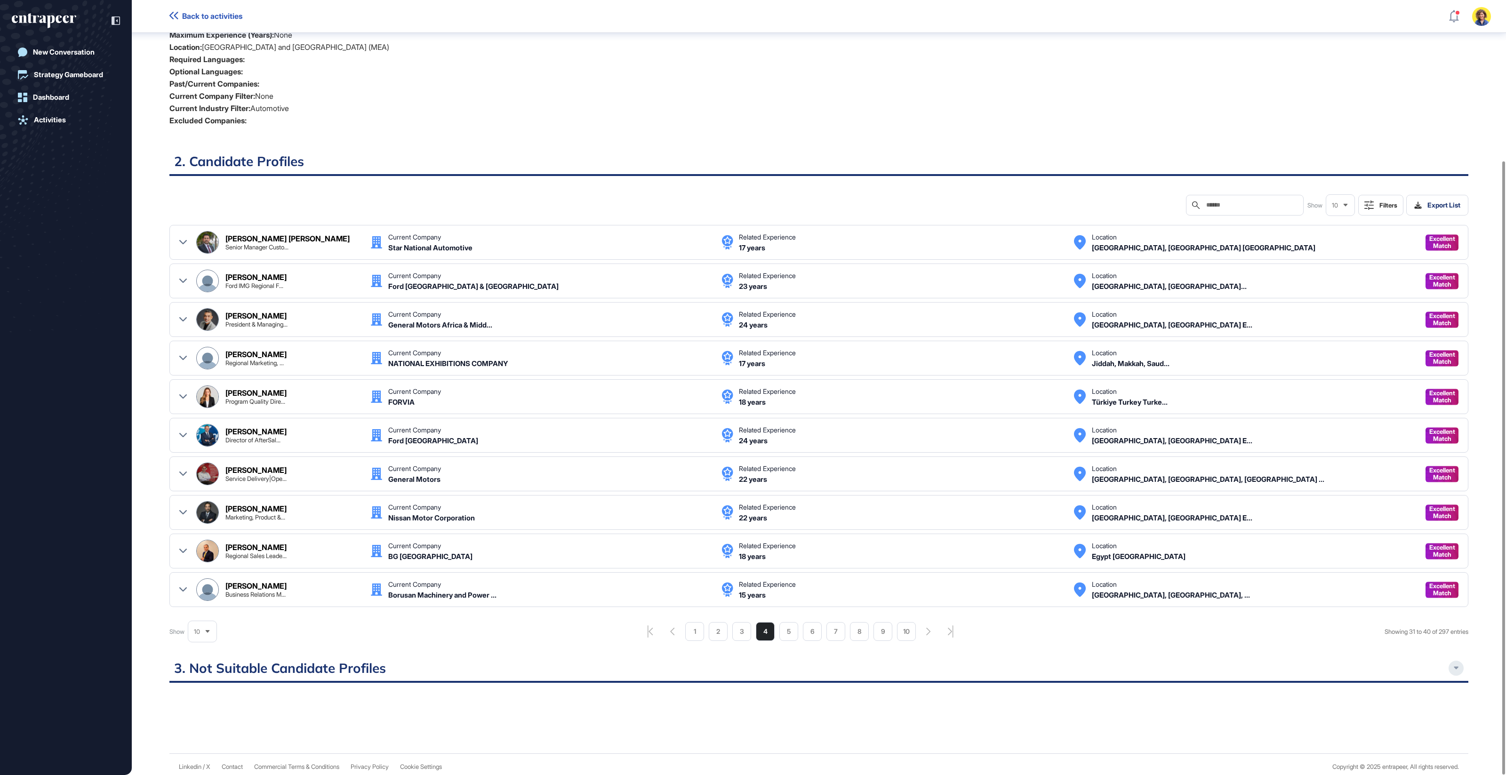
click at [690, 623] on li "1" at bounding box center [694, 631] width 19 height 19
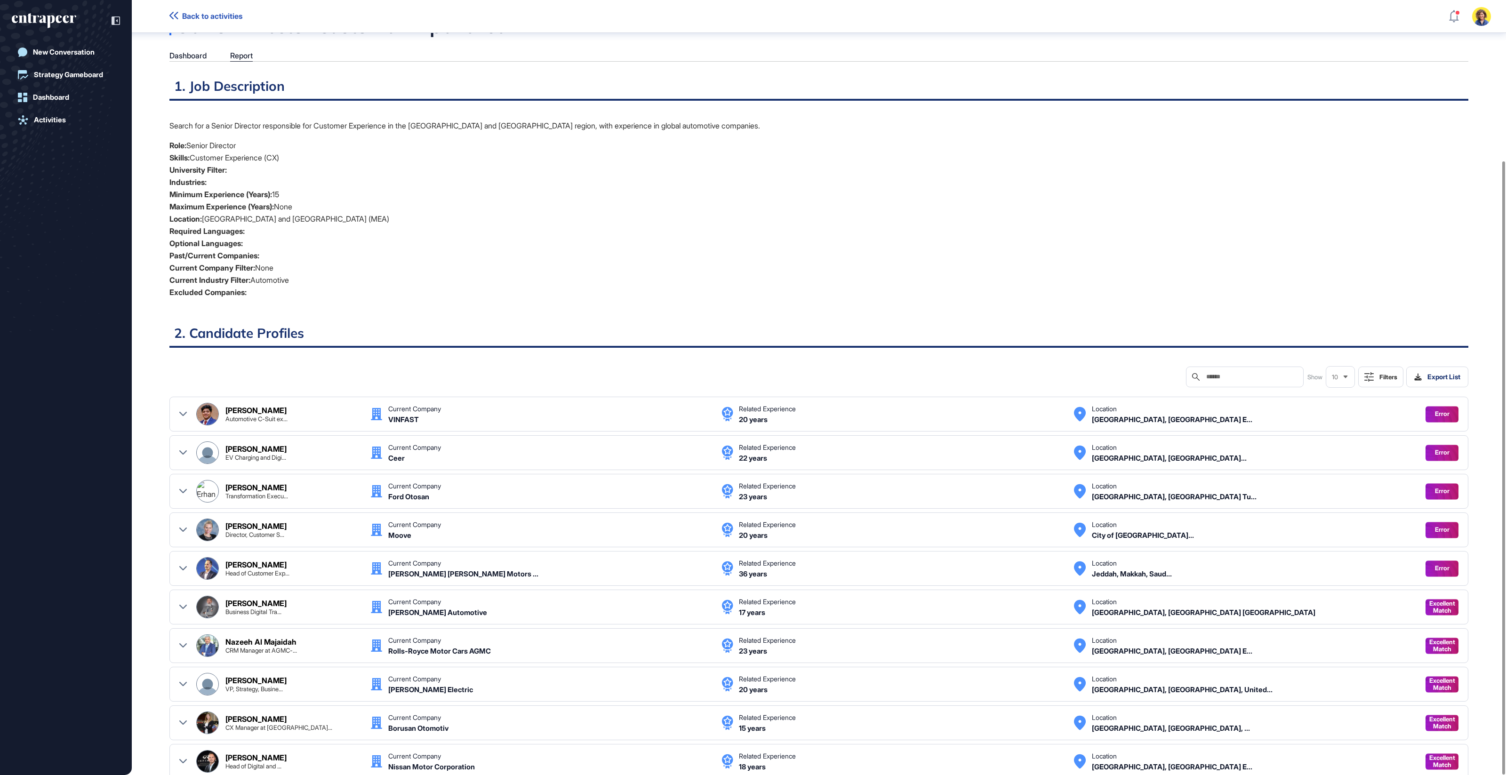
scroll to position [202, 0]
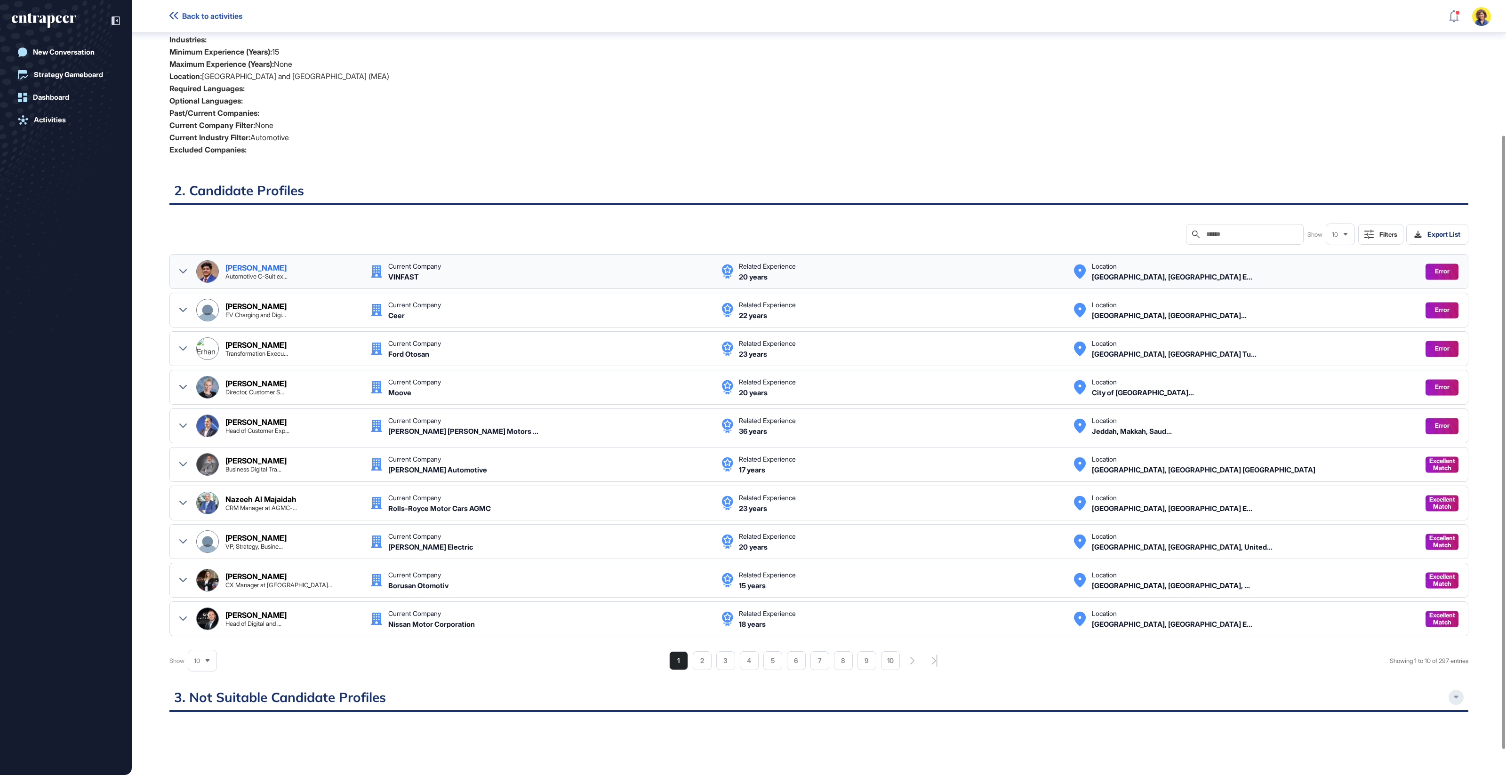
scroll to position [170, 0]
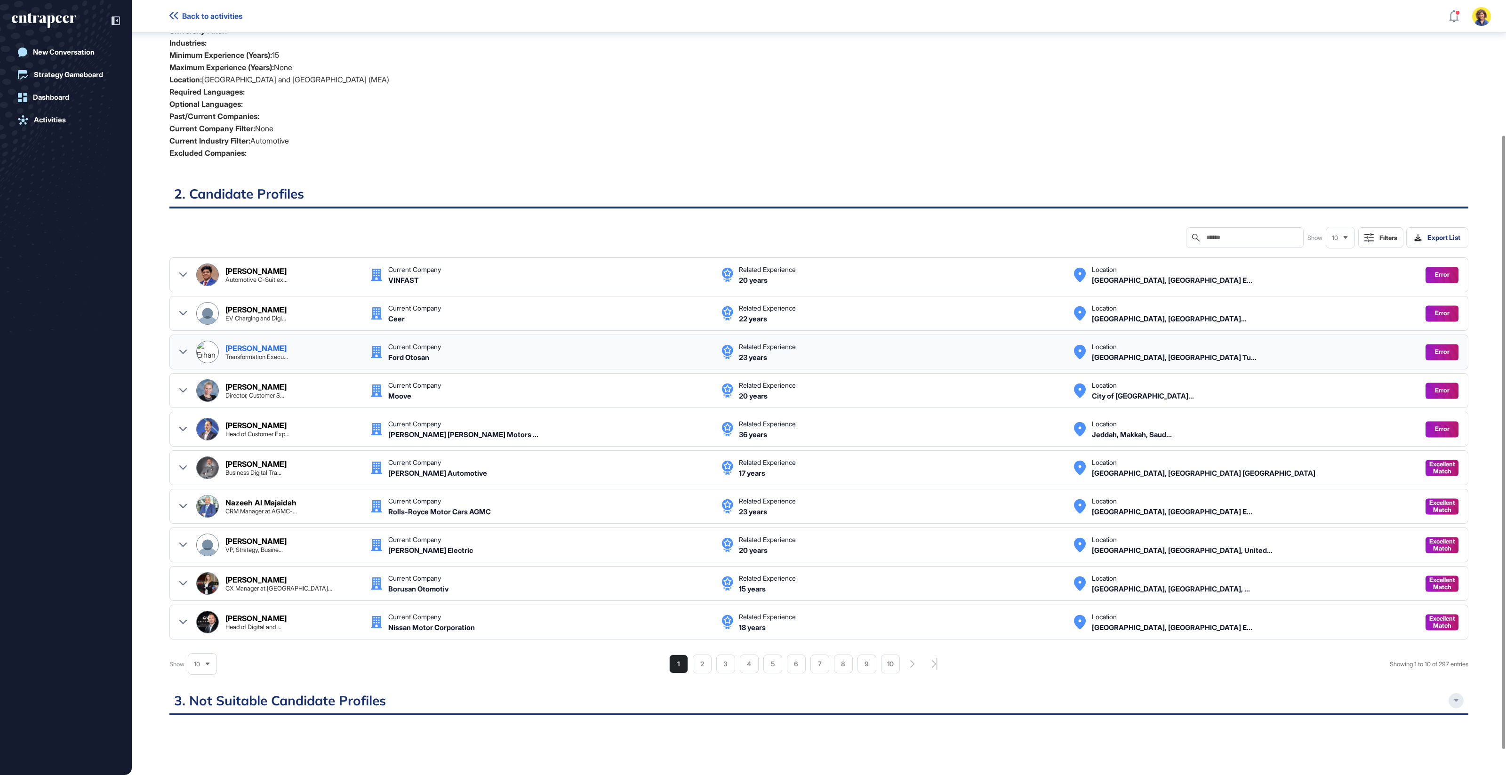
click at [184, 348] on icon at bounding box center [183, 352] width 8 height 8
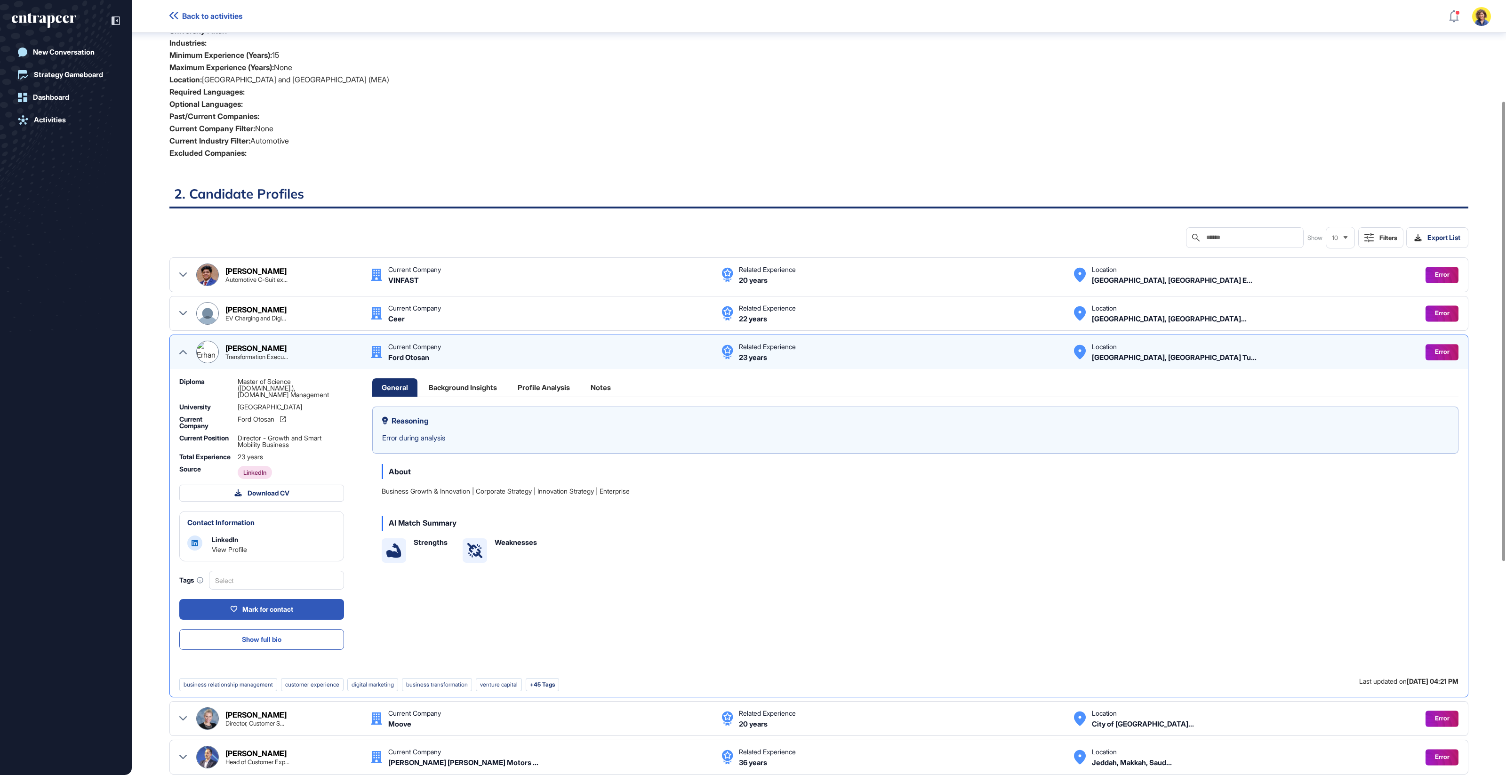
click at [184, 348] on icon at bounding box center [183, 352] width 8 height 8
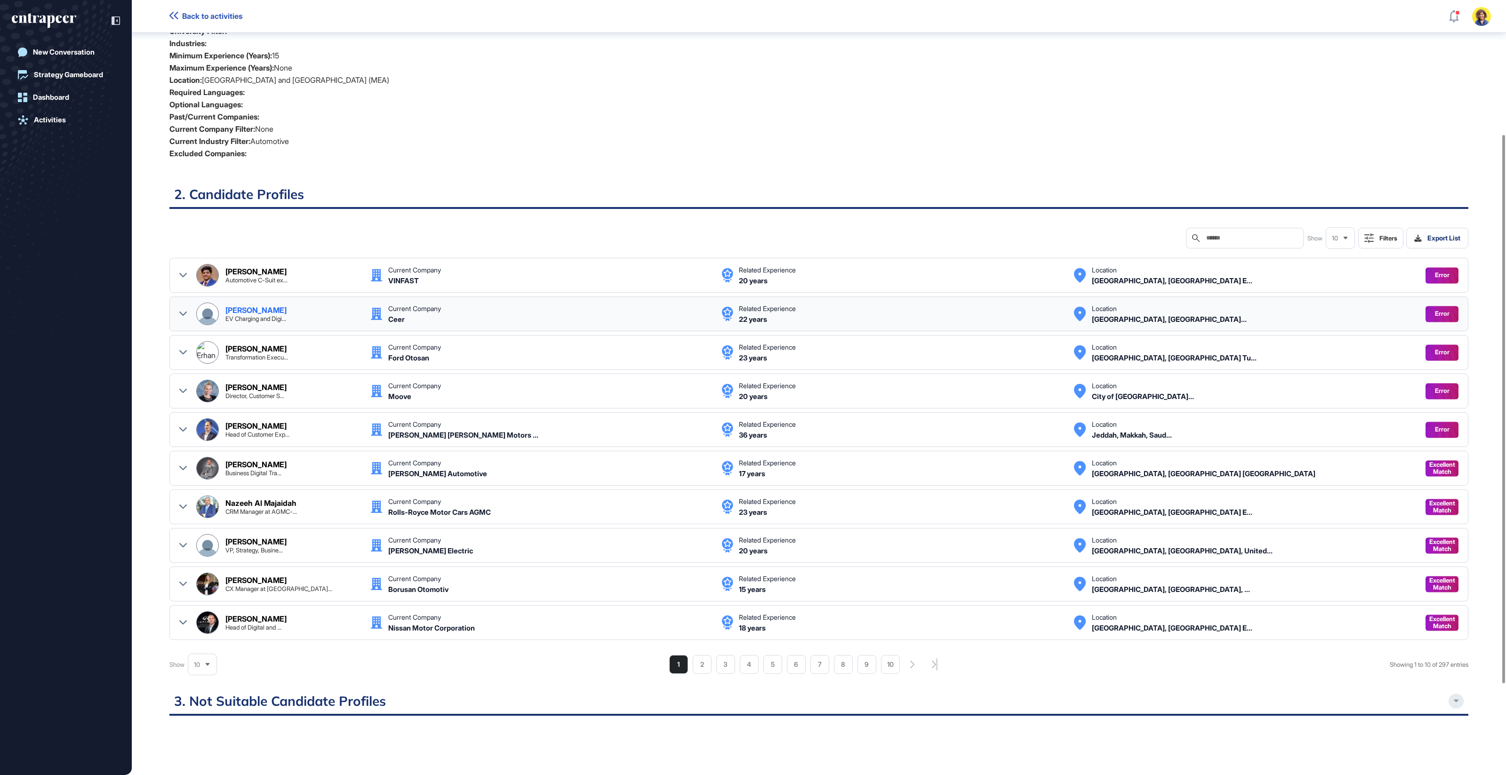
scroll to position [168, 0]
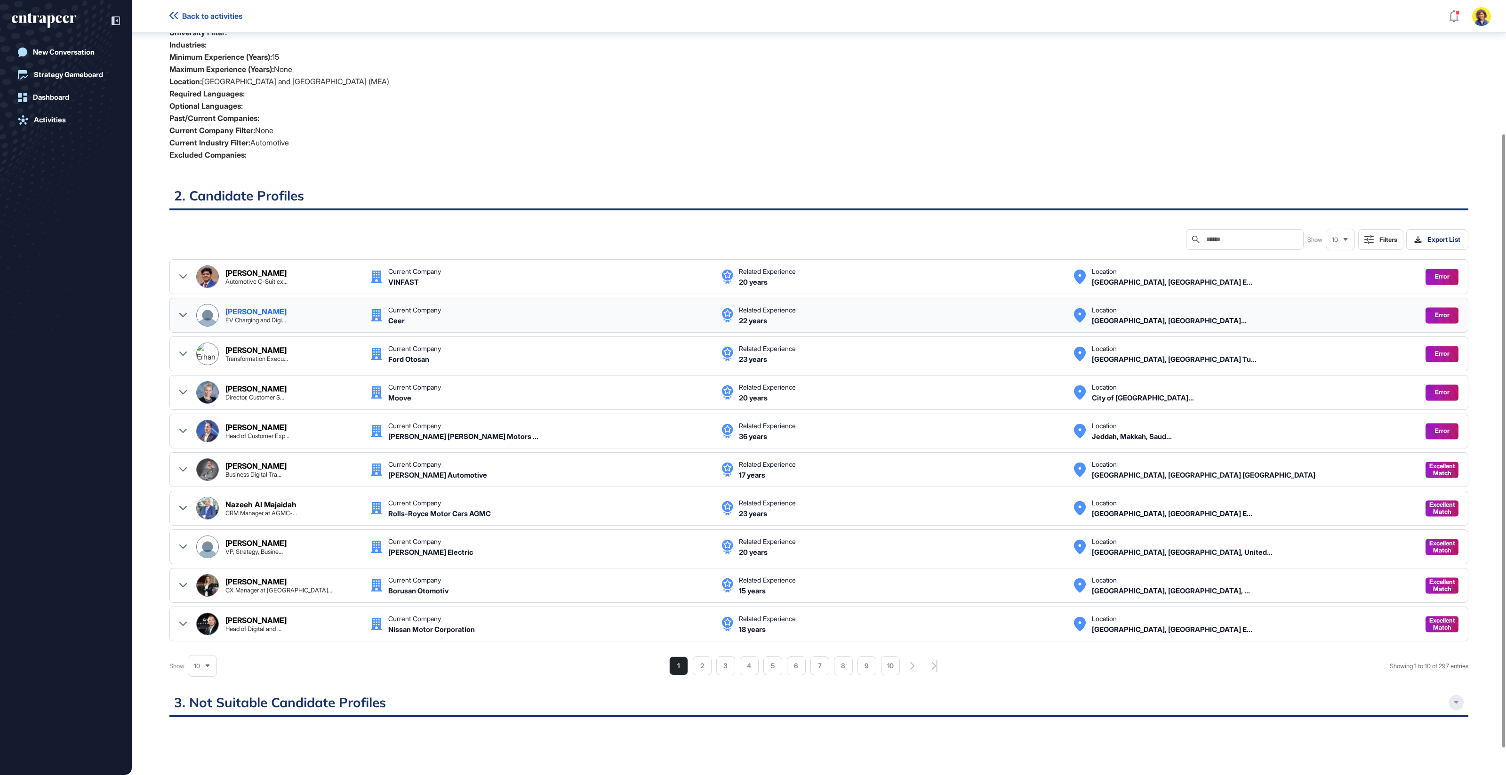
click at [182, 312] on icon at bounding box center [183, 316] width 8 height 8
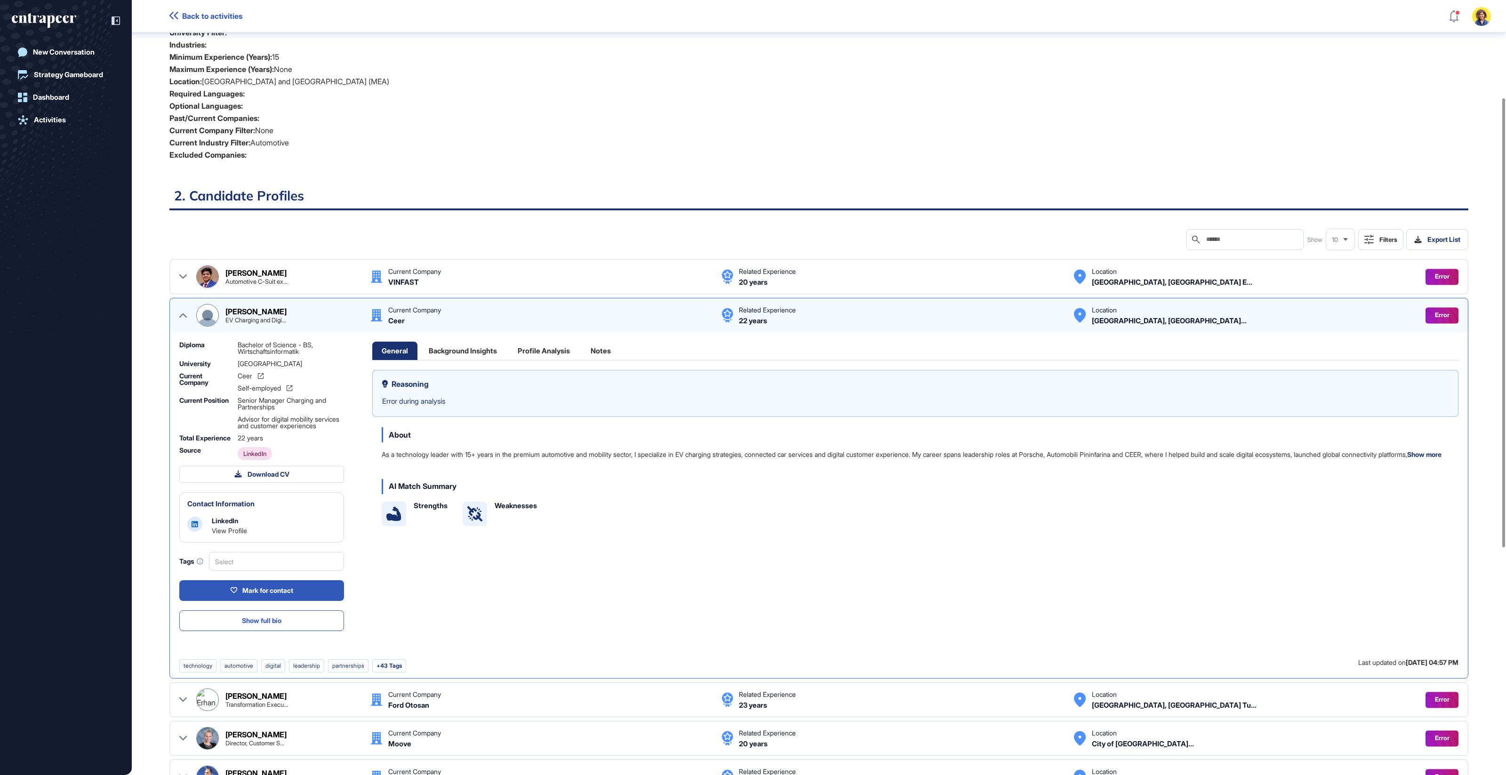
click at [182, 312] on icon at bounding box center [183, 316] width 8 height 8
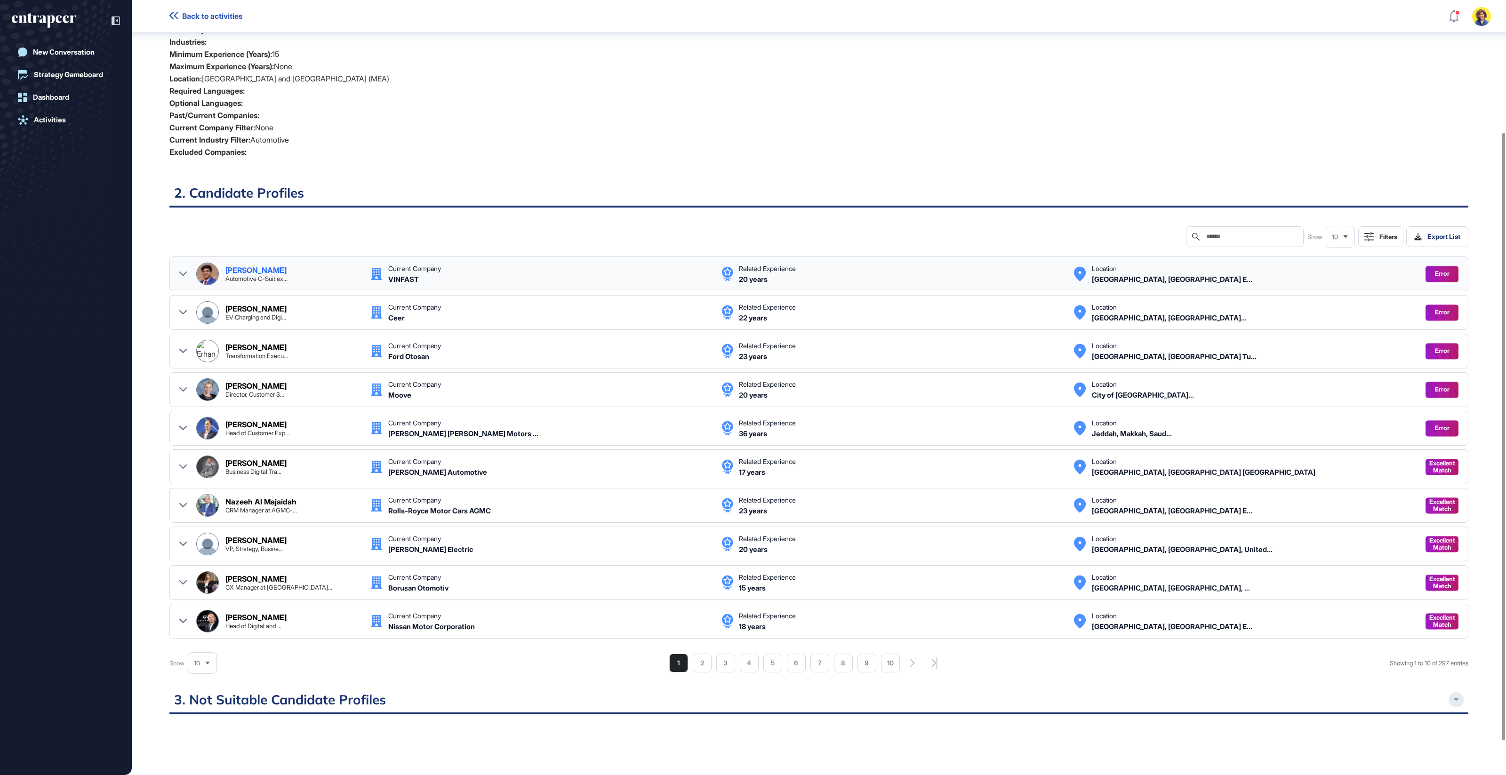
click at [186, 275] on icon at bounding box center [183, 274] width 8 height 8
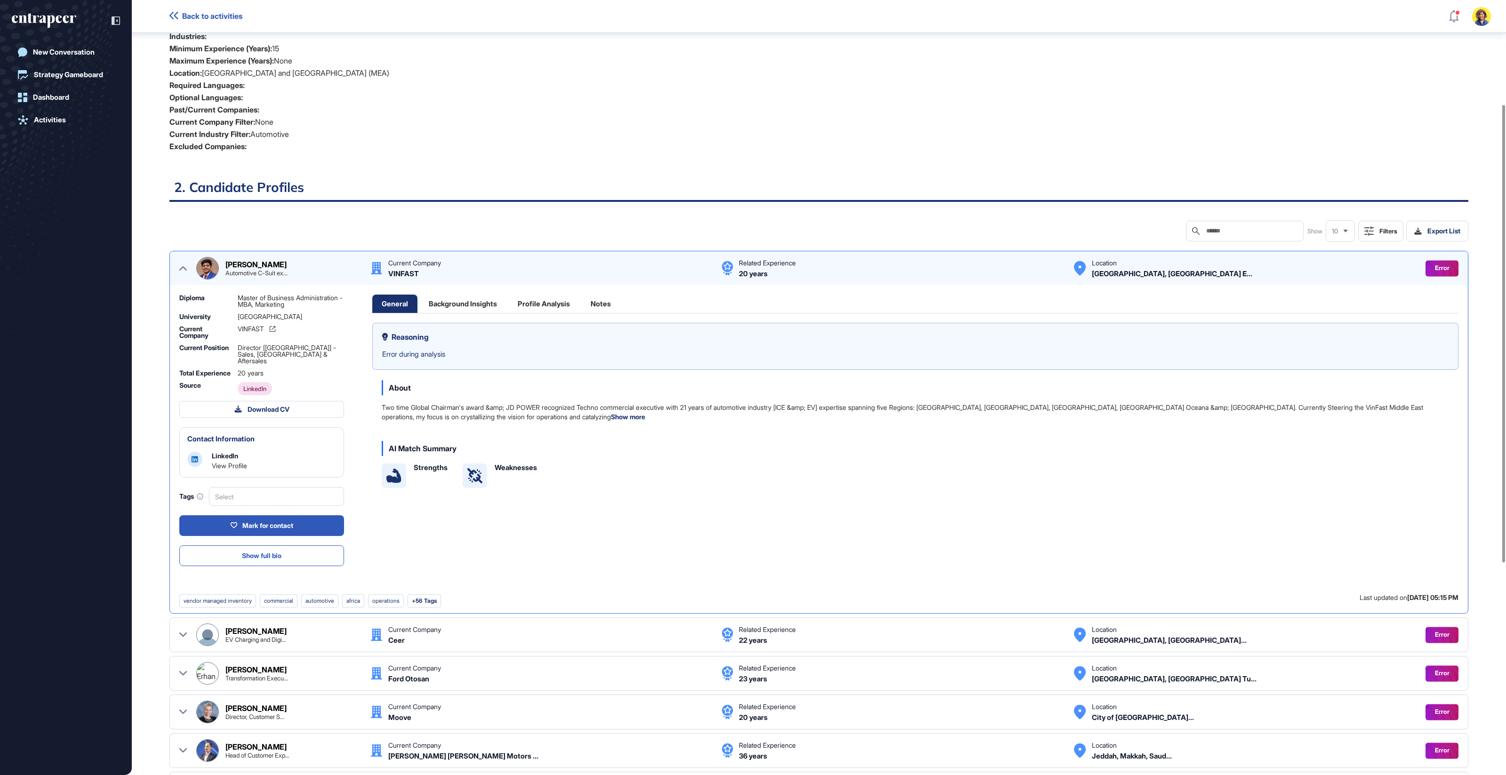
scroll to position [171, 0]
click at [186, 275] on div at bounding box center [183, 269] width 8 height 23
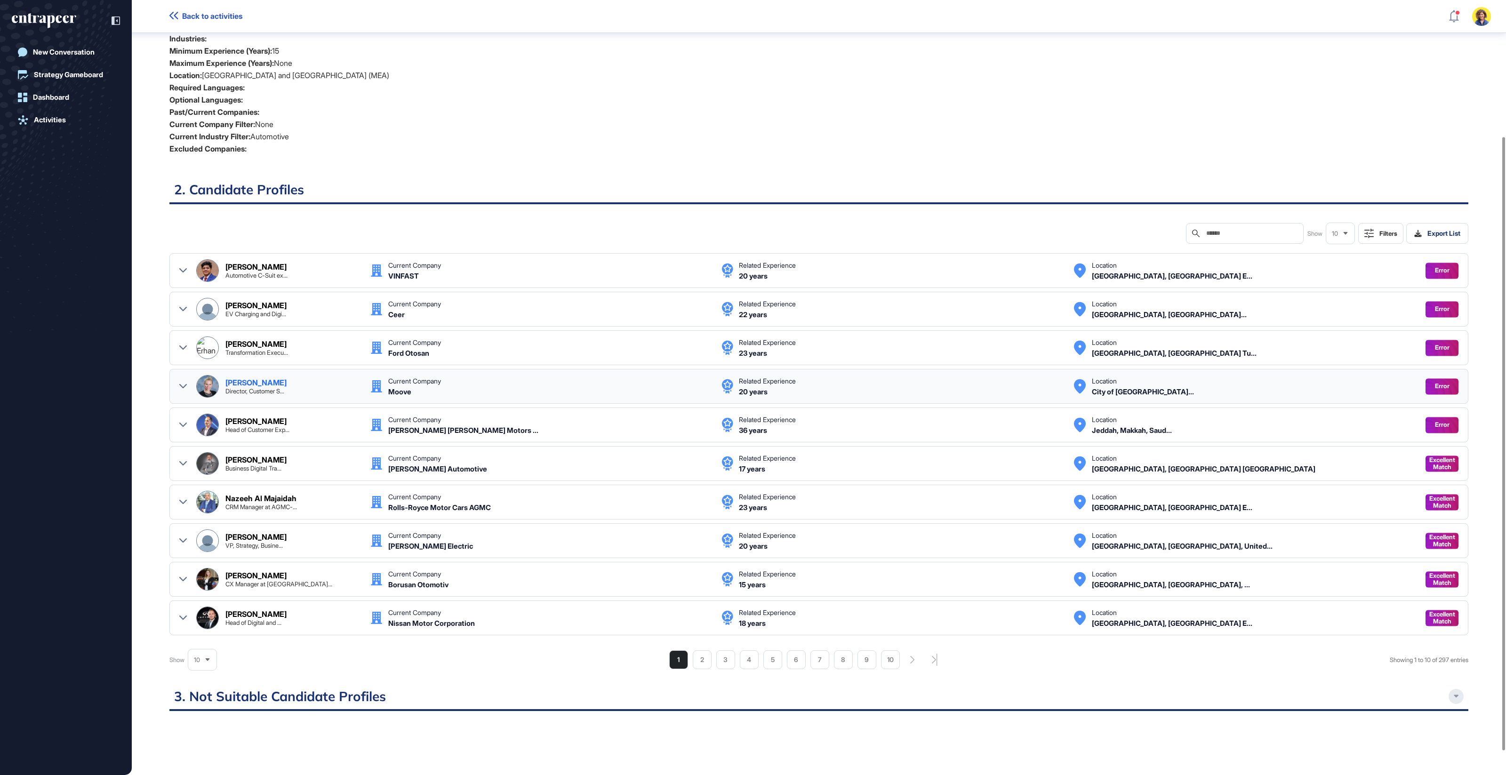
click at [185, 376] on div at bounding box center [183, 386] width 8 height 23
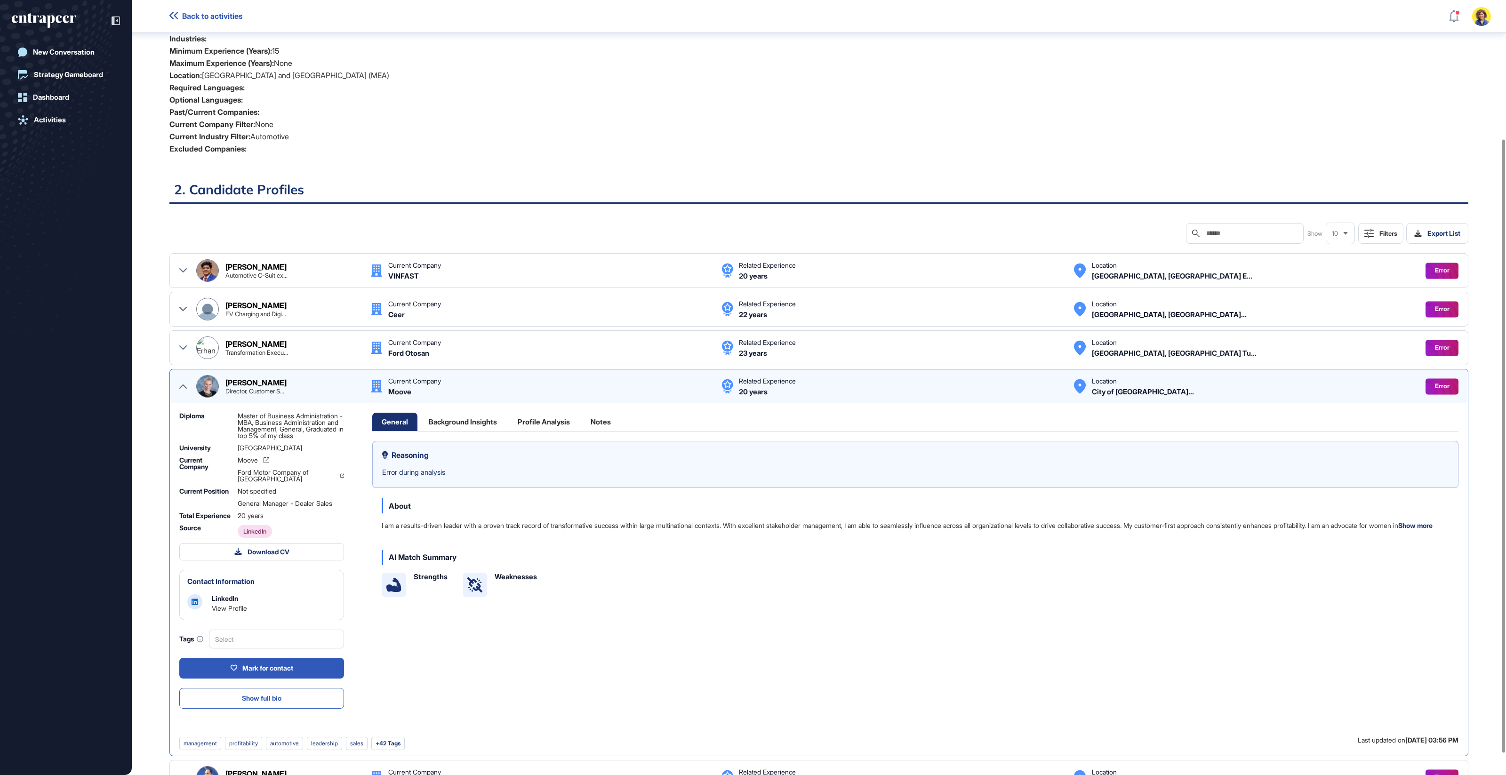
scroll to position [172, 0]
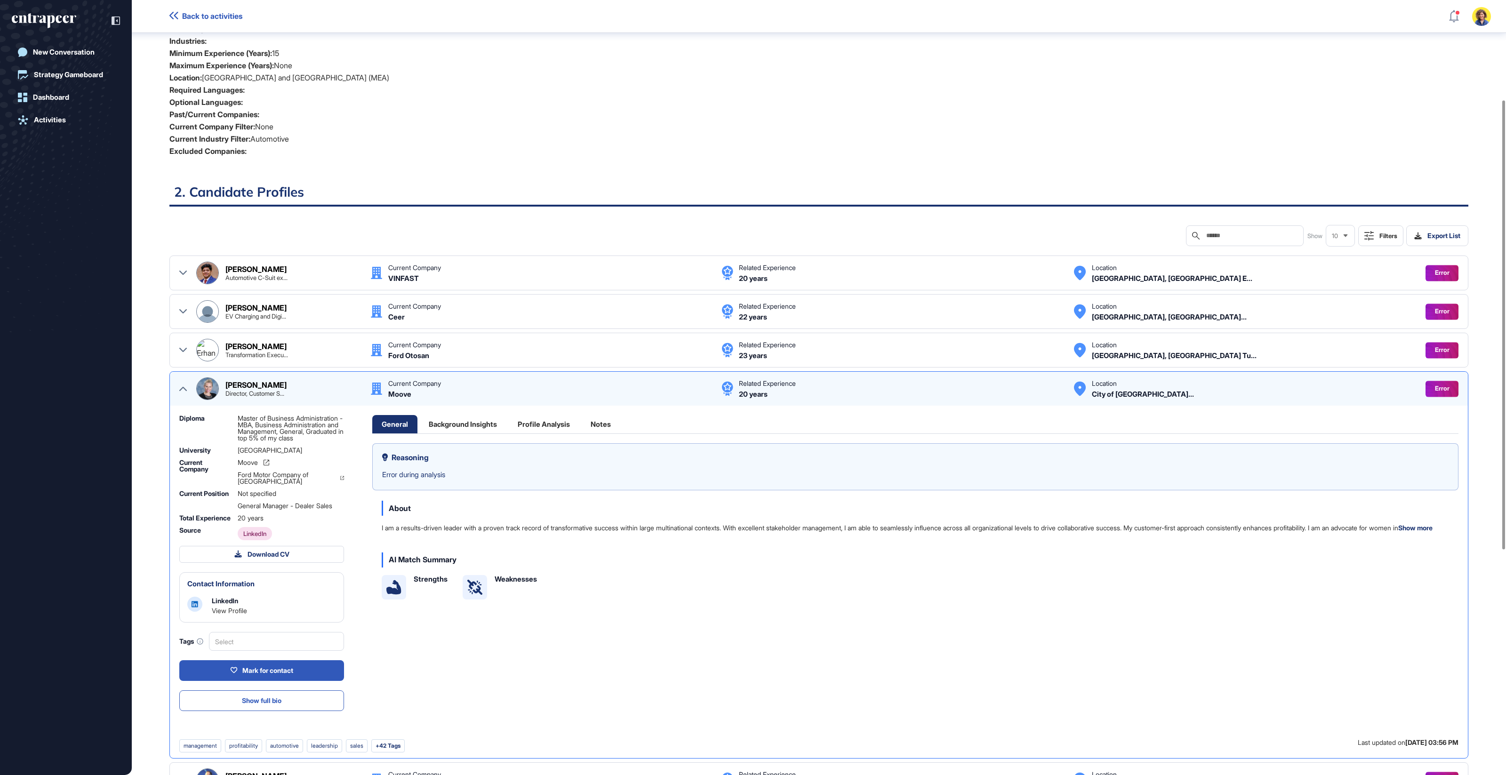
click at [190, 379] on div "[PERSON_NAME] Director, Customer S... Current Company Moove Related Experience …" at bounding box center [819, 389] width 1280 height 23
click at [181, 385] on div at bounding box center [183, 390] width 8 height 23
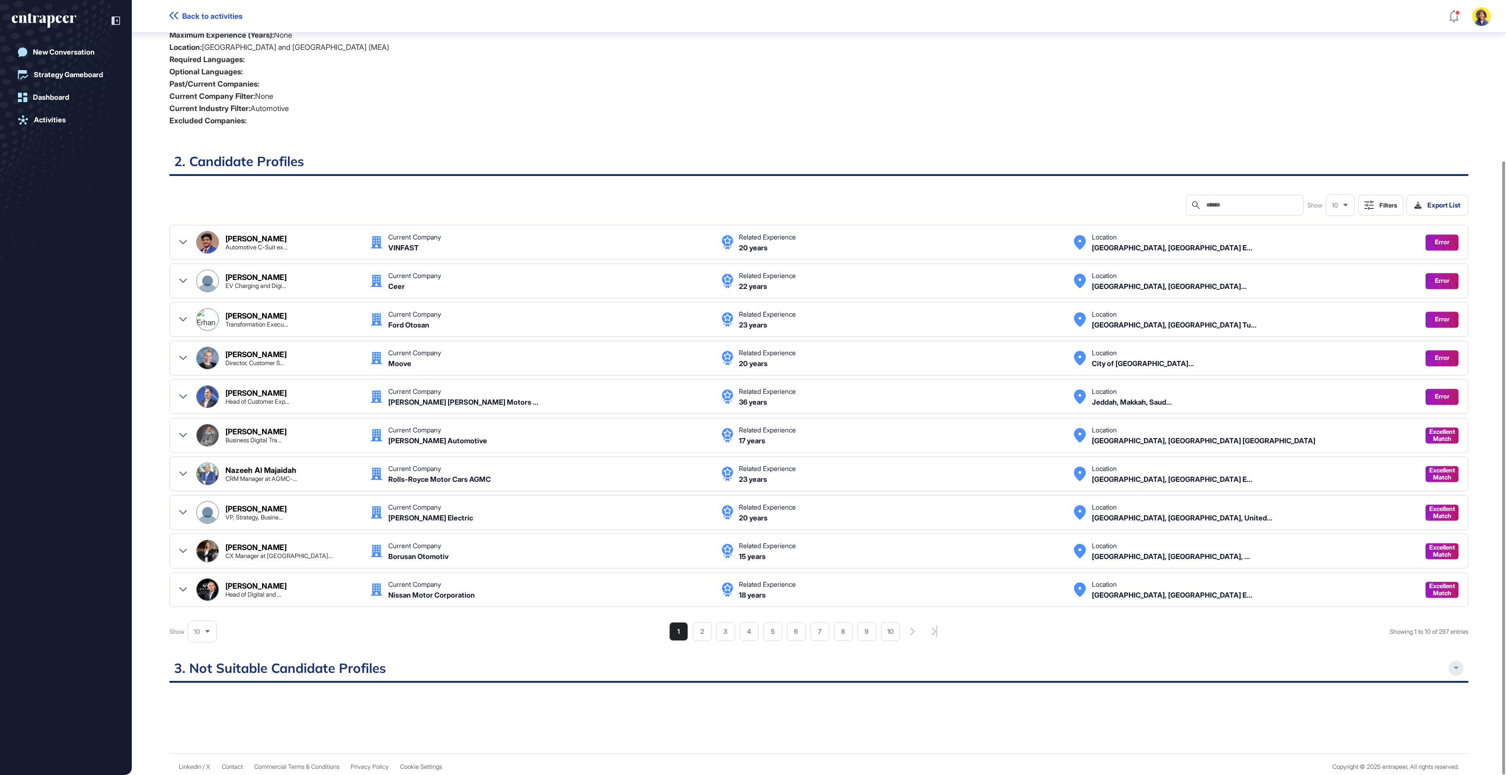
scroll to position [0, 0]
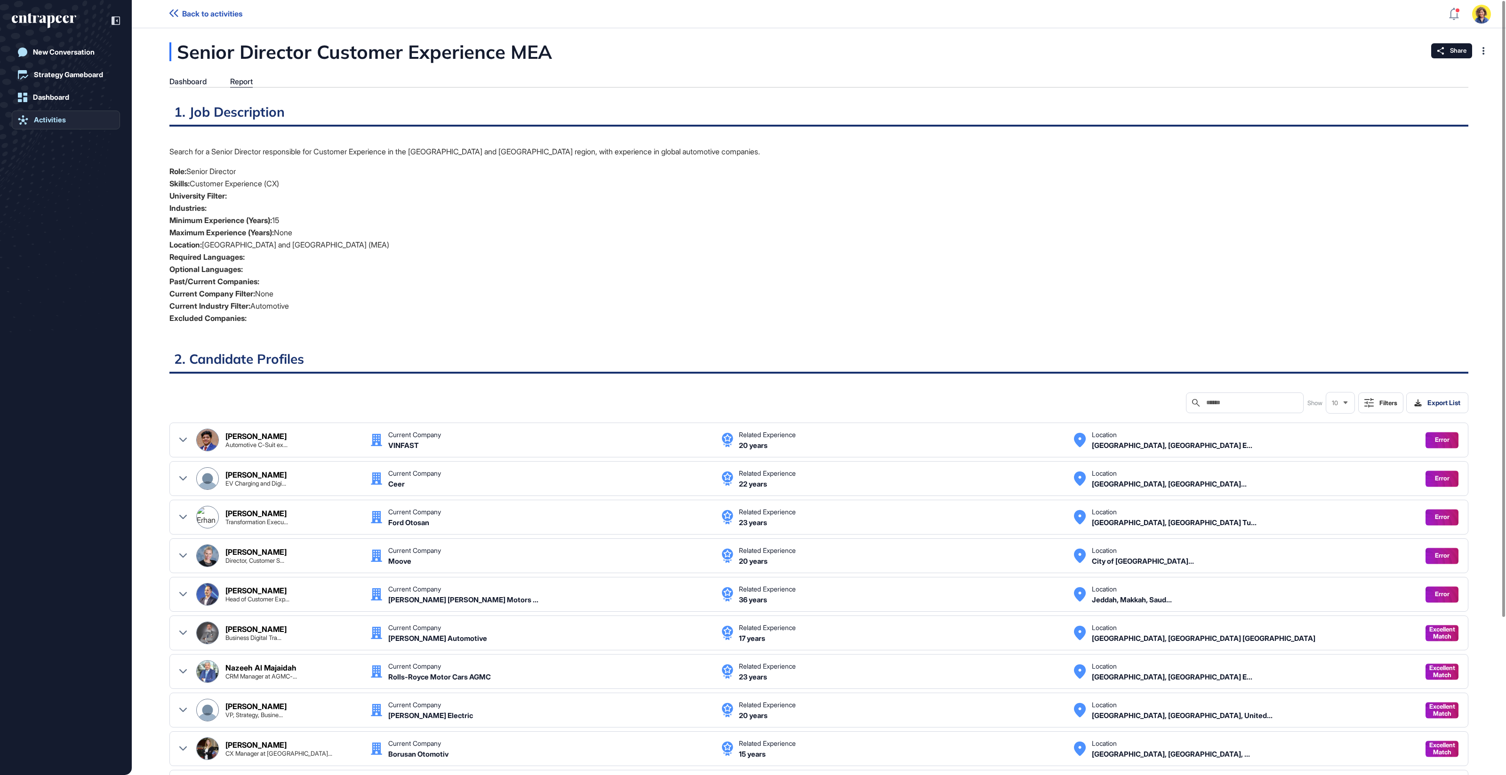
click at [51, 121] on div "Activities" at bounding box center [50, 120] width 32 height 8
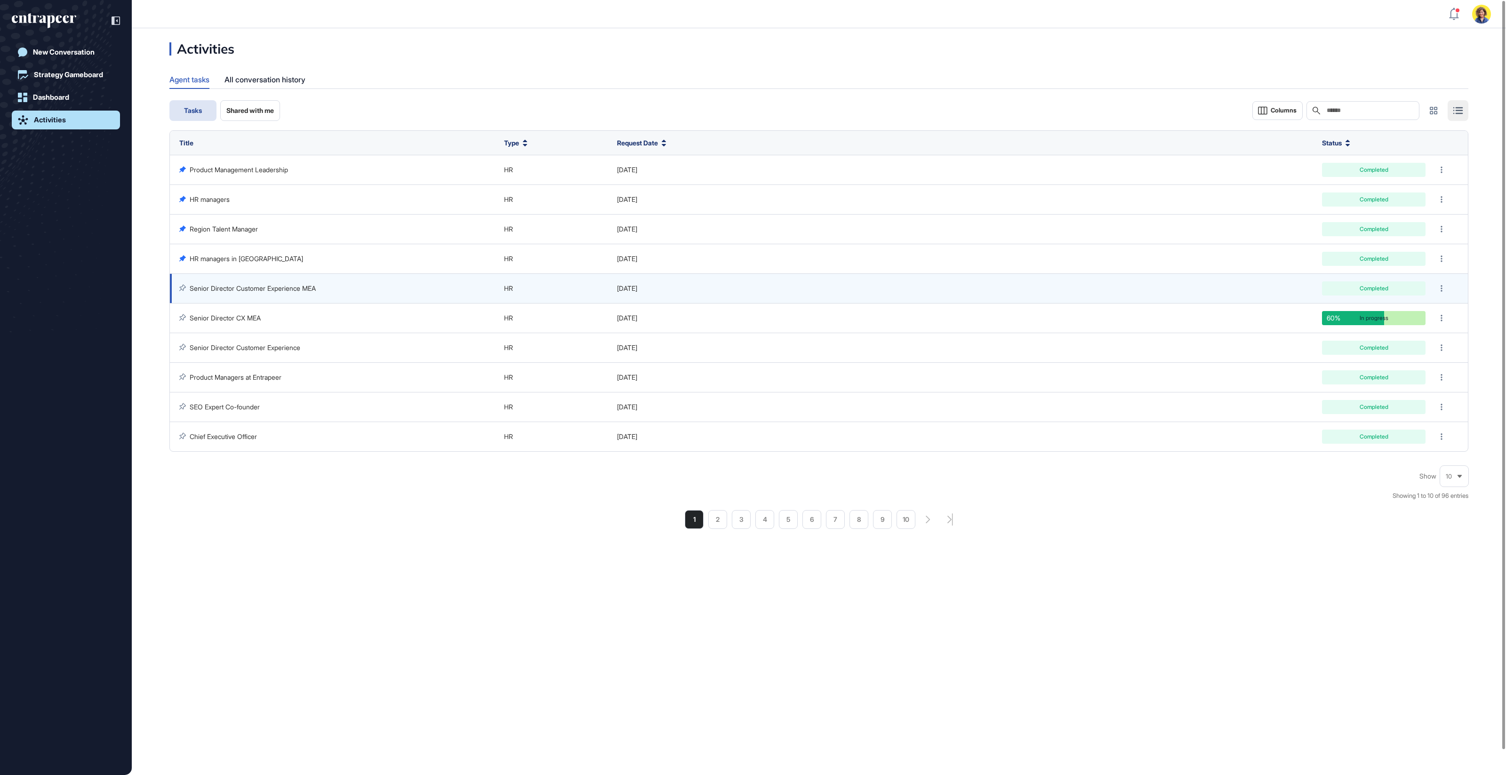
click at [268, 282] on td "Senior Director Customer Experience MEA" at bounding box center [335, 289] width 330 height 30
click at [269, 285] on link "Senior Director Customer Experience MEA" at bounding box center [253, 288] width 126 height 8
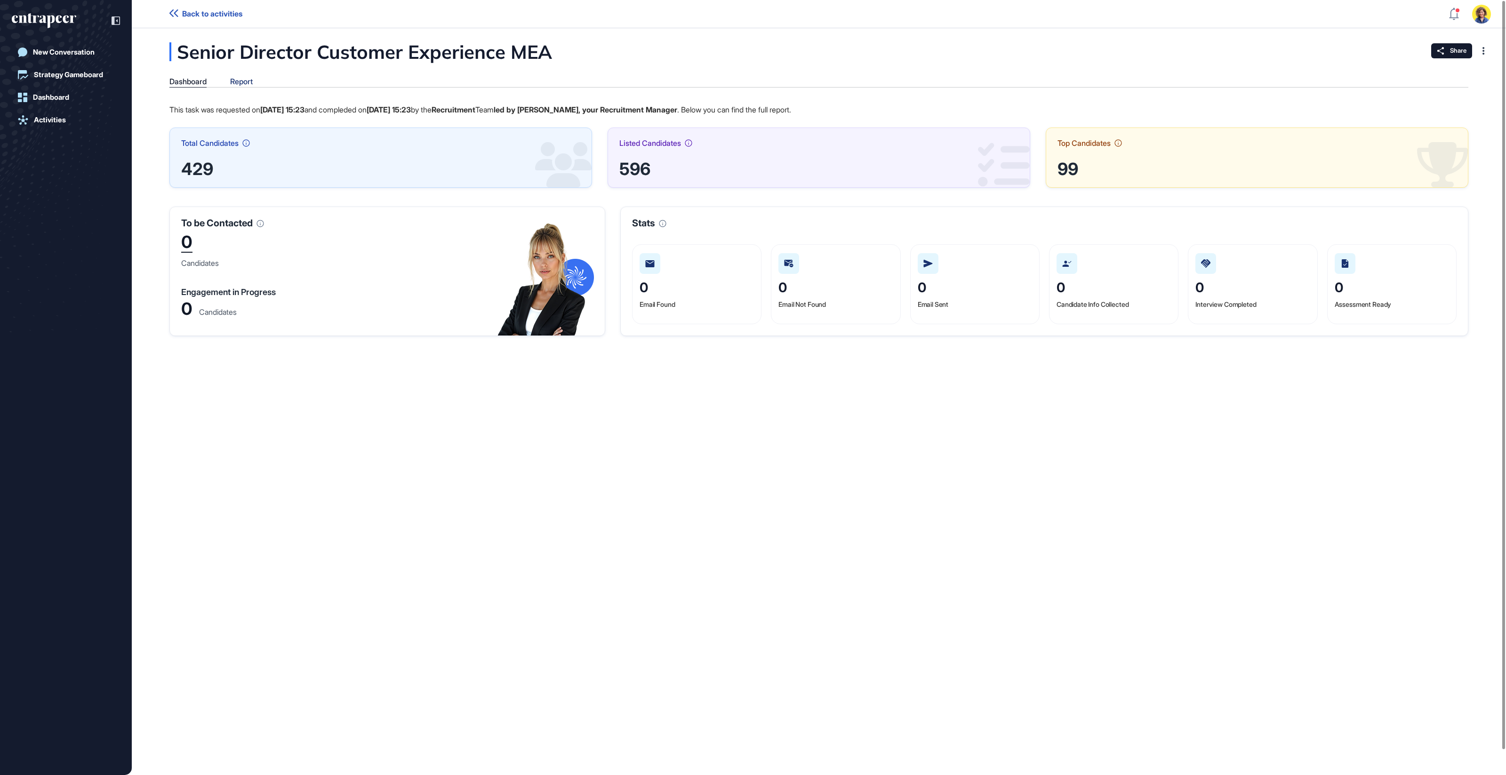
click at [243, 81] on div "Report" at bounding box center [241, 81] width 23 height 9
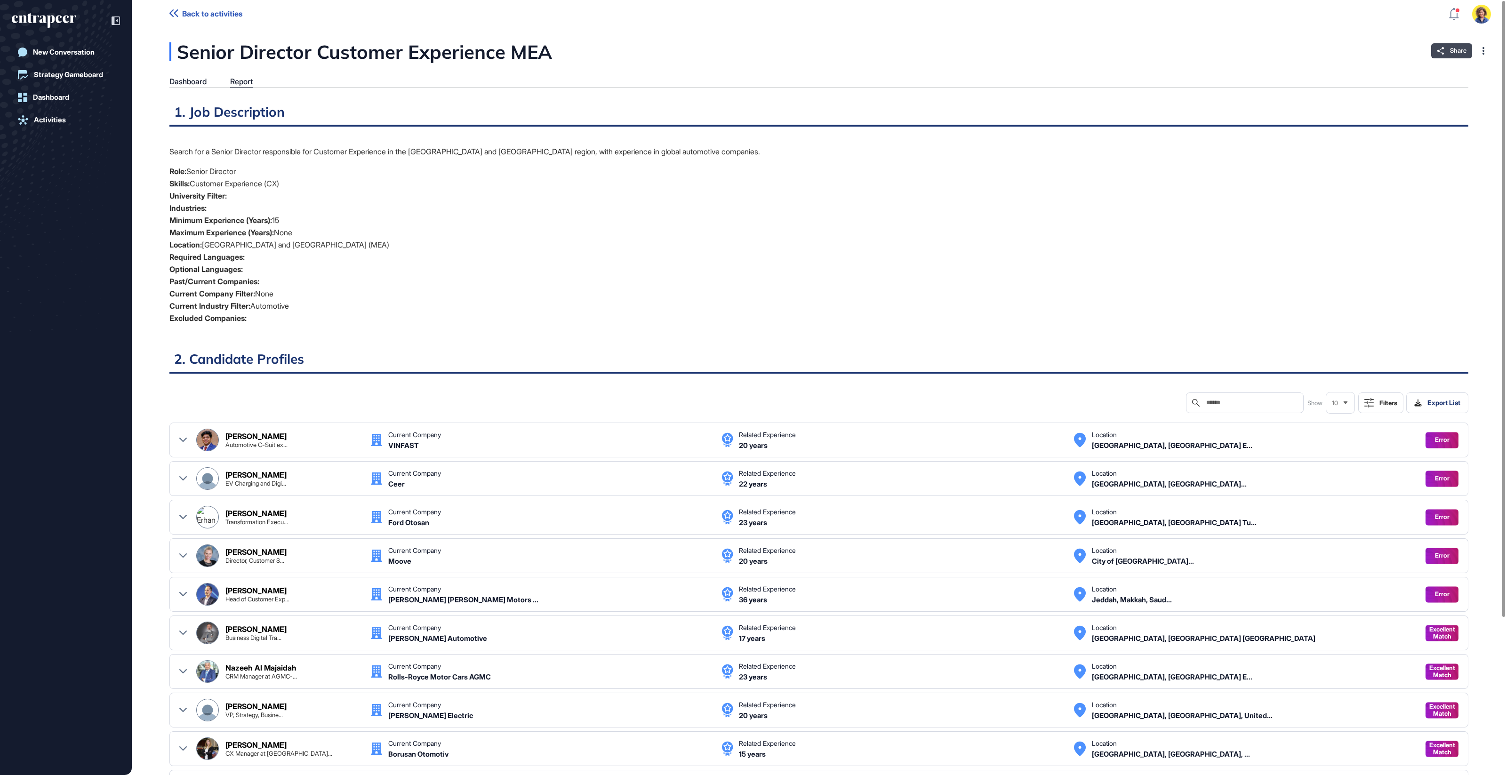
click at [1456, 54] on span "Share" at bounding box center [1458, 51] width 16 height 8
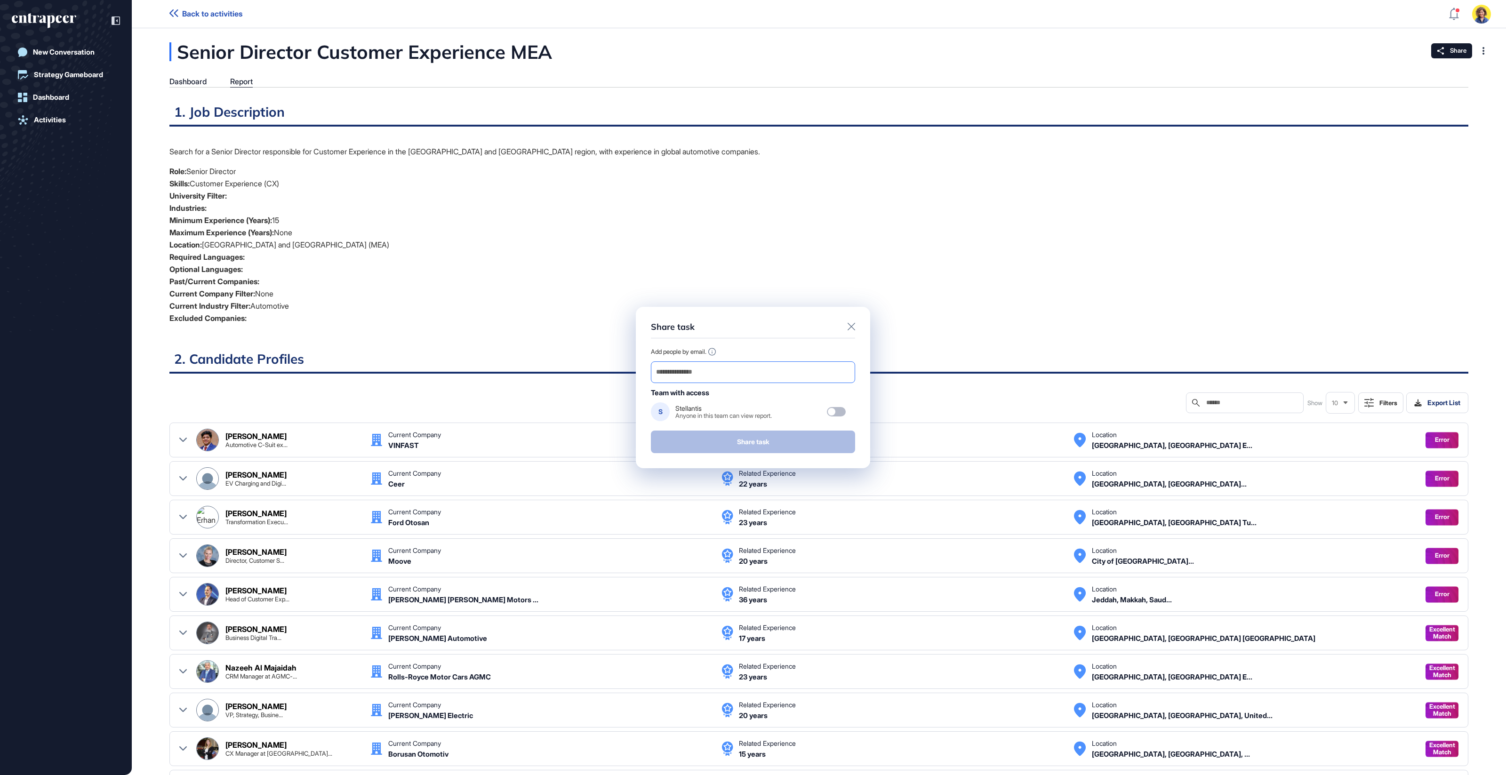
click at [805, 377] on input "email" at bounding box center [753, 372] width 196 height 13
paste input "**********"
type input "**********"
click at [818, 433] on button "Share task" at bounding box center [753, 442] width 204 height 23
click at [840, 410] on div at bounding box center [836, 411] width 19 height 9
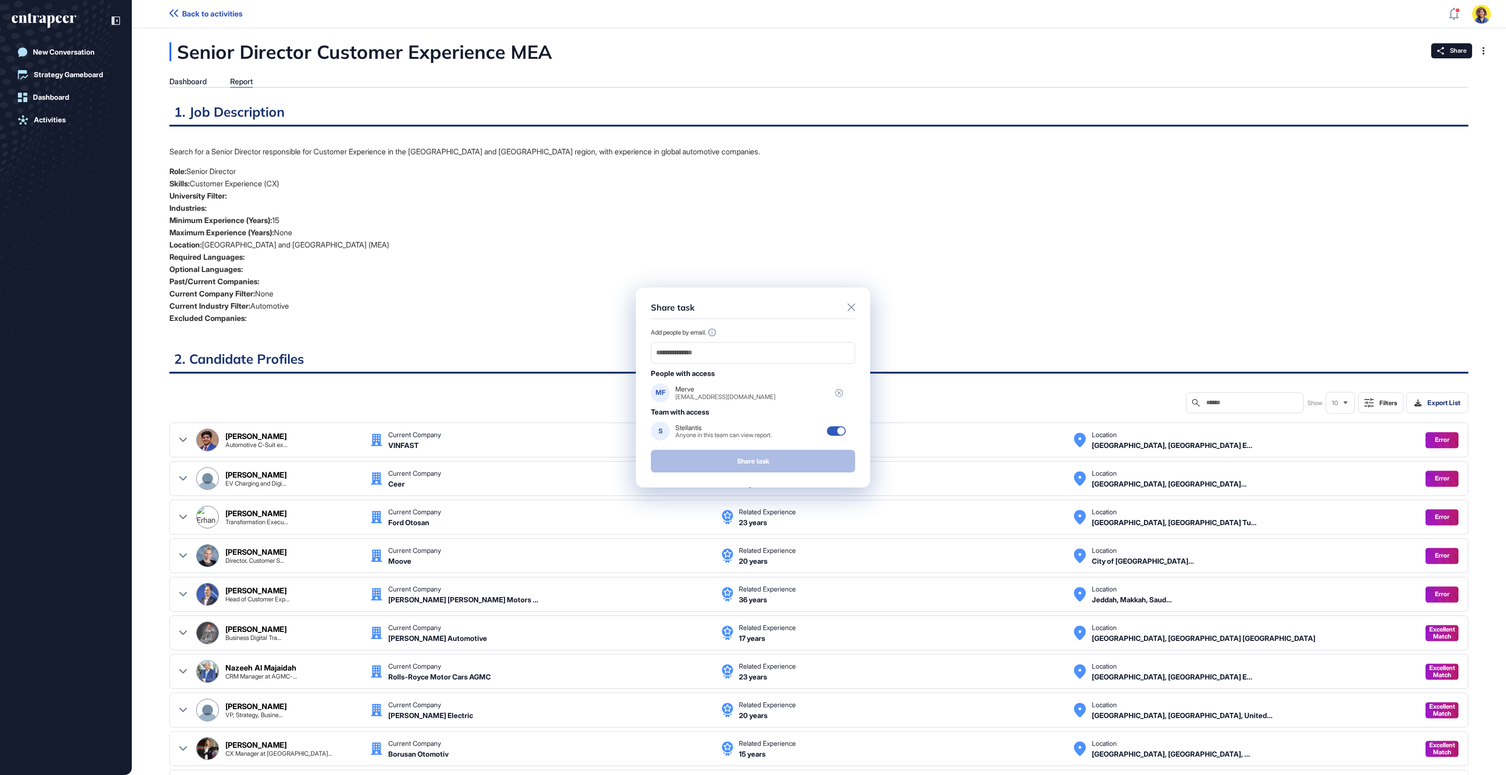
click at [974, 334] on div "Share task Add people by email. People with access MF Merve [EMAIL_ADDRESS][DOM…" at bounding box center [753, 387] width 1506 height 775
